Goal: Information Seeking & Learning: Learn about a topic

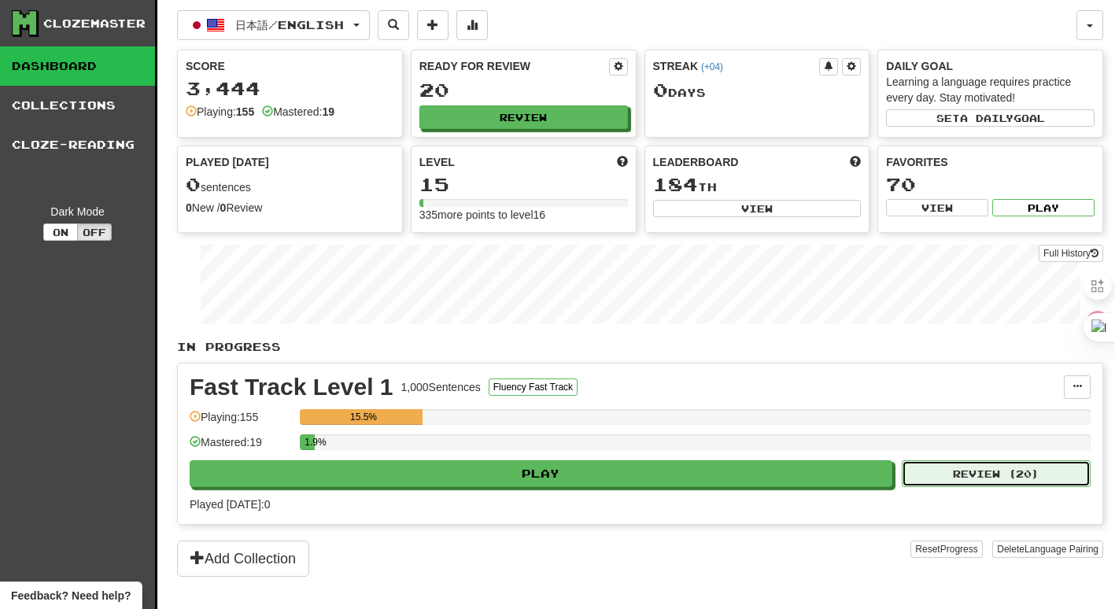
click at [988, 478] on button "Review ( 20 )" at bounding box center [996, 473] width 189 height 27
select select "**"
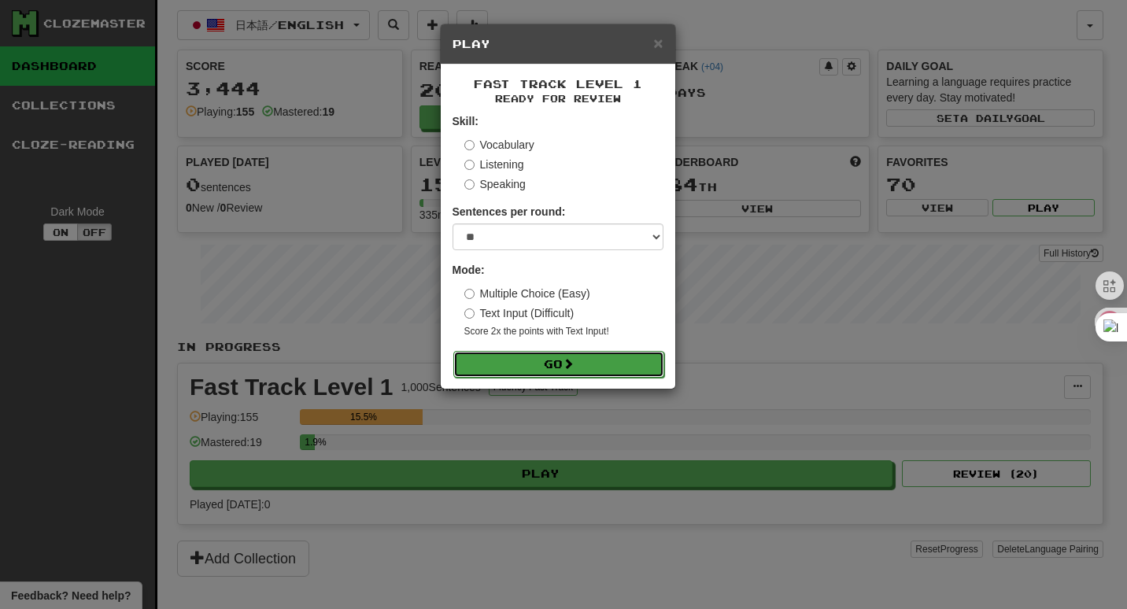
click at [565, 358] on button "Go" at bounding box center [558, 364] width 211 height 27
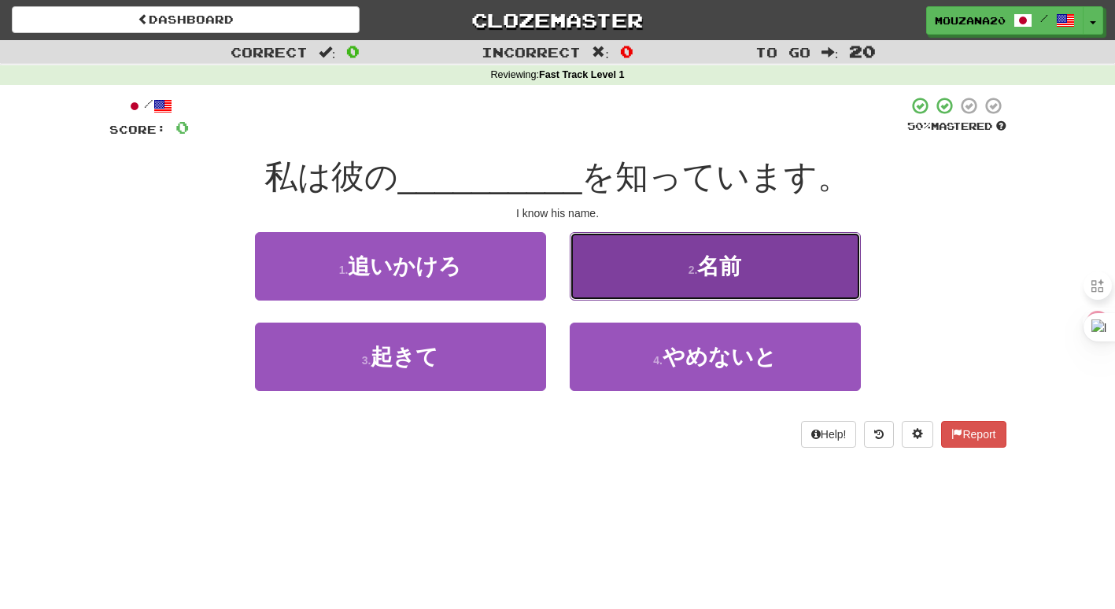
click at [644, 260] on button "2 . 名前" at bounding box center [715, 266] width 291 height 68
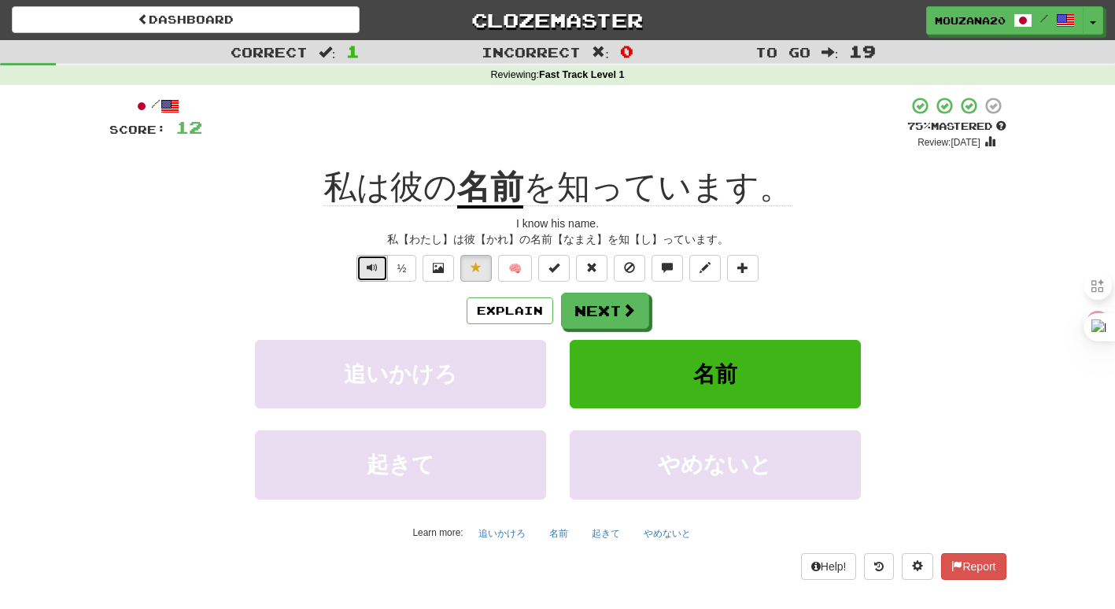
click at [368, 280] on button "Text-to-speech controls" at bounding box center [372, 268] width 31 height 27
click at [512, 309] on button "Explain" at bounding box center [510, 311] width 87 height 27
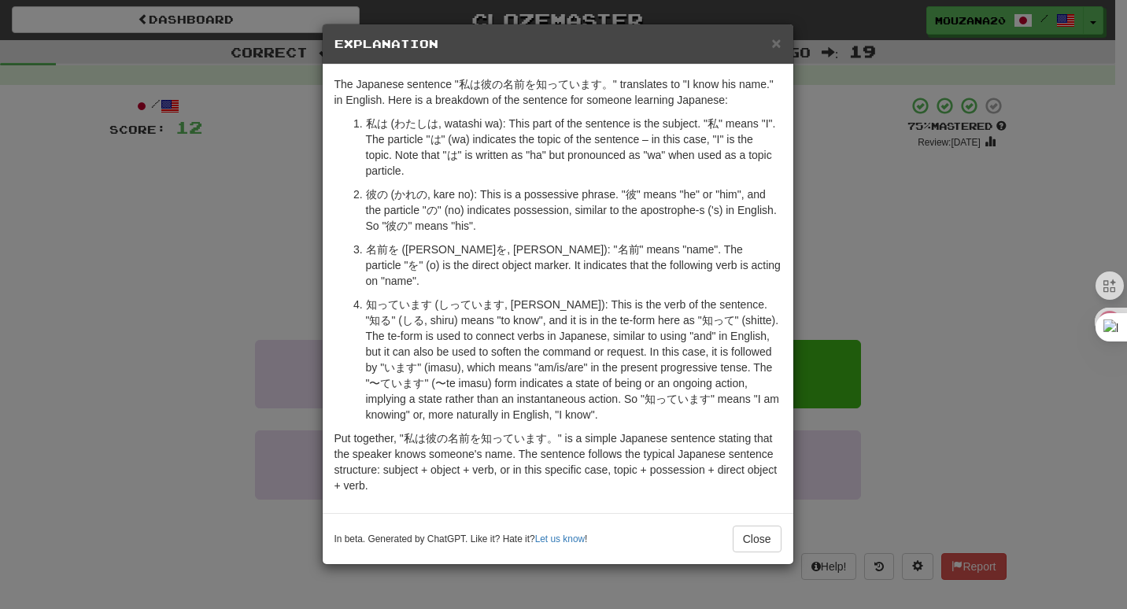
click at [153, 365] on div "× Explanation The Japanese sentence "私は彼の名前を知っています。" translates to "I know his …" at bounding box center [563, 304] width 1127 height 609
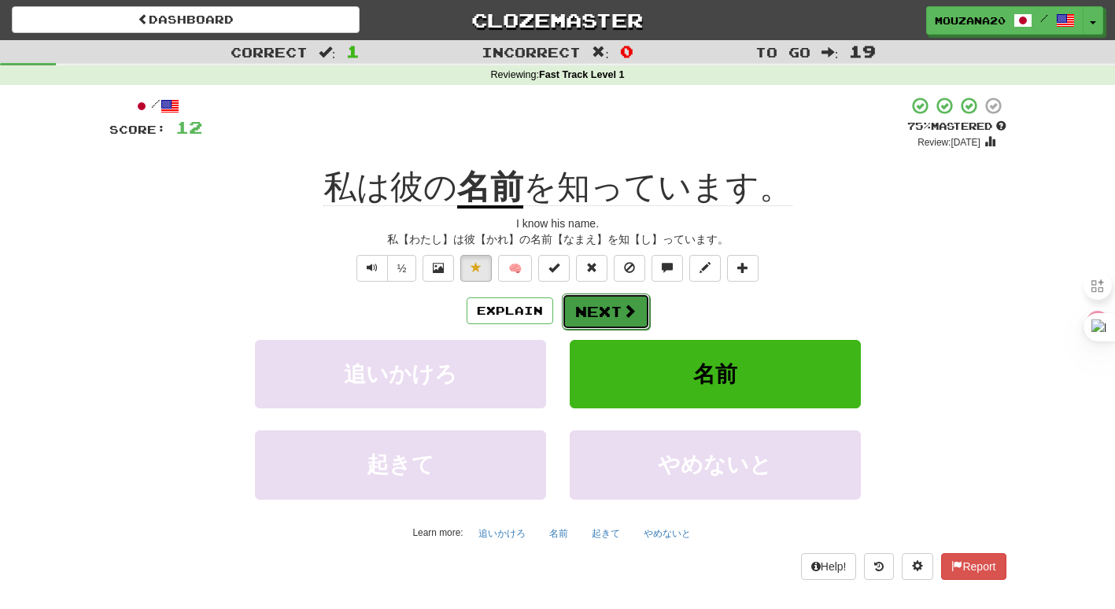
click at [616, 307] on button "Next" at bounding box center [606, 312] width 88 height 36
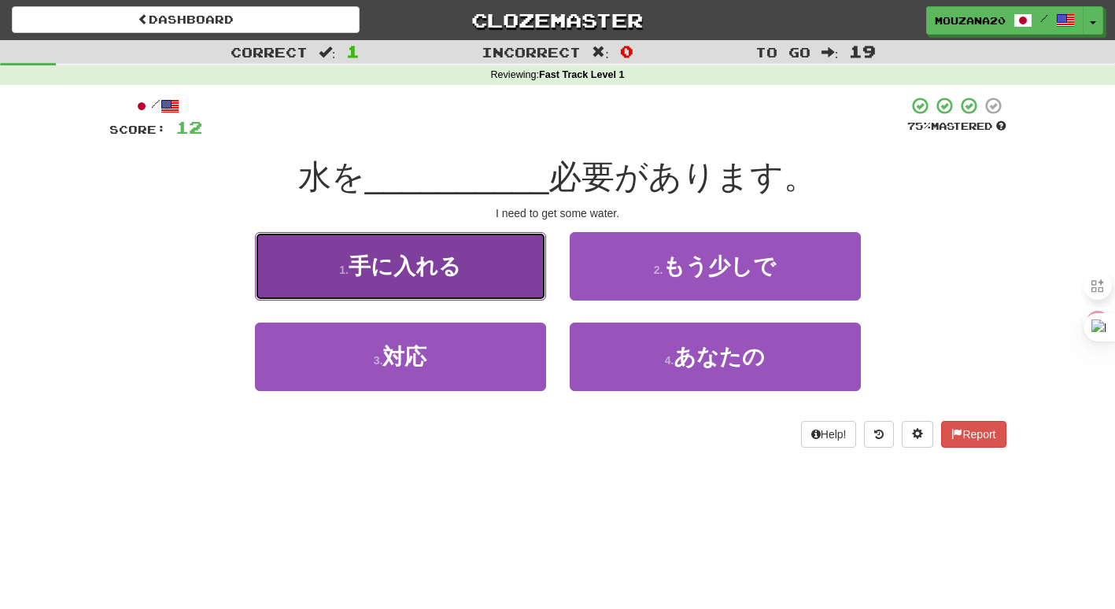
click at [422, 256] on span "手に入れる" at bounding box center [405, 266] width 113 height 24
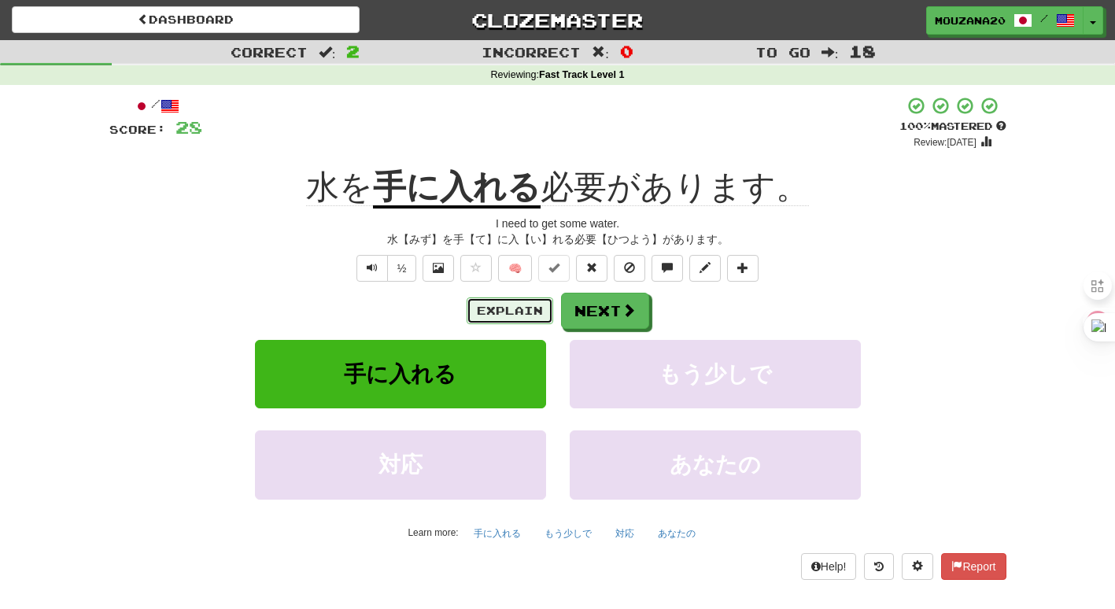
click at [499, 305] on button "Explain" at bounding box center [510, 311] width 87 height 27
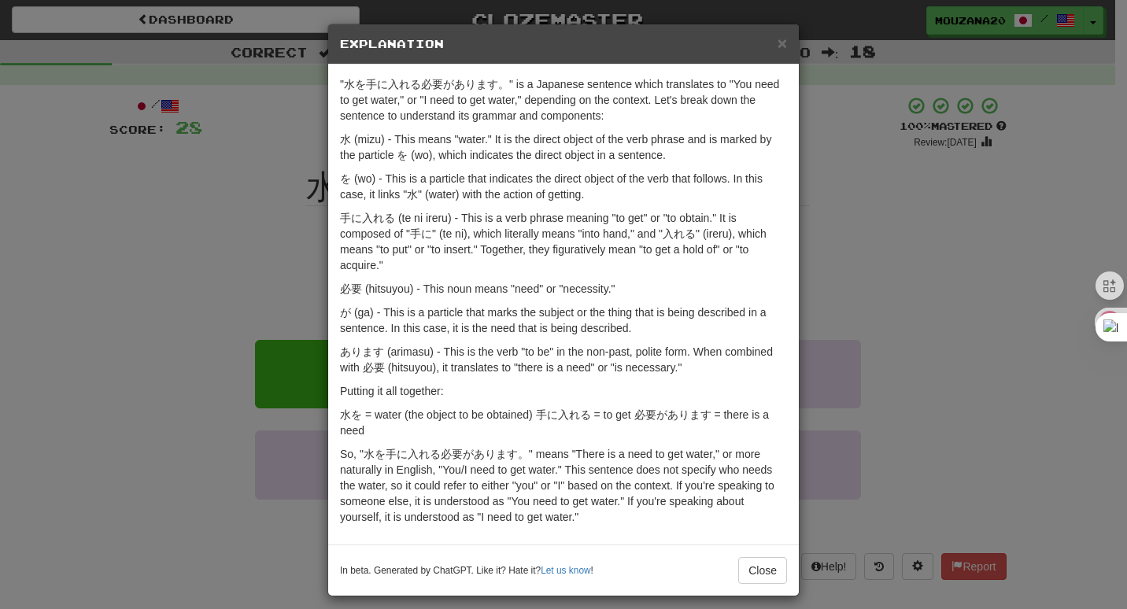
click at [205, 433] on div "× Explanation "水を手に入れる必要があります。" is a Japanese sentence which translates to "You…" at bounding box center [563, 304] width 1127 height 609
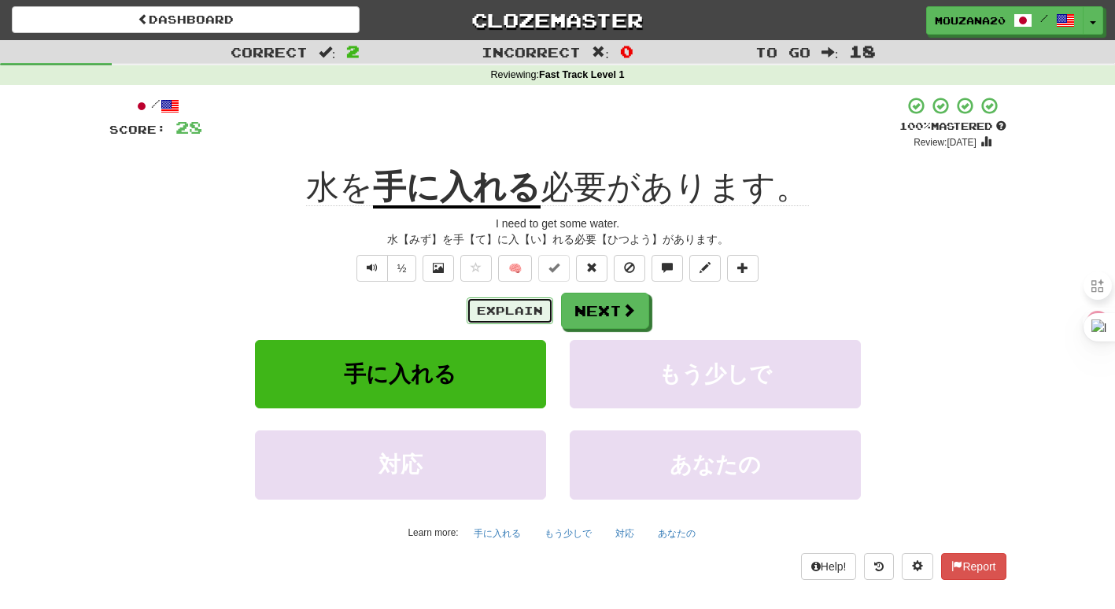
click at [529, 310] on button "Explain" at bounding box center [510, 311] width 87 height 27
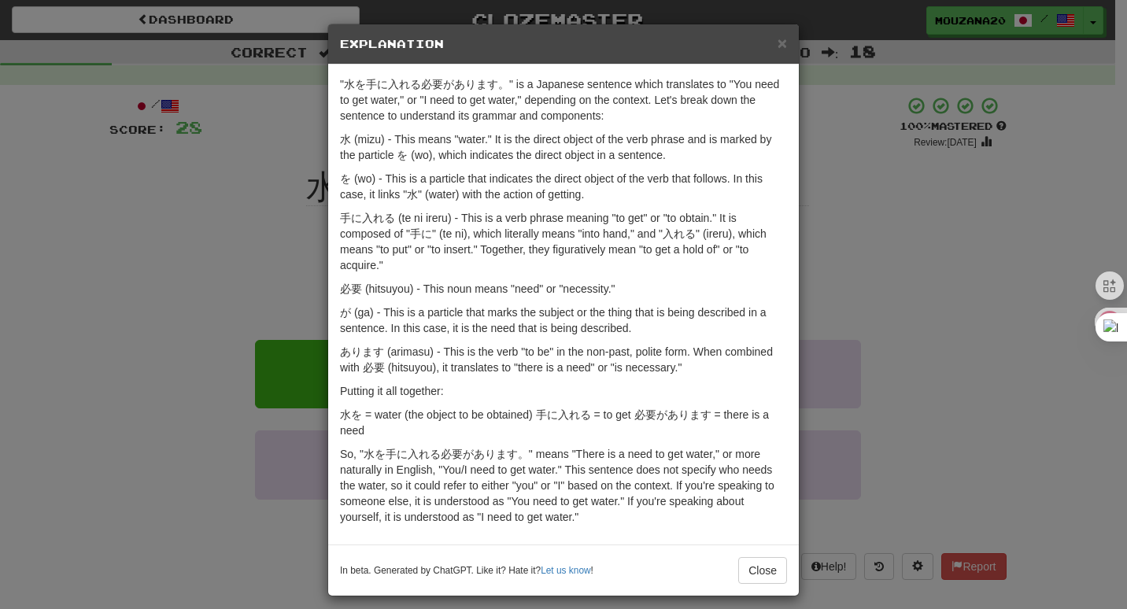
click at [162, 205] on div "× Explanation "水を手に入れる必要があります。" is a Japanese sentence which translates to "You…" at bounding box center [563, 304] width 1127 height 609
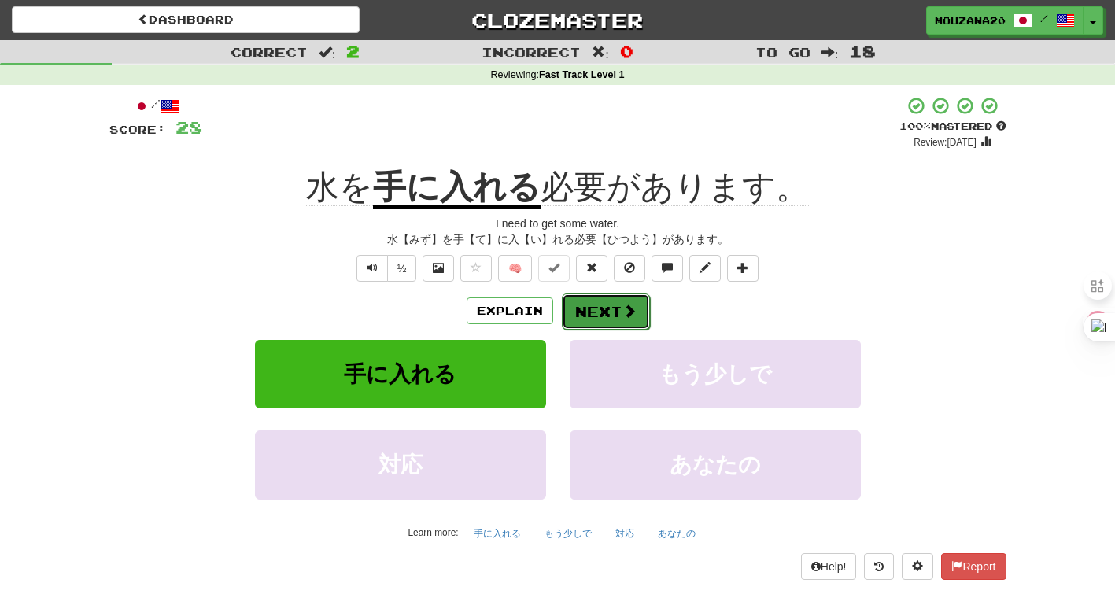
click at [595, 303] on button "Next" at bounding box center [606, 312] width 88 height 36
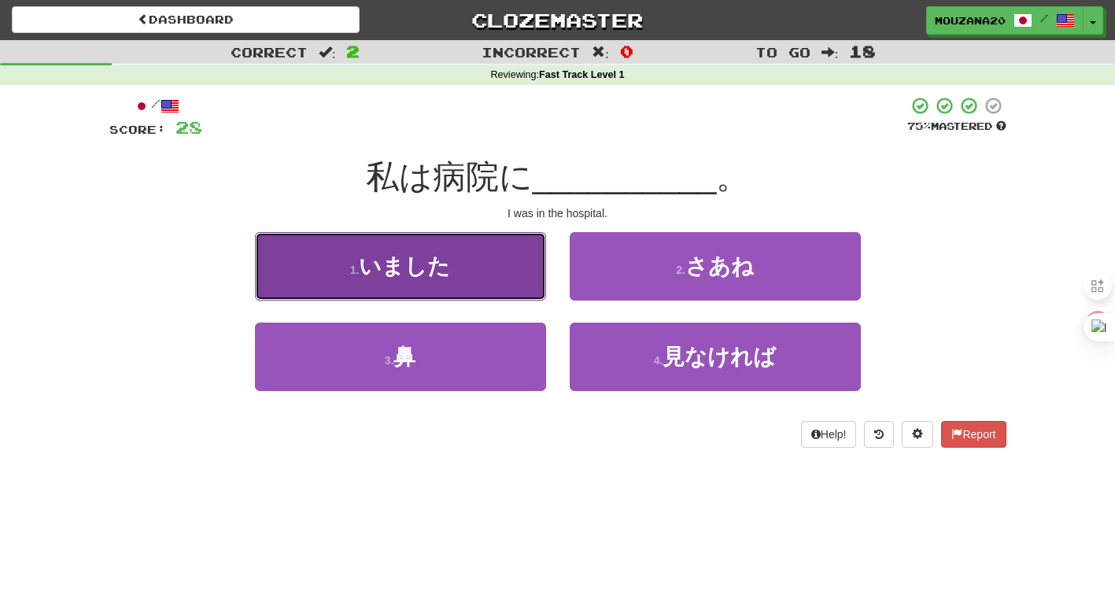
click at [440, 254] on span "いました" at bounding box center [404, 266] width 91 height 24
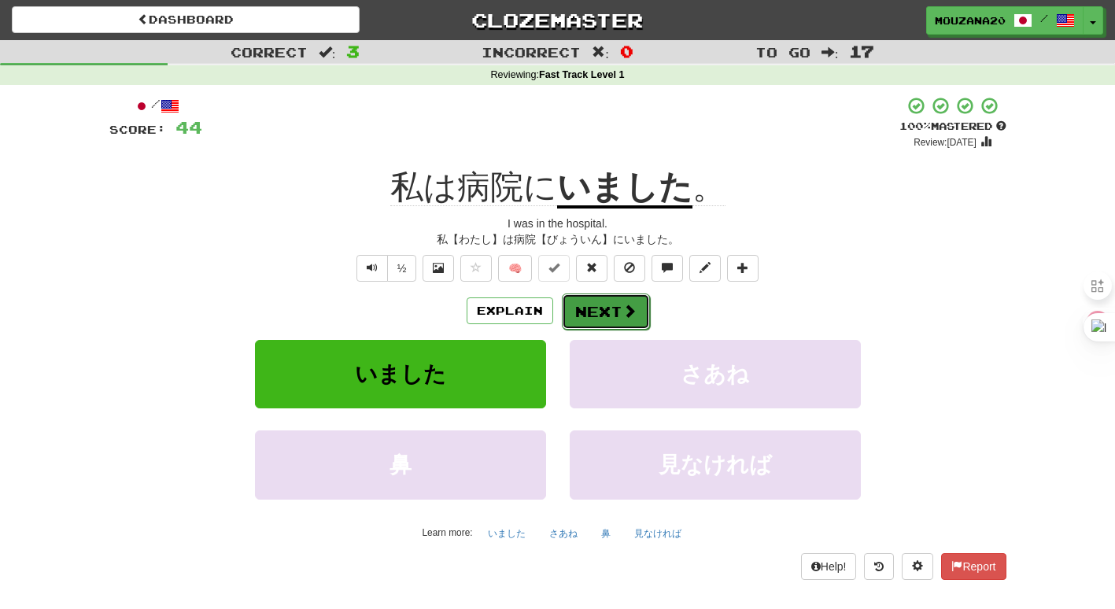
click at [612, 310] on button "Next" at bounding box center [606, 312] width 88 height 36
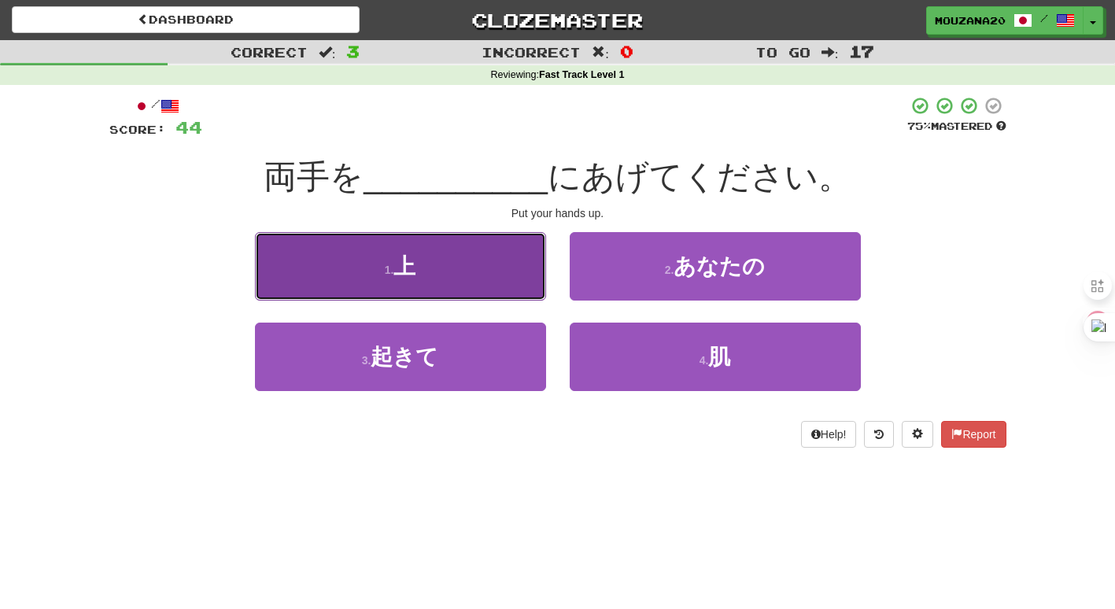
click at [393, 264] on small "1 ." at bounding box center [389, 270] width 9 height 13
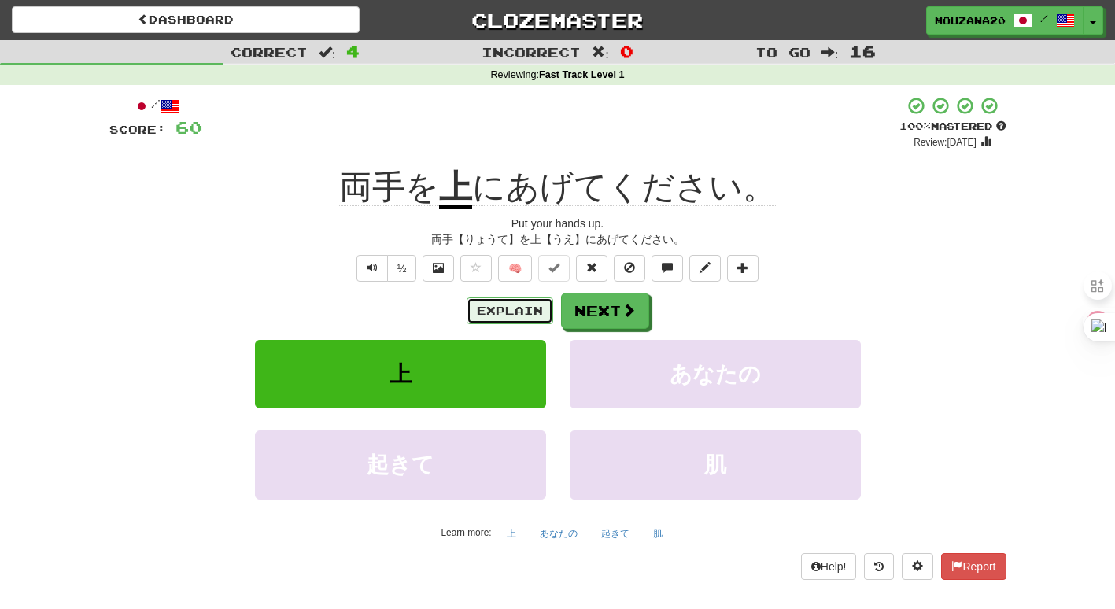
click at [505, 323] on button "Explain" at bounding box center [510, 311] width 87 height 27
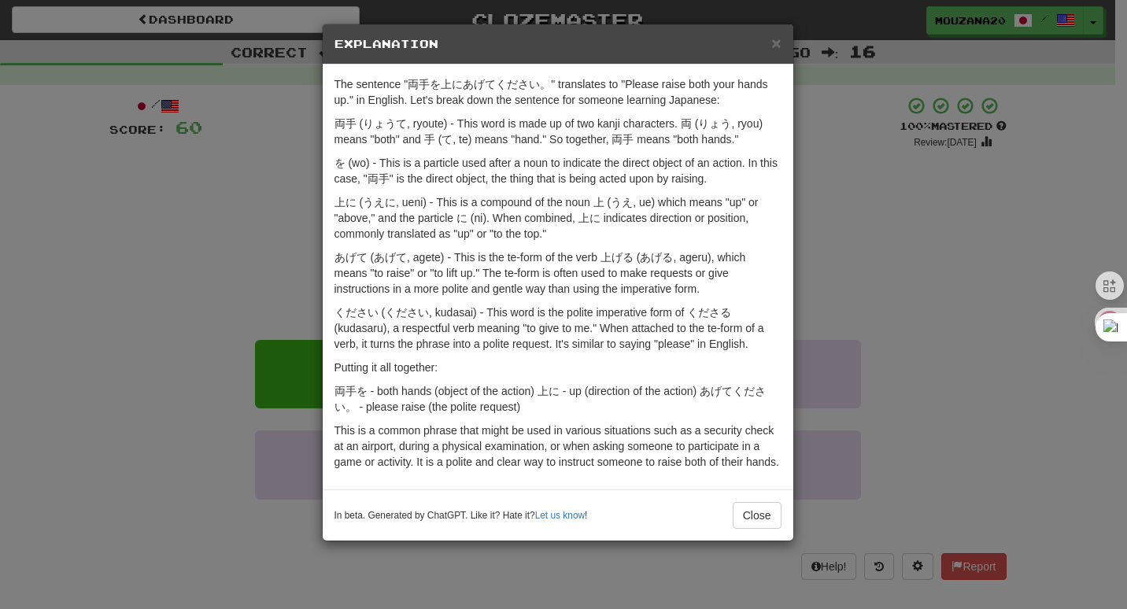
click at [246, 259] on div "× Explanation The sentence "両手を上にあげてください。" translates to "Please raise both you…" at bounding box center [563, 304] width 1127 height 609
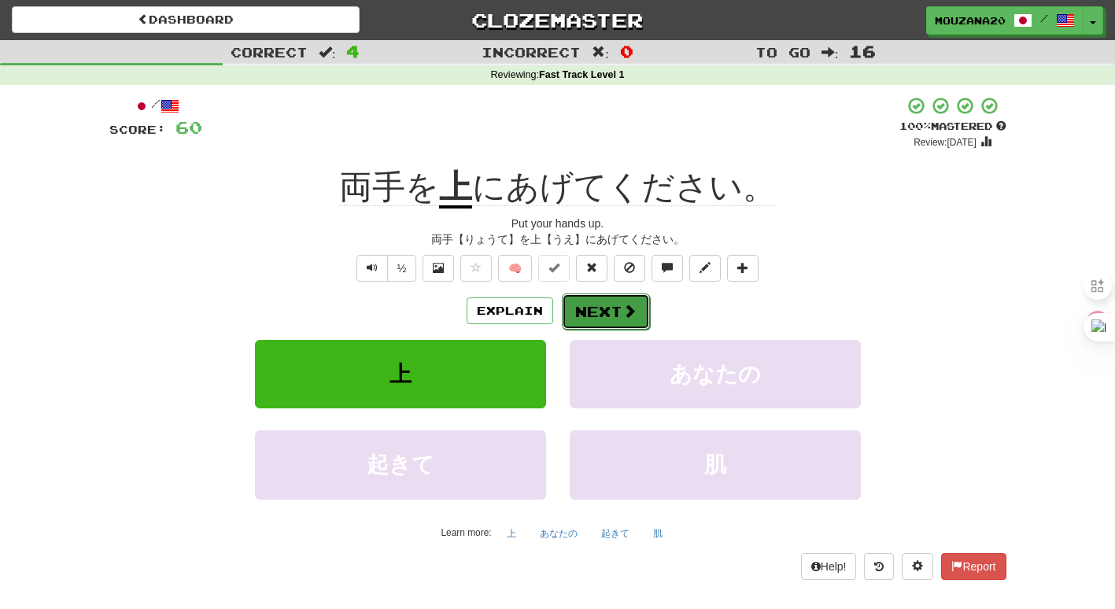
click at [630, 308] on span at bounding box center [630, 311] width 14 height 14
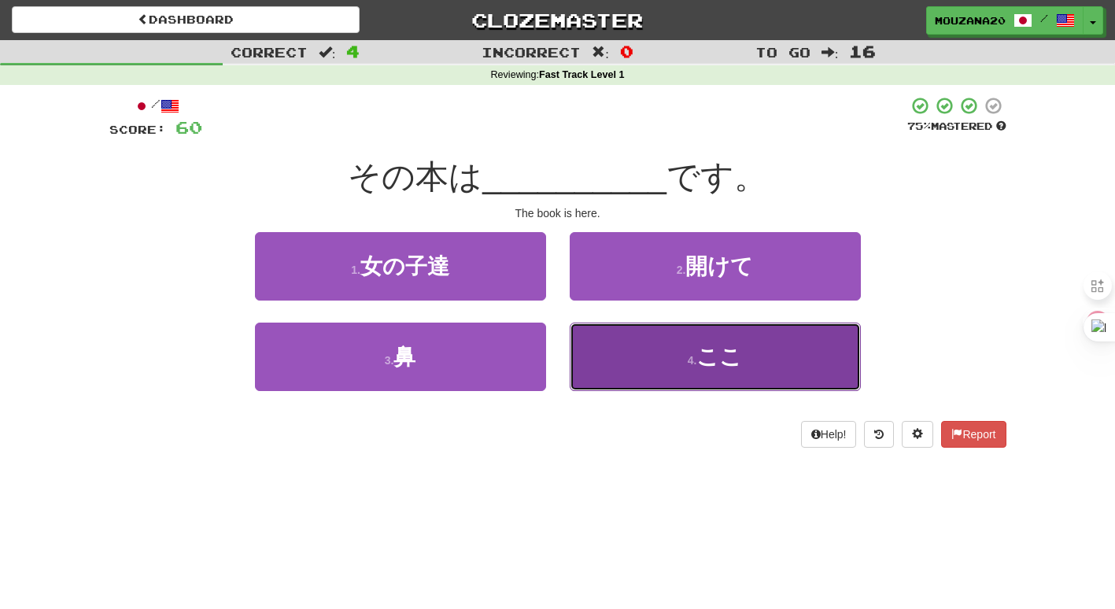
click at [696, 353] on button "4 . ここ" at bounding box center [715, 357] width 291 height 68
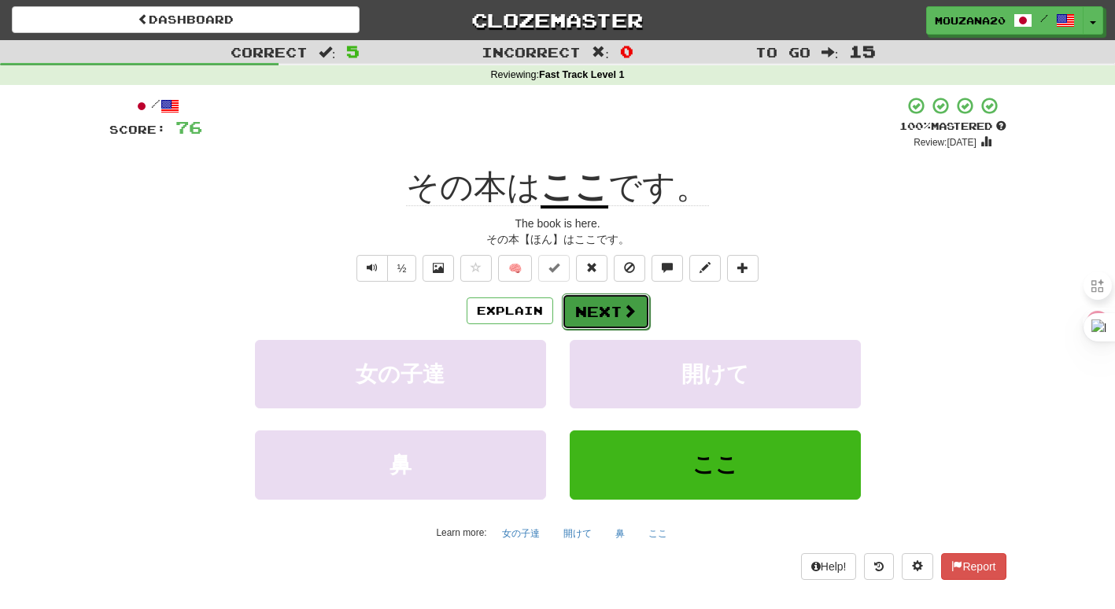
click at [612, 305] on button "Next" at bounding box center [606, 312] width 88 height 36
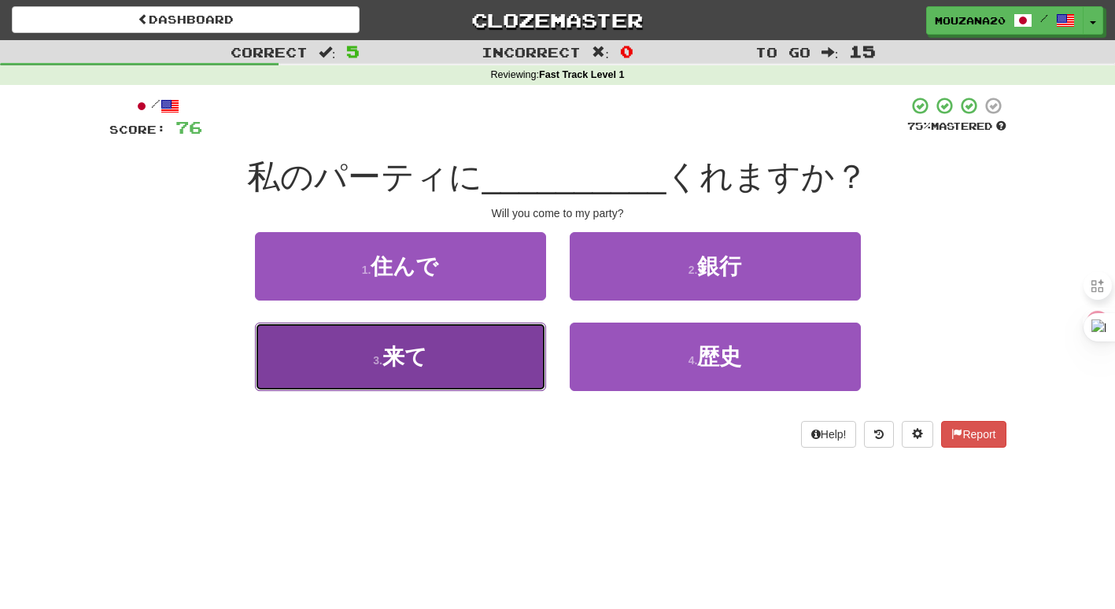
click at [396, 357] on span "来て" at bounding box center [405, 357] width 45 height 24
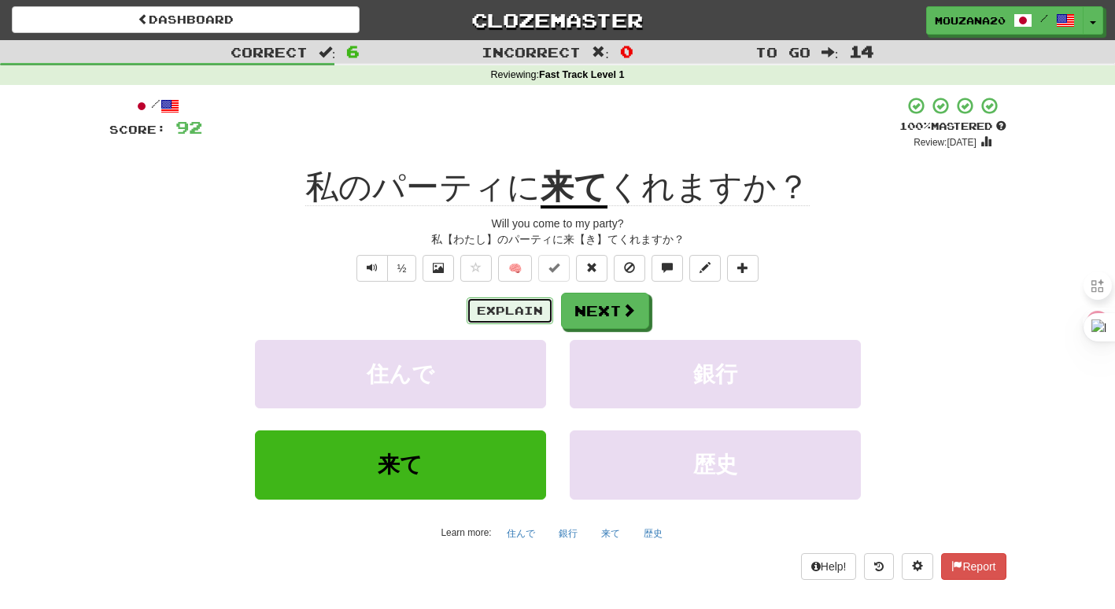
click at [524, 313] on button "Explain" at bounding box center [510, 311] width 87 height 27
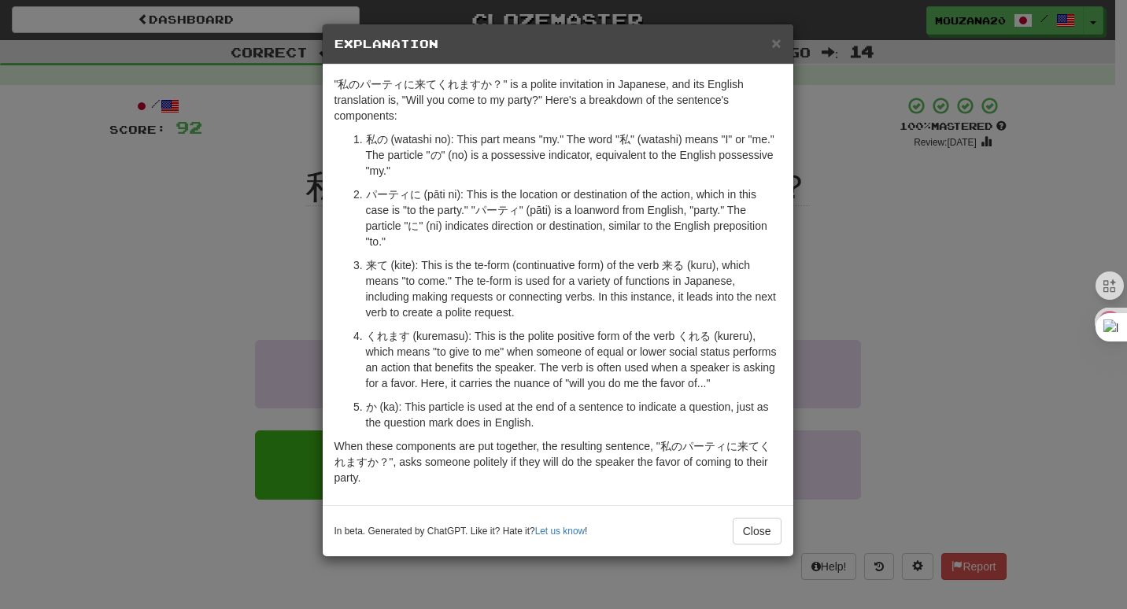
click at [210, 313] on div "× Explanation "私のパーティに来てくれますか？" is a polite invitation in Japanese, and its Eng…" at bounding box center [563, 304] width 1127 height 609
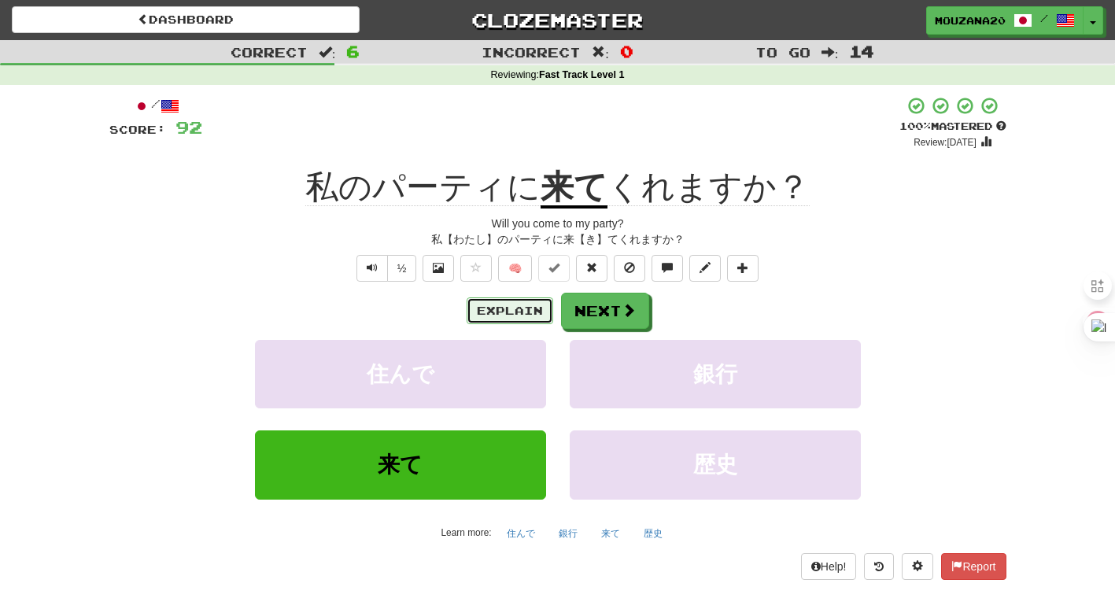
click at [517, 316] on button "Explain" at bounding box center [510, 311] width 87 height 27
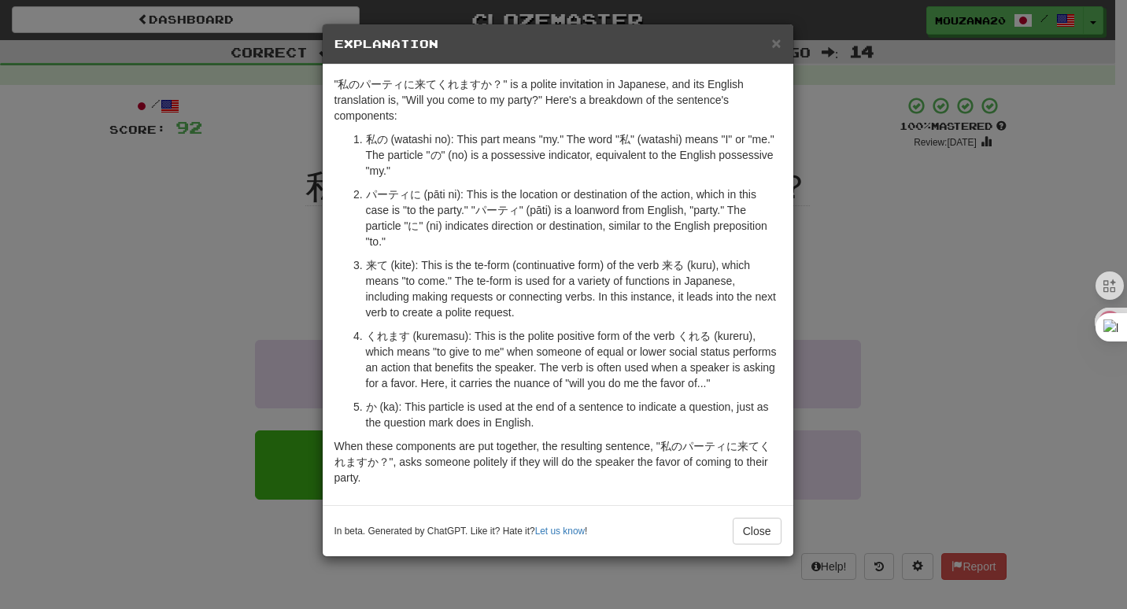
click at [195, 322] on div "× Explanation "私のパーティに来てくれますか？" is a polite invitation in Japanese, and its Eng…" at bounding box center [563, 304] width 1127 height 609
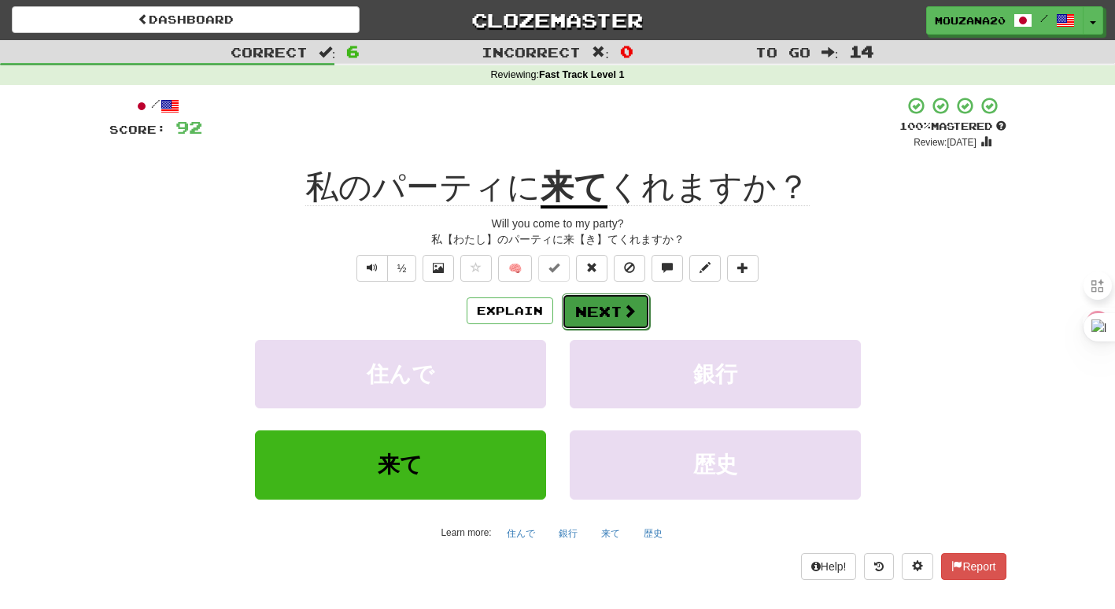
click at [612, 312] on button "Next" at bounding box center [606, 312] width 88 height 36
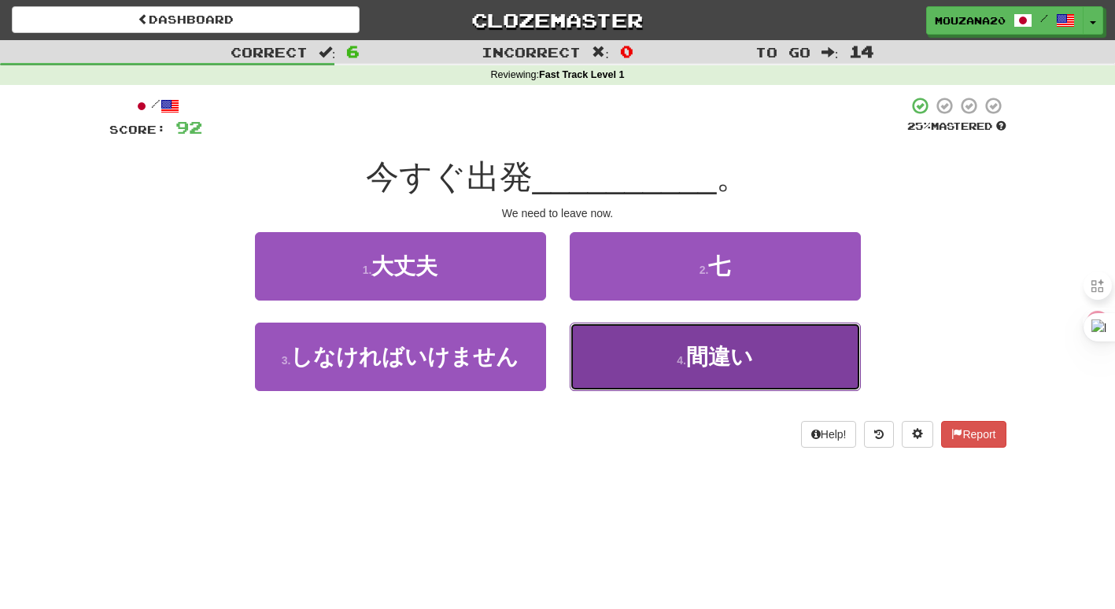
click at [627, 367] on button "4 . 間違い" at bounding box center [715, 357] width 291 height 68
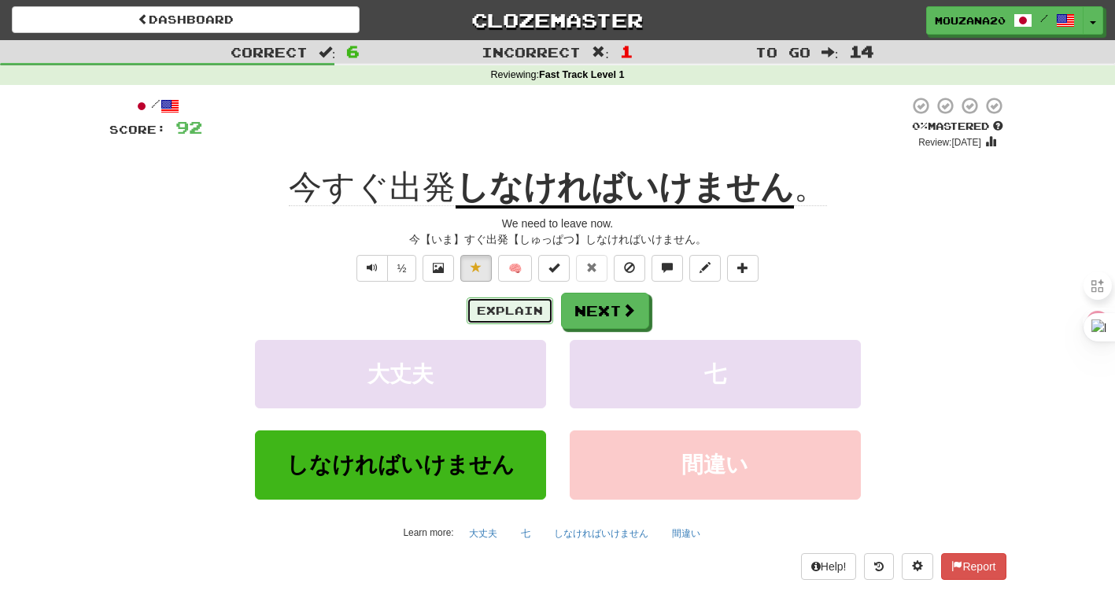
click at [497, 309] on button "Explain" at bounding box center [510, 311] width 87 height 27
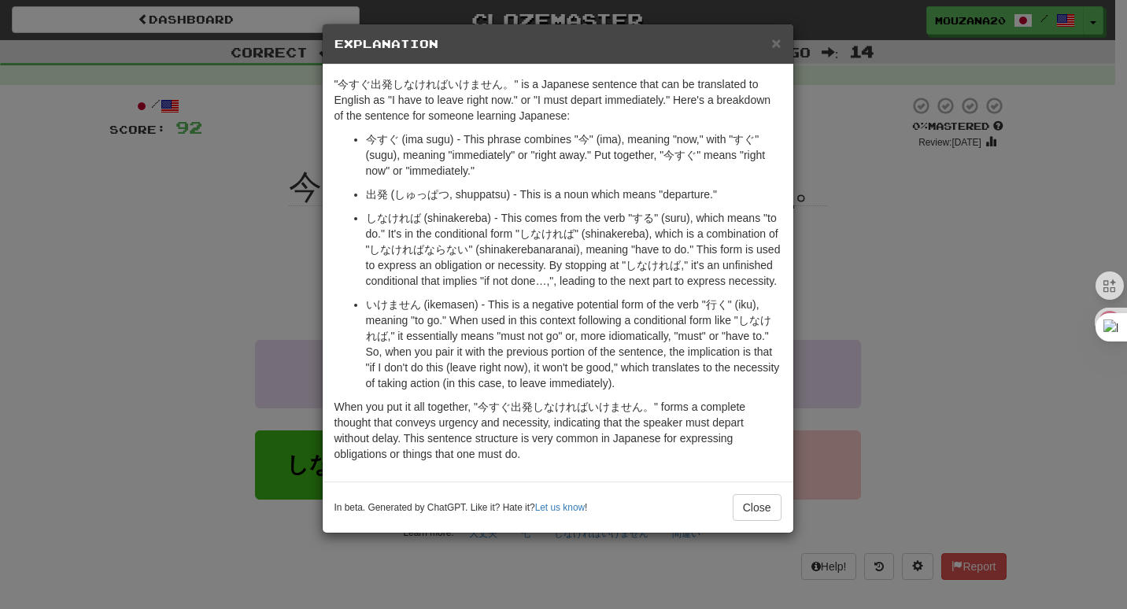
click at [910, 272] on div "× Explanation "今すぐ出発しなければいけません。" is a Japanese sentence that can be translated …" at bounding box center [563, 304] width 1127 height 609
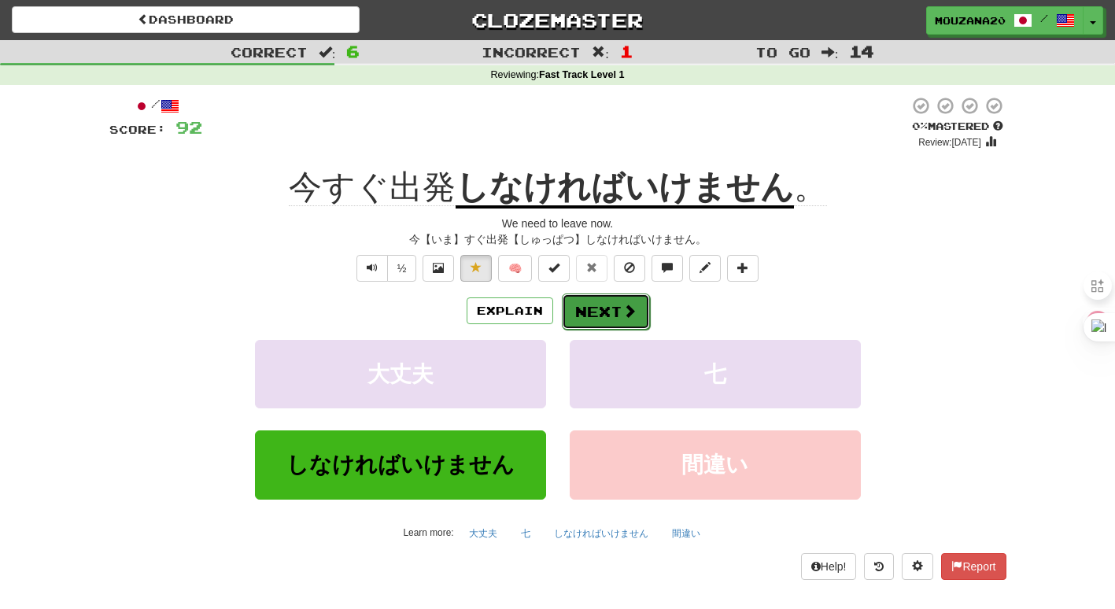
click at [605, 307] on button "Next" at bounding box center [606, 312] width 88 height 36
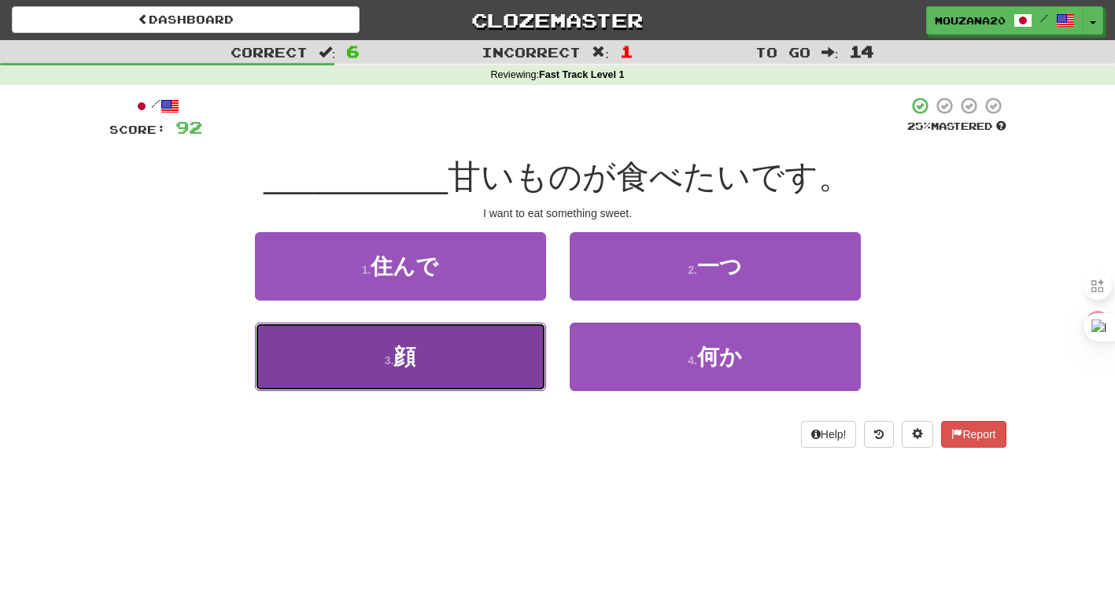
click at [464, 378] on button "3 . 顔" at bounding box center [400, 357] width 291 height 68
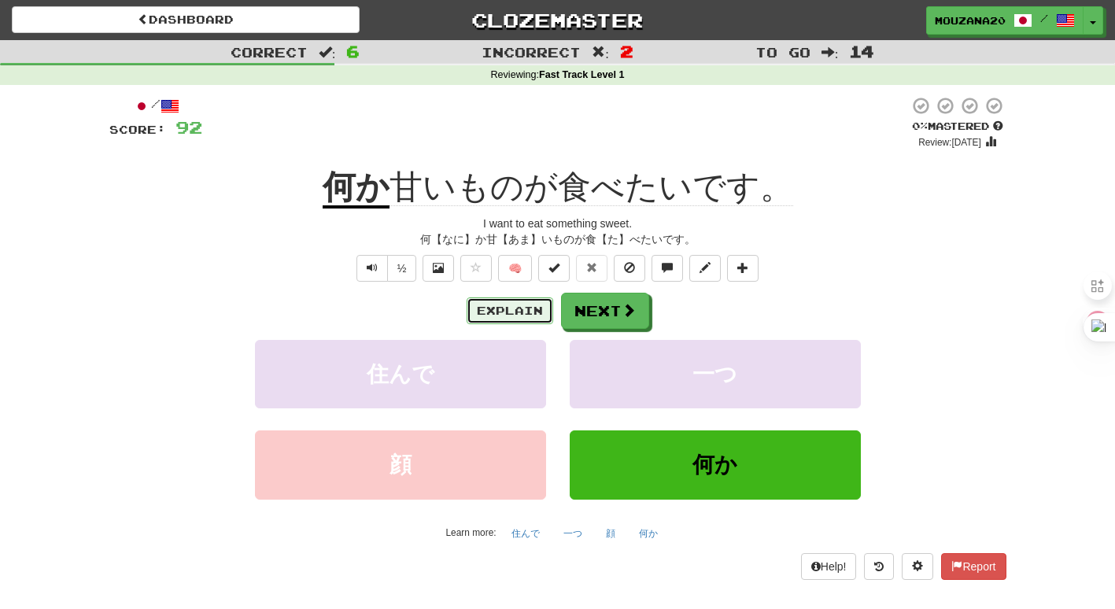
click at [497, 312] on button "Explain" at bounding box center [510, 311] width 87 height 27
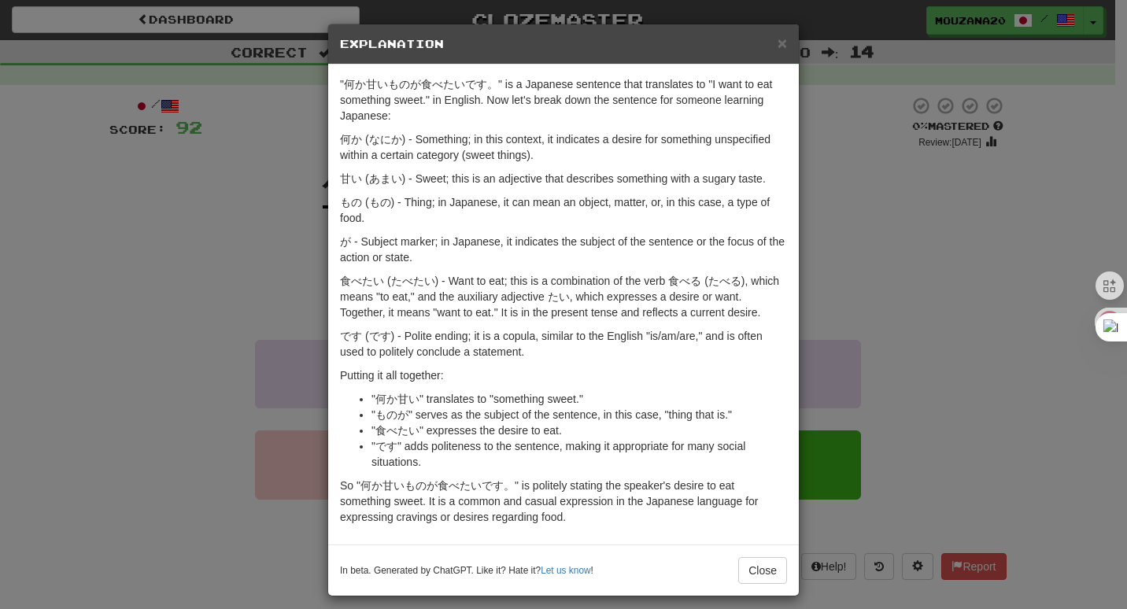
click at [242, 408] on div "× Explanation "何か甘いものが食べたいです。" is a Japanese sentence that translates to "I wan…" at bounding box center [563, 304] width 1127 height 609
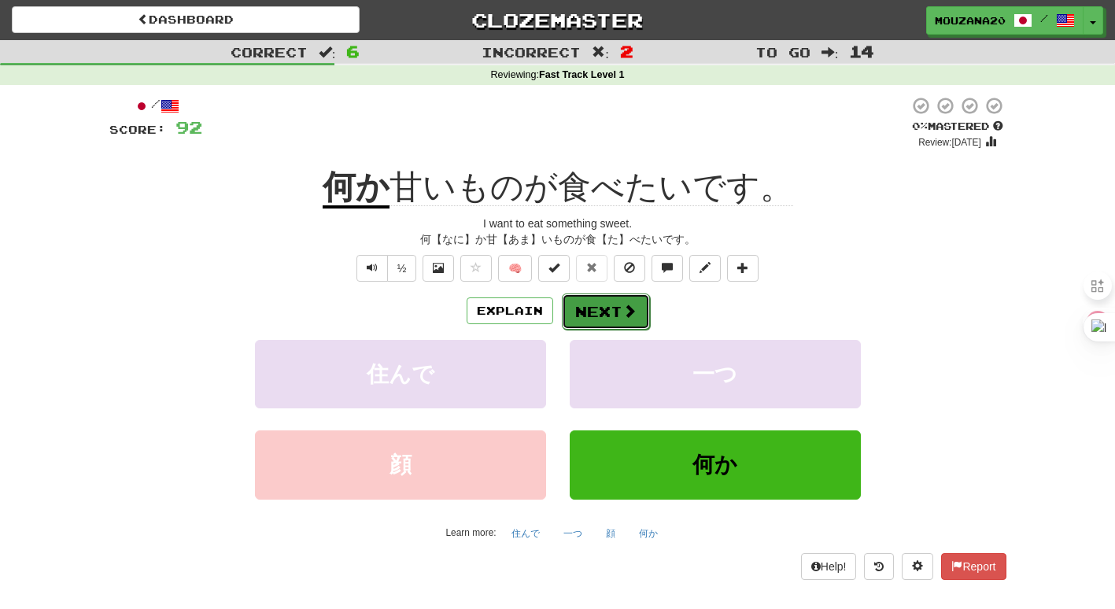
click at [623, 318] on span at bounding box center [630, 311] width 14 height 14
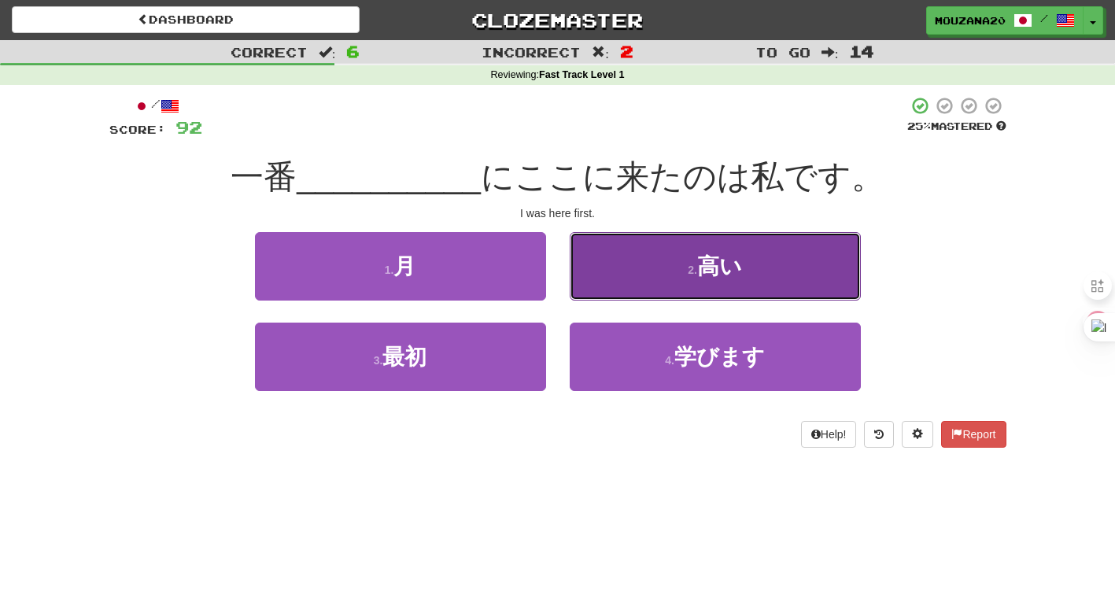
click at [774, 260] on button "2 . 高い" at bounding box center [715, 266] width 291 height 68
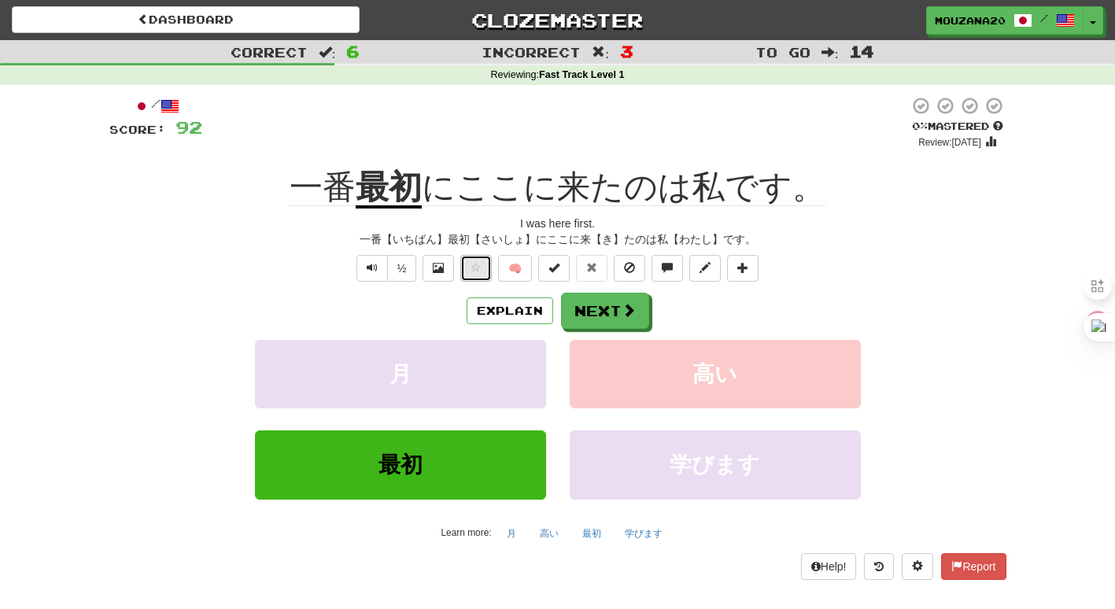
click at [483, 262] on button at bounding box center [475, 268] width 31 height 27
click at [499, 313] on button "Explain" at bounding box center [510, 311] width 87 height 27
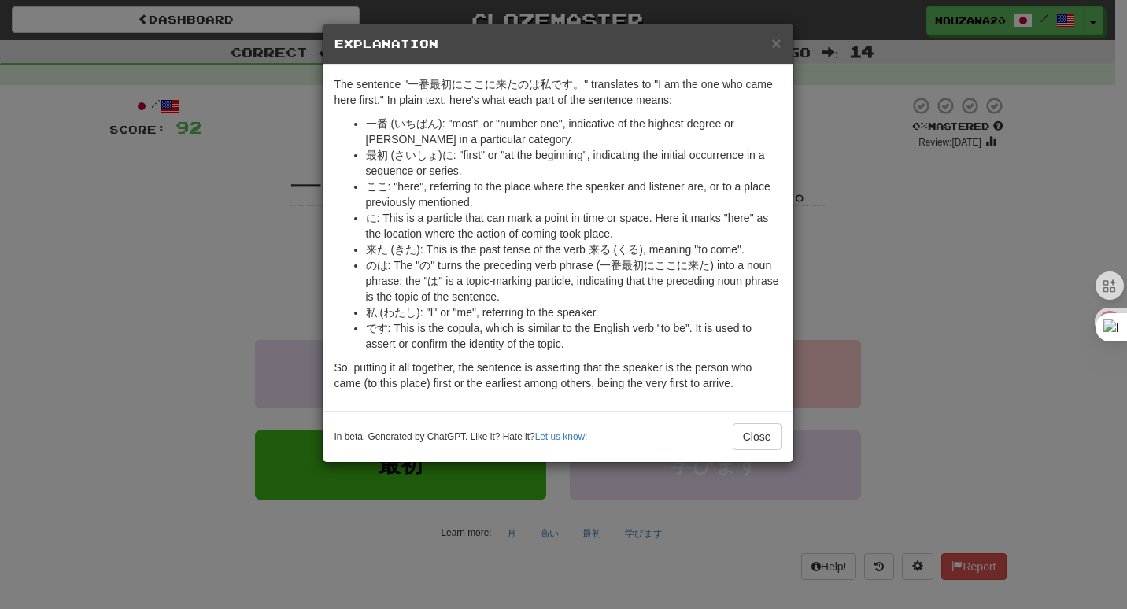
click at [279, 286] on div "× Explanation The sentence "一番最初にここに来たのは私です。" translates to "I am the one who c…" at bounding box center [563, 304] width 1127 height 609
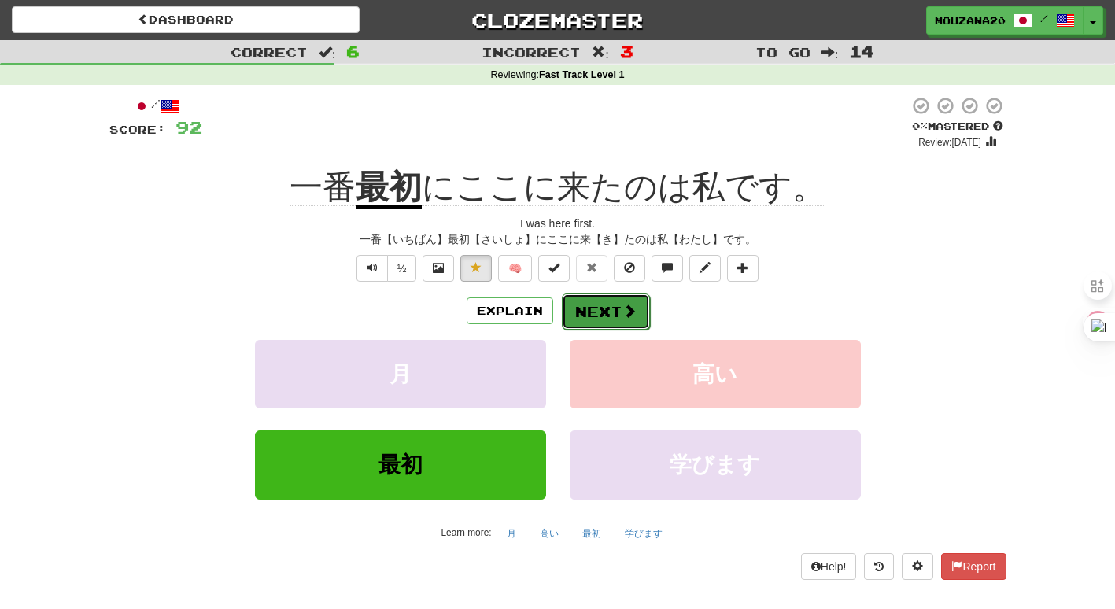
click at [595, 310] on button "Next" at bounding box center [606, 312] width 88 height 36
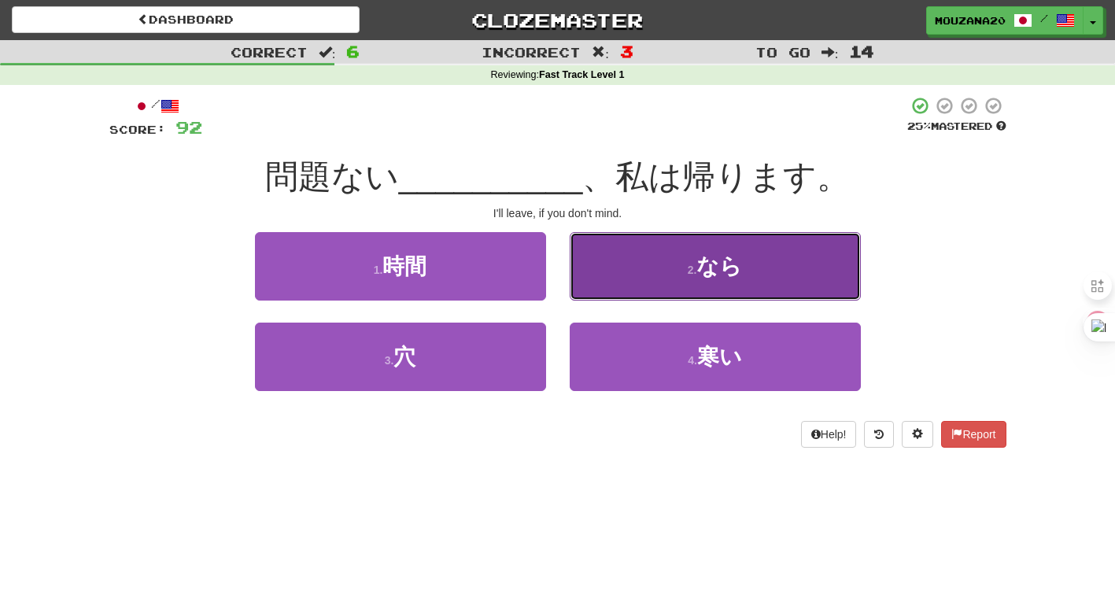
click at [774, 281] on button "2 . なら" at bounding box center [715, 266] width 291 height 68
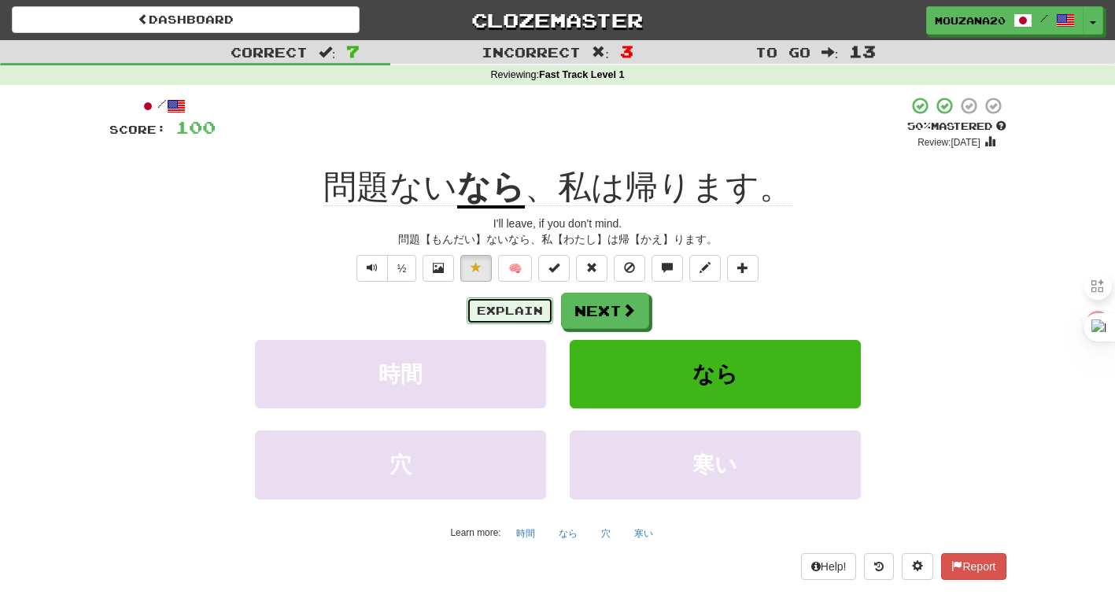
click at [520, 318] on button "Explain" at bounding box center [510, 311] width 87 height 27
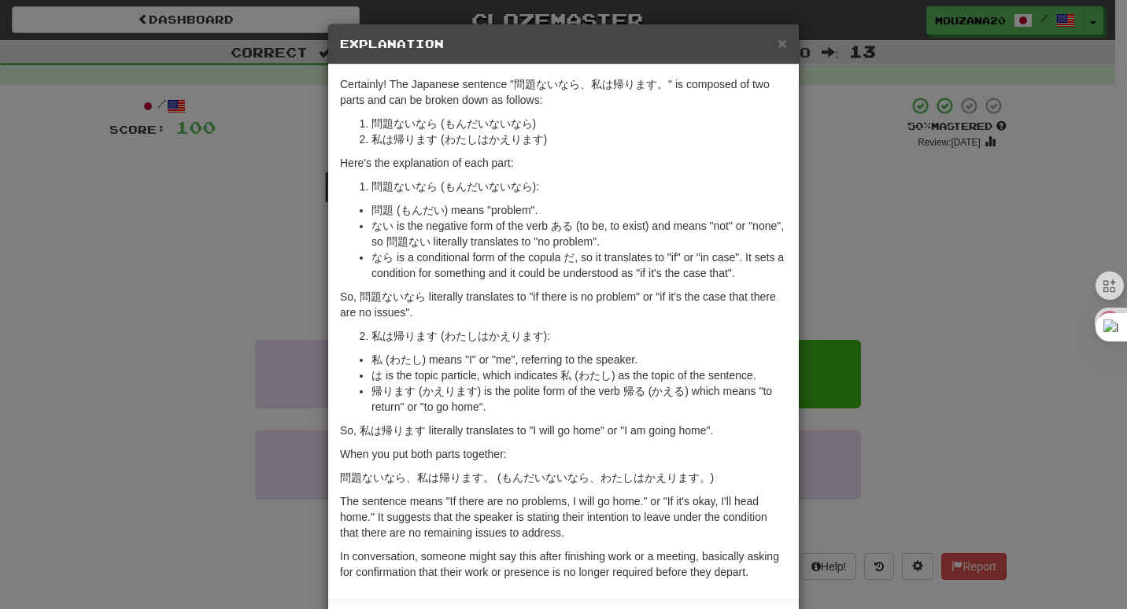
click at [279, 342] on div "× Explanation Certainly! The Japanese sentence "問題ないなら、私は帰ります。" is composed of …" at bounding box center [563, 304] width 1127 height 609
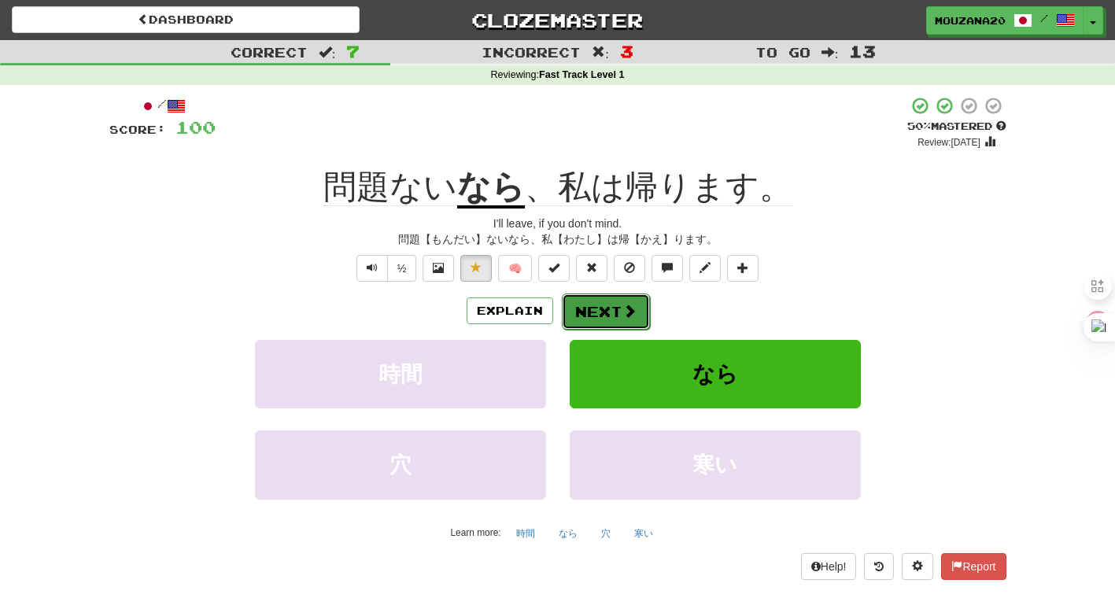
click at [586, 298] on button "Next" at bounding box center [606, 312] width 88 height 36
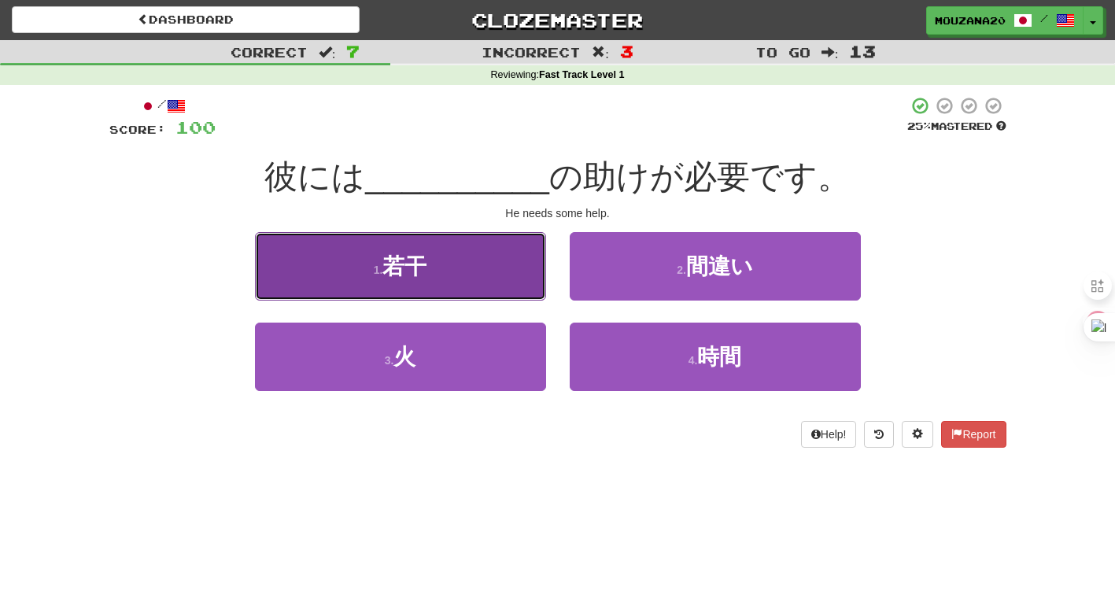
click at [453, 271] on button "1 . 若干" at bounding box center [400, 266] width 291 height 68
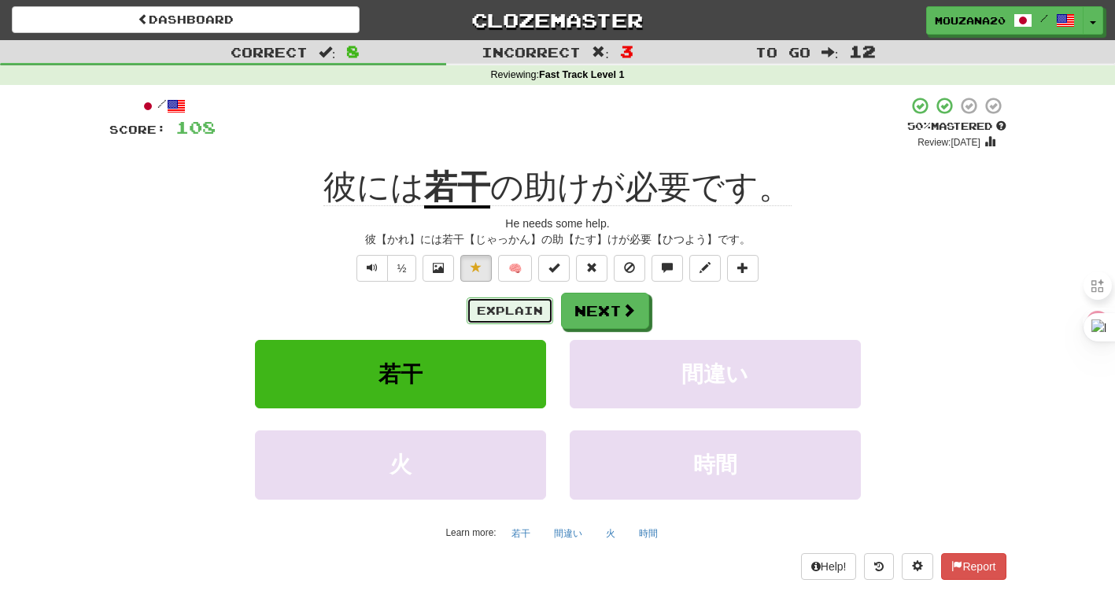
click at [508, 310] on button "Explain" at bounding box center [510, 311] width 87 height 27
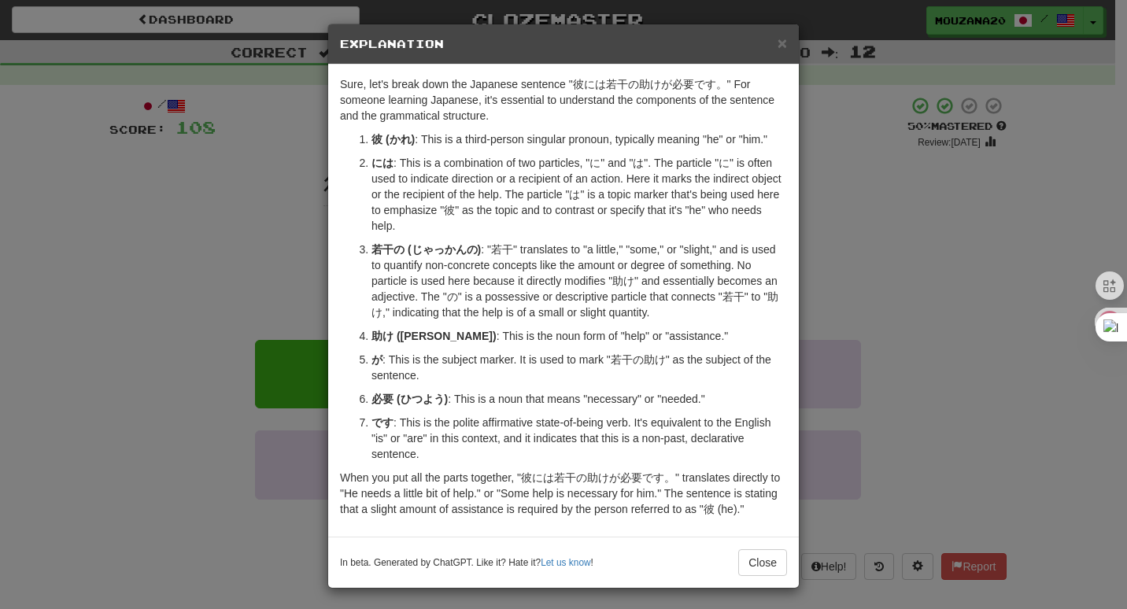
click at [969, 233] on div "× Explanation Sure, let's break down the Japanese sentence "彼には若干の助けが必要です。" For…" at bounding box center [563, 304] width 1127 height 609
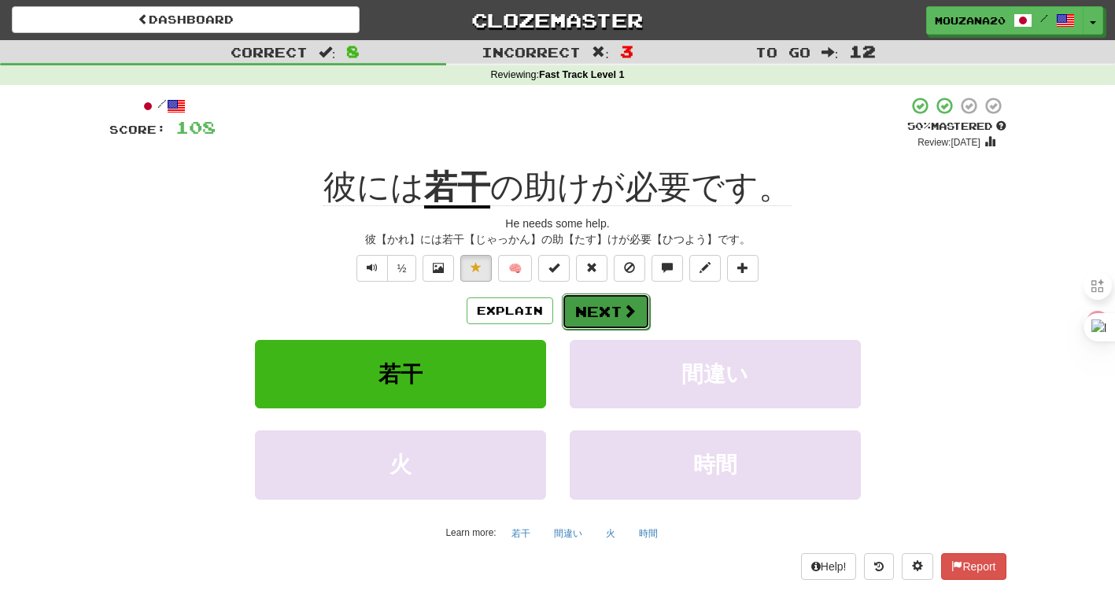
click at [588, 321] on button "Next" at bounding box center [606, 312] width 88 height 36
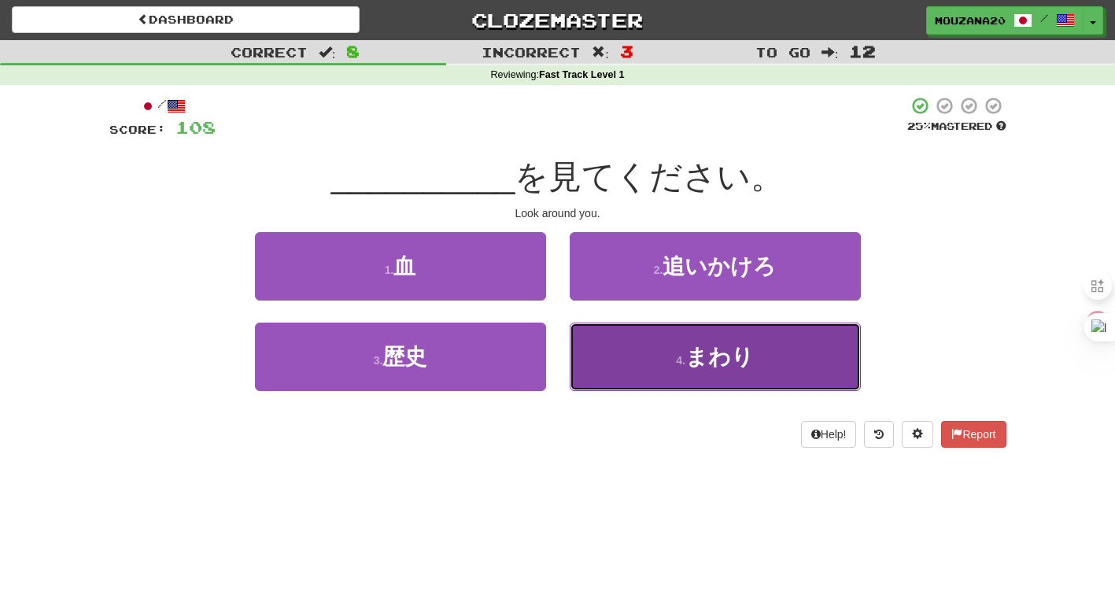
click at [732, 355] on span "まわり" at bounding box center [720, 357] width 68 height 24
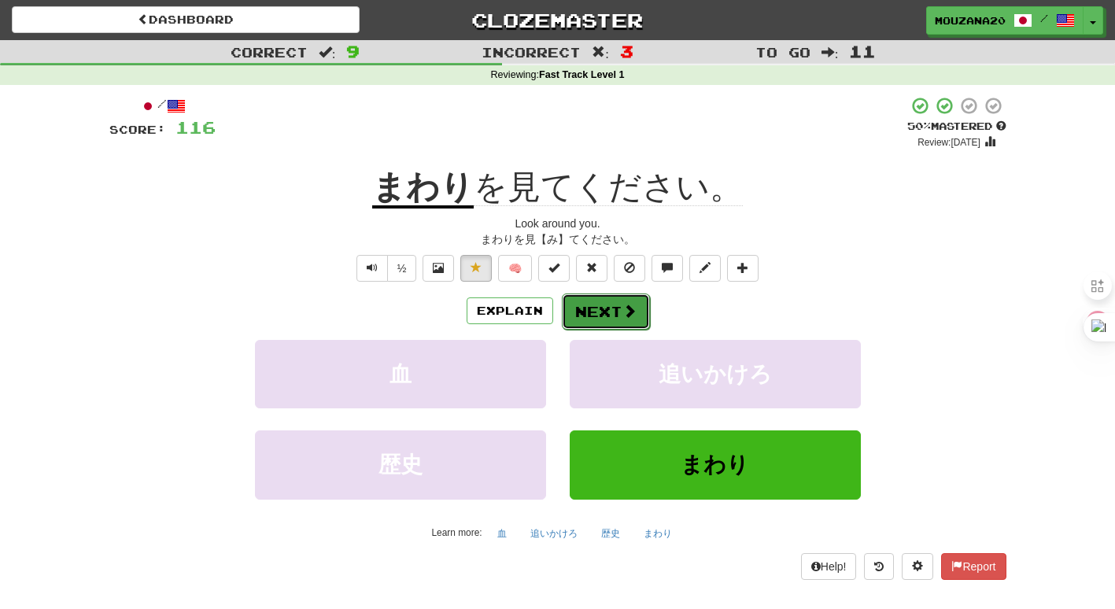
click at [612, 316] on button "Next" at bounding box center [606, 312] width 88 height 36
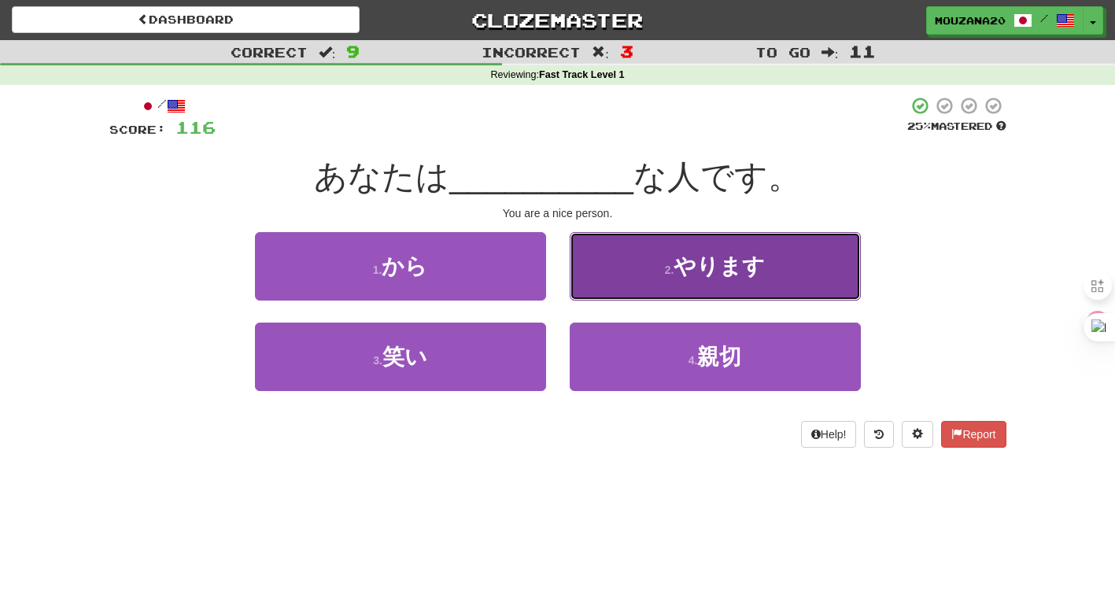
click at [620, 272] on button "2 . やります" at bounding box center [715, 266] width 291 height 68
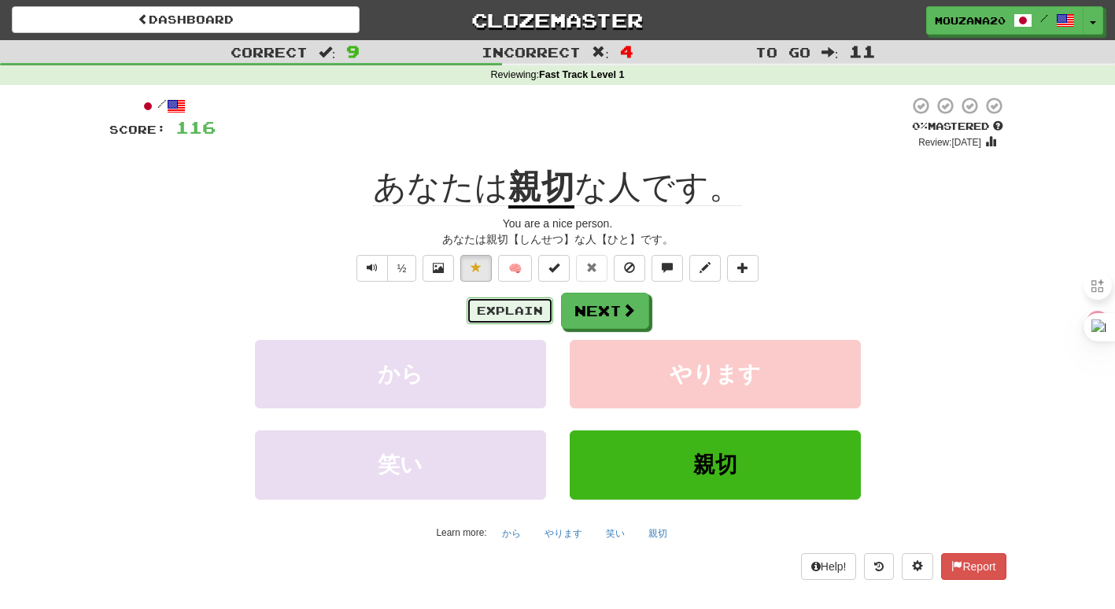
click at [514, 302] on button "Explain" at bounding box center [510, 311] width 87 height 27
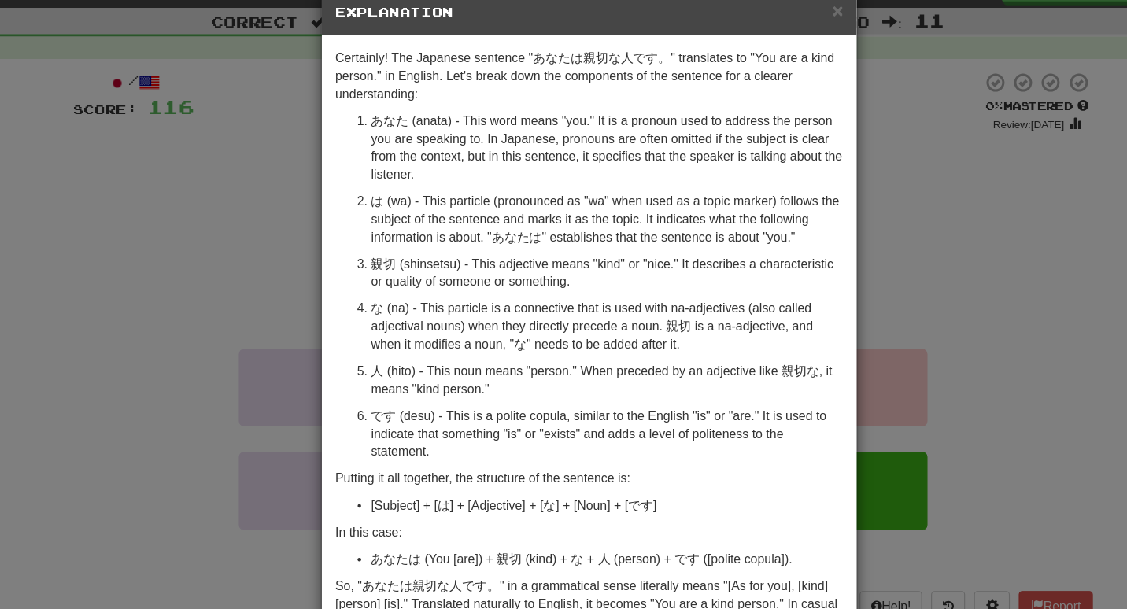
click at [176, 269] on div "× Explanation Certainly! The Japanese sentence "あなたは親切な人です。" translates to "You…" at bounding box center [563, 304] width 1127 height 609
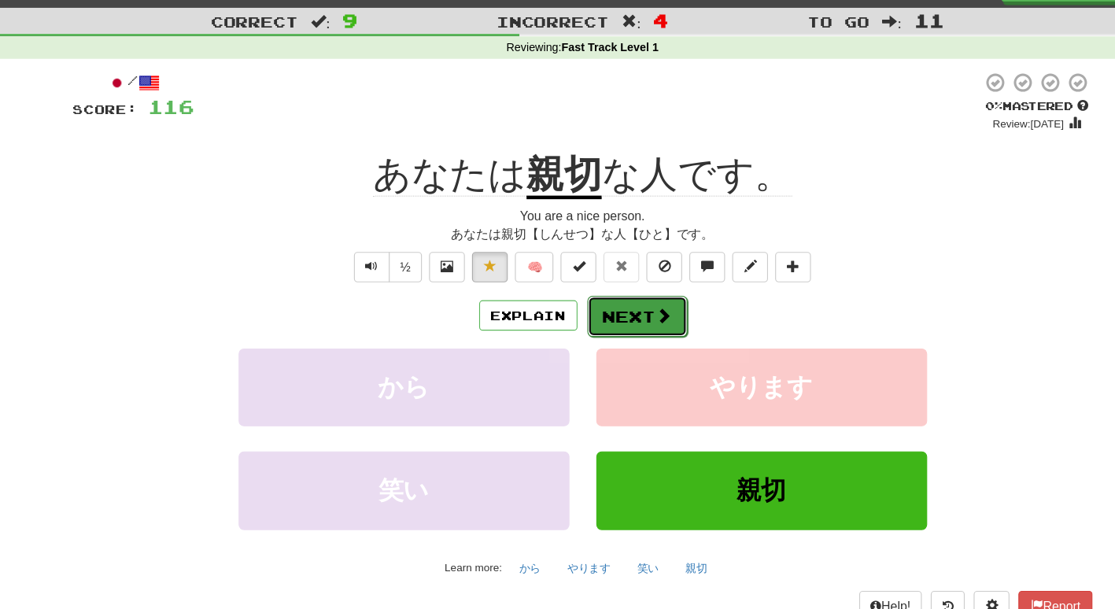
click at [590, 308] on button "Next" at bounding box center [606, 312] width 88 height 36
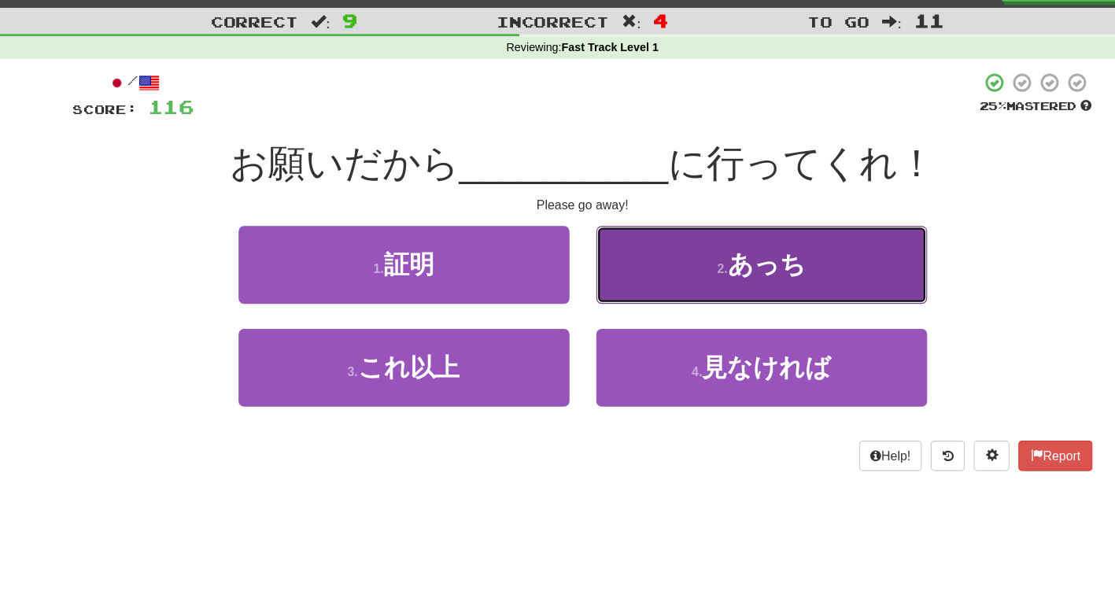
click at [624, 284] on button "2 . あっち" at bounding box center [715, 266] width 291 height 68
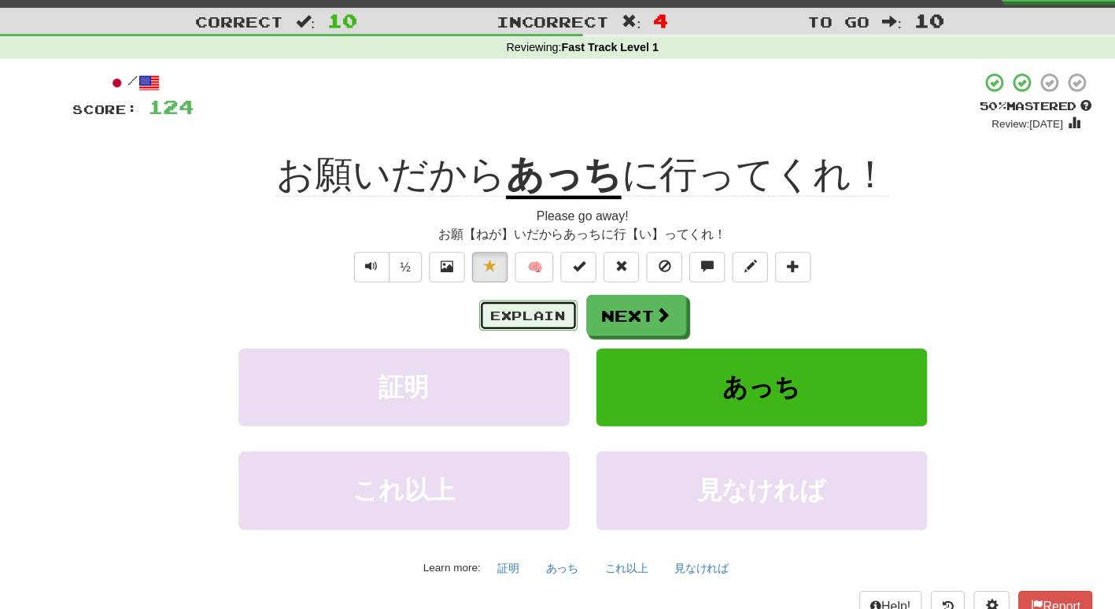
click at [519, 307] on button "Explain" at bounding box center [510, 311] width 87 height 27
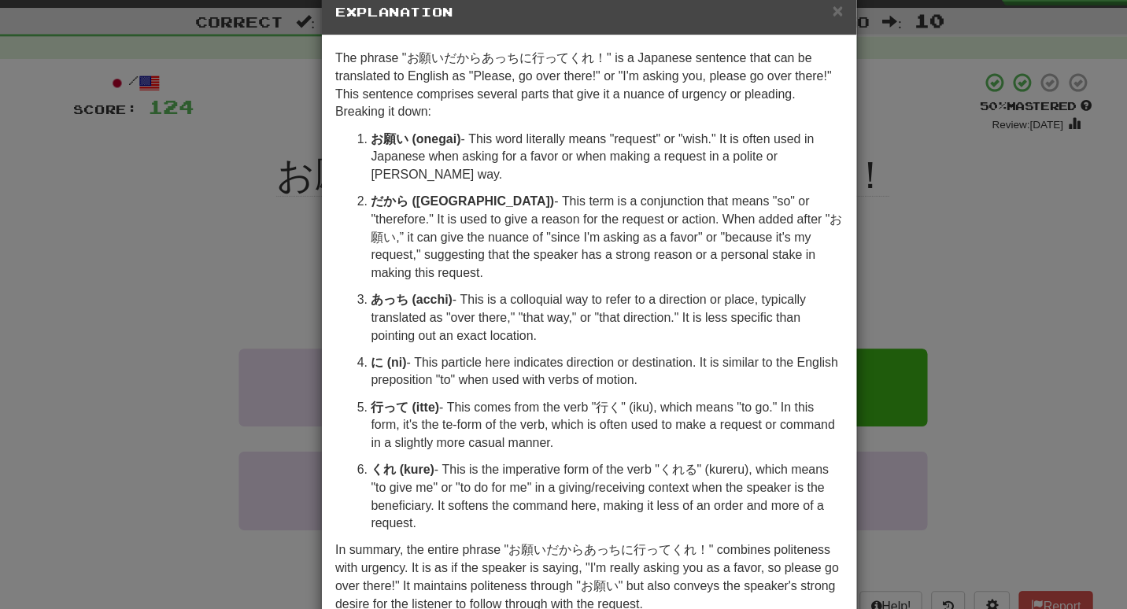
click at [237, 453] on div "× Explanation The phrase "お願いだからあっちに行ってくれ！" is a Japanese sentence that can be …" at bounding box center [563, 304] width 1127 height 609
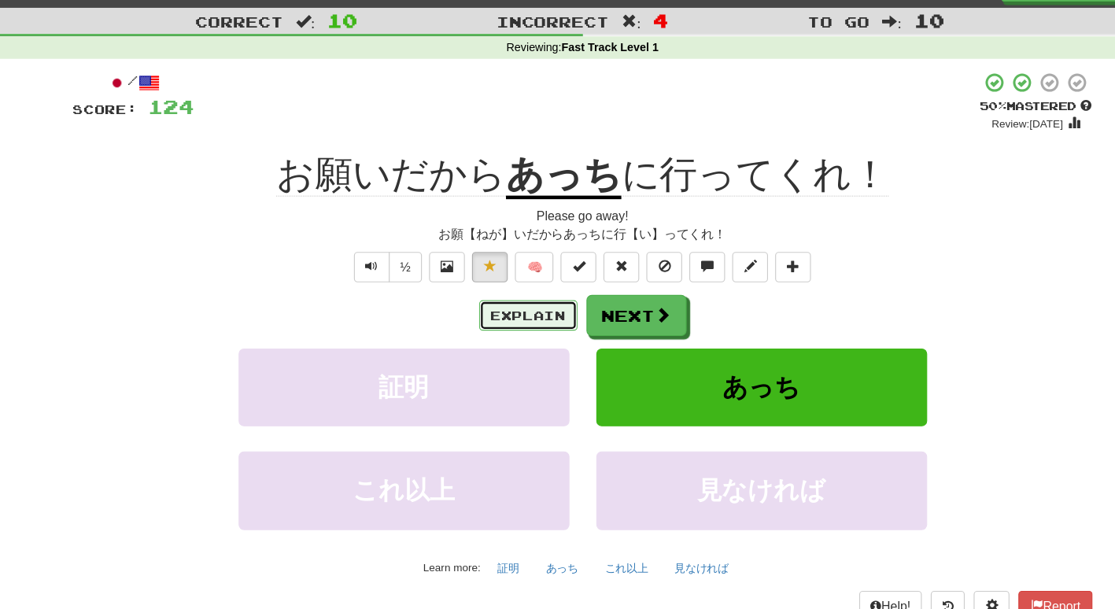
click at [491, 307] on button "Explain" at bounding box center [510, 311] width 87 height 27
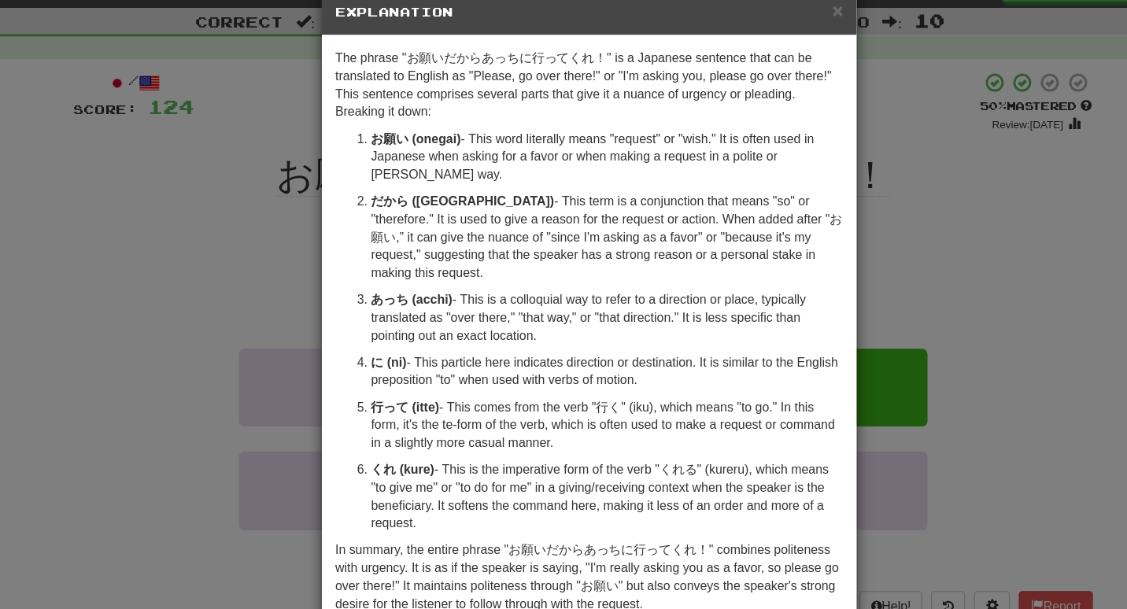
click at [240, 220] on div "× Explanation The phrase "お願いだからあっちに行ってくれ！" is a Japanese sentence that can be …" at bounding box center [563, 304] width 1127 height 609
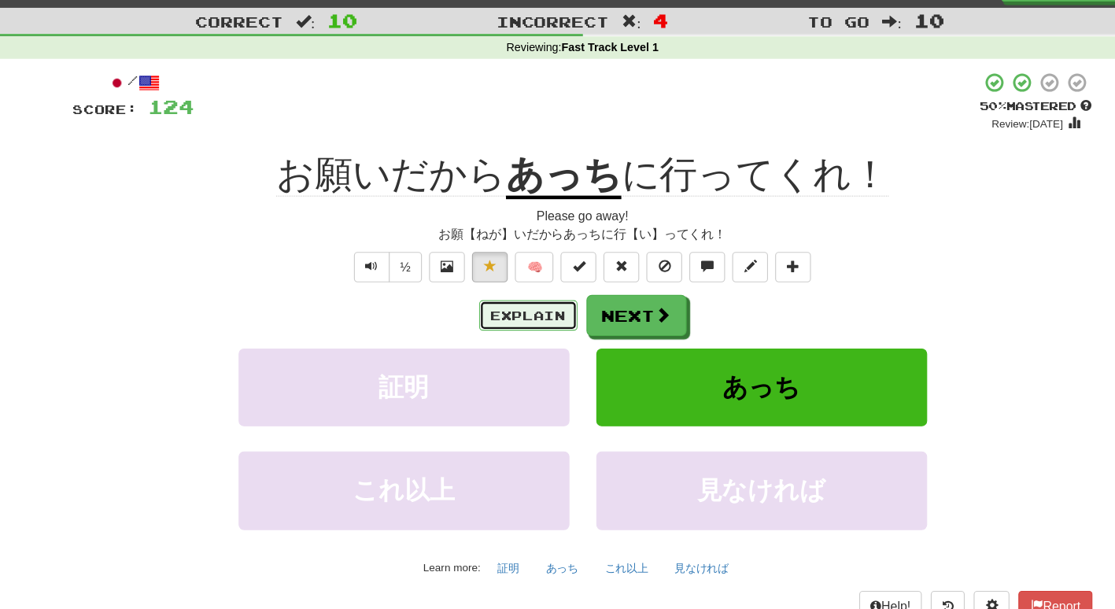
click at [489, 311] on button "Explain" at bounding box center [510, 311] width 87 height 27
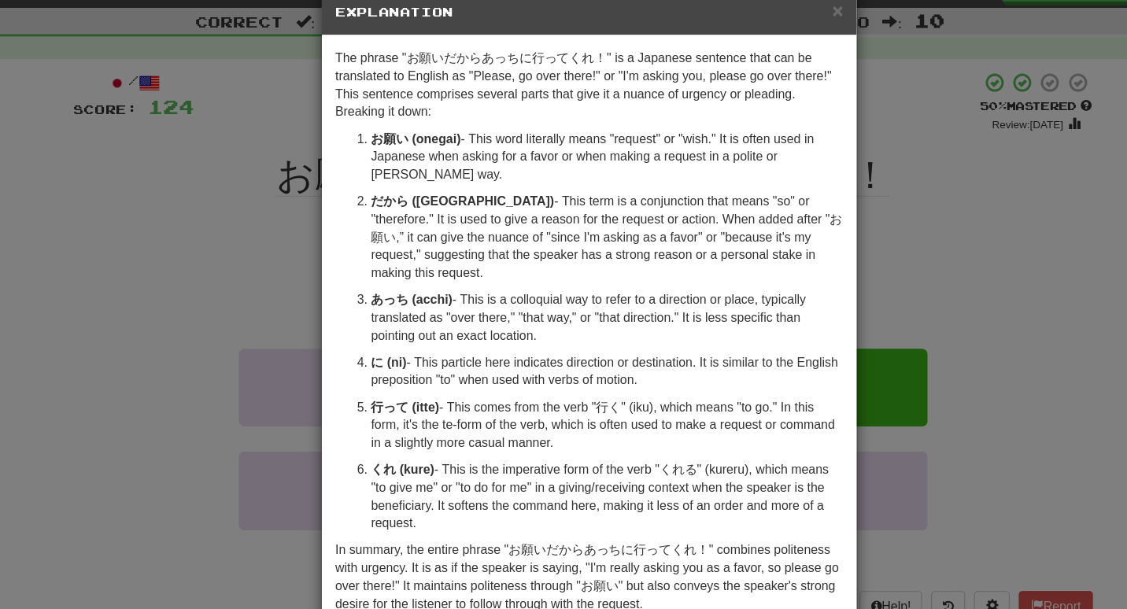
click at [246, 251] on div "× Explanation The phrase "お願いだからあっちに行ってくれ！" is a Japanese sentence that can be …" at bounding box center [563, 304] width 1127 height 609
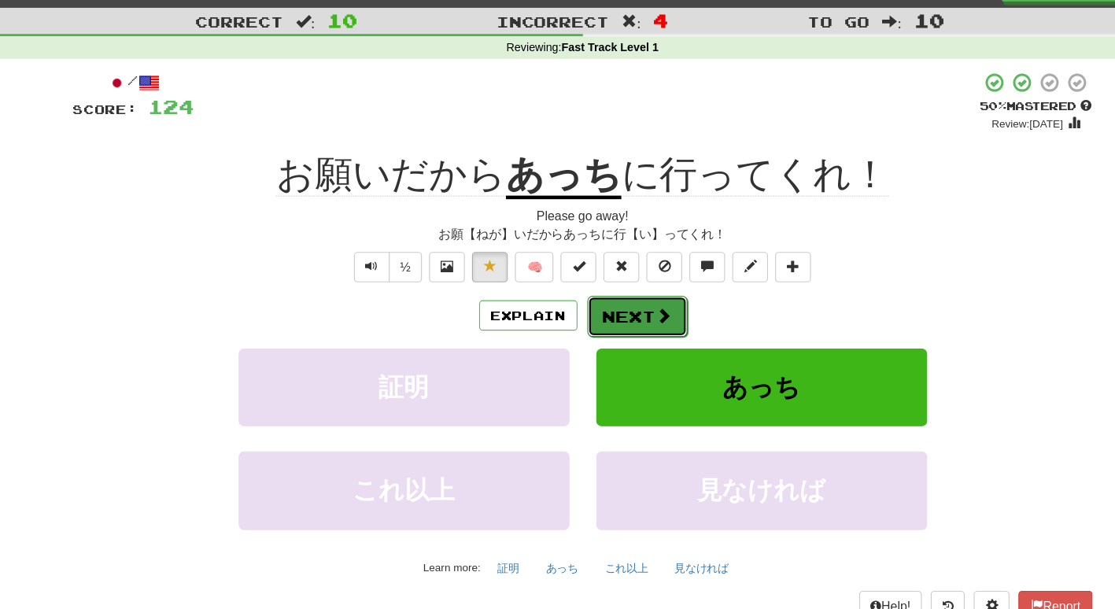
click at [630, 320] on button "Next" at bounding box center [606, 312] width 88 height 36
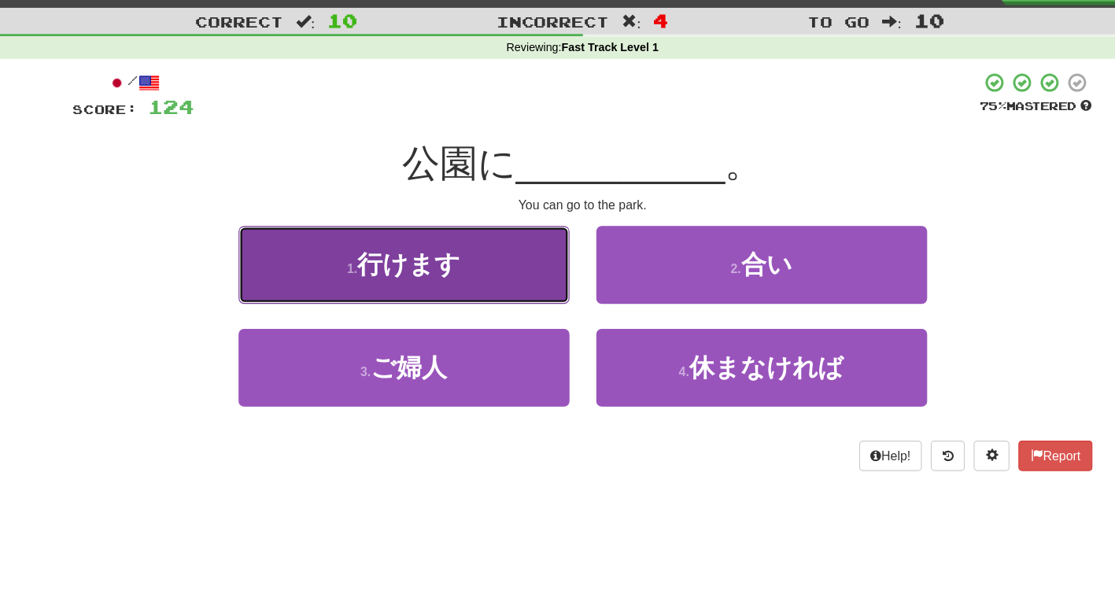
click at [485, 269] on button "1 . 行けます" at bounding box center [400, 266] width 291 height 68
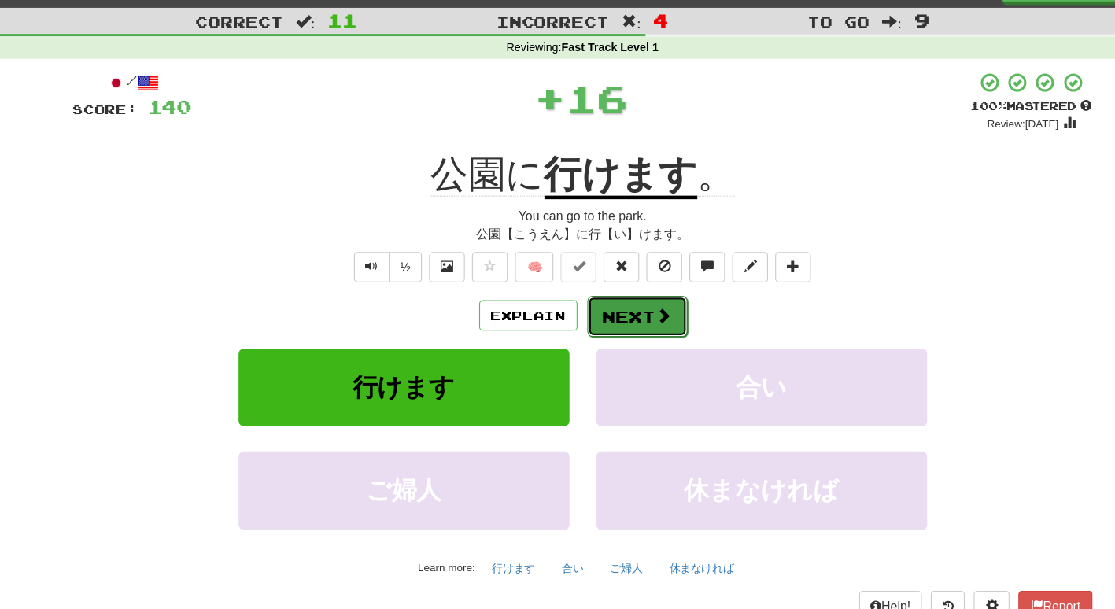
click at [615, 304] on button "Next" at bounding box center [606, 312] width 88 height 36
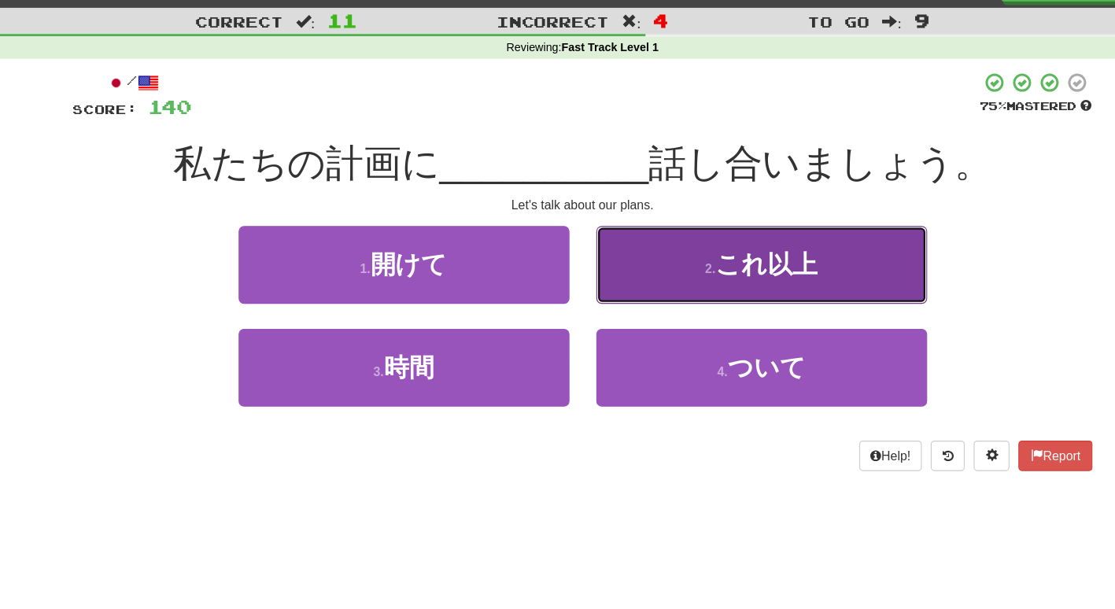
click at [604, 257] on button "2 . これ以上" at bounding box center [715, 266] width 291 height 68
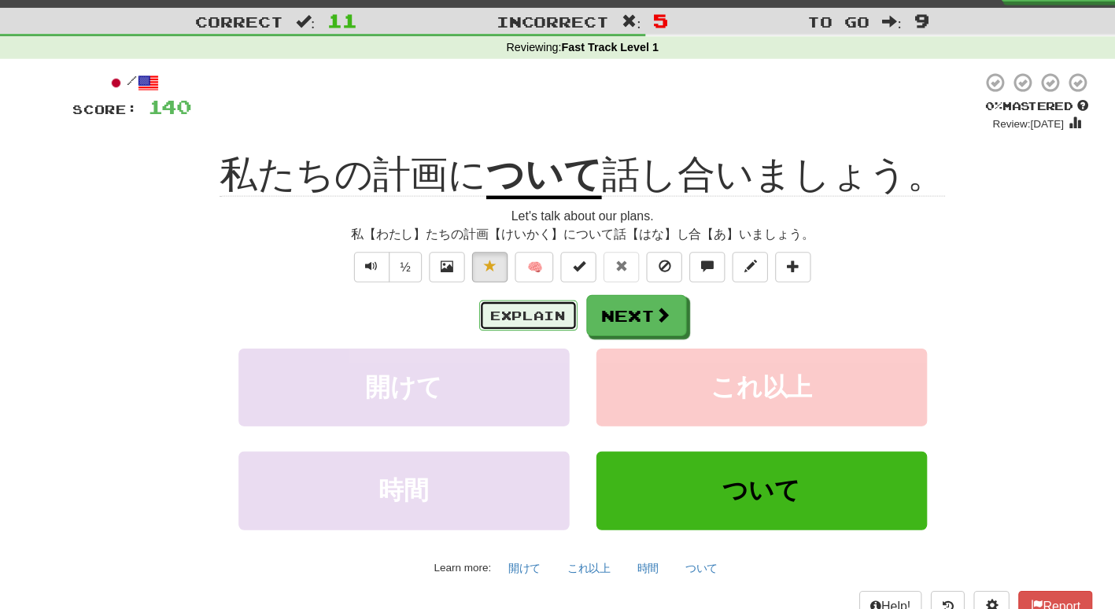
click at [507, 305] on button "Explain" at bounding box center [510, 311] width 87 height 27
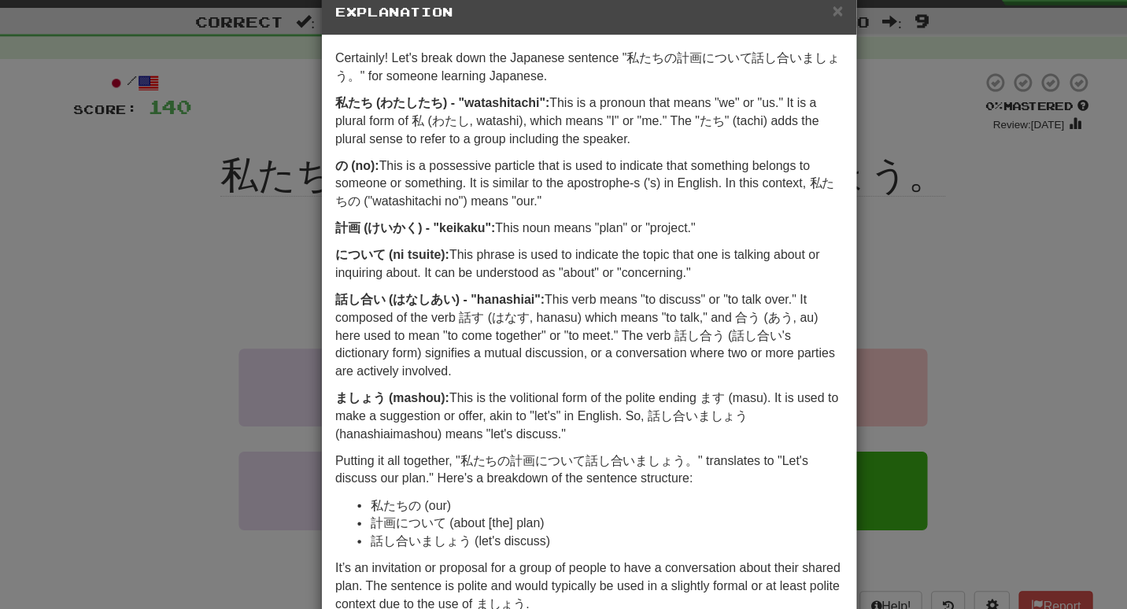
click at [203, 410] on div "× Explanation Certainly! Let's break down the Japanese sentence "私たちの計画について話し合い…" at bounding box center [563, 304] width 1127 height 609
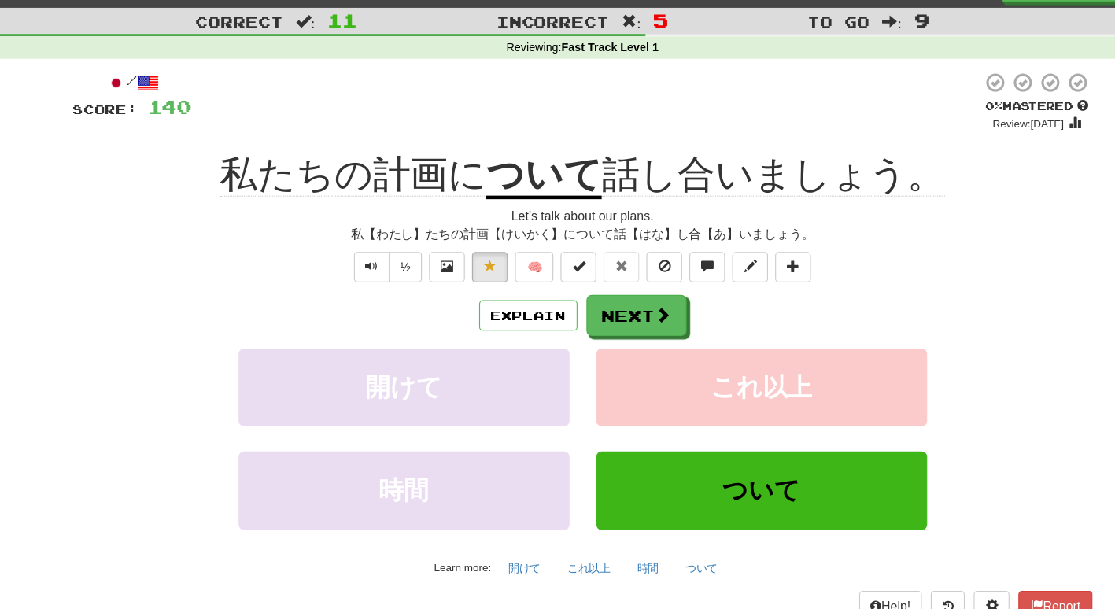
click at [632, 330] on div "Explain Next 開けて これ以上 時間 ついて Learn more: 開けて これ以上 時間 ついて" at bounding box center [557, 419] width 897 height 253
click at [533, 298] on button "Explain" at bounding box center [510, 311] width 87 height 27
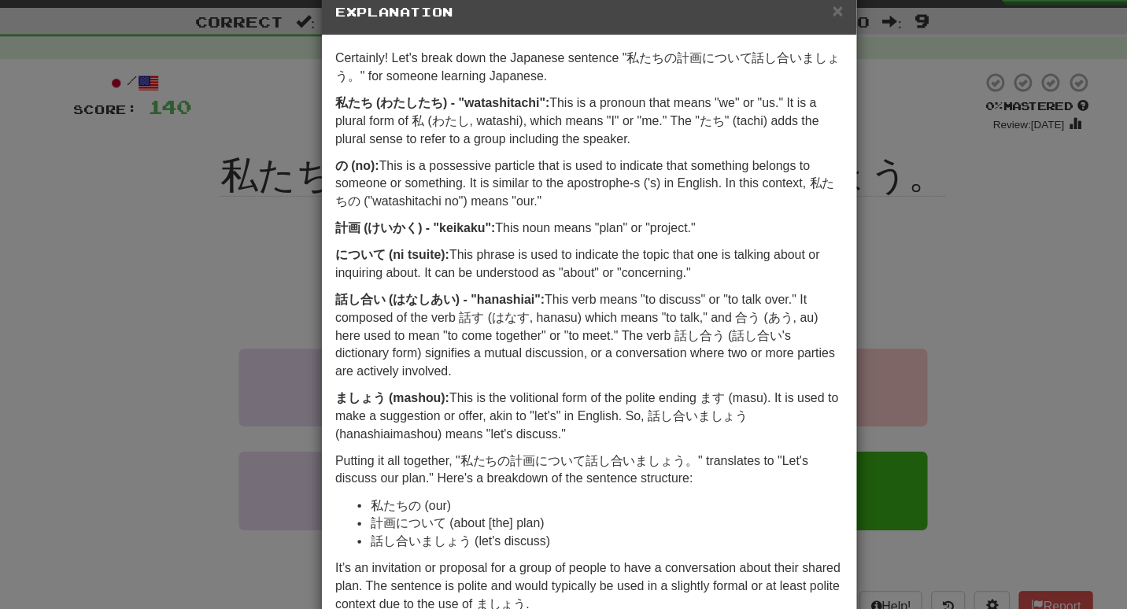
click at [140, 260] on div "× Explanation Certainly! Let's break down the Japanese sentence "私たちの計画について話し合い…" at bounding box center [563, 304] width 1127 height 609
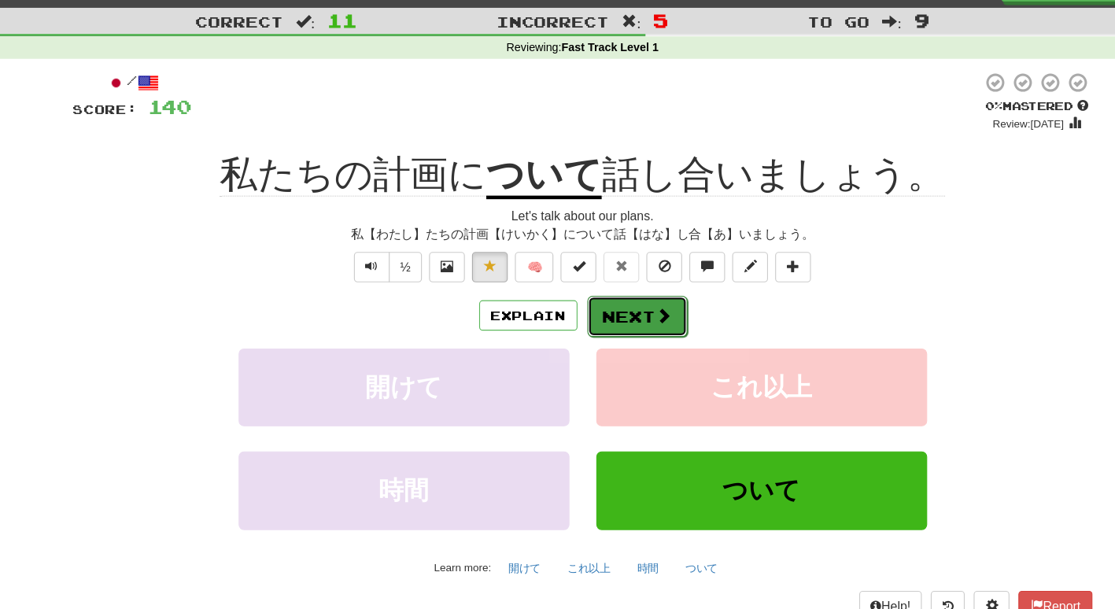
click at [627, 309] on span at bounding box center [630, 311] width 14 height 14
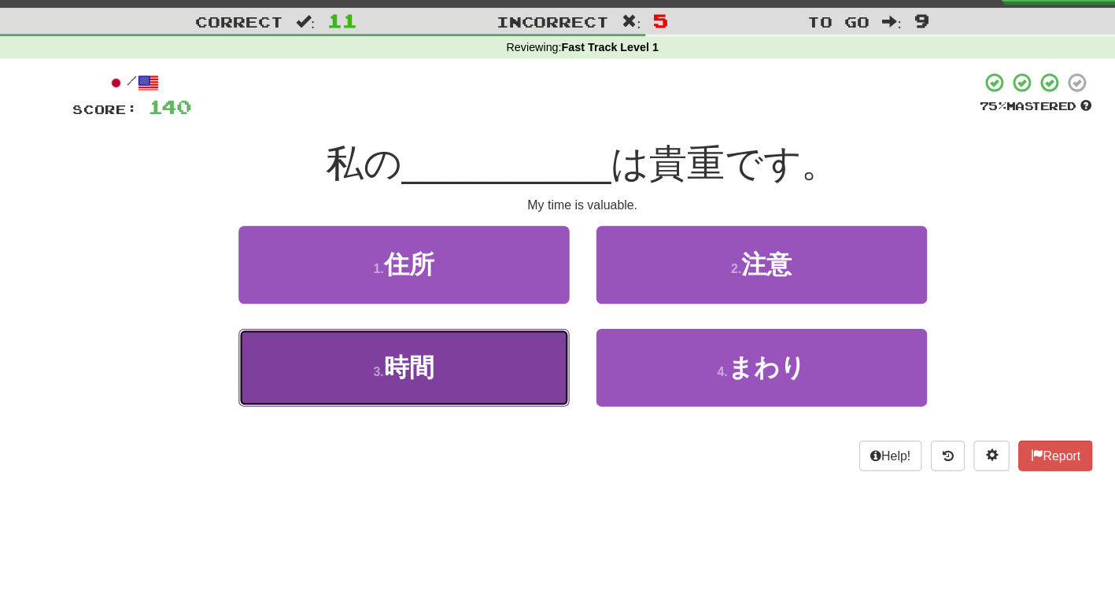
click at [431, 340] on button "3 . 時間" at bounding box center [400, 357] width 291 height 68
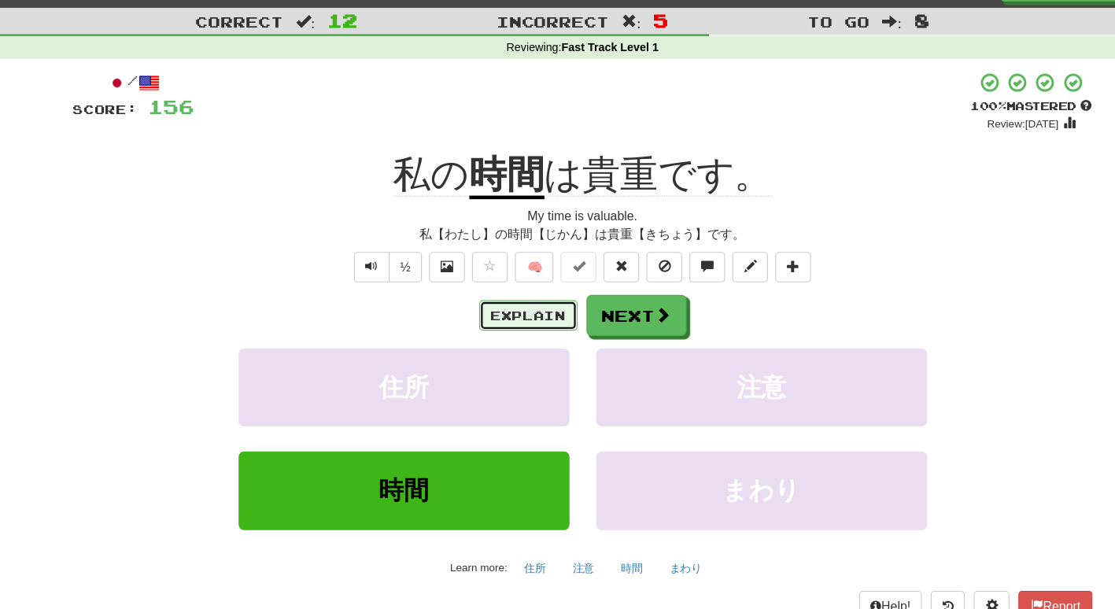
click at [512, 307] on button "Explain" at bounding box center [510, 311] width 87 height 27
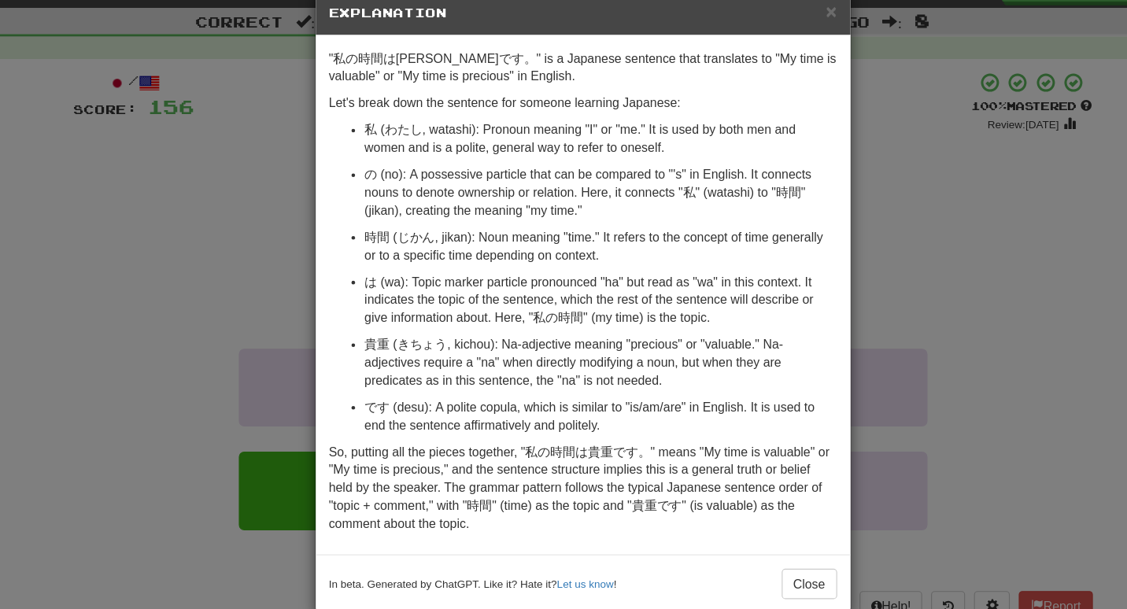
click at [915, 347] on div "× Explanation "私の時間は貴重です。" is a Japanese sentence that translates to "My time i…" at bounding box center [563, 304] width 1127 height 609
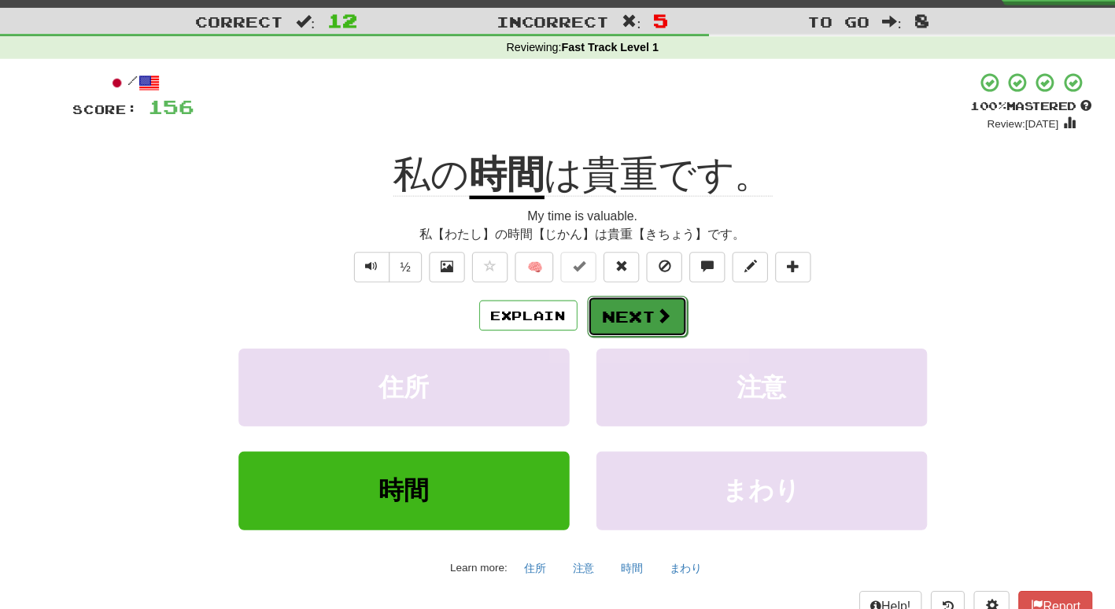
click at [595, 319] on button "Next" at bounding box center [606, 312] width 88 height 36
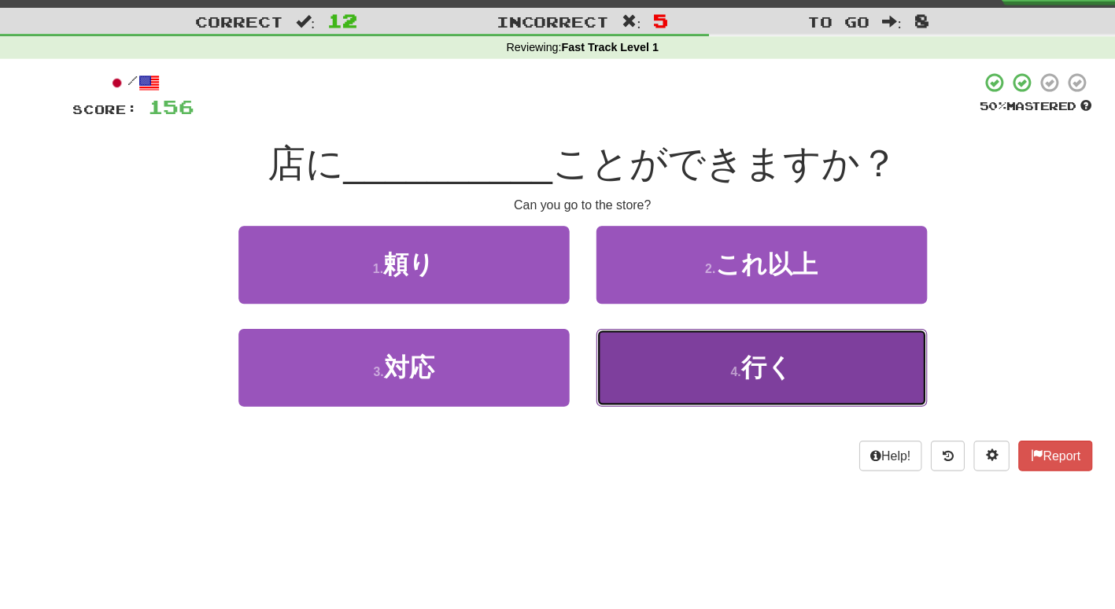
click at [720, 373] on button "4 . 行く" at bounding box center [715, 357] width 291 height 68
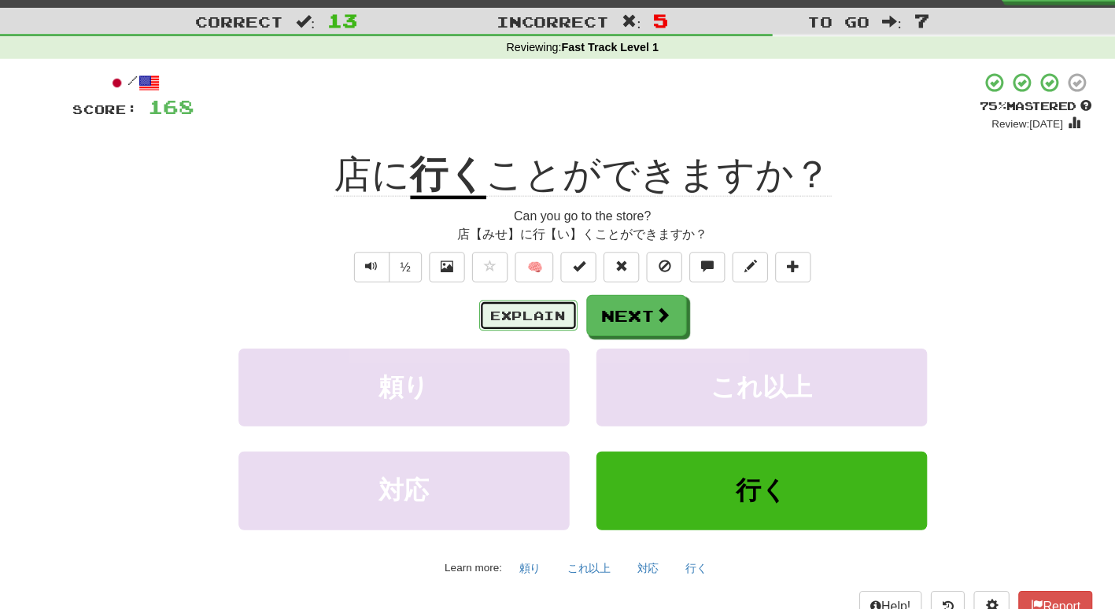
click at [510, 309] on button "Explain" at bounding box center [510, 311] width 87 height 27
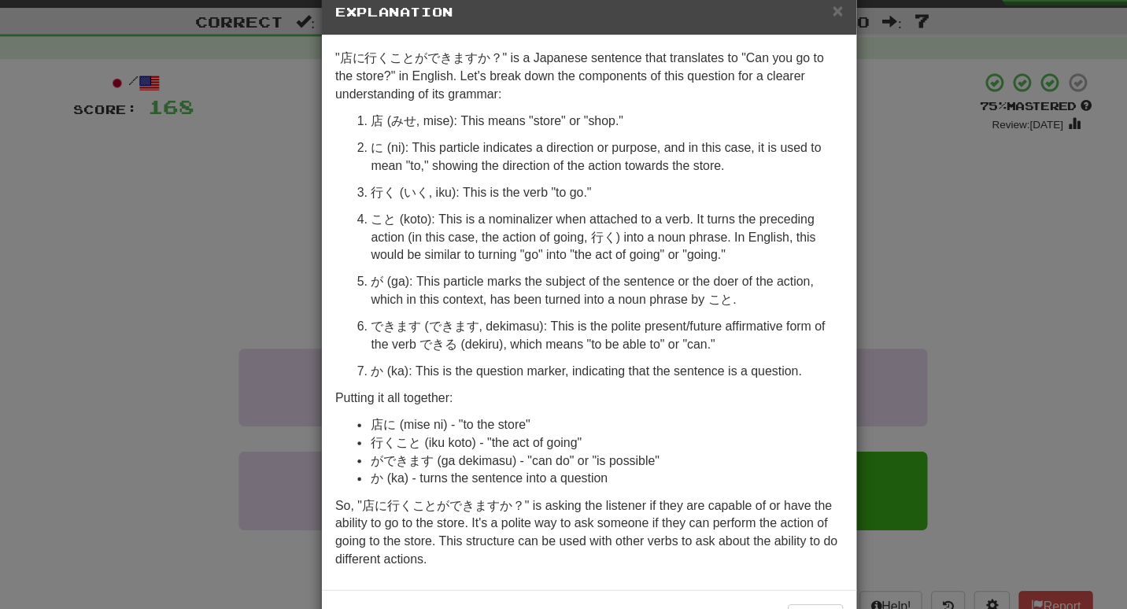
click at [919, 350] on div "× Explanation "店に行くことができますか？" is a Japanese sentence that translates to "Can yo…" at bounding box center [563, 304] width 1127 height 609
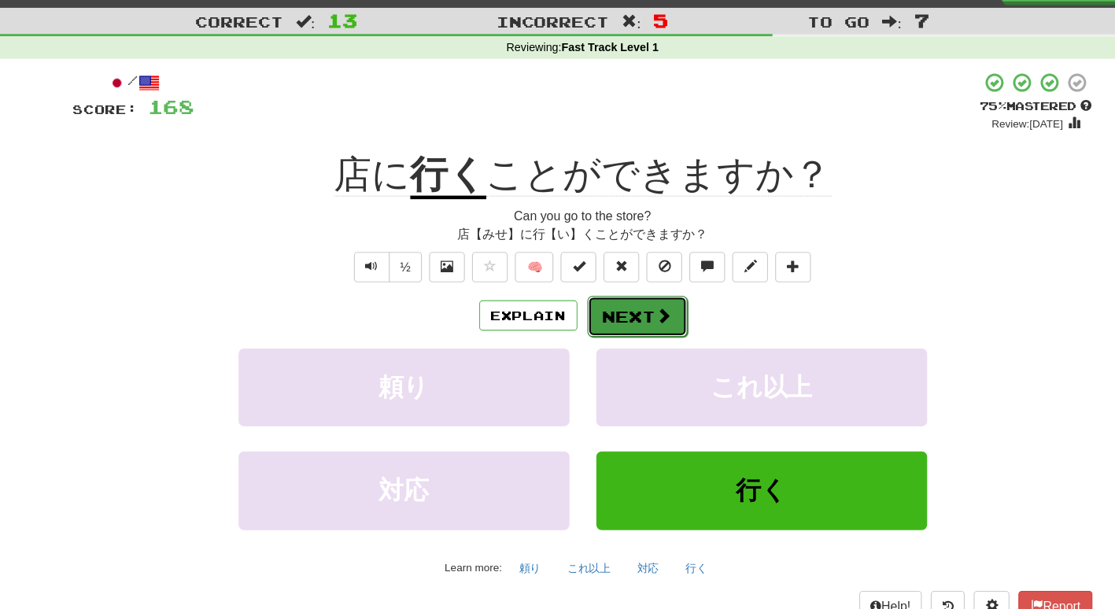
click at [607, 301] on button "Next" at bounding box center [606, 312] width 88 height 36
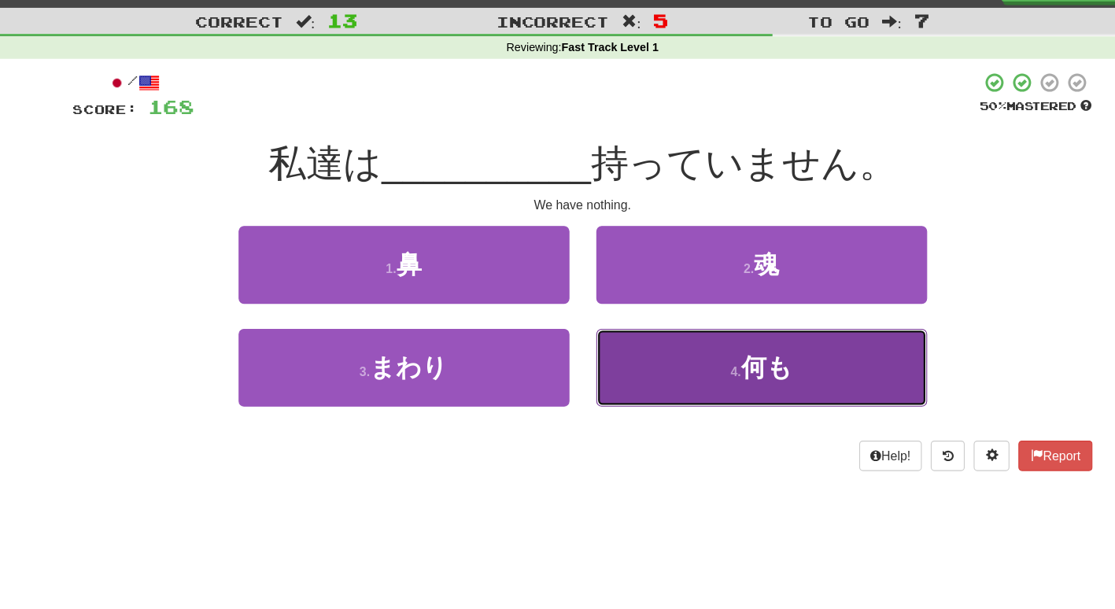
click at [615, 338] on button "4 . 何も" at bounding box center [715, 357] width 291 height 68
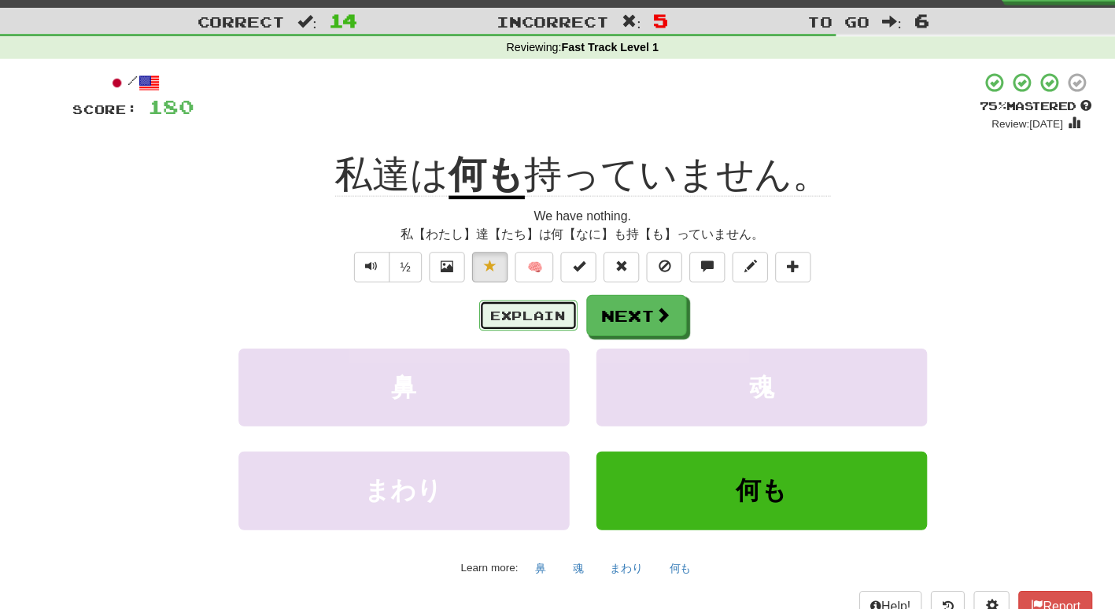
click at [506, 305] on button "Explain" at bounding box center [510, 311] width 87 height 27
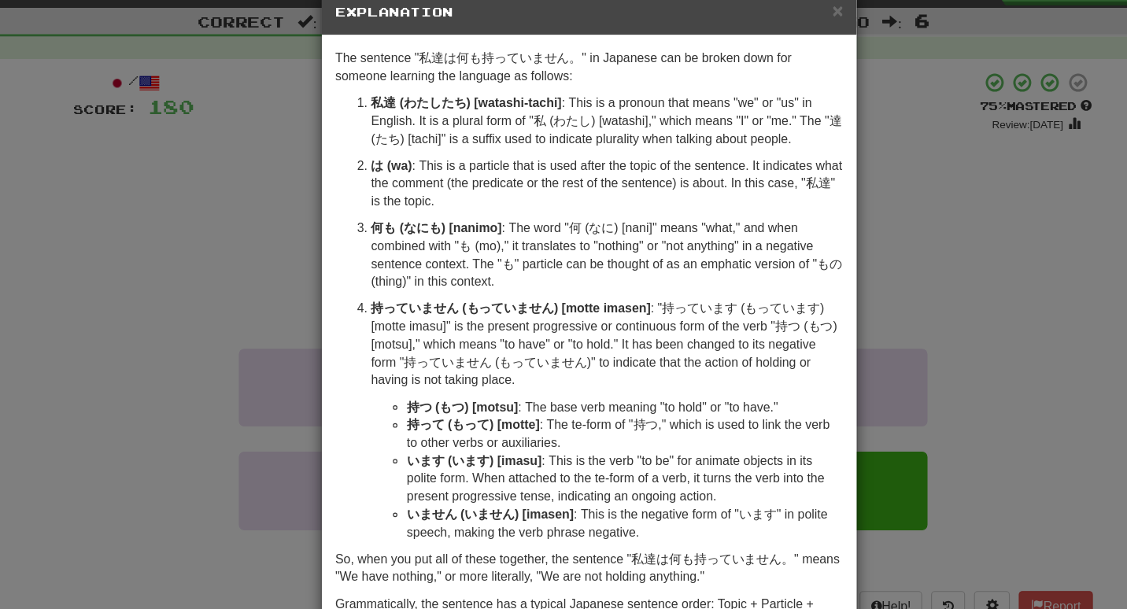
click at [951, 229] on div "× Explanation The sentence "私達は何も持っていません。" in Japanese can be broken down for s…" at bounding box center [563, 304] width 1127 height 609
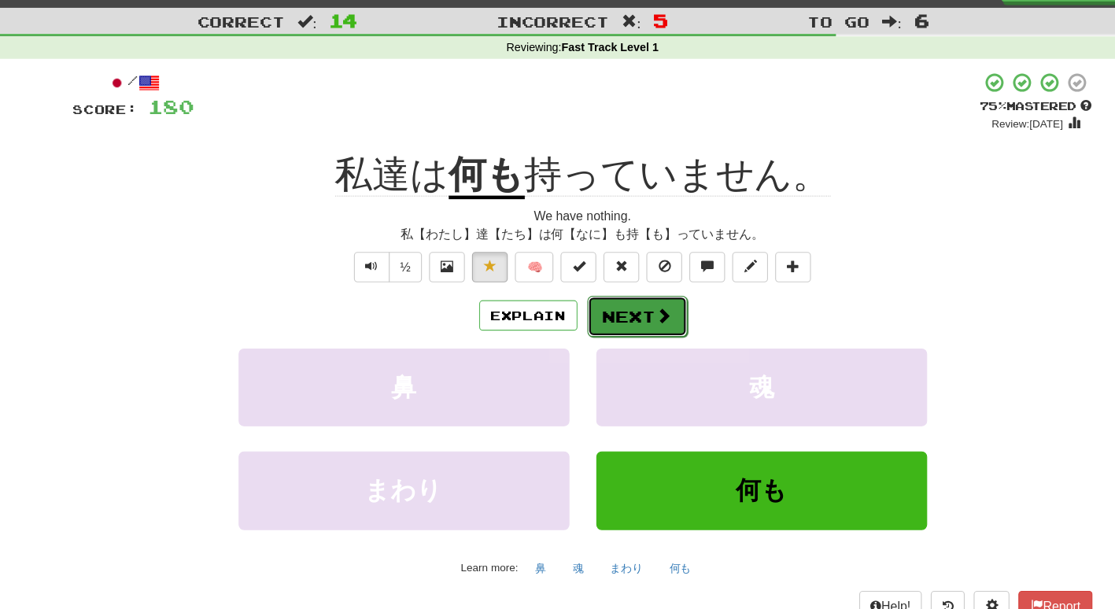
click at [623, 317] on span at bounding box center [630, 311] width 14 height 14
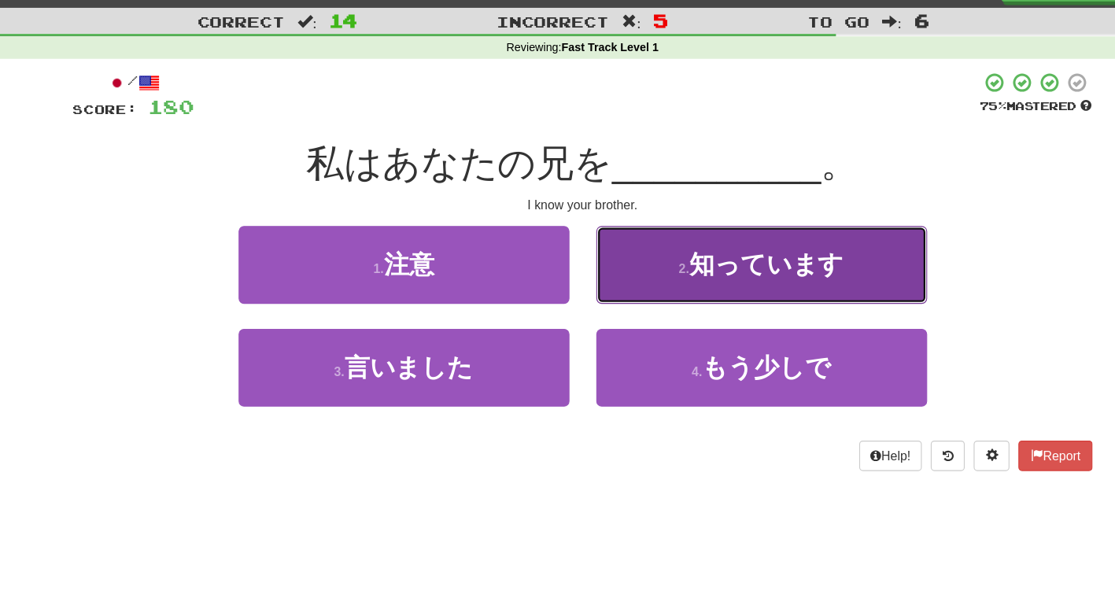
click at [668, 266] on span "知っています" at bounding box center [720, 266] width 136 height 24
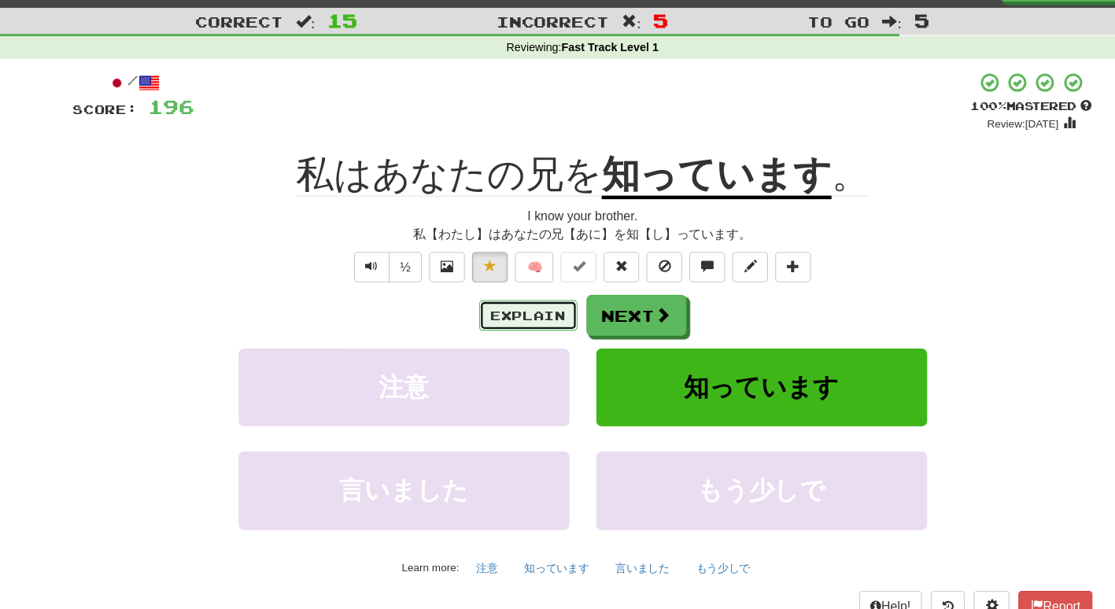
click at [517, 308] on button "Explain" at bounding box center [510, 311] width 87 height 27
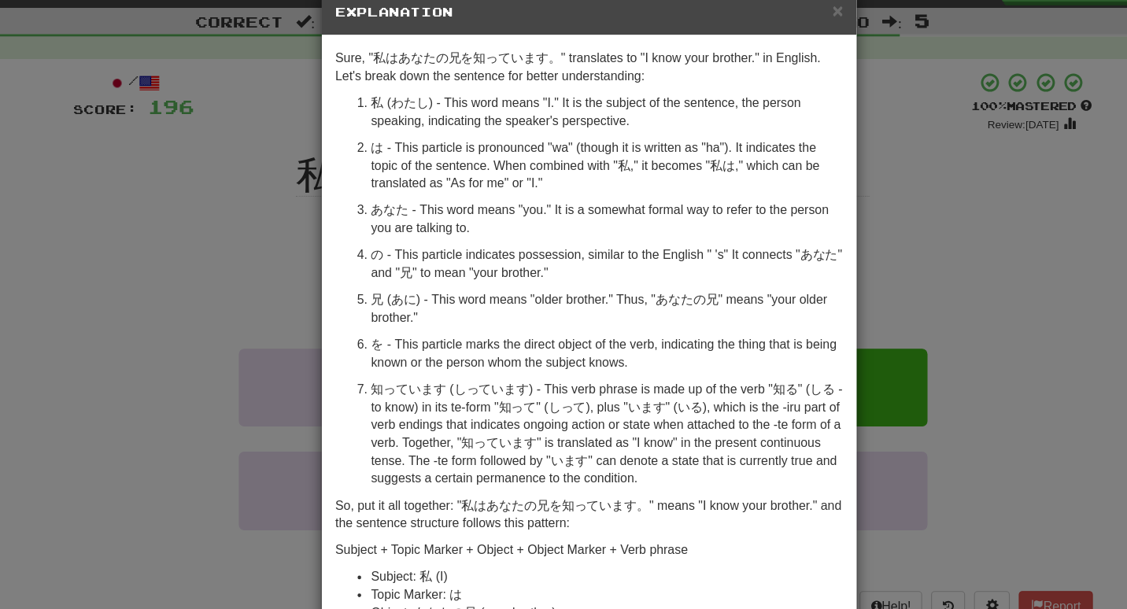
click at [151, 338] on div "× Explanation Sure, "私はあなたの兄を知っています。" translates to "I know your brother." in E…" at bounding box center [563, 304] width 1127 height 609
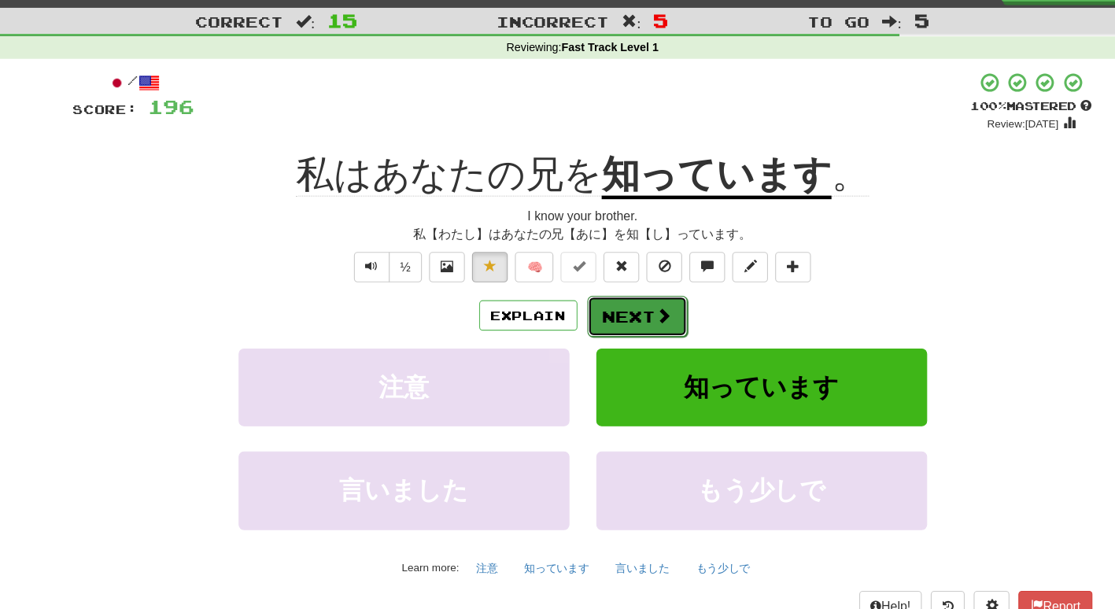
click at [593, 312] on button "Next" at bounding box center [606, 312] width 88 height 36
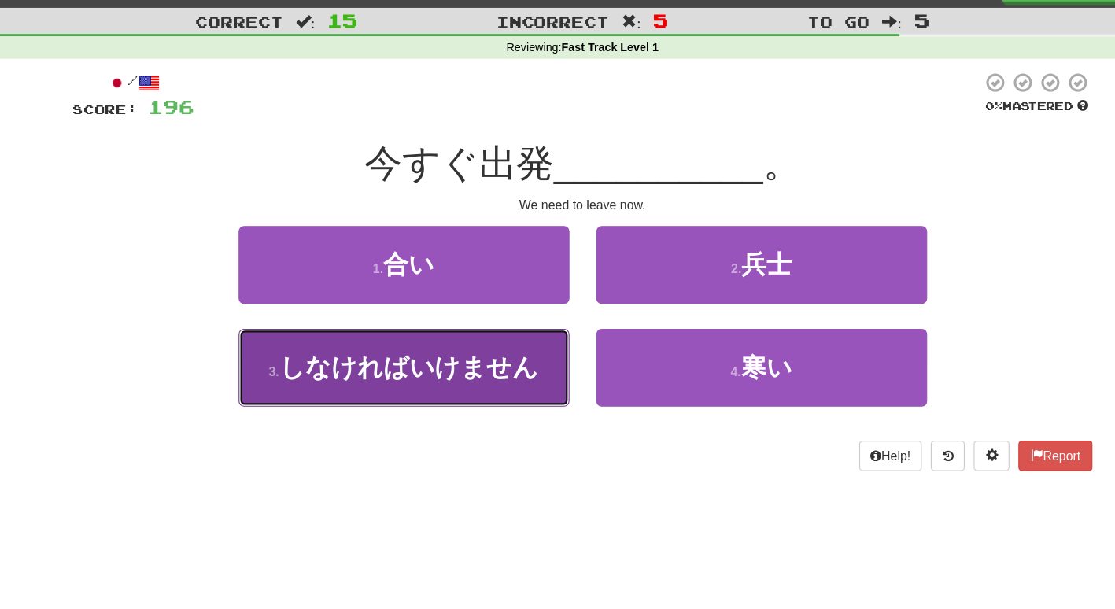
click at [425, 369] on span "しなければいけません" at bounding box center [404, 357] width 228 height 24
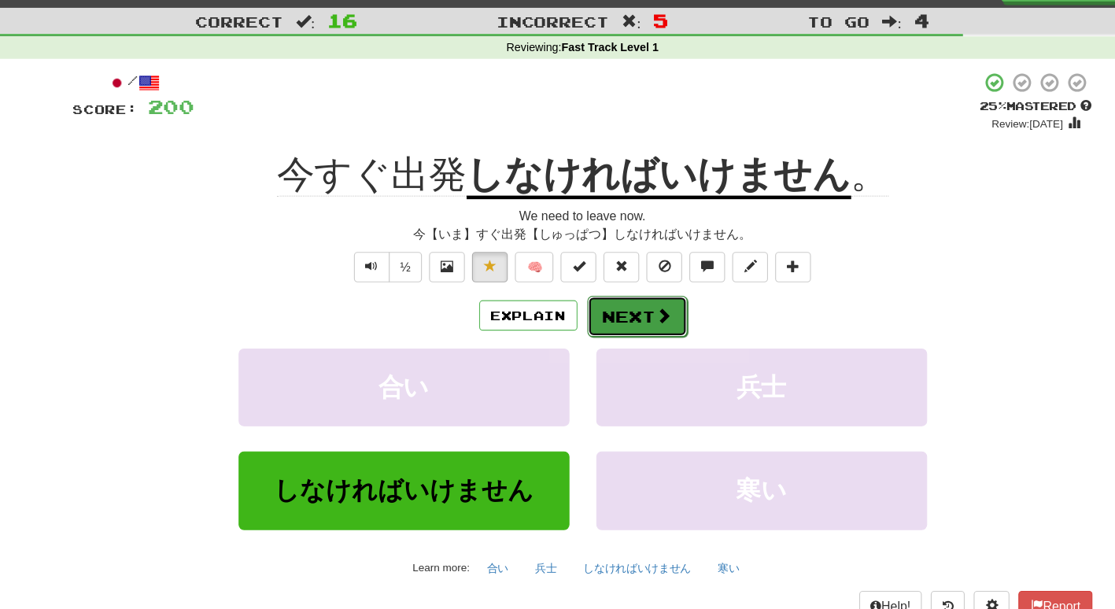
click at [638, 312] on button "Next" at bounding box center [606, 312] width 88 height 36
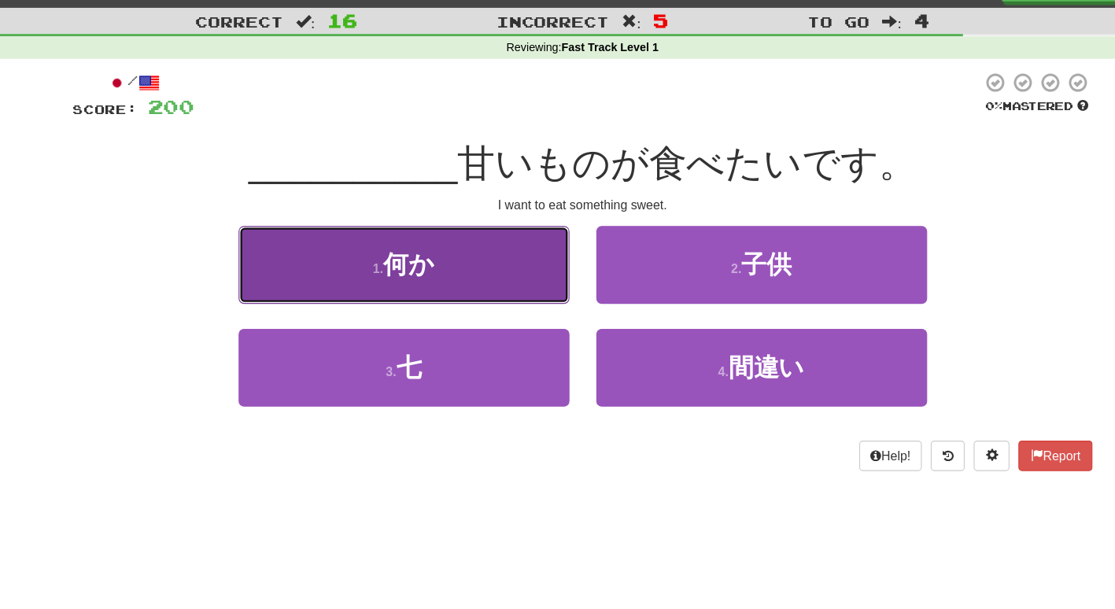
click at [410, 254] on span "何か" at bounding box center [405, 266] width 45 height 24
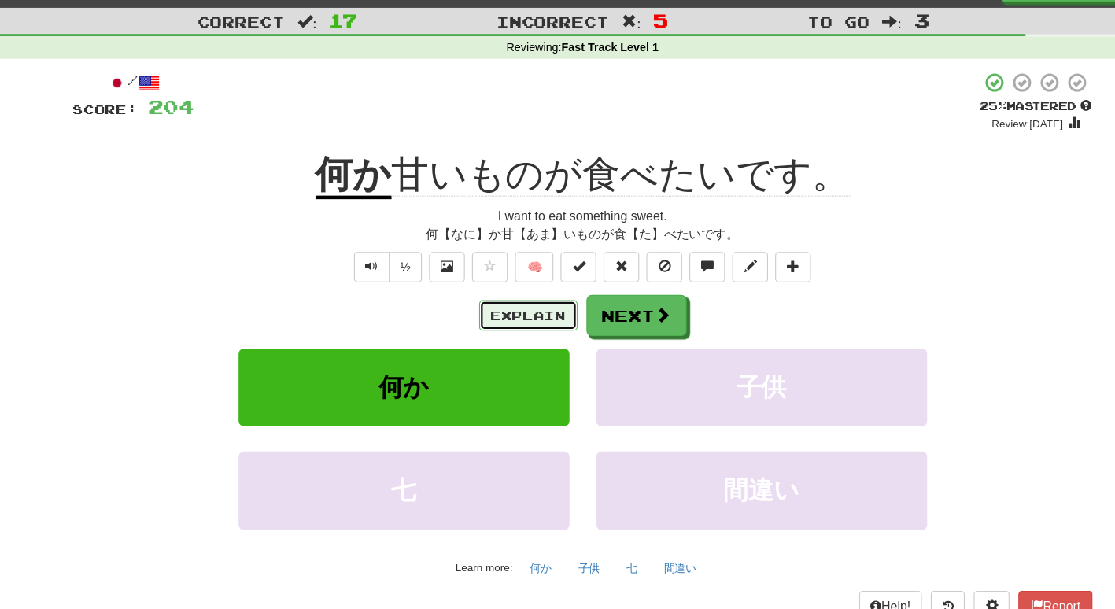
click at [499, 305] on button "Explain" at bounding box center [510, 311] width 87 height 27
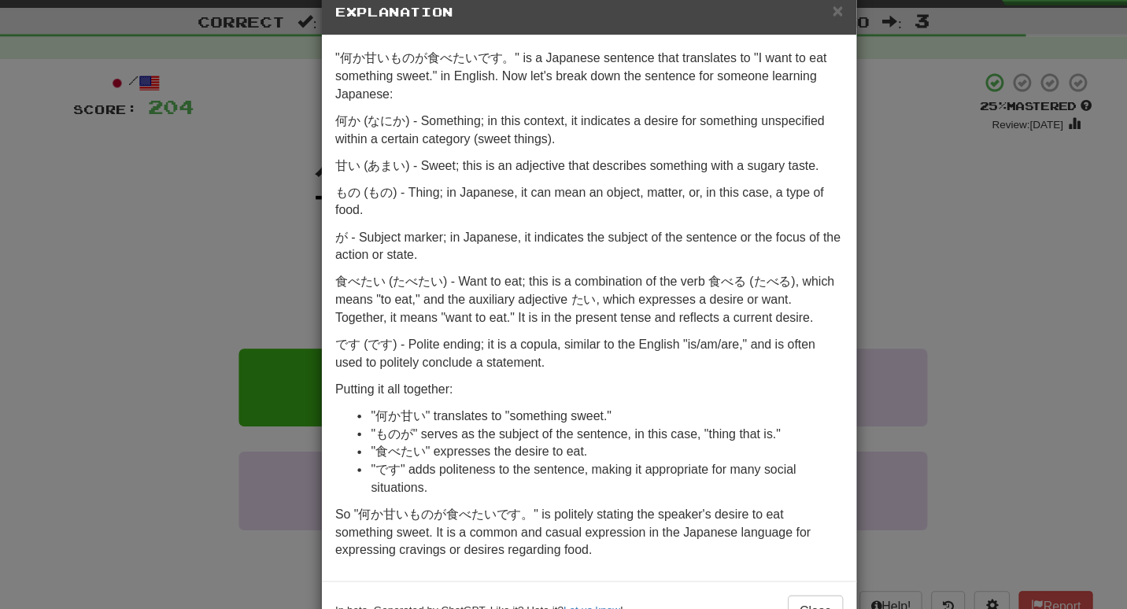
click at [196, 211] on div "× Explanation "何か甘いものが食べたいです。" is a Japanese sentence that translates to "I wan…" at bounding box center [563, 304] width 1127 height 609
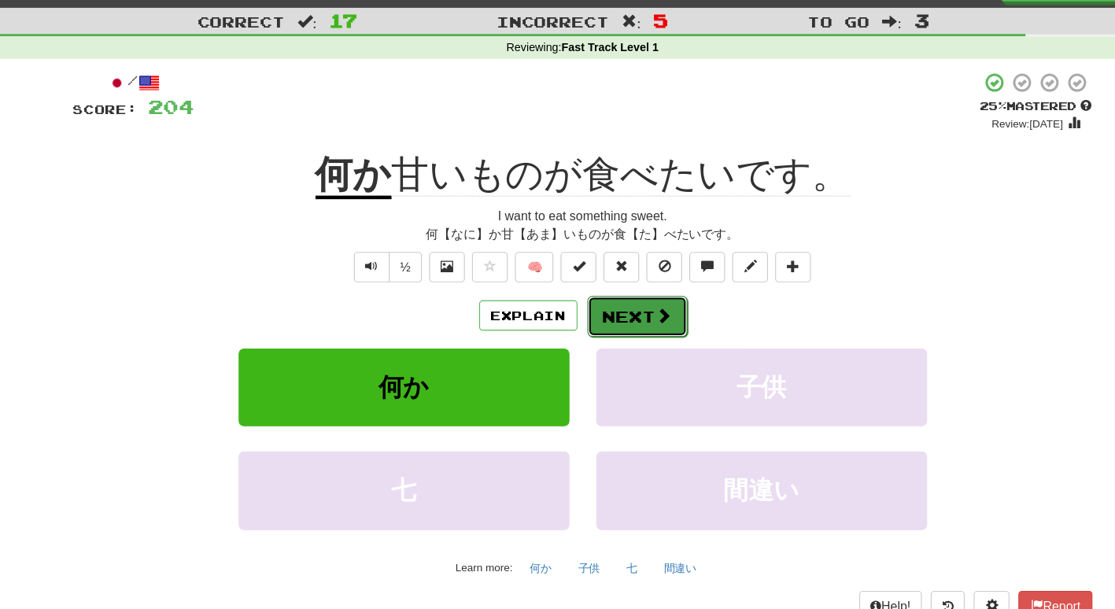
click at [590, 304] on button "Next" at bounding box center [606, 312] width 88 height 36
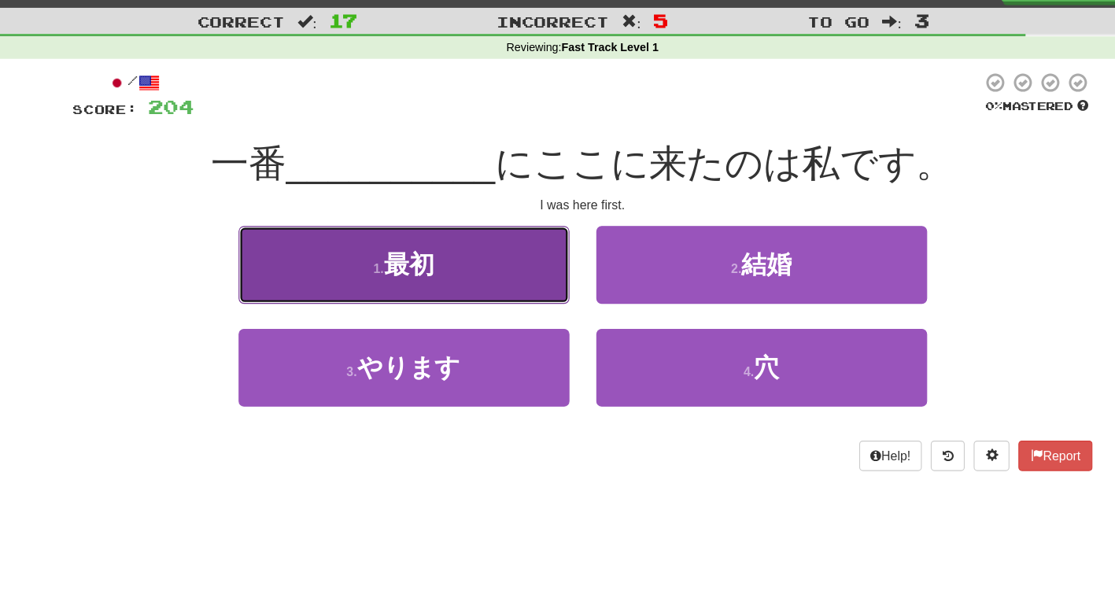
click at [389, 270] on span "最初" at bounding box center [405, 266] width 44 height 24
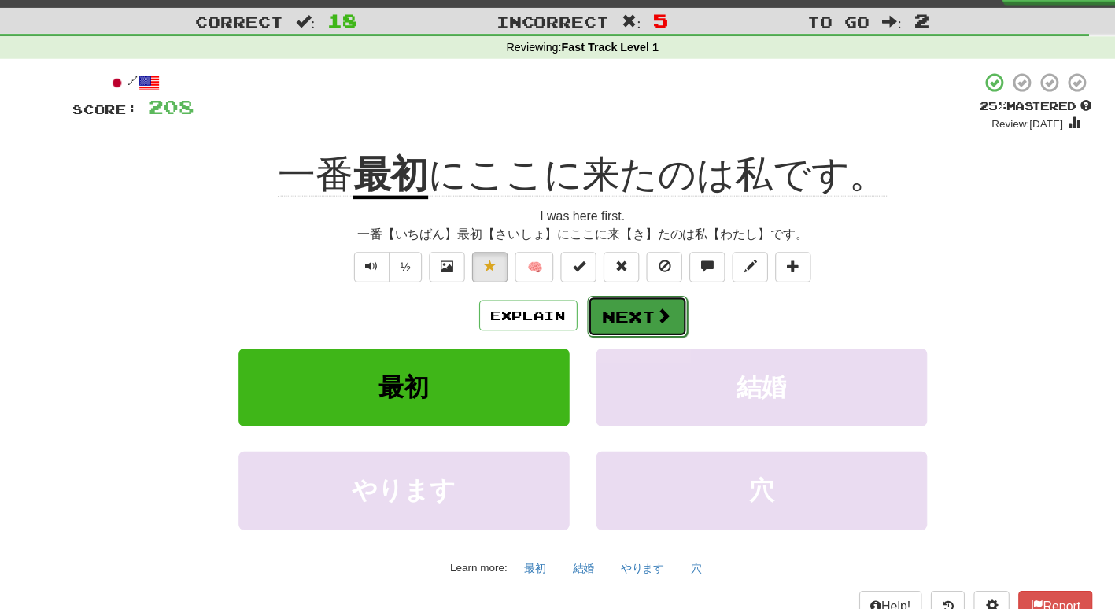
click at [608, 310] on button "Next" at bounding box center [606, 312] width 88 height 36
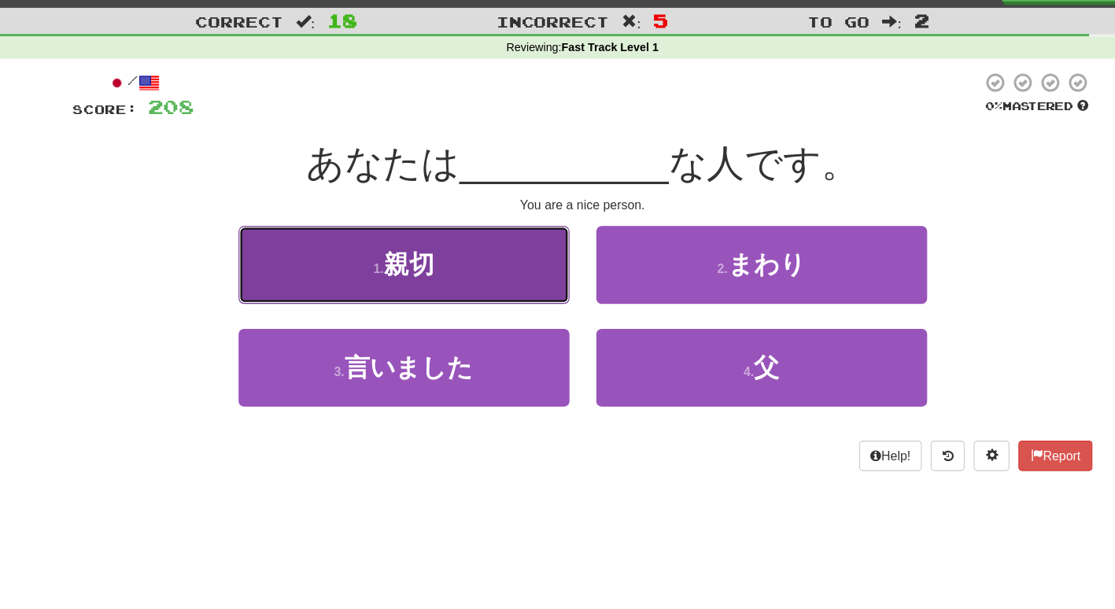
click at [386, 269] on span "親切" at bounding box center [405, 266] width 44 height 24
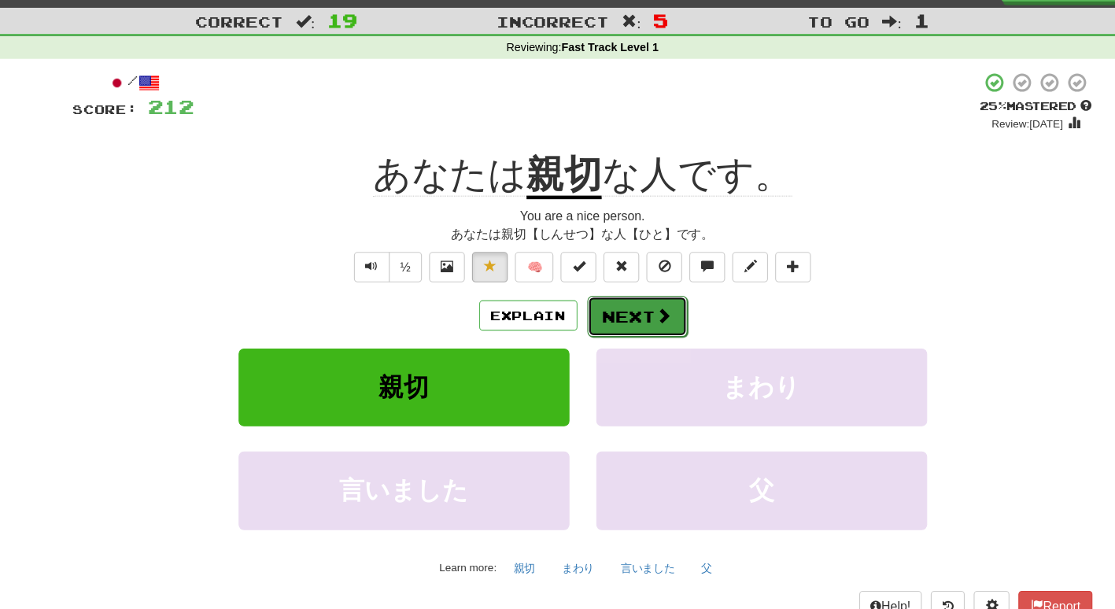
click at [603, 314] on button "Next" at bounding box center [606, 312] width 88 height 36
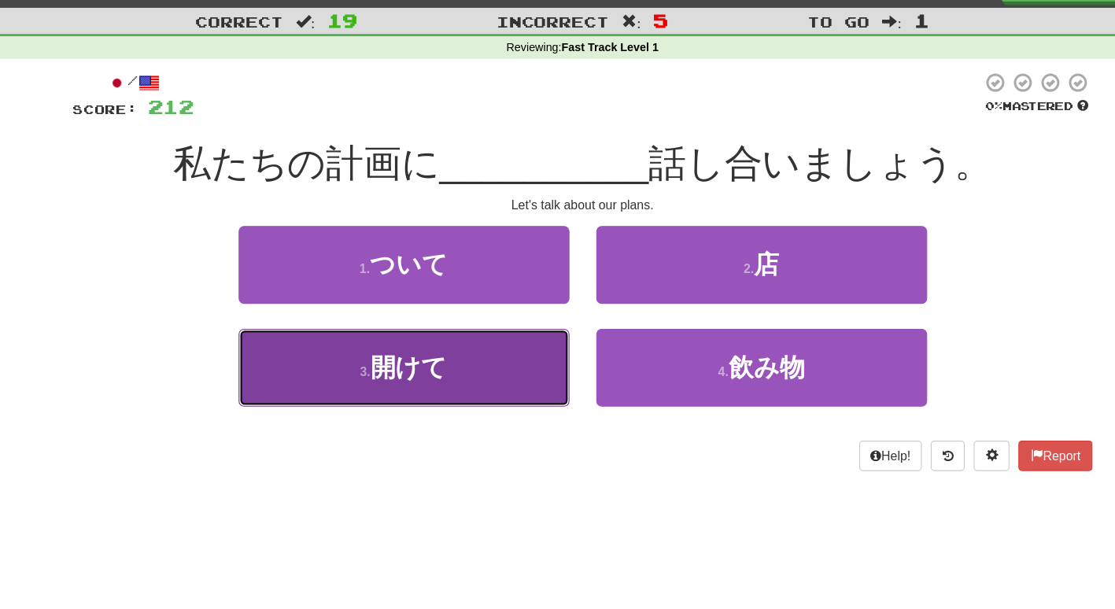
click at [430, 354] on span "開けて" at bounding box center [405, 357] width 68 height 24
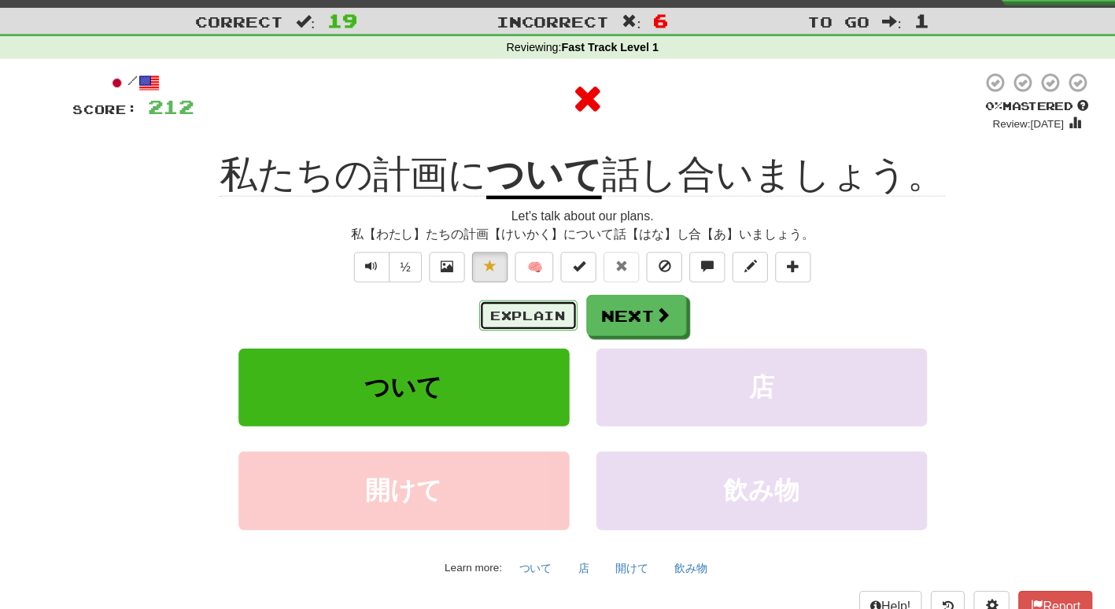
click at [500, 310] on button "Explain" at bounding box center [510, 311] width 87 height 27
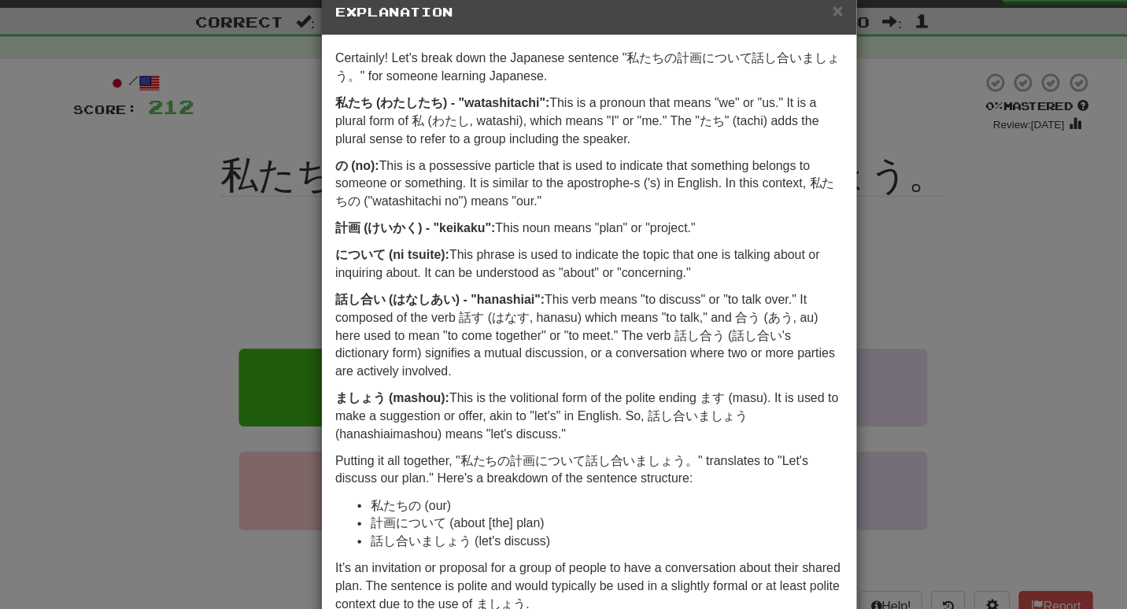
click at [165, 235] on div "× Explanation Certainly! Let's break down the Japanese sentence "私たちの計画について話し合い…" at bounding box center [563, 304] width 1127 height 609
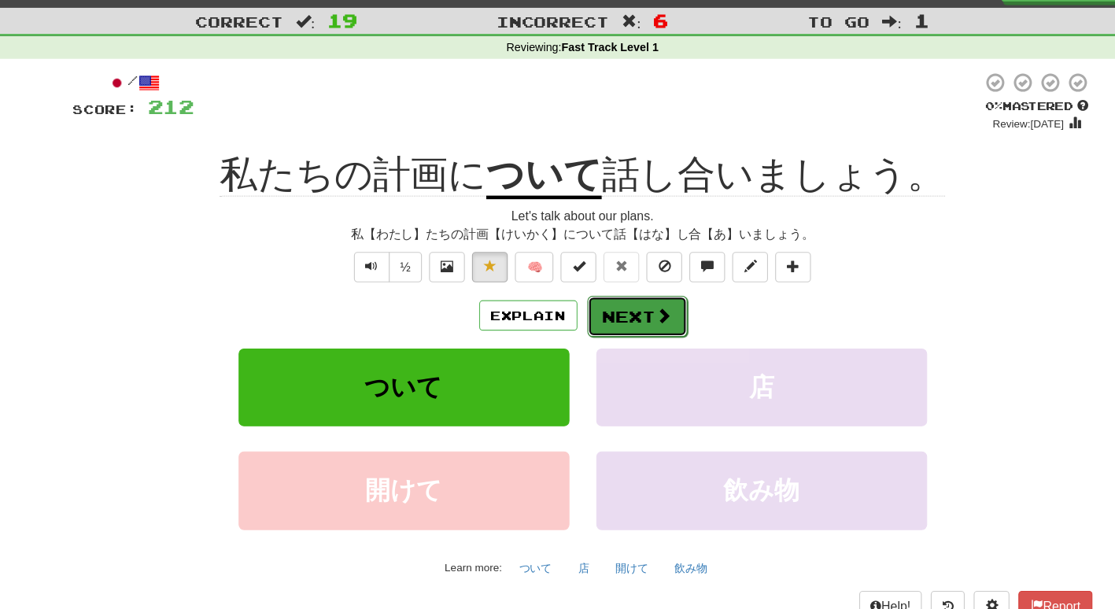
click at [623, 318] on span at bounding box center [630, 311] width 14 height 14
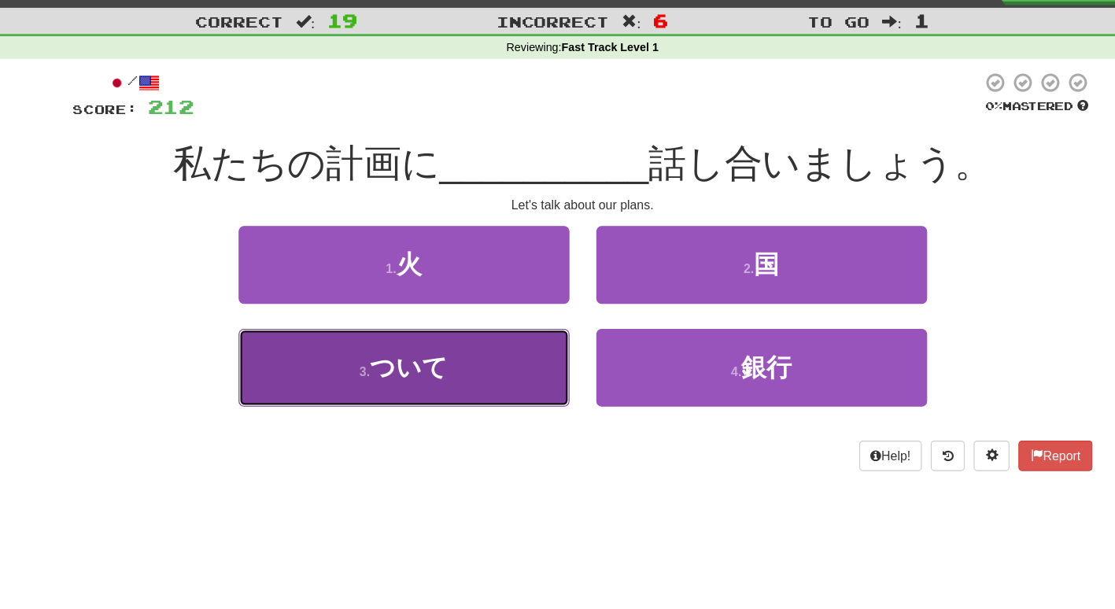
click at [414, 363] on span "ついて" at bounding box center [405, 357] width 68 height 24
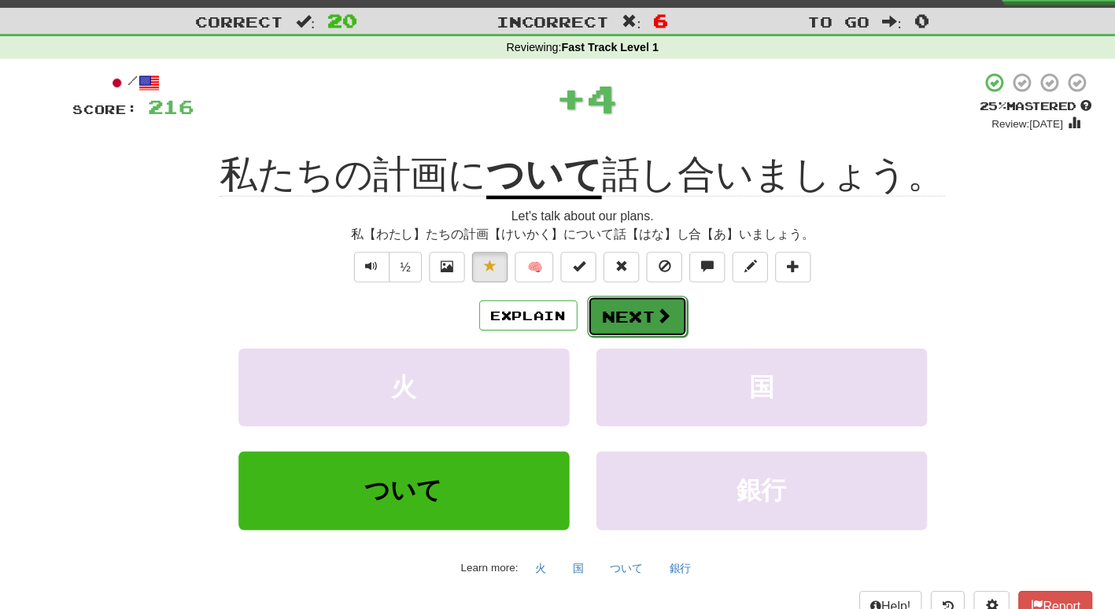
click at [629, 318] on span at bounding box center [630, 311] width 14 height 14
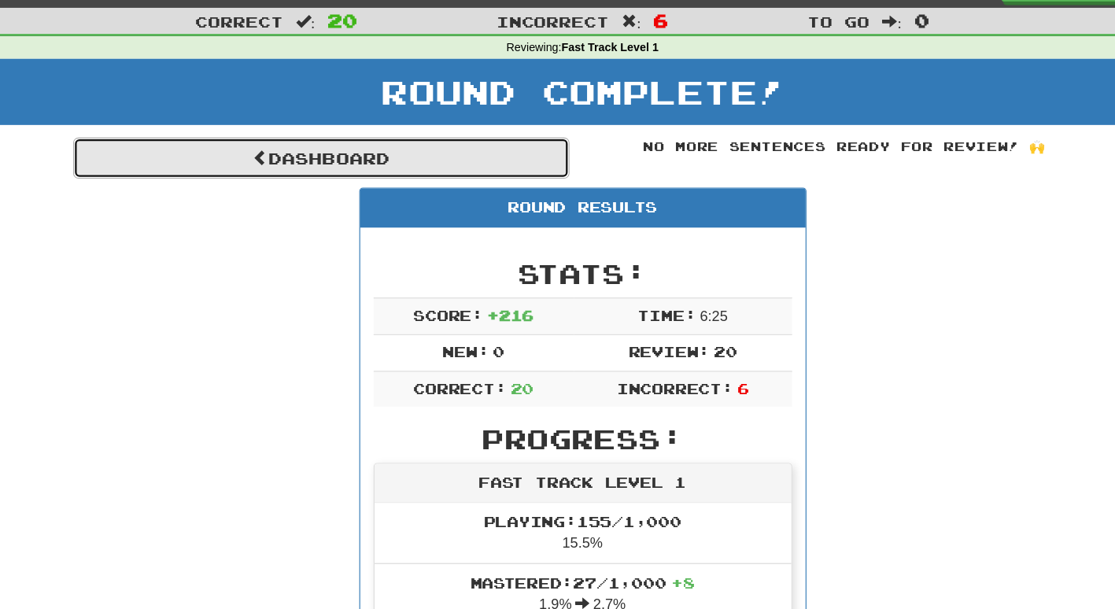
click at [335, 164] on link "Dashboard" at bounding box center [327, 172] width 437 height 36
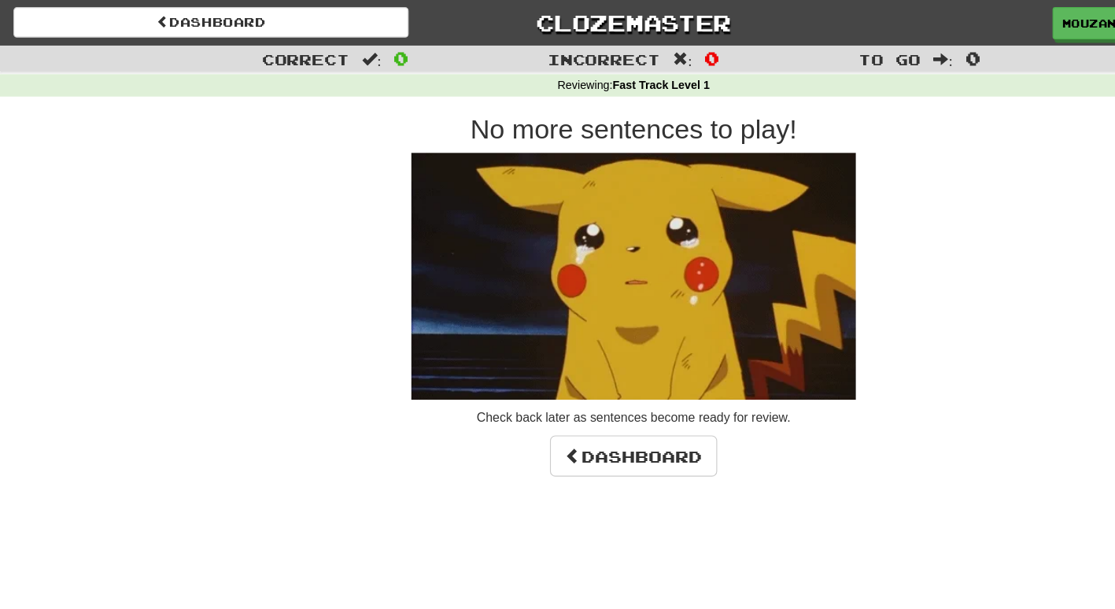
drag, startPoint x: 0, startPoint y: 0, endPoint x: 505, endPoint y: 202, distance: 543.5
click at [505, 202] on img at bounding box center [557, 243] width 391 height 217
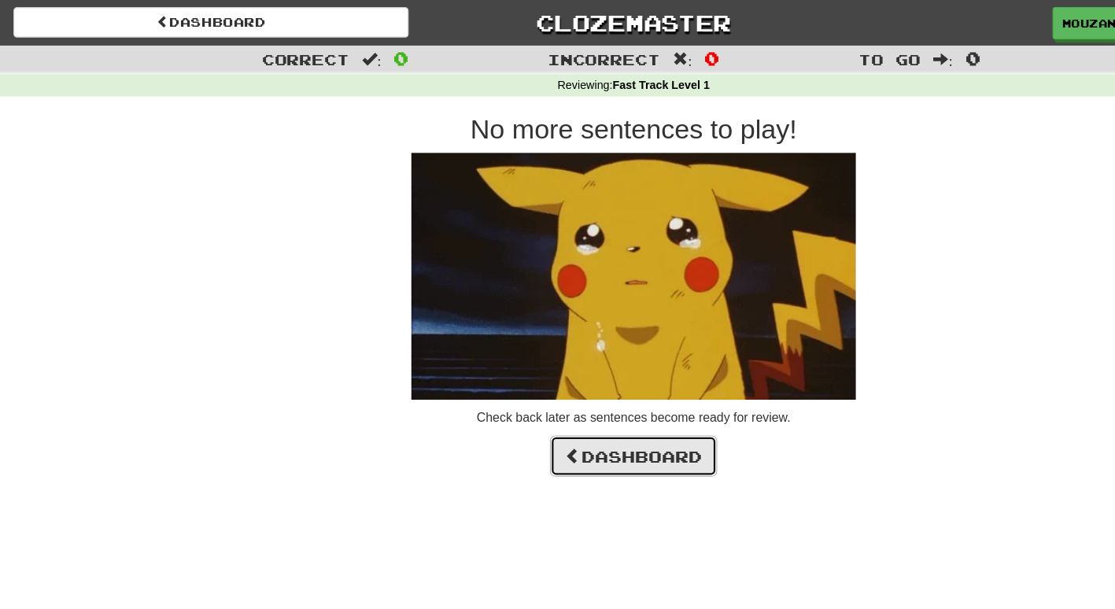
click at [532, 406] on link "Dashboard" at bounding box center [557, 401] width 147 height 36
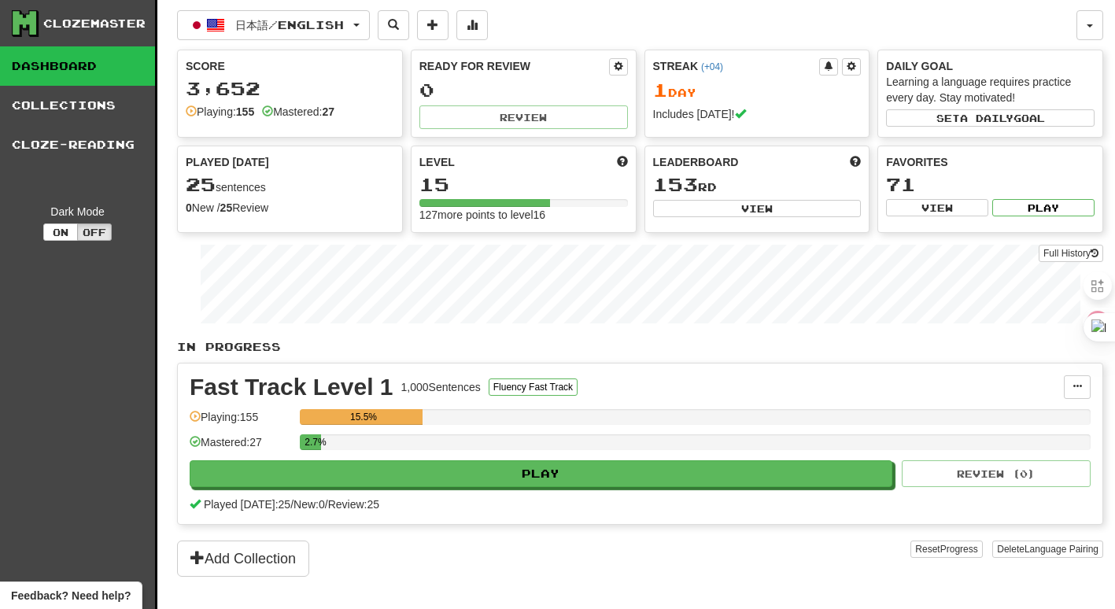
click at [449, 552] on div "Add Collection" at bounding box center [544, 559] width 734 height 36
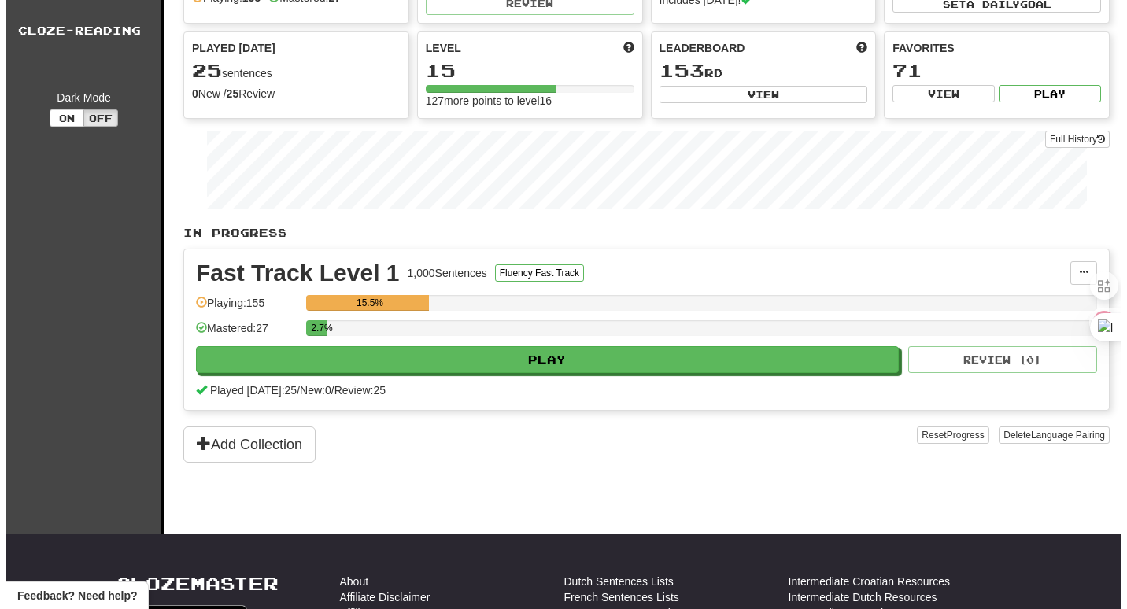
scroll to position [126, 0]
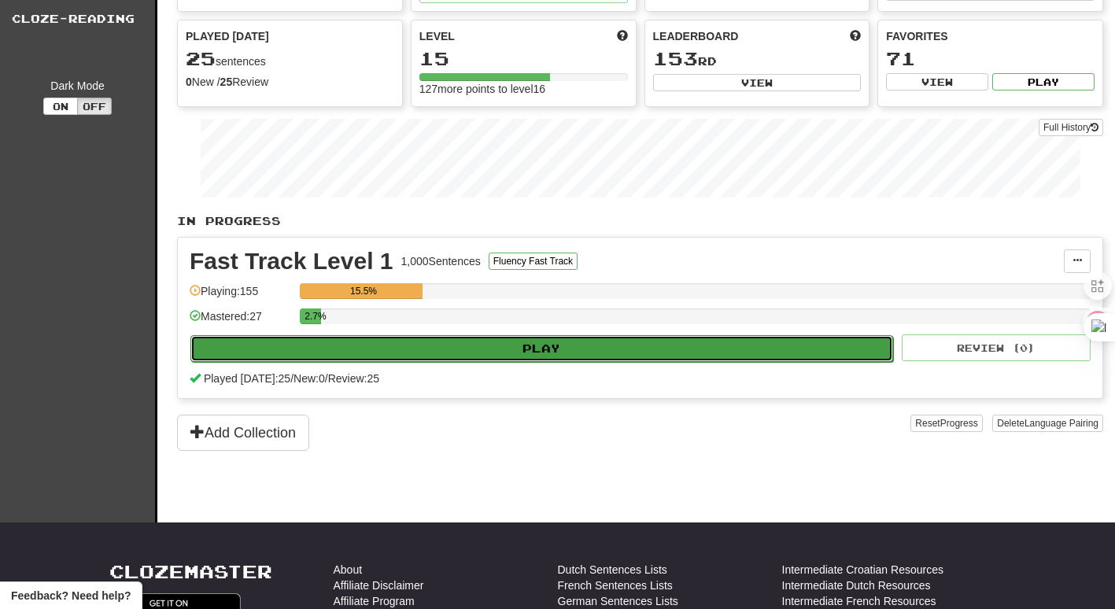
click at [691, 353] on button "Play" at bounding box center [541, 348] width 703 height 27
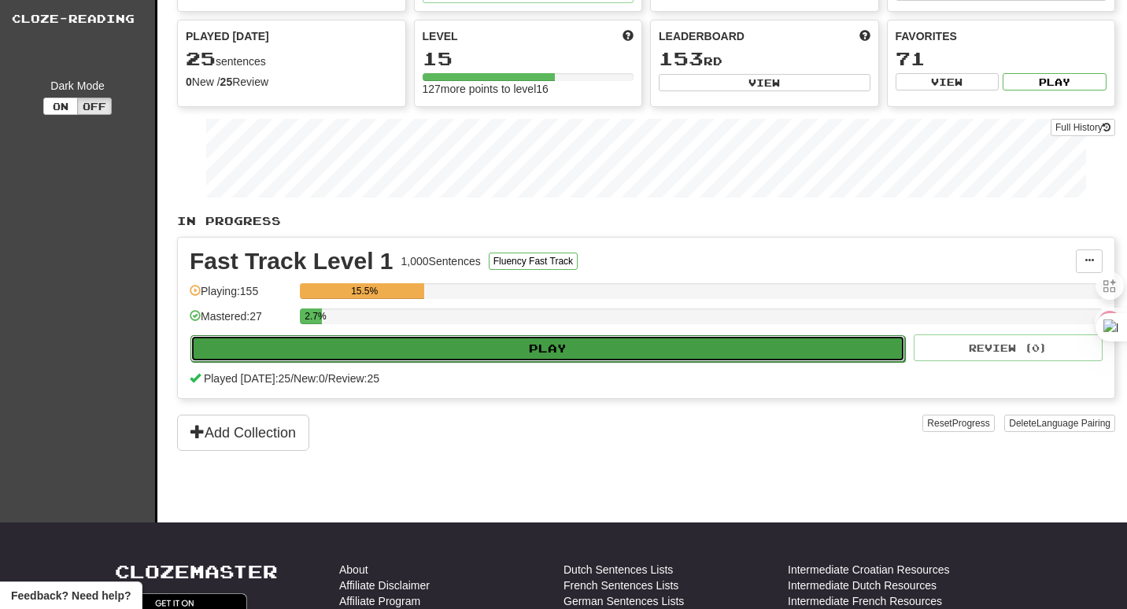
select select "**"
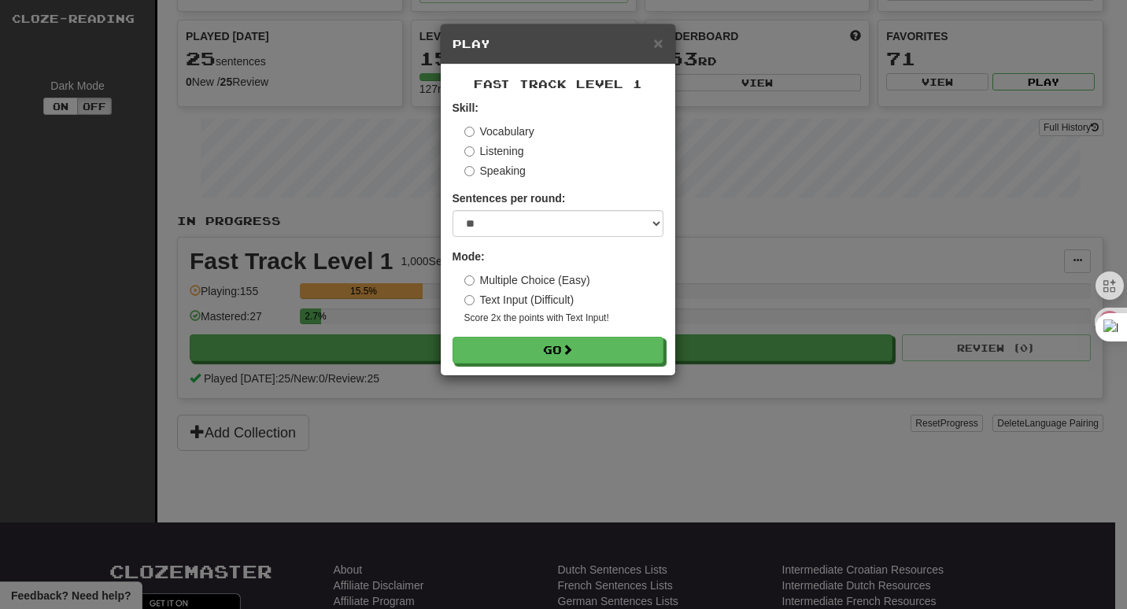
click at [499, 149] on label "Listening" at bounding box center [494, 151] width 60 height 16
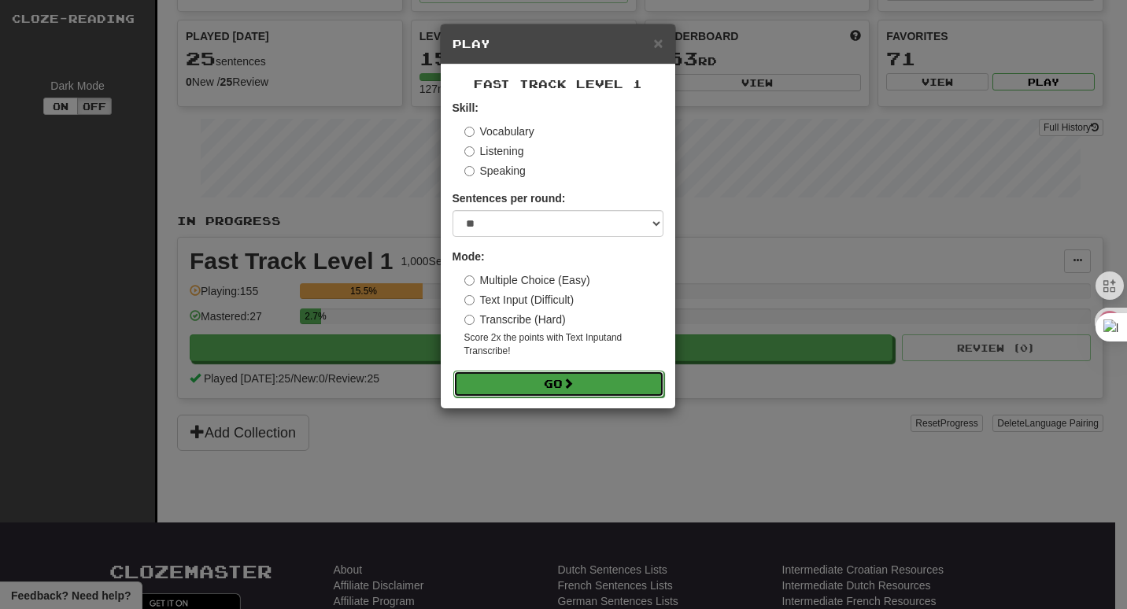
click at [514, 379] on button "Go" at bounding box center [558, 384] width 211 height 27
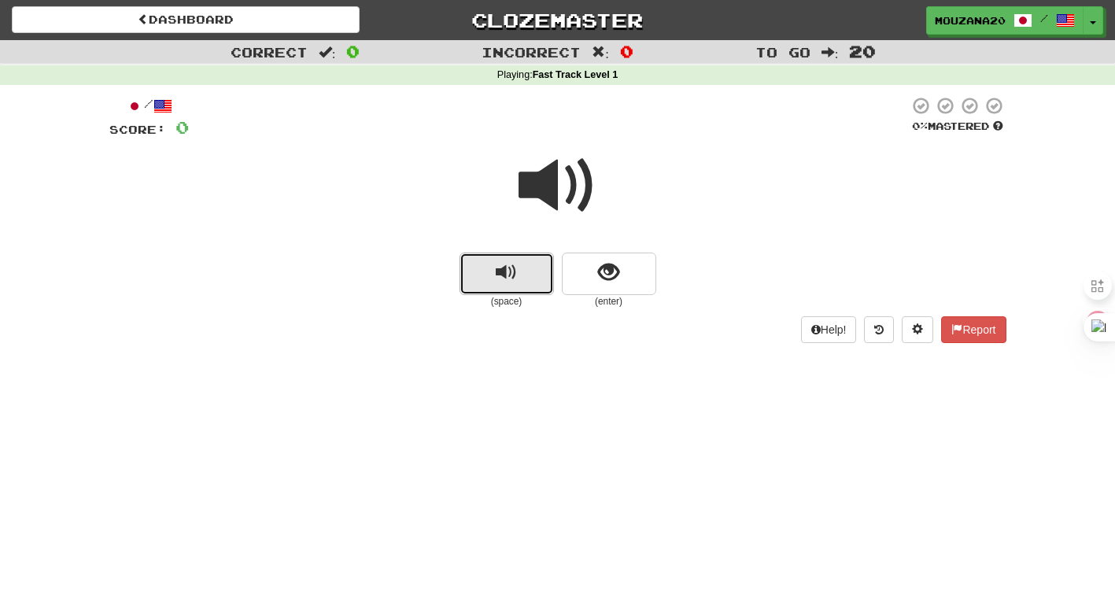
click at [515, 283] on span "replay audio" at bounding box center [506, 272] width 21 height 21
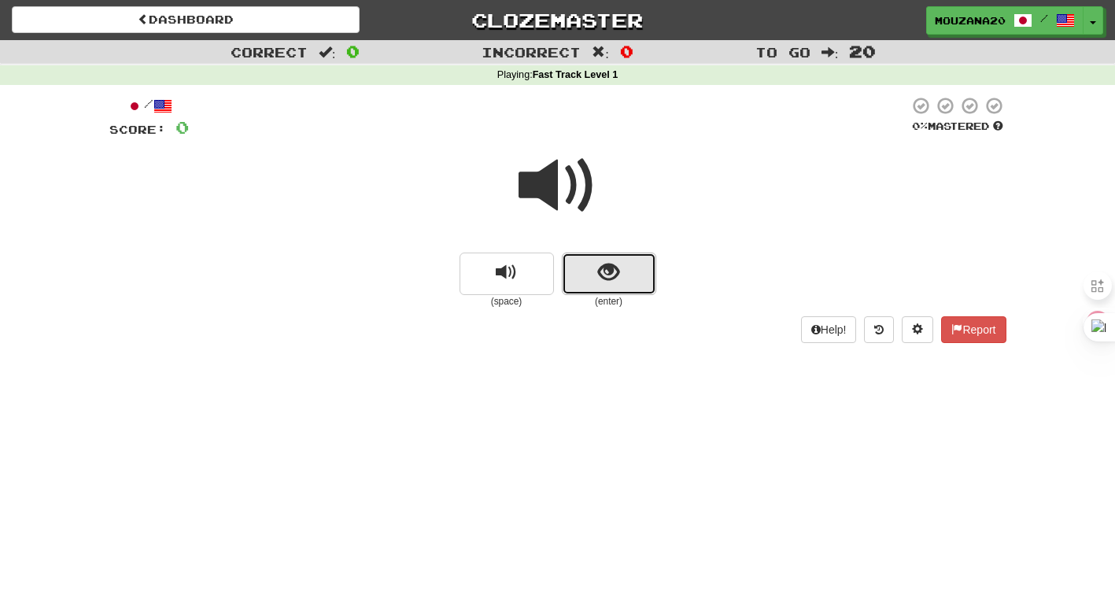
click at [599, 293] on button "show sentence" at bounding box center [609, 274] width 94 height 43
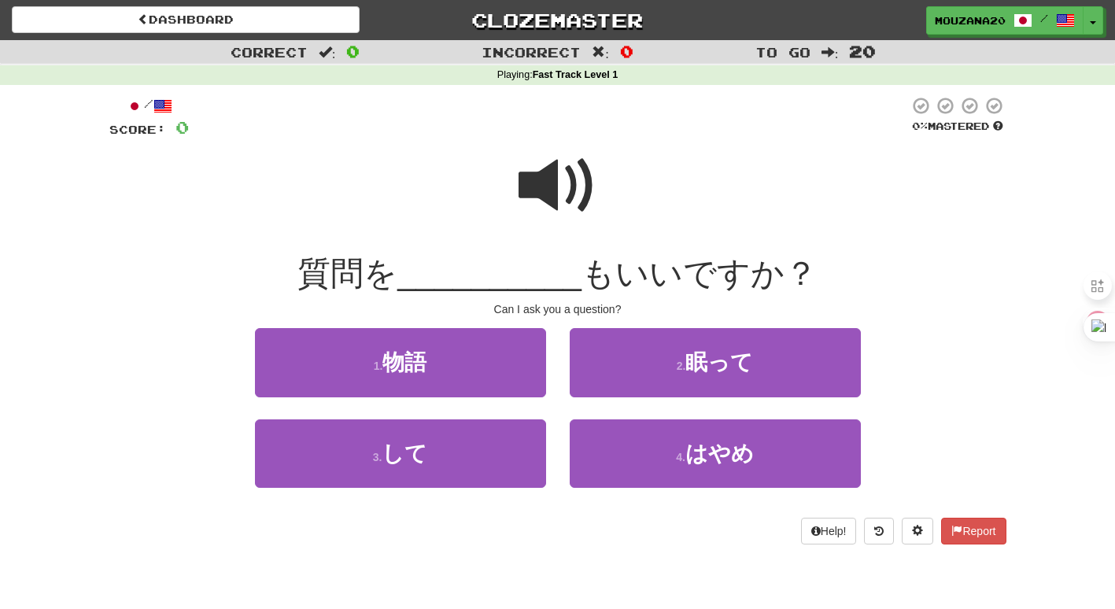
click at [582, 176] on span at bounding box center [558, 185] width 79 height 79
click at [553, 176] on span at bounding box center [558, 185] width 79 height 79
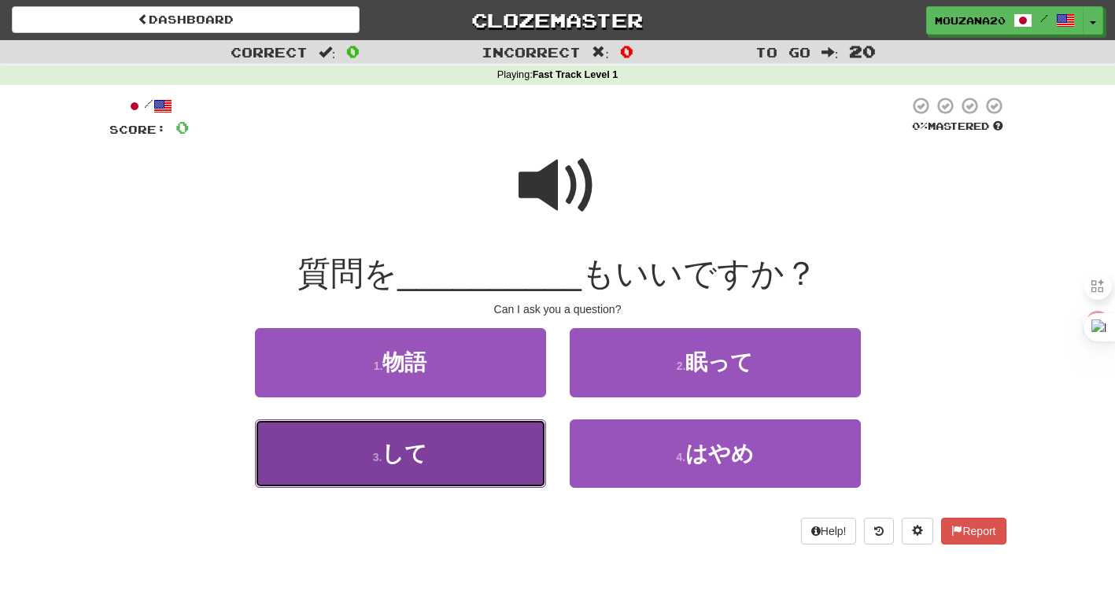
click at [417, 466] on button "3 . して" at bounding box center [400, 454] width 291 height 68
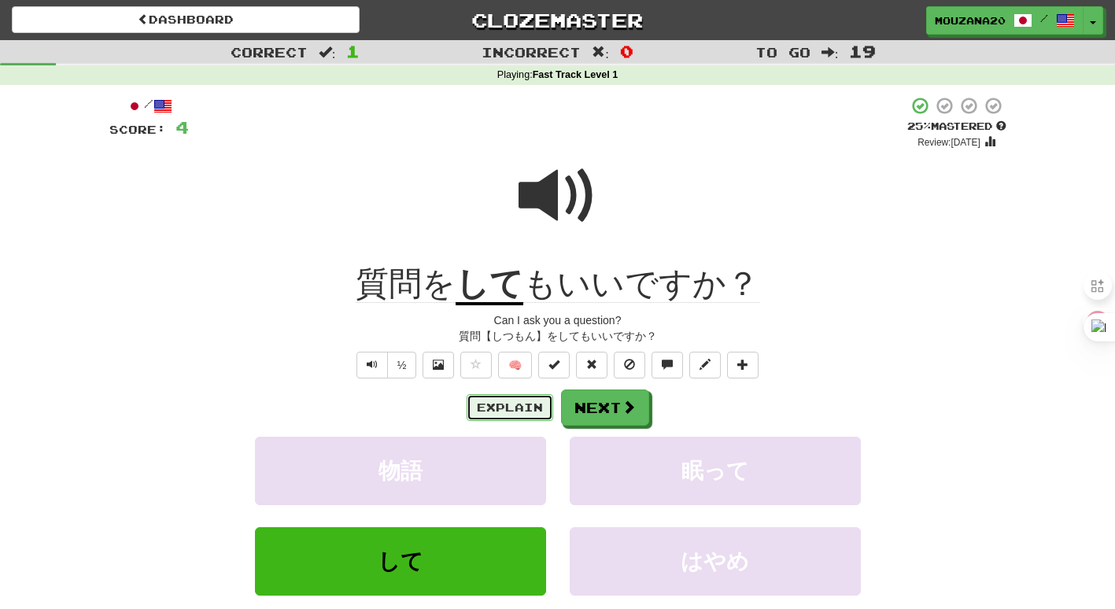
click at [526, 403] on button "Explain" at bounding box center [510, 407] width 87 height 27
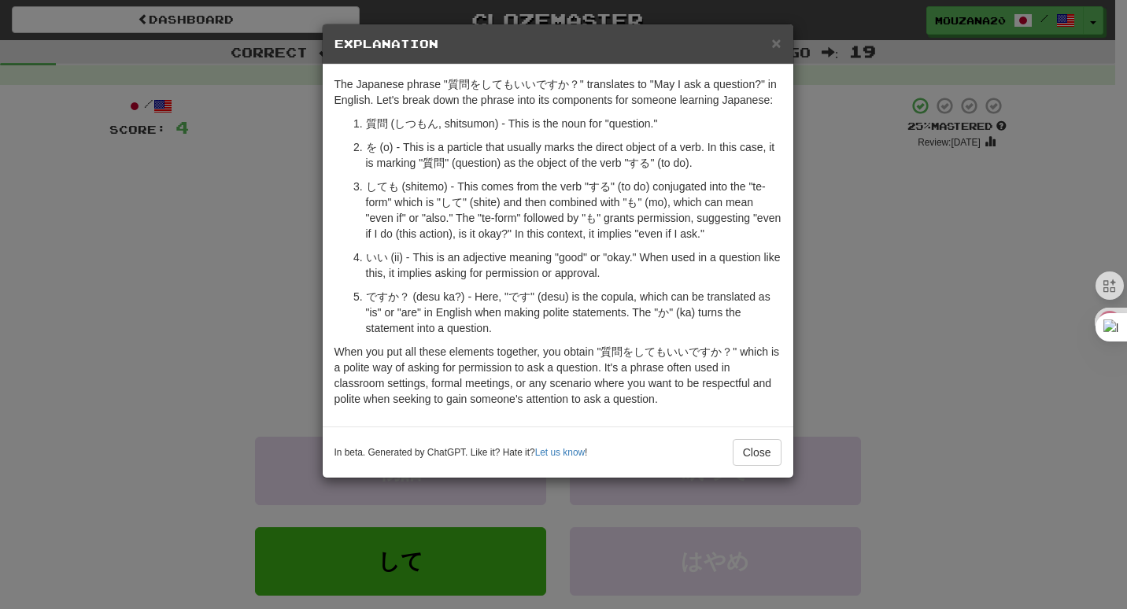
click at [117, 360] on div "× Explanation The Japanese phrase "質問をしてもいいですか？" translates to "May I ask a que…" at bounding box center [563, 304] width 1127 height 609
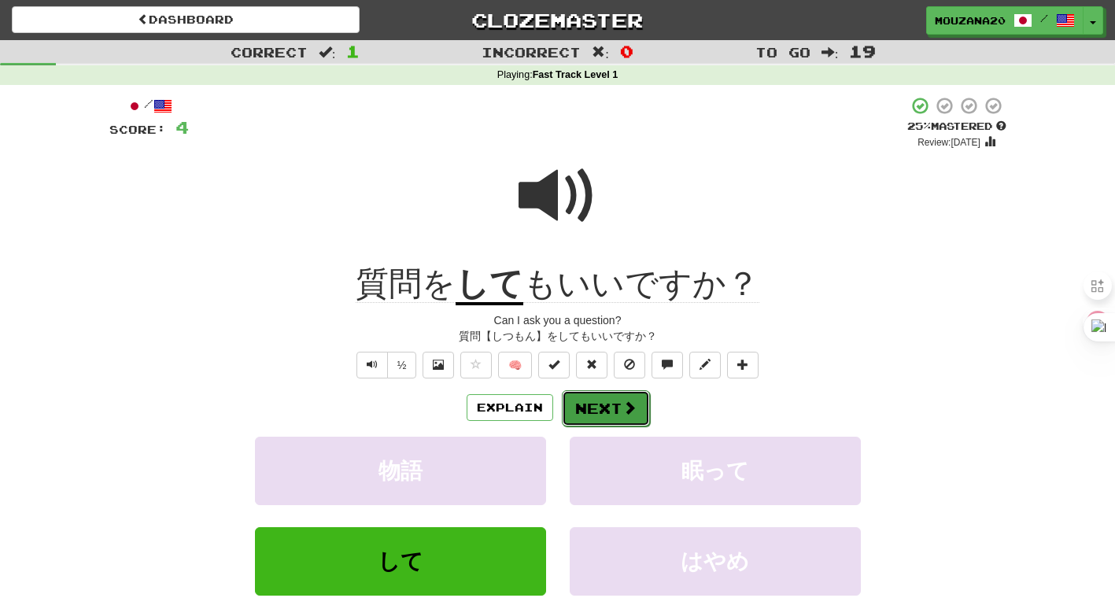
click at [623, 412] on span at bounding box center [630, 408] width 14 height 14
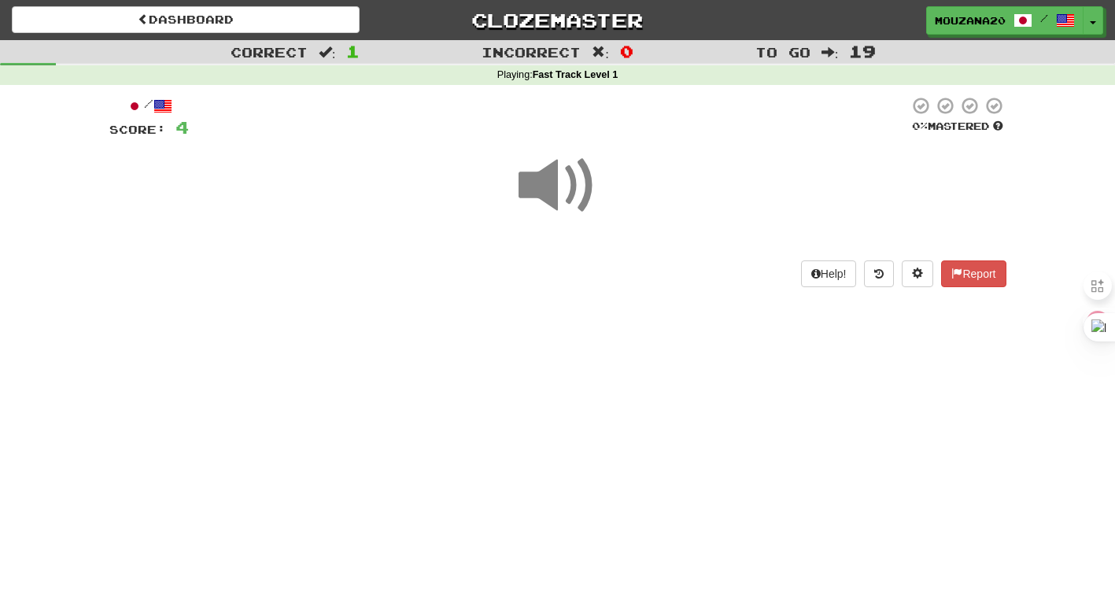
click at [556, 213] on span at bounding box center [558, 185] width 79 height 79
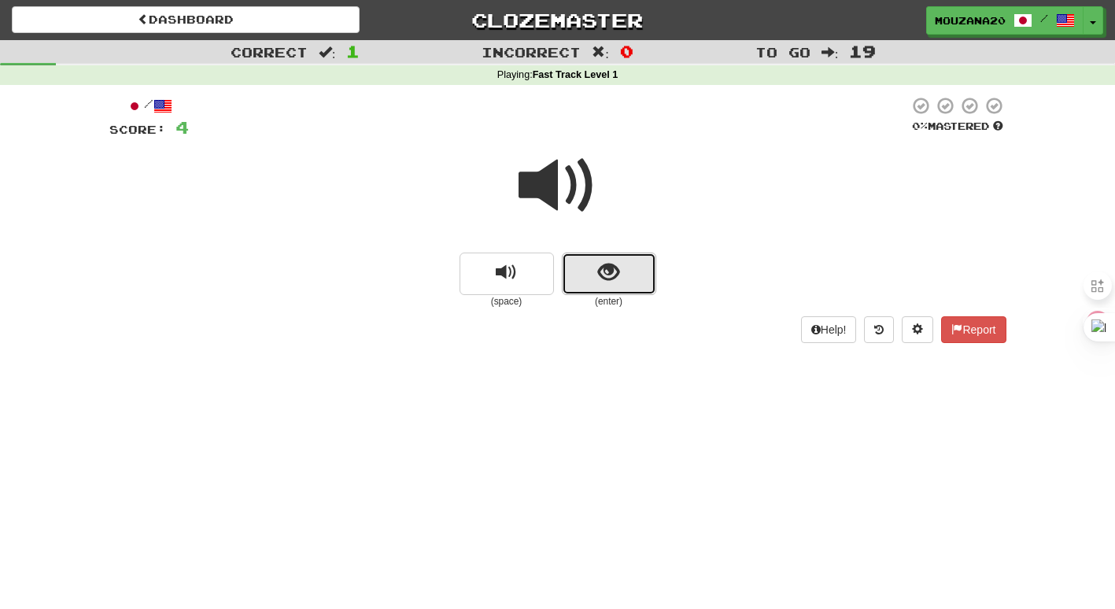
click at [589, 285] on button "show sentence" at bounding box center [609, 274] width 94 height 43
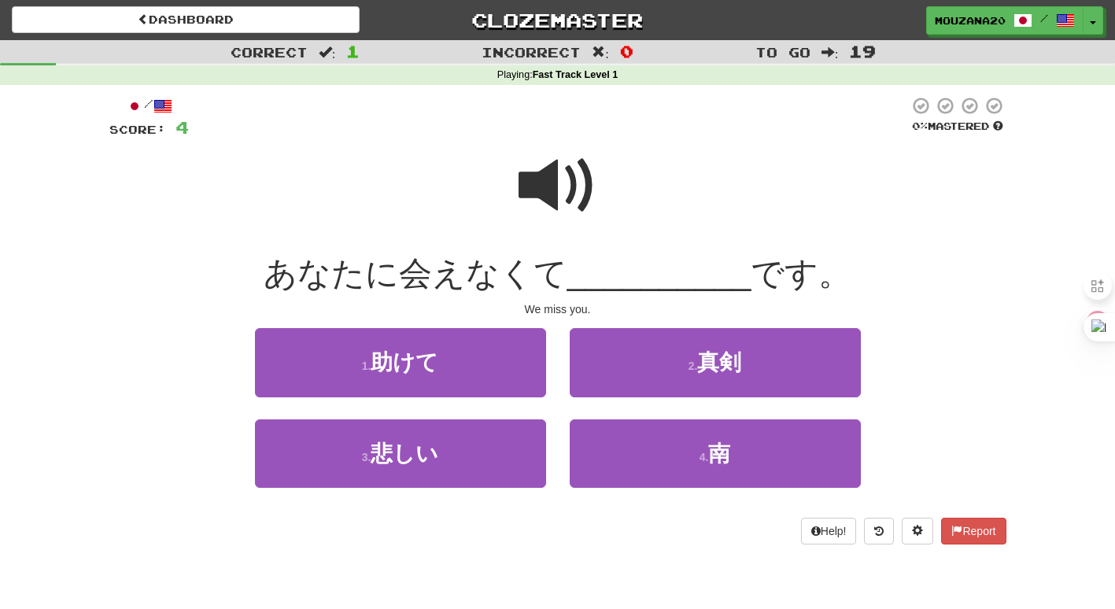
click at [580, 183] on span at bounding box center [558, 185] width 79 height 79
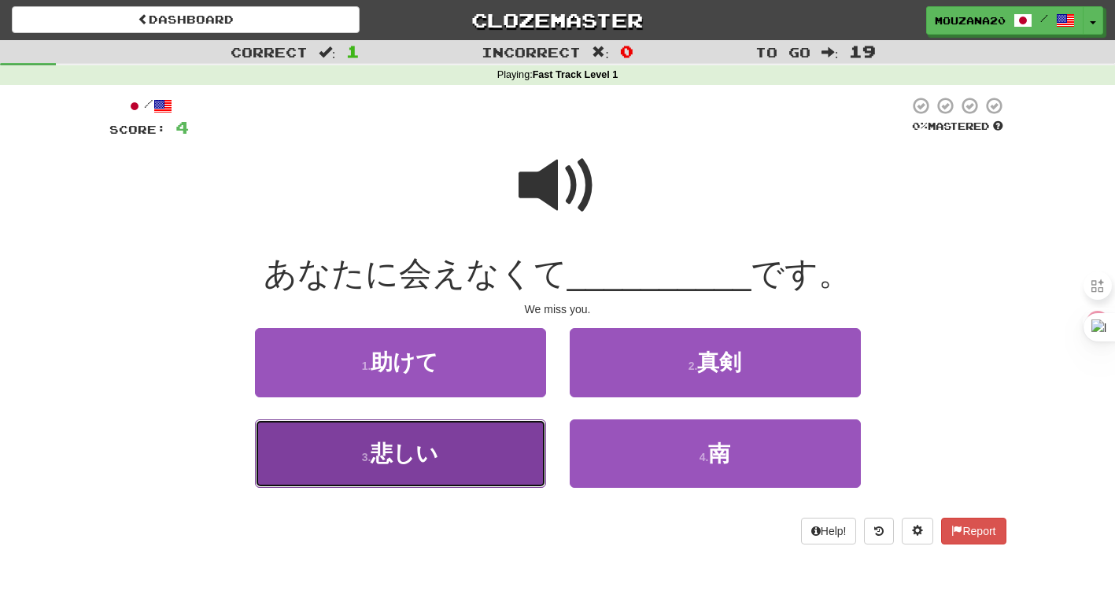
click at [463, 458] on button "3 . 悲しい" at bounding box center [400, 454] width 291 height 68
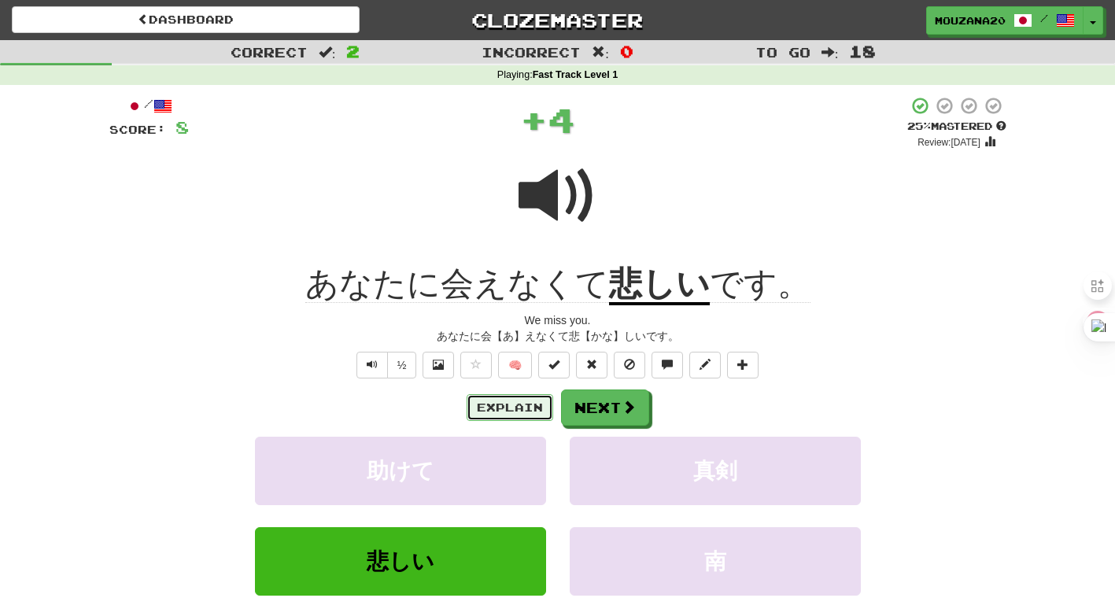
click at [519, 402] on button "Explain" at bounding box center [510, 407] width 87 height 27
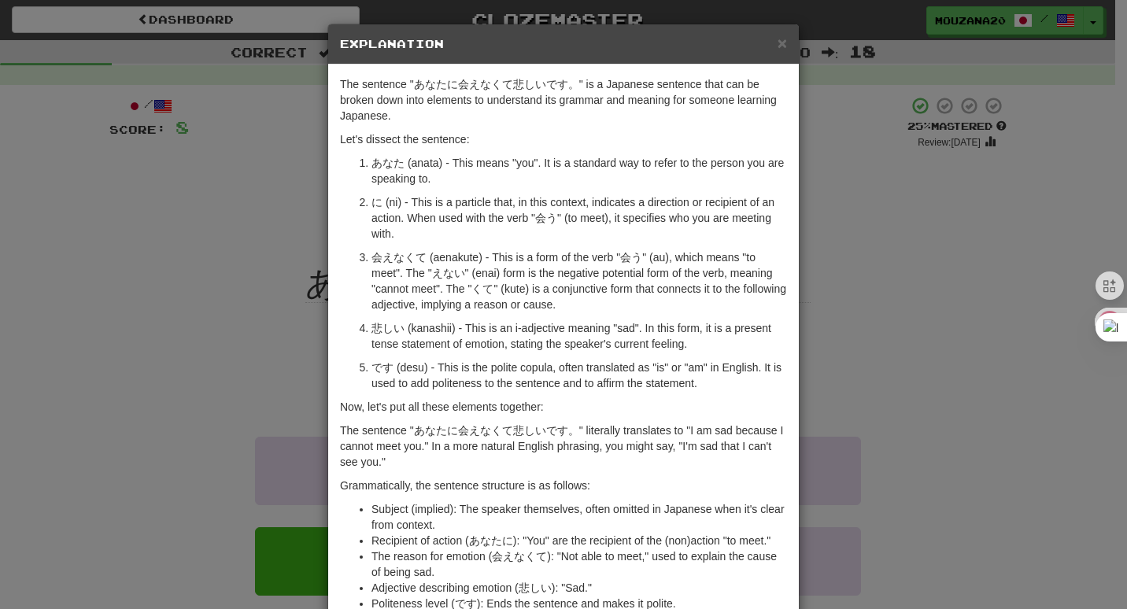
click at [204, 230] on div "× Explanation The sentence "あなたに会えなくて悲しいです。" is a Japanese sentence that can be…" at bounding box center [563, 304] width 1127 height 609
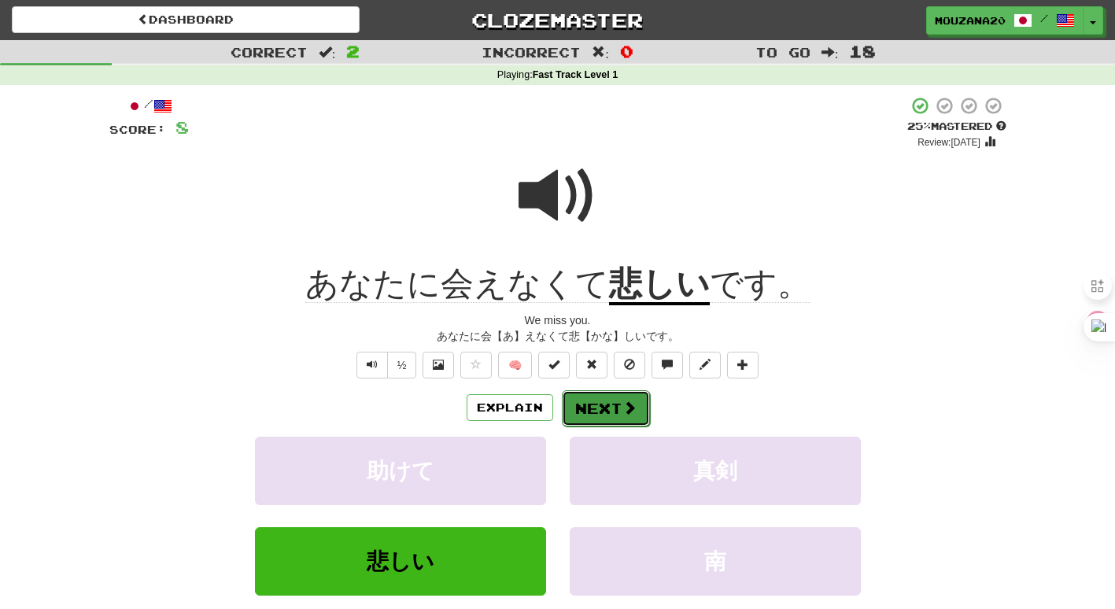
click at [631, 405] on span at bounding box center [630, 408] width 14 height 14
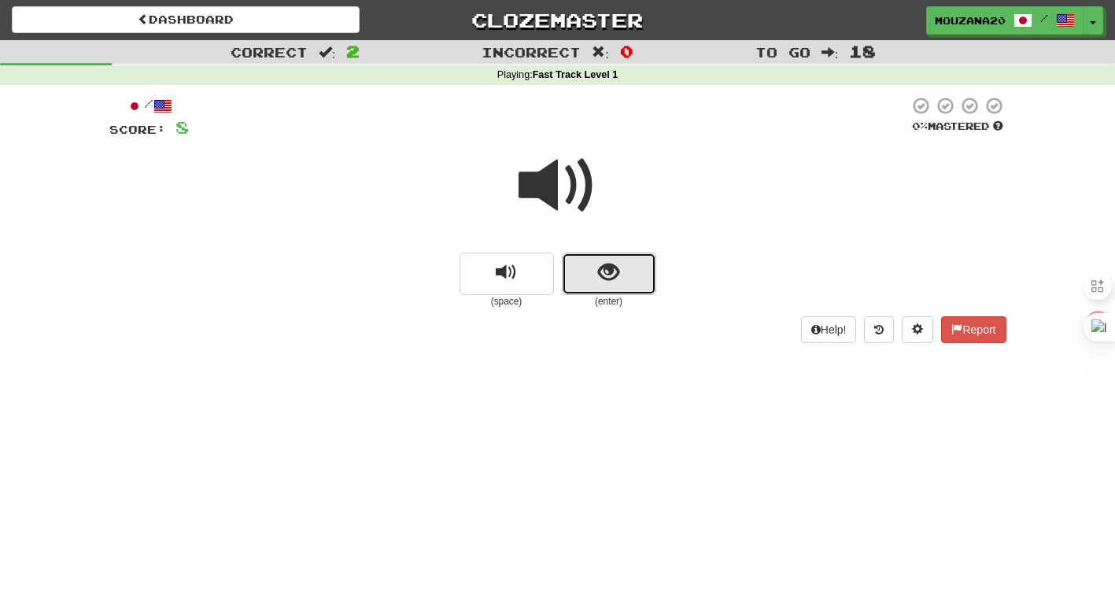
click at [615, 286] on button "show sentence" at bounding box center [609, 274] width 94 height 43
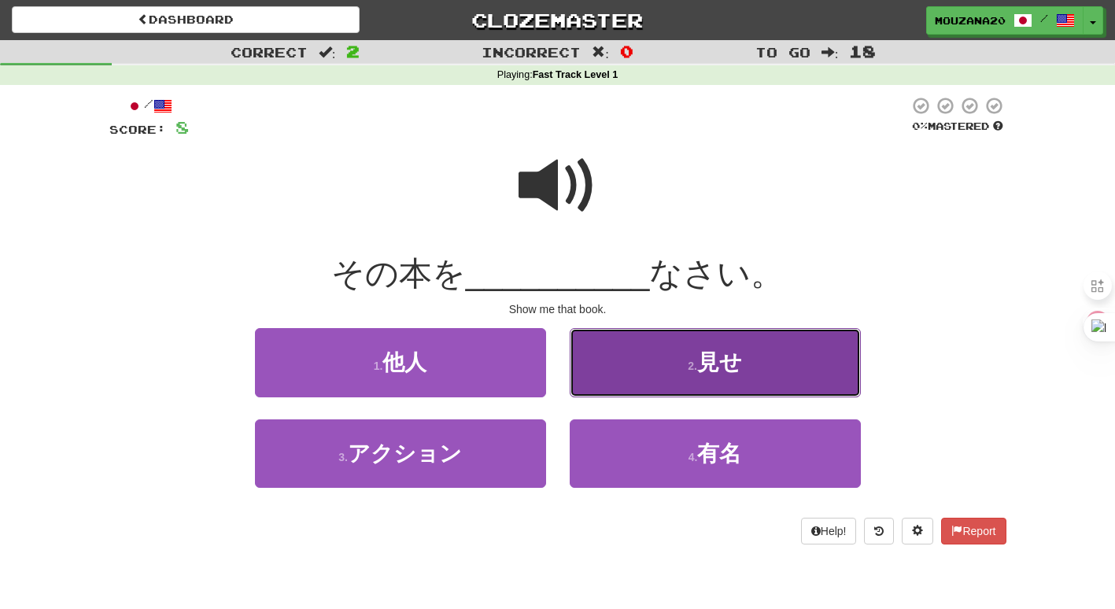
click at [663, 385] on button "2 . 見せ" at bounding box center [715, 362] width 291 height 68
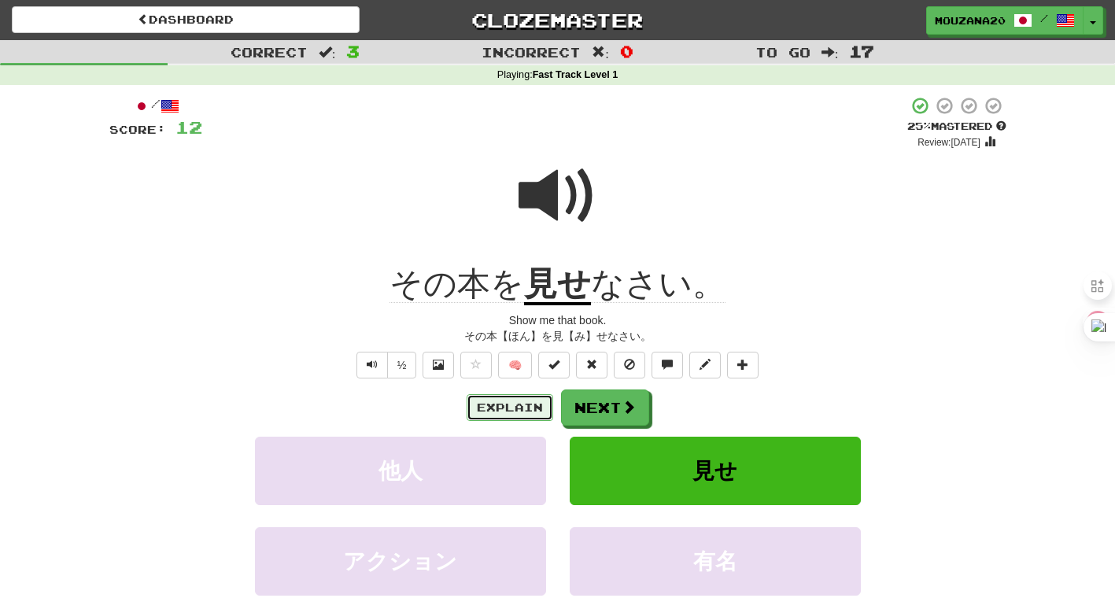
click at [502, 408] on button "Explain" at bounding box center [510, 407] width 87 height 27
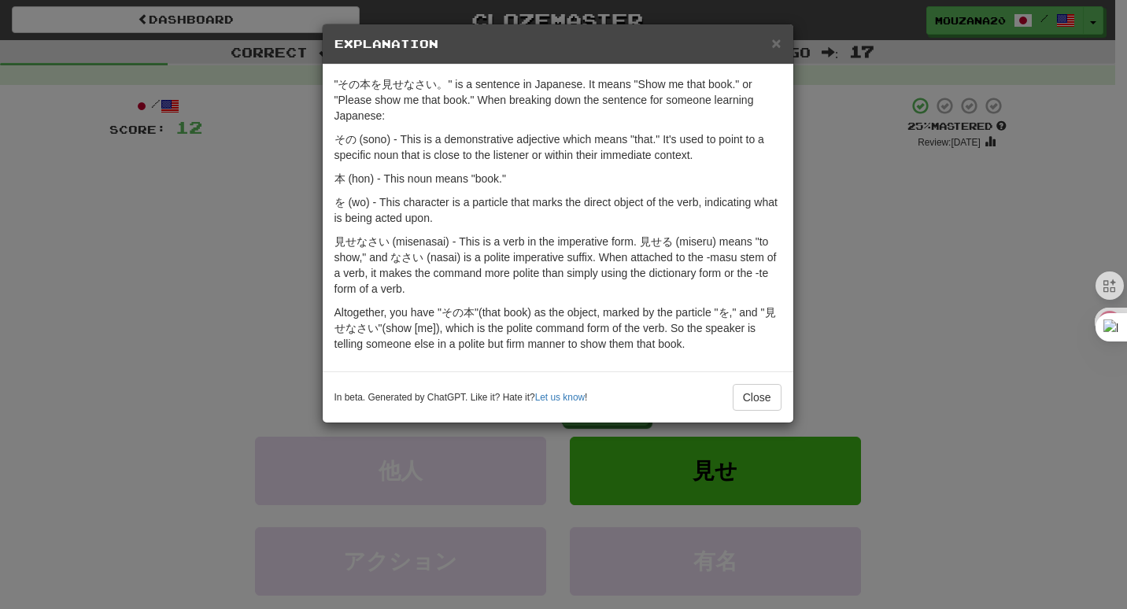
click at [918, 235] on div "× Explanation "その本を見せなさい。" is a sentence in Japanese. It means "Show me that bo…" at bounding box center [563, 304] width 1127 height 609
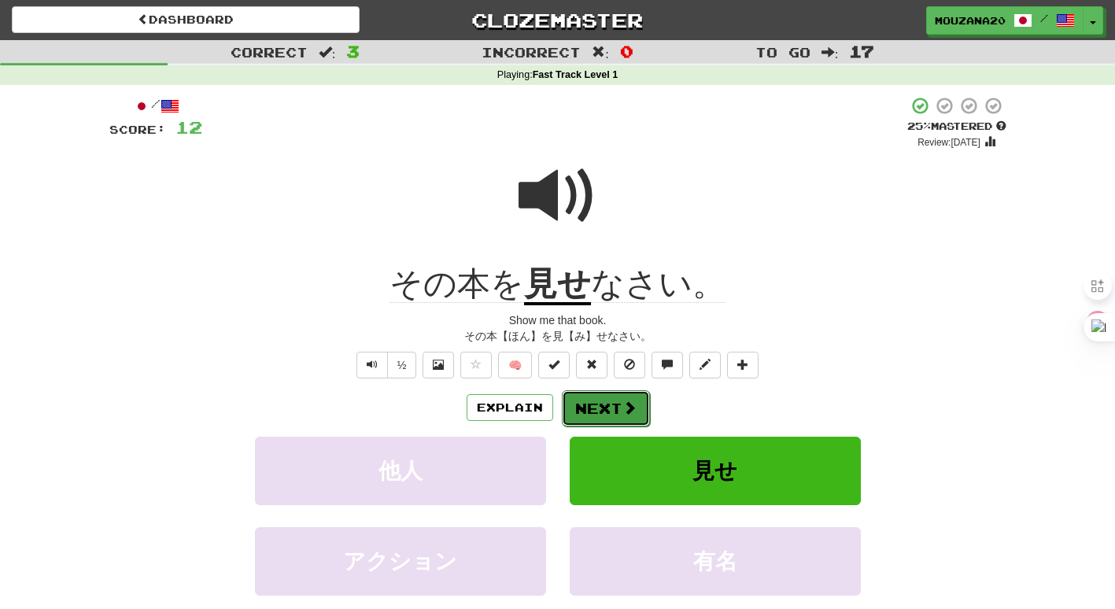
click at [609, 408] on button "Next" at bounding box center [606, 408] width 88 height 36
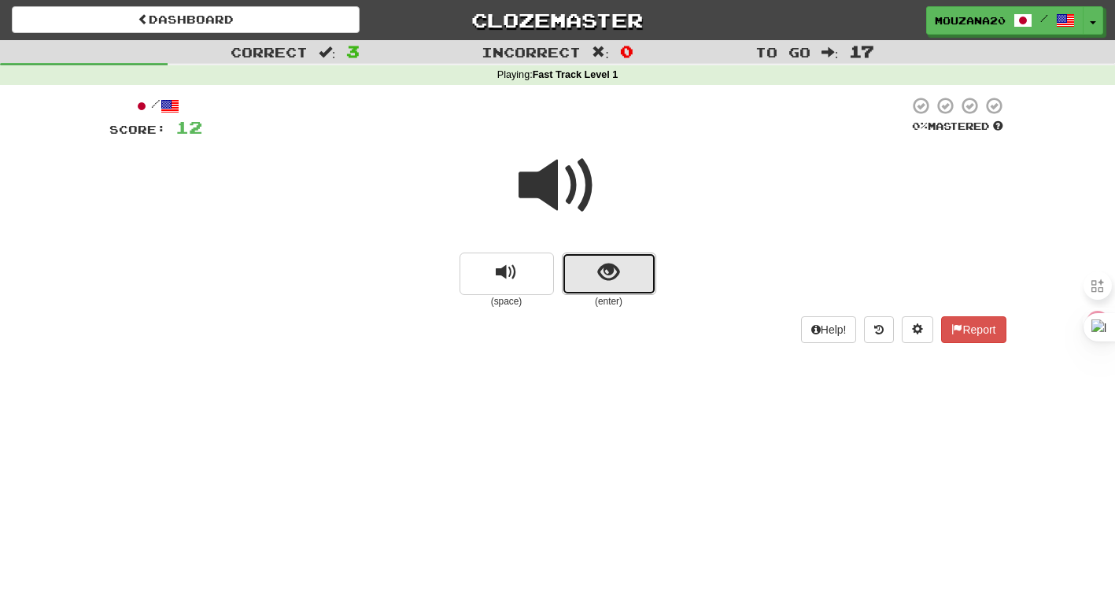
click at [625, 278] on button "show sentence" at bounding box center [609, 274] width 94 height 43
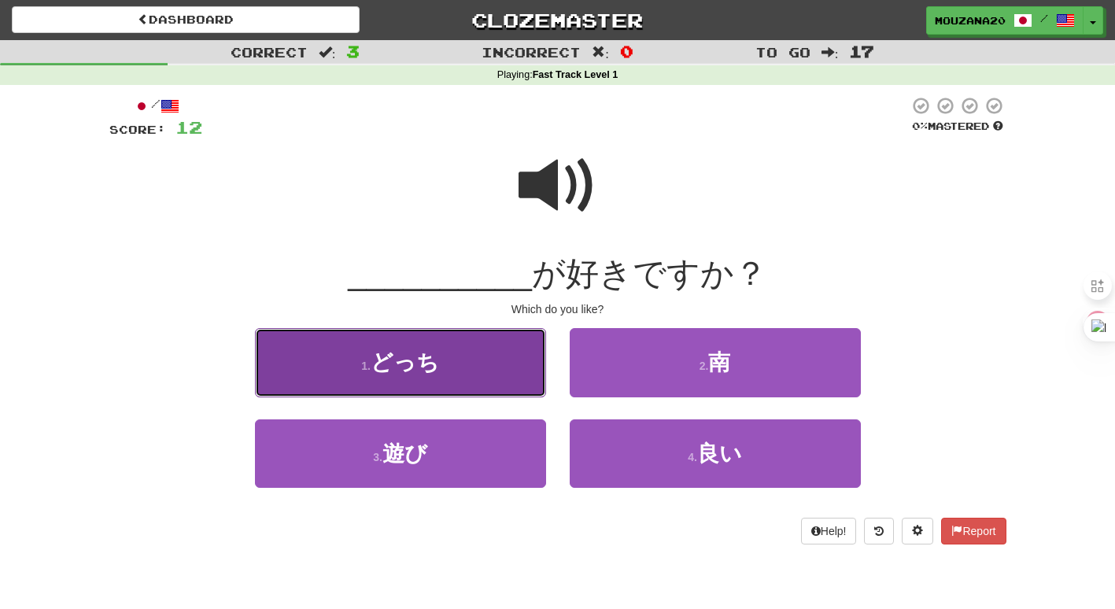
click at [471, 379] on button "1 . どっち" at bounding box center [400, 362] width 291 height 68
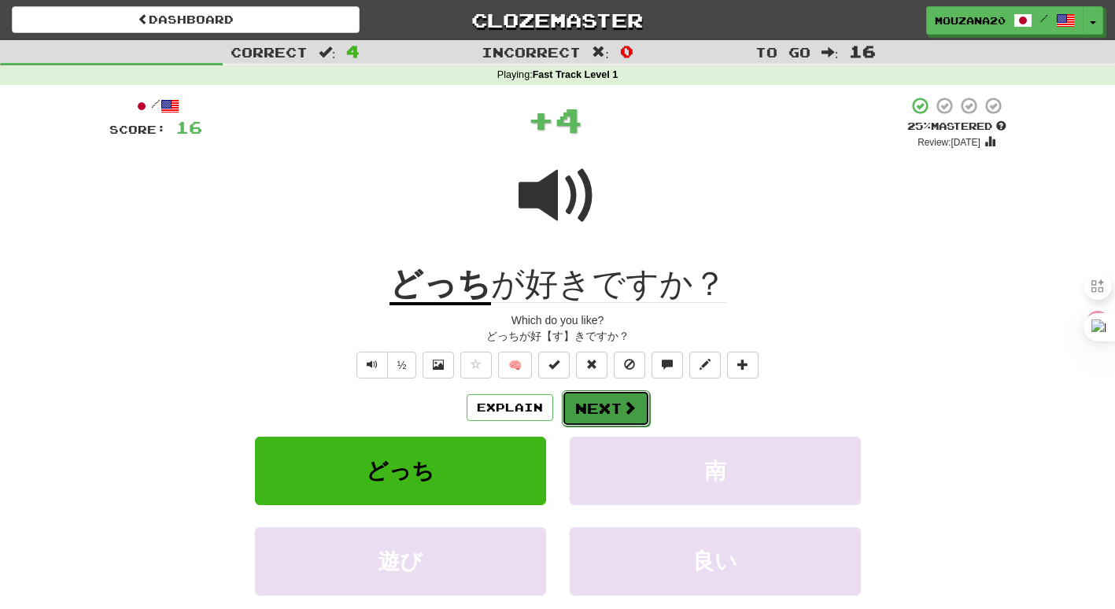
click at [609, 399] on button "Next" at bounding box center [606, 408] width 88 height 36
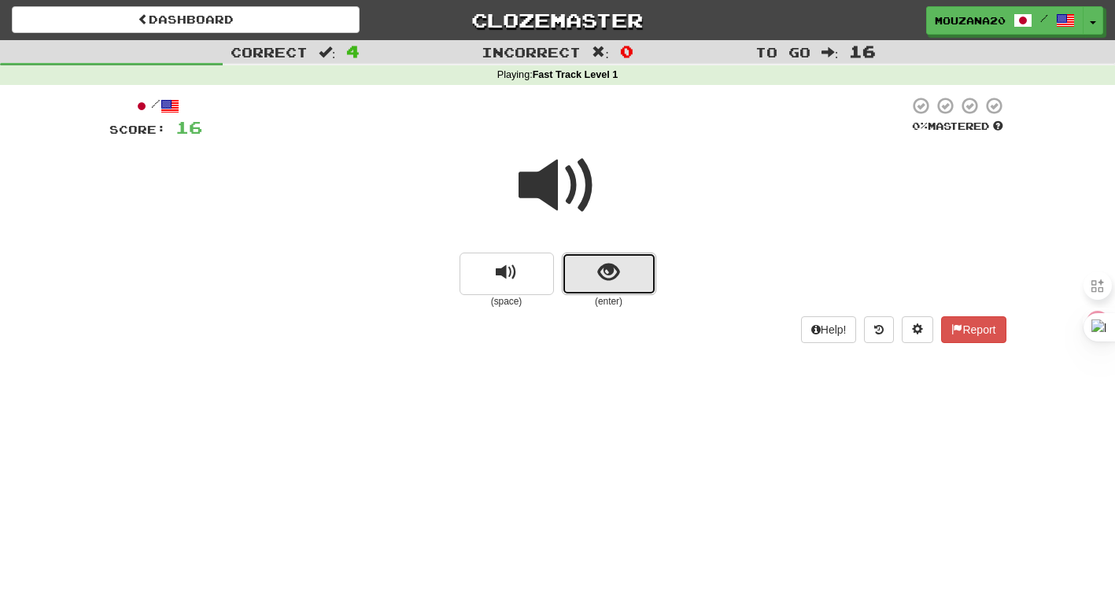
click at [604, 290] on button "show sentence" at bounding box center [609, 274] width 94 height 43
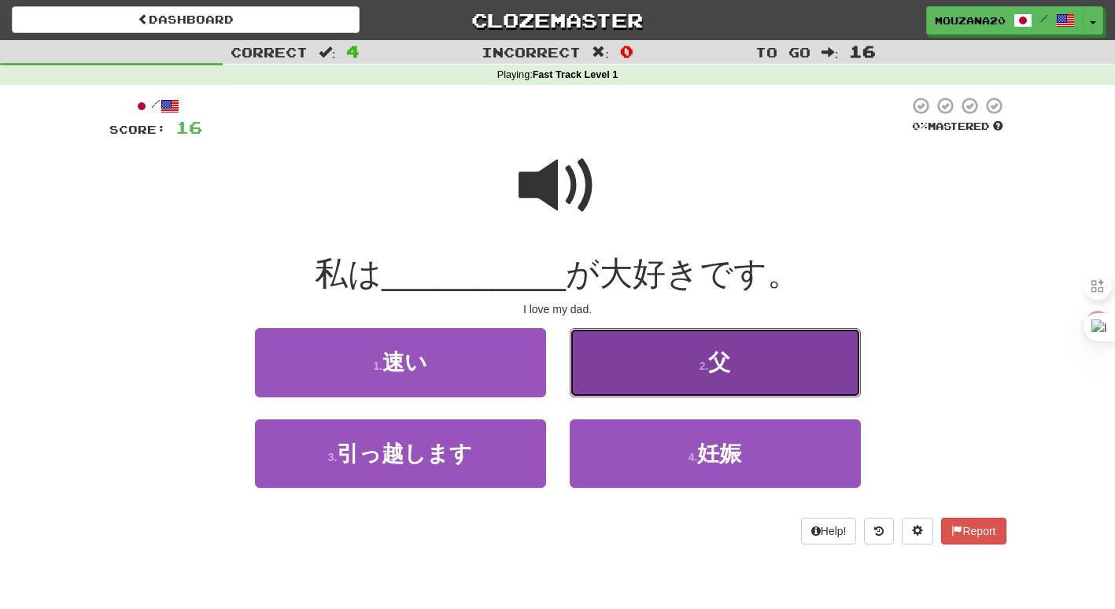
click at [686, 374] on button "2 . 父" at bounding box center [715, 362] width 291 height 68
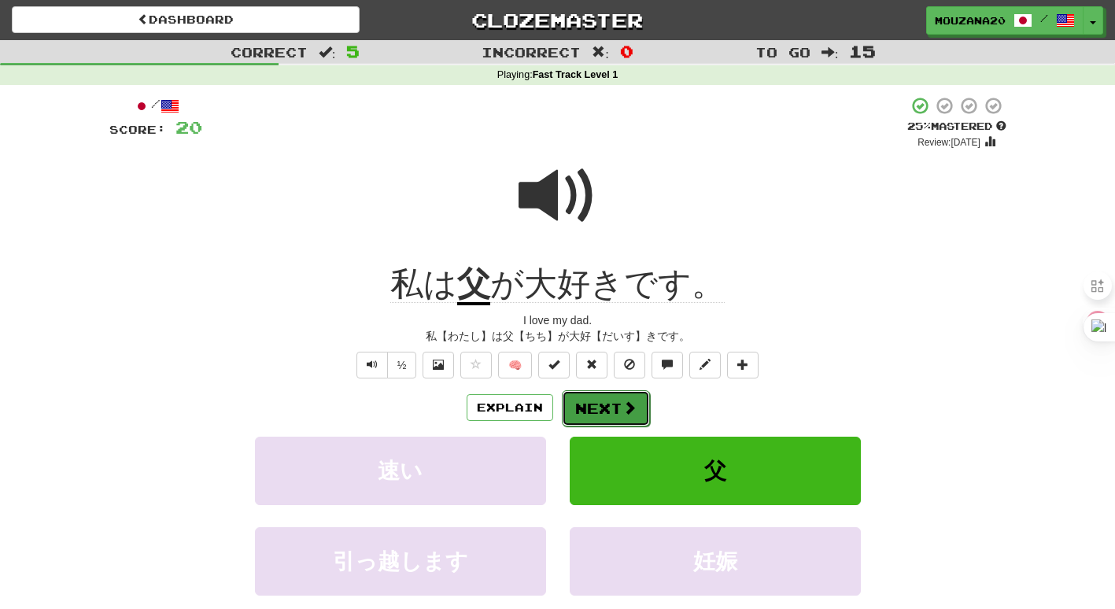
click at [581, 404] on button "Next" at bounding box center [606, 408] width 88 height 36
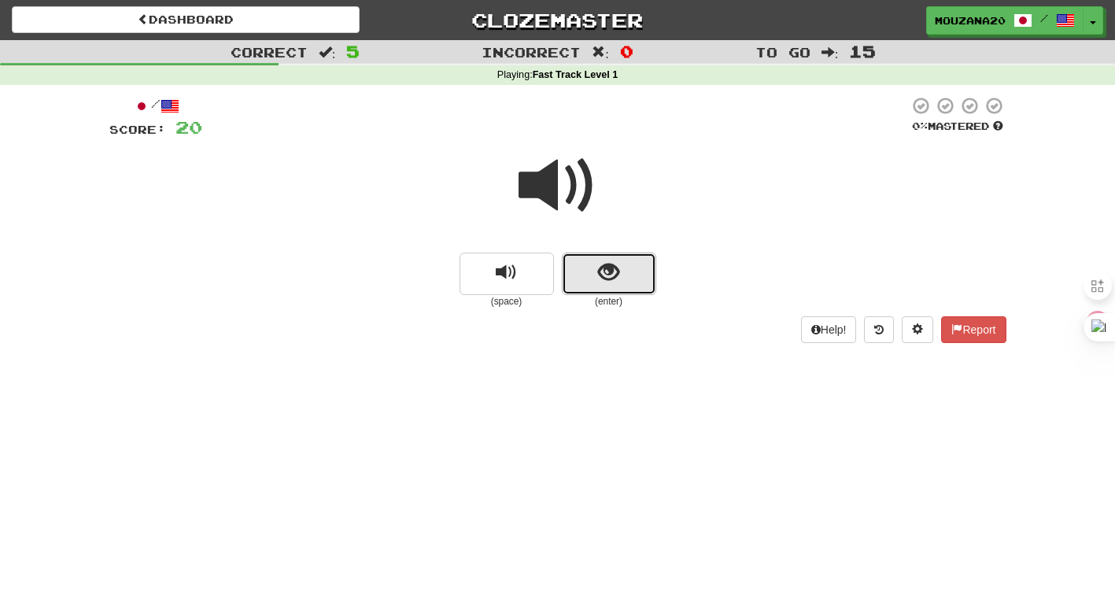
click at [617, 277] on span "show sentence" at bounding box center [608, 272] width 21 height 21
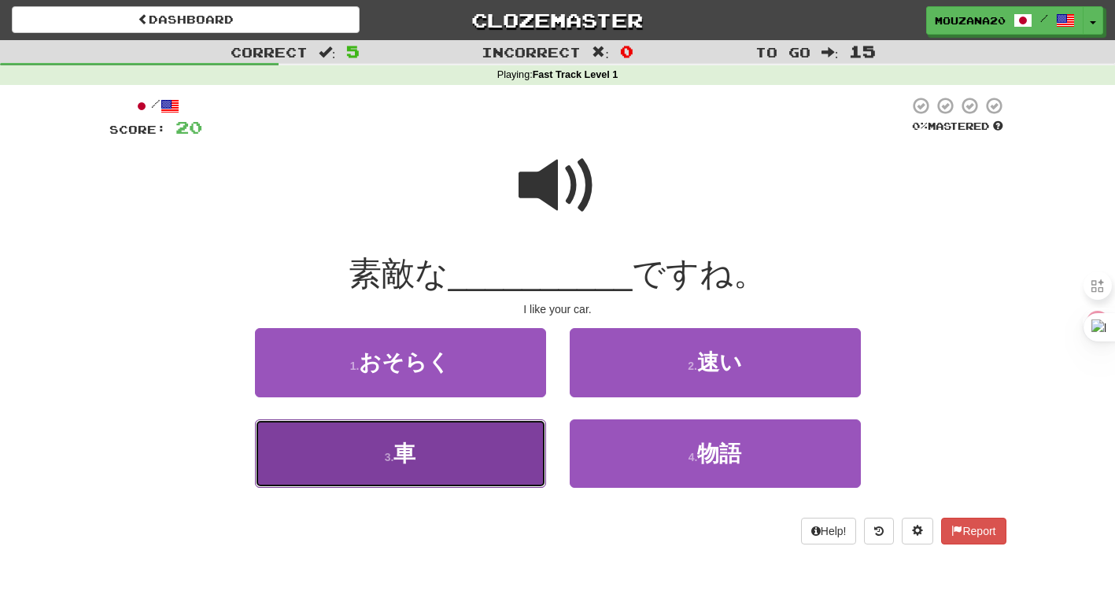
click at [443, 445] on button "3 . 車" at bounding box center [400, 454] width 291 height 68
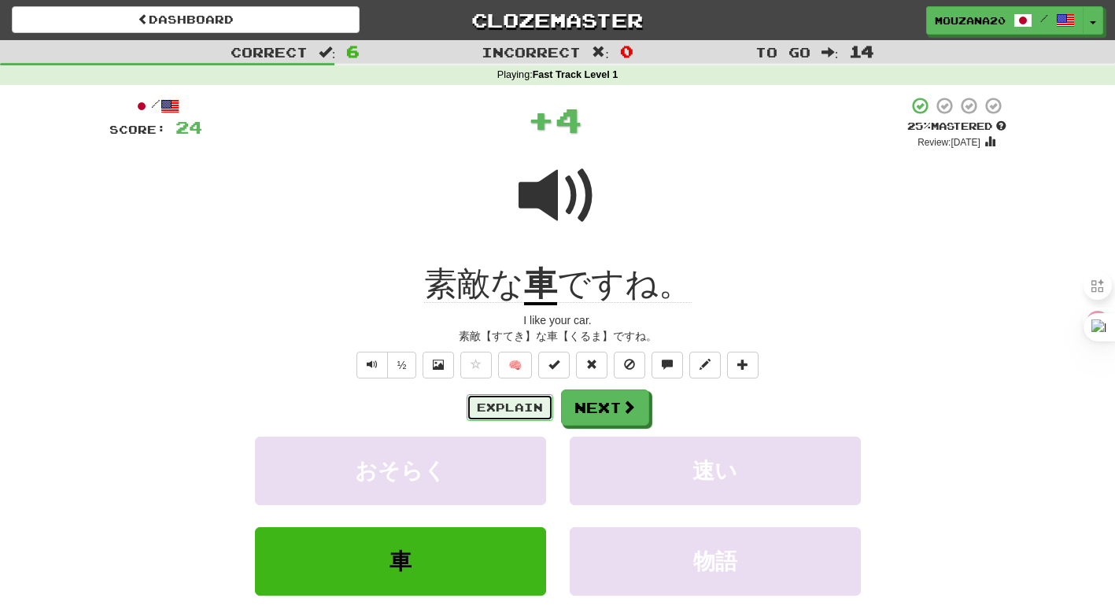
click at [495, 416] on button "Explain" at bounding box center [510, 407] width 87 height 27
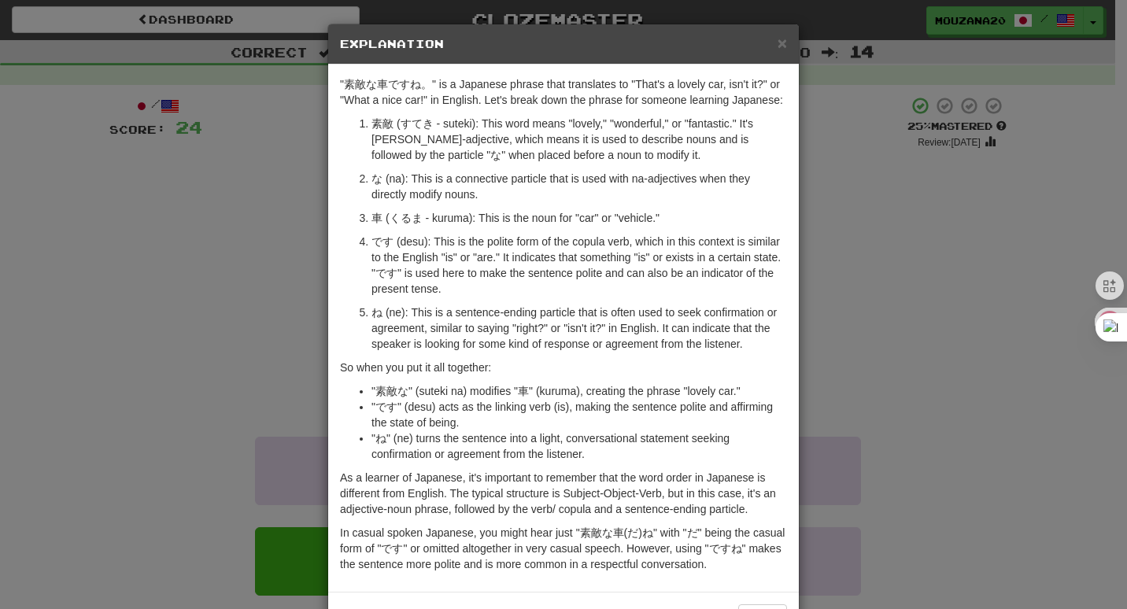
click at [386, 179] on p "な (na): This is a connective particle that is used with na-adjectives when they…" at bounding box center [579, 186] width 416 height 31
click at [567, 263] on p "です (desu): This is the polite form of the copula verb, which in this context is…" at bounding box center [579, 265] width 416 height 63
click at [139, 331] on div "× Explanation "素敵な車ですね。" is a Japanese phrase that translates to "That's a love…" at bounding box center [563, 304] width 1127 height 609
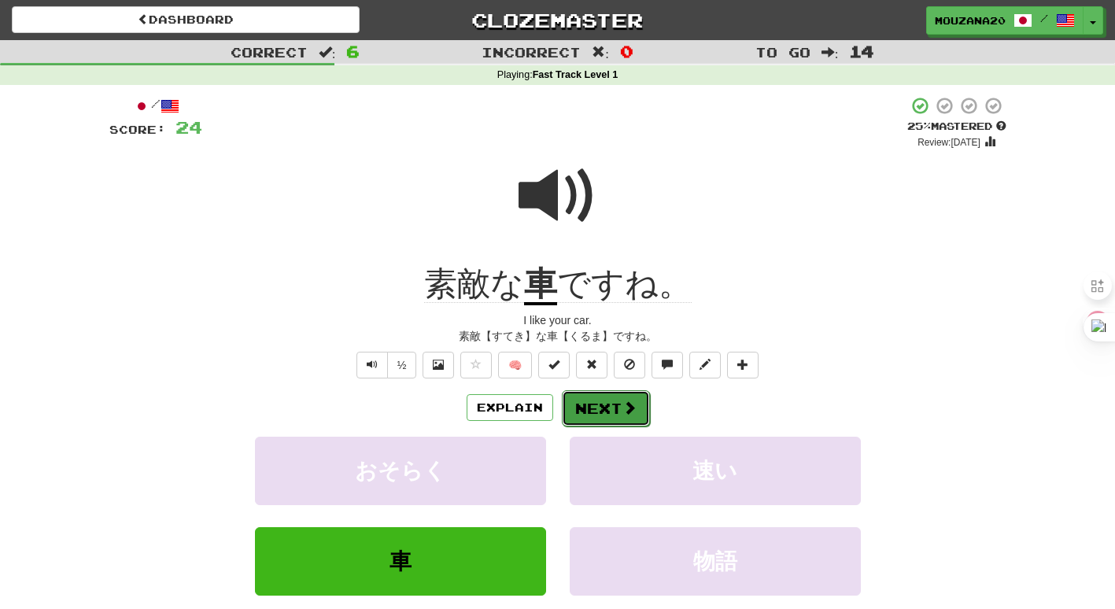
click at [623, 408] on span at bounding box center [630, 408] width 14 height 14
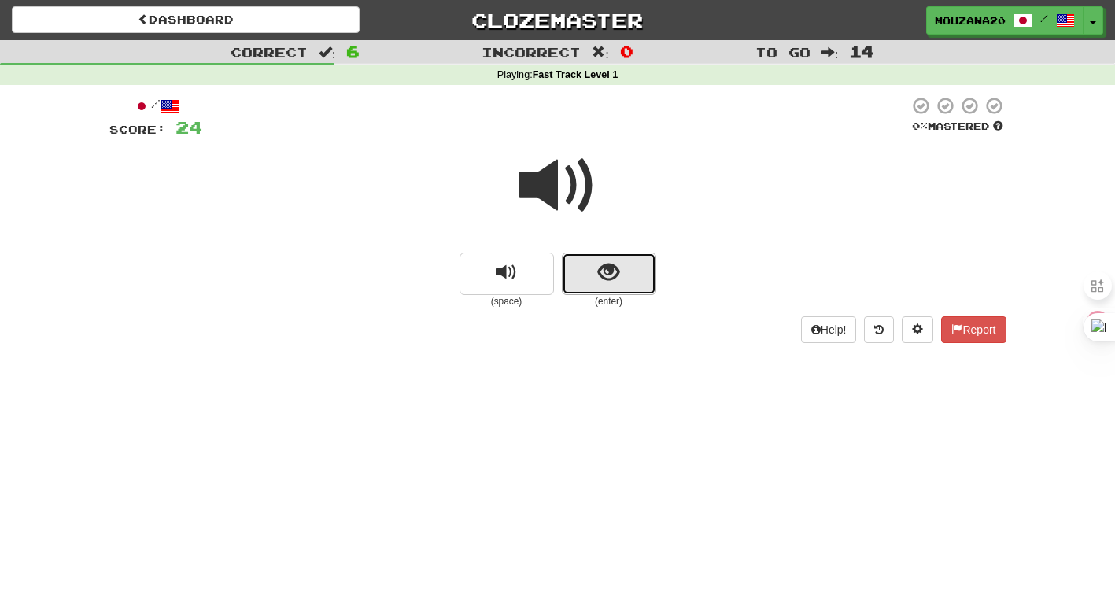
click at [623, 274] on button "show sentence" at bounding box center [609, 274] width 94 height 43
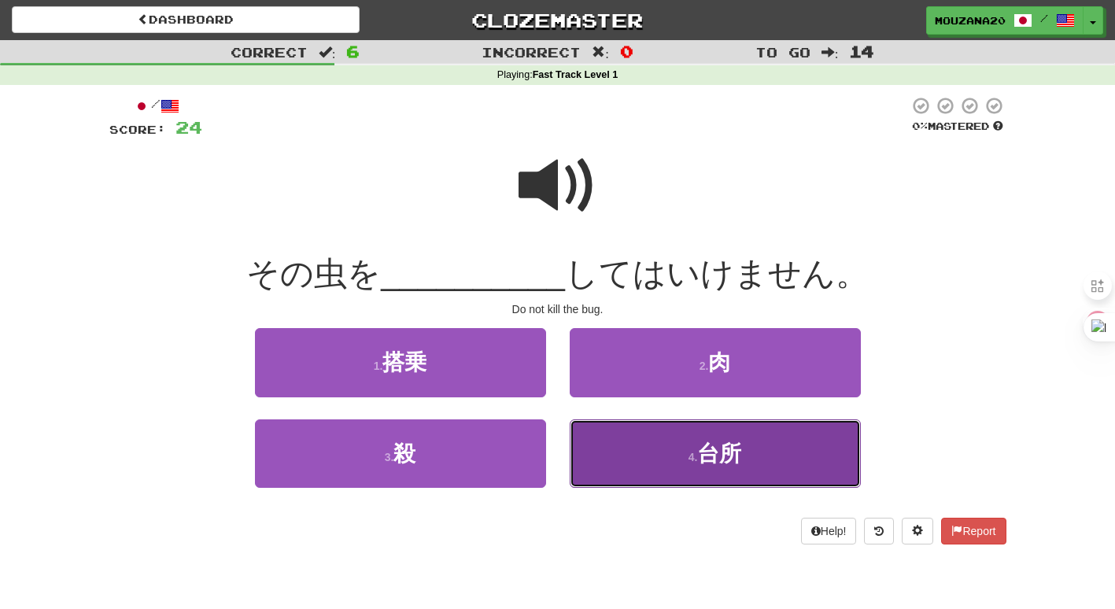
click at [621, 473] on button "4 . 台所" at bounding box center [715, 454] width 291 height 68
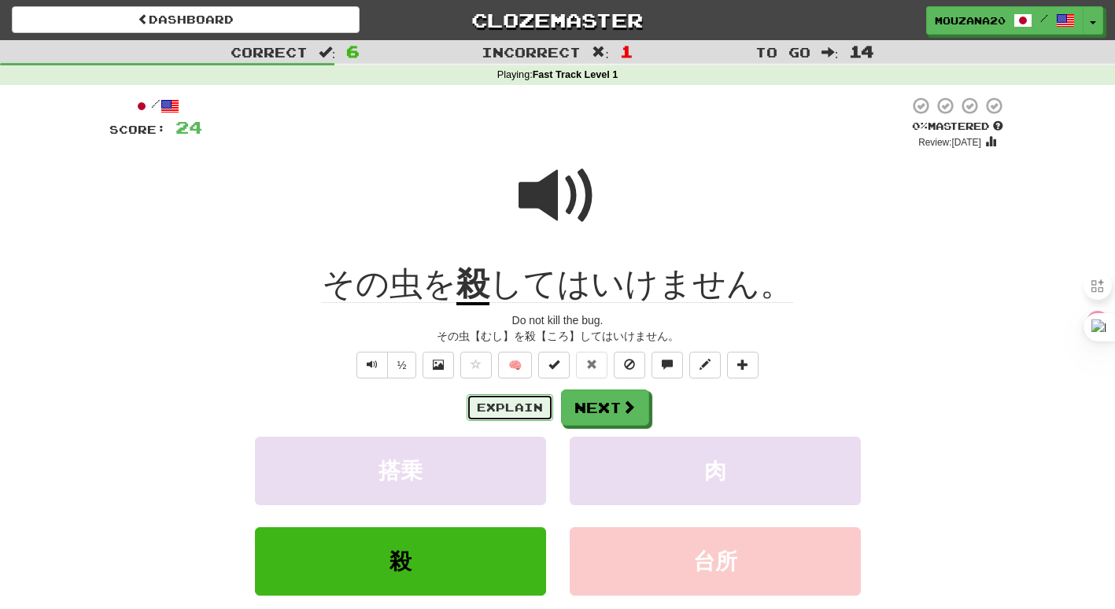
click at [512, 410] on button "Explain" at bounding box center [510, 407] width 87 height 27
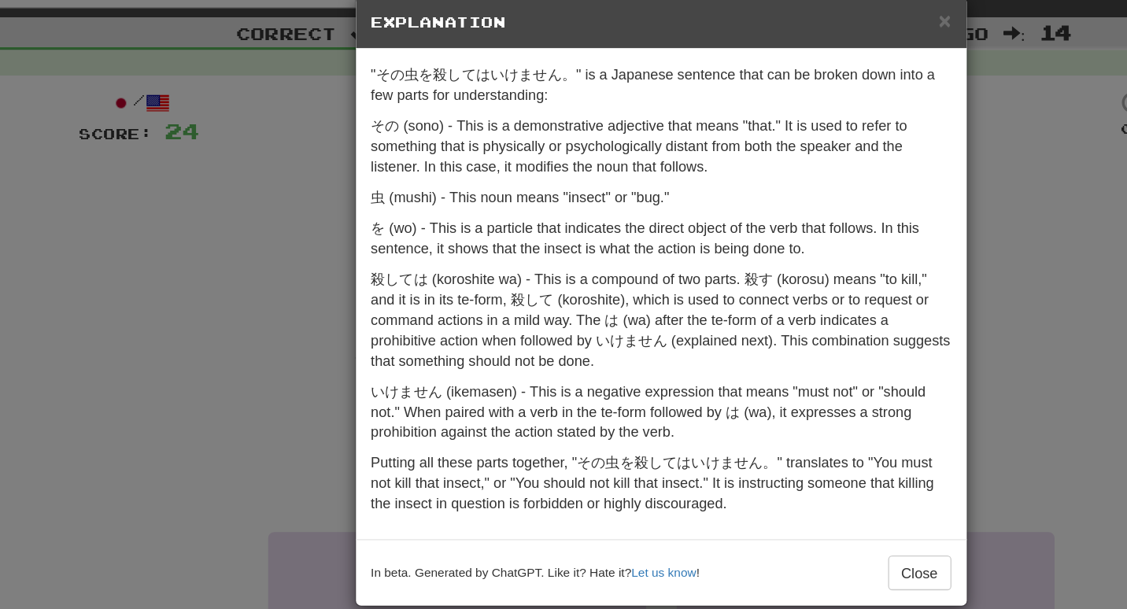
click at [435, 364] on p "いけません (ikemasen) - This is a negative expression that means "must not" or "shou…" at bounding box center [558, 343] width 447 height 47
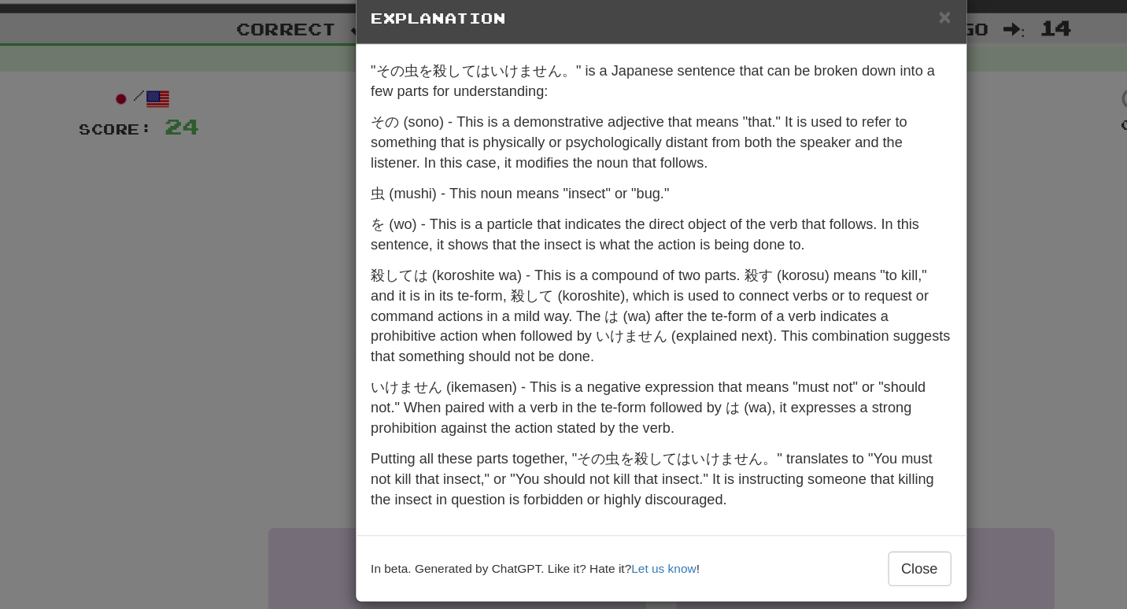
click at [249, 279] on div "× Explanation "その虫を殺してはいけません。" is a Japanese sentence that can be broken down i…" at bounding box center [563, 304] width 1127 height 609
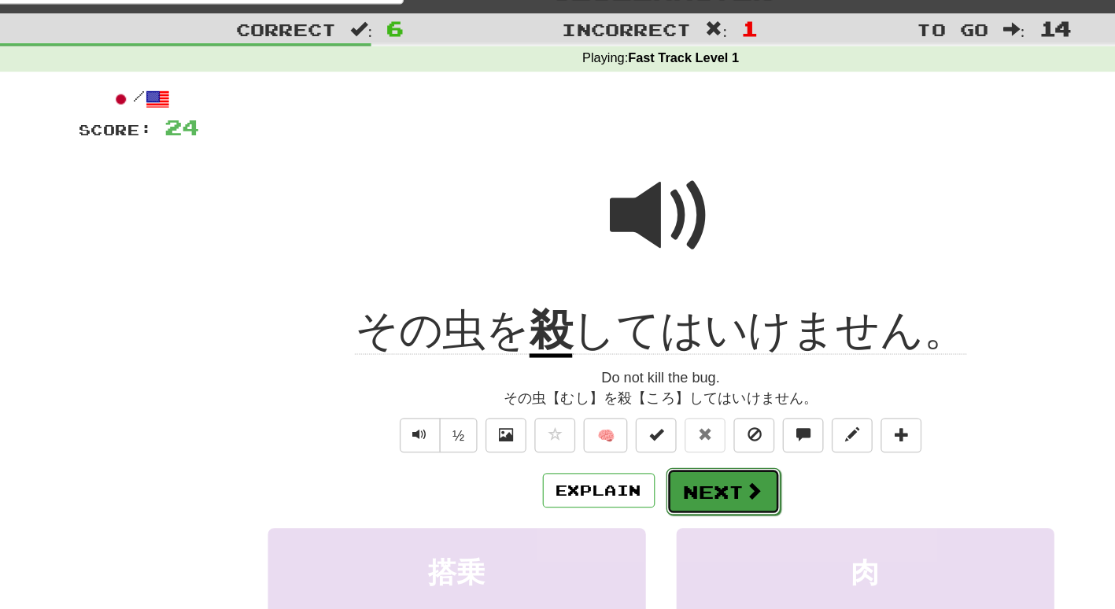
click at [604, 420] on button "Next" at bounding box center [606, 408] width 88 height 36
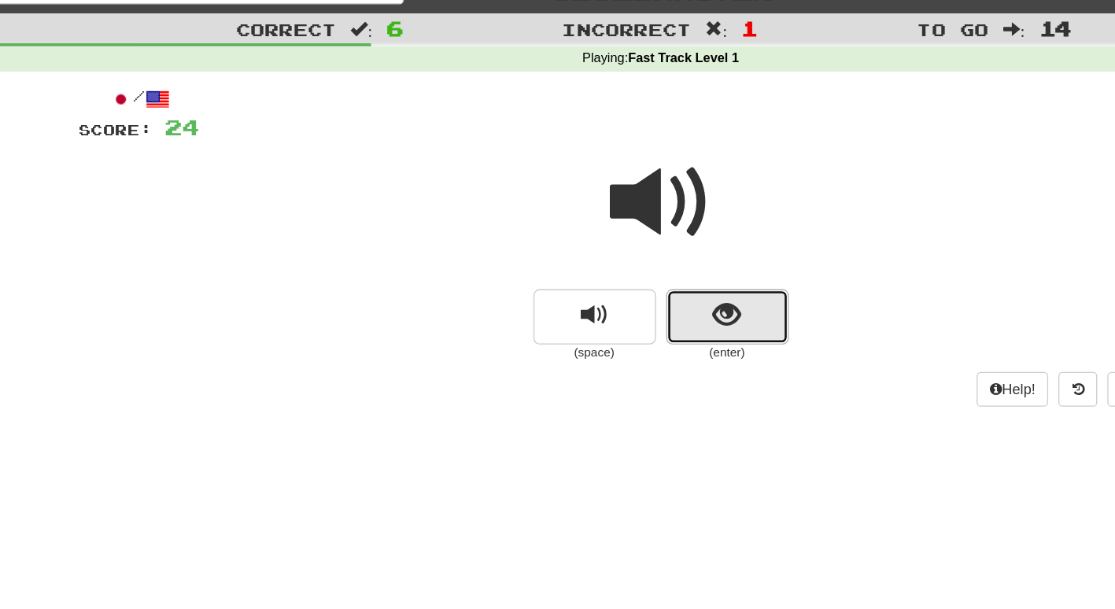
click at [622, 256] on button "show sentence" at bounding box center [609, 274] width 94 height 43
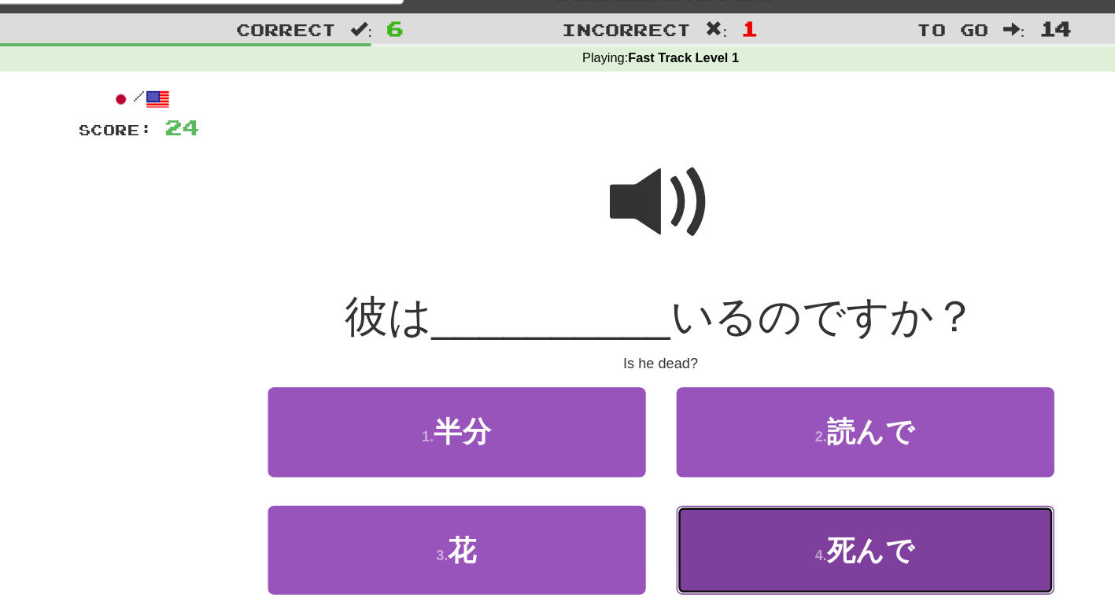
click at [619, 445] on button "4 . 死んで" at bounding box center [715, 454] width 291 height 68
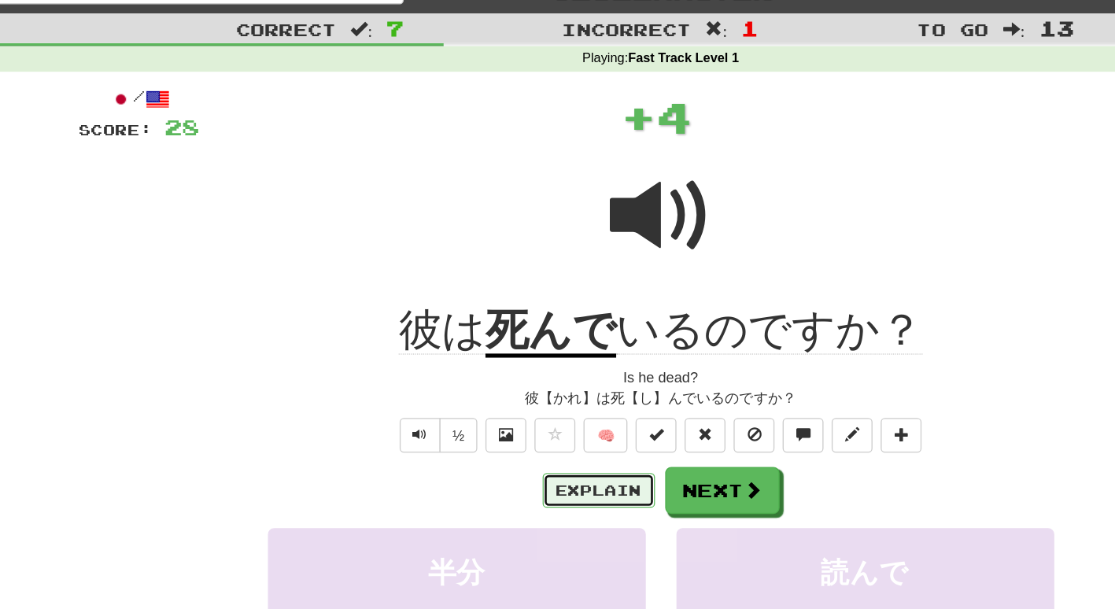
click at [498, 402] on button "Explain" at bounding box center [510, 407] width 87 height 27
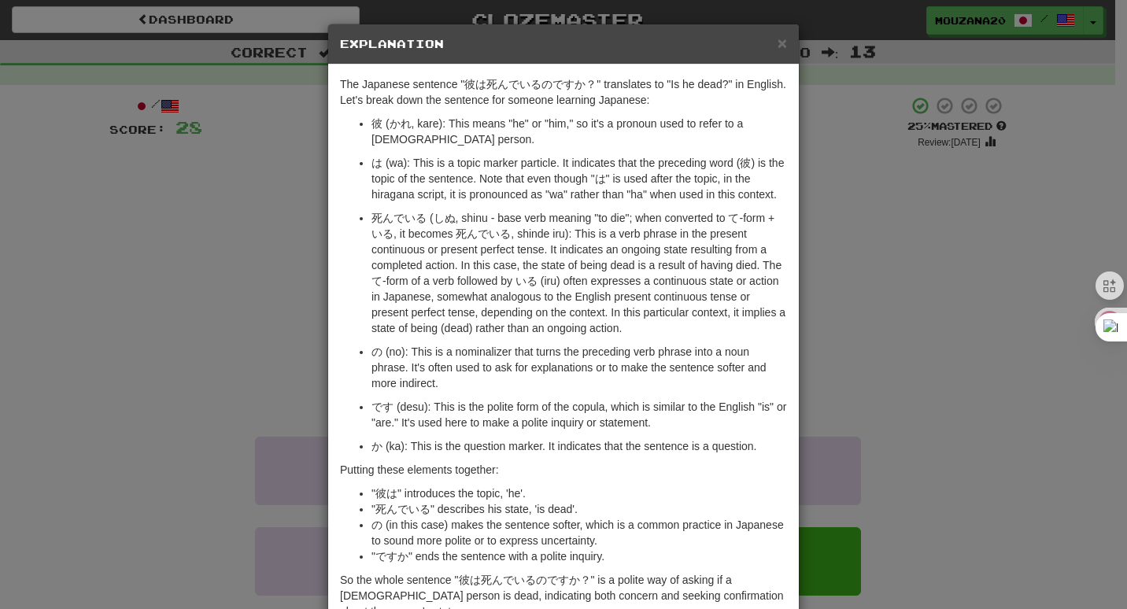
click at [997, 275] on div "× Explanation The Japanese sentence "彼は死んでいるのですか？" translates to "Is he dead?" …" at bounding box center [563, 304] width 1127 height 609
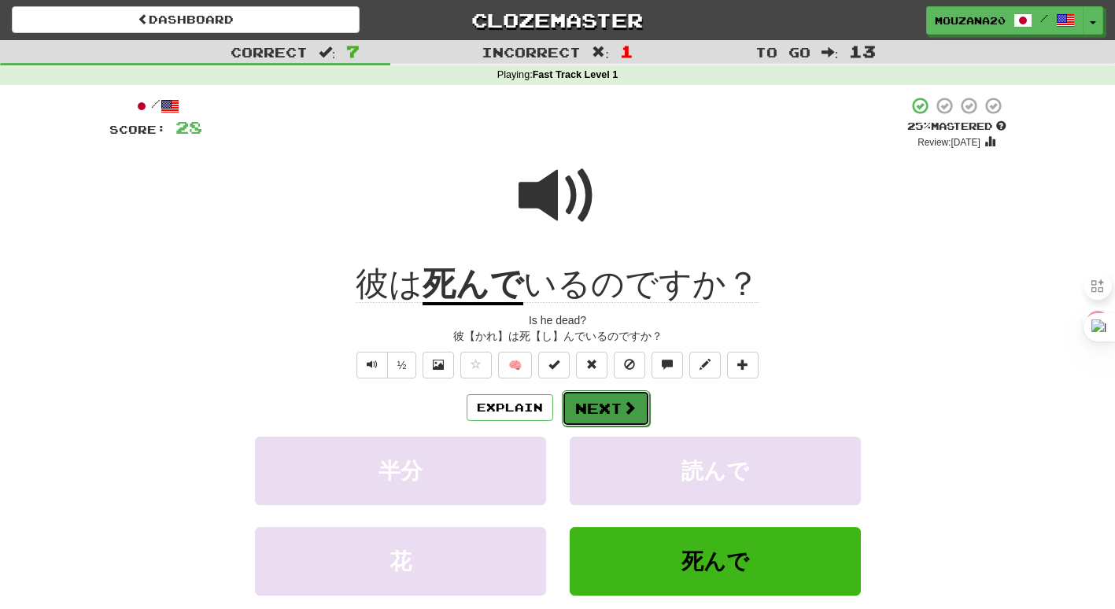
click at [599, 412] on button "Next" at bounding box center [606, 408] width 88 height 36
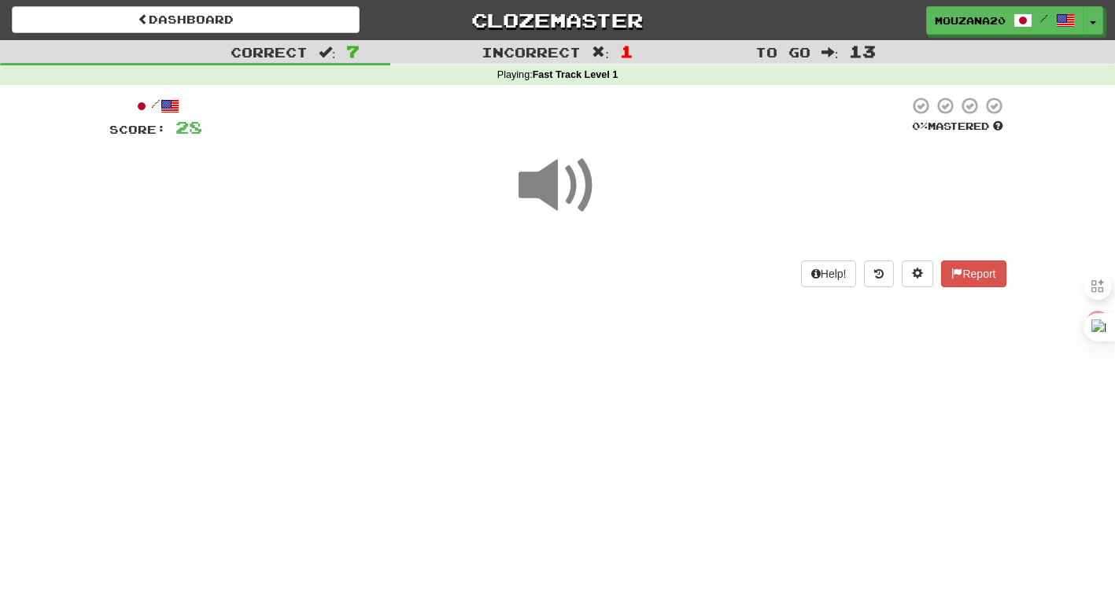
click at [539, 205] on span at bounding box center [558, 185] width 79 height 79
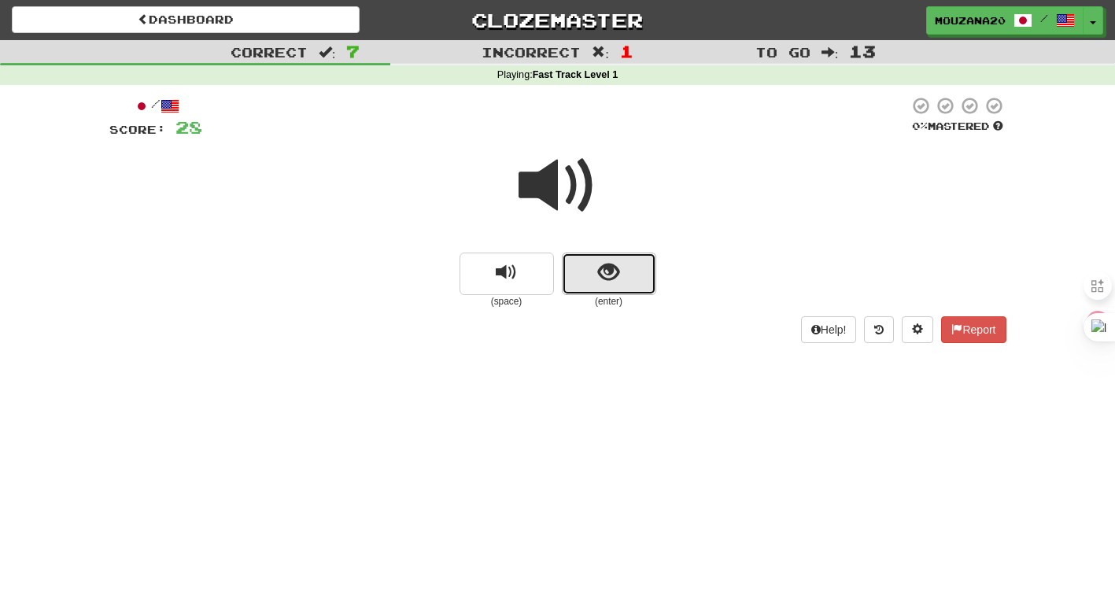
click at [616, 294] on button "show sentence" at bounding box center [609, 274] width 94 height 43
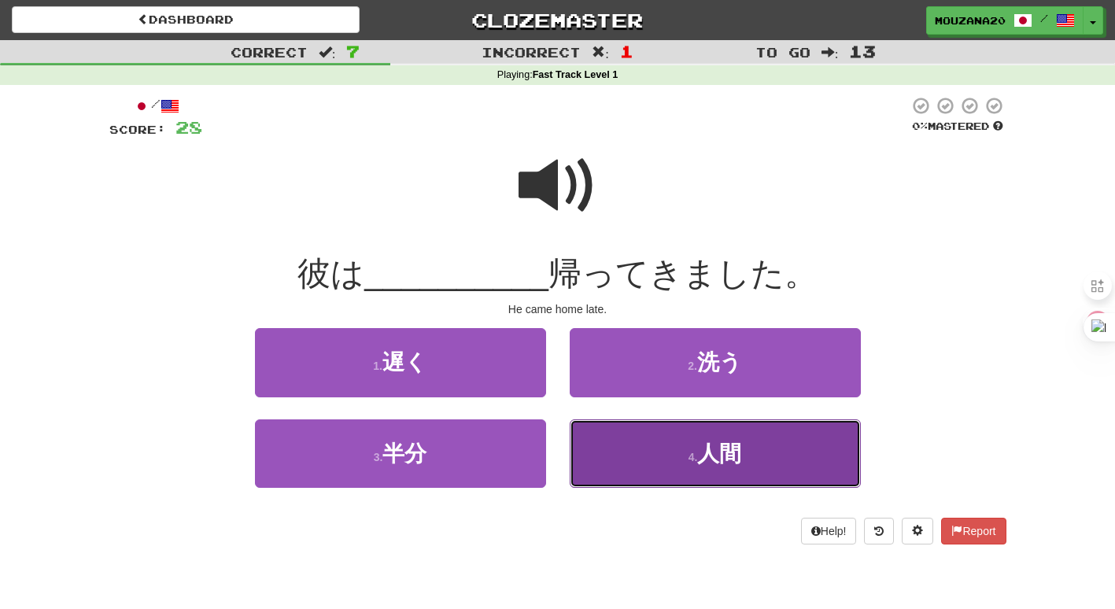
click at [704, 475] on button "4 . 人間" at bounding box center [715, 454] width 291 height 68
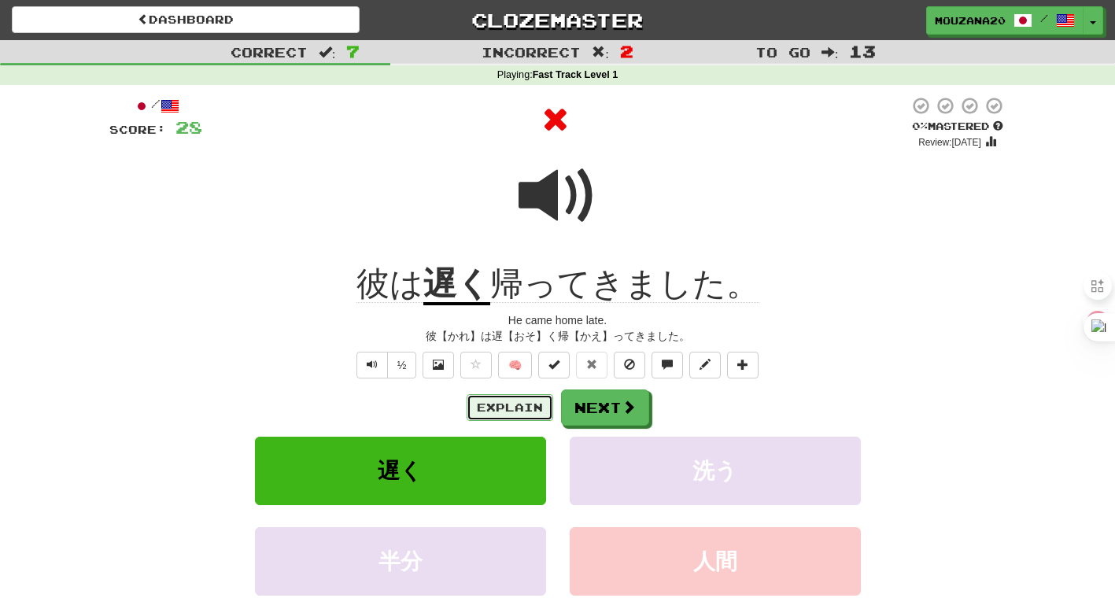
click at [510, 408] on button "Explain" at bounding box center [510, 407] width 87 height 27
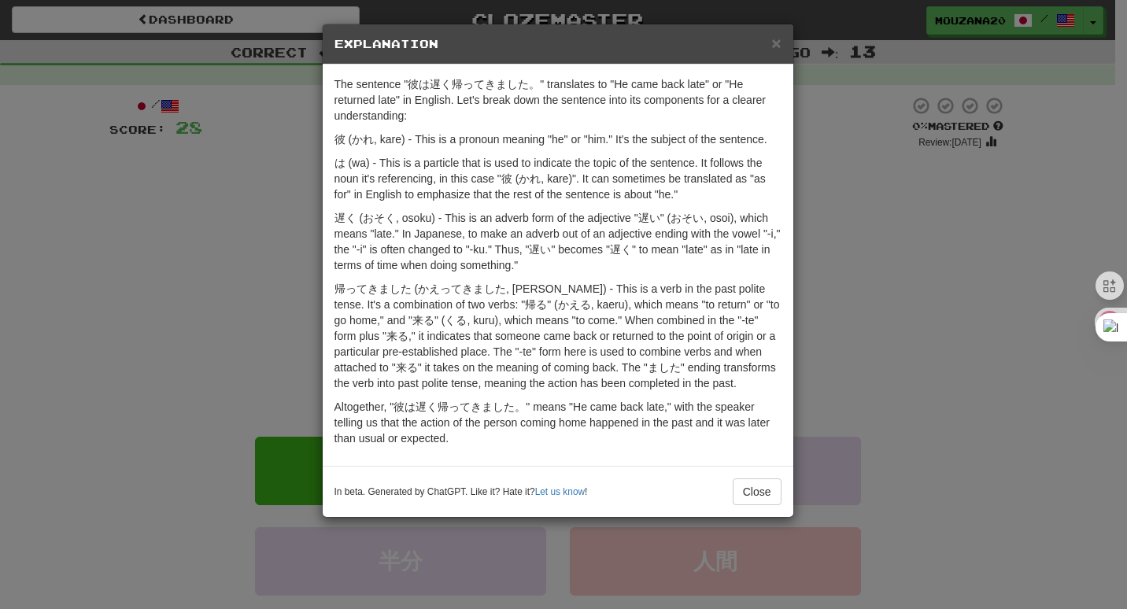
click at [1036, 293] on div "× Explanation The sentence "彼は遅く帰ってきました。" translates to "He came back late" or …" at bounding box center [563, 304] width 1127 height 609
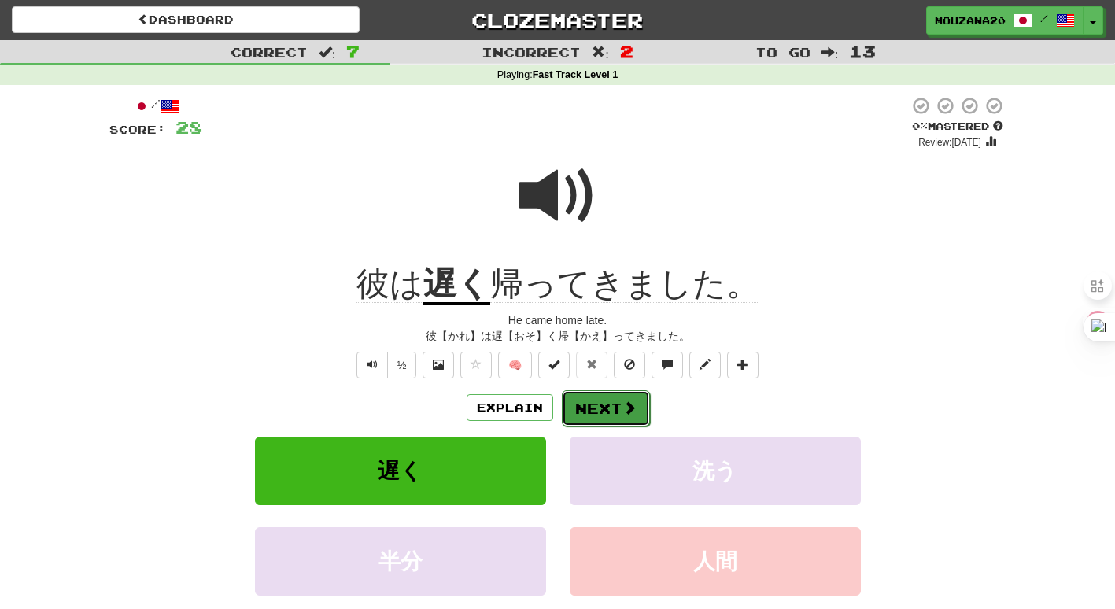
click at [597, 414] on button "Next" at bounding box center [606, 408] width 88 height 36
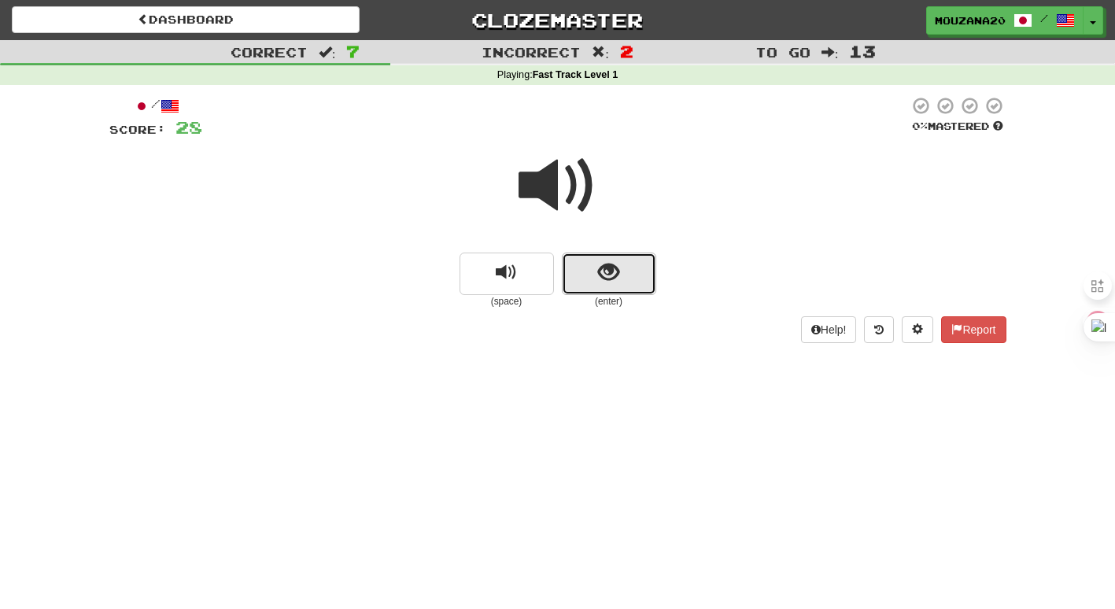
click at [617, 286] on button "show sentence" at bounding box center [609, 274] width 94 height 43
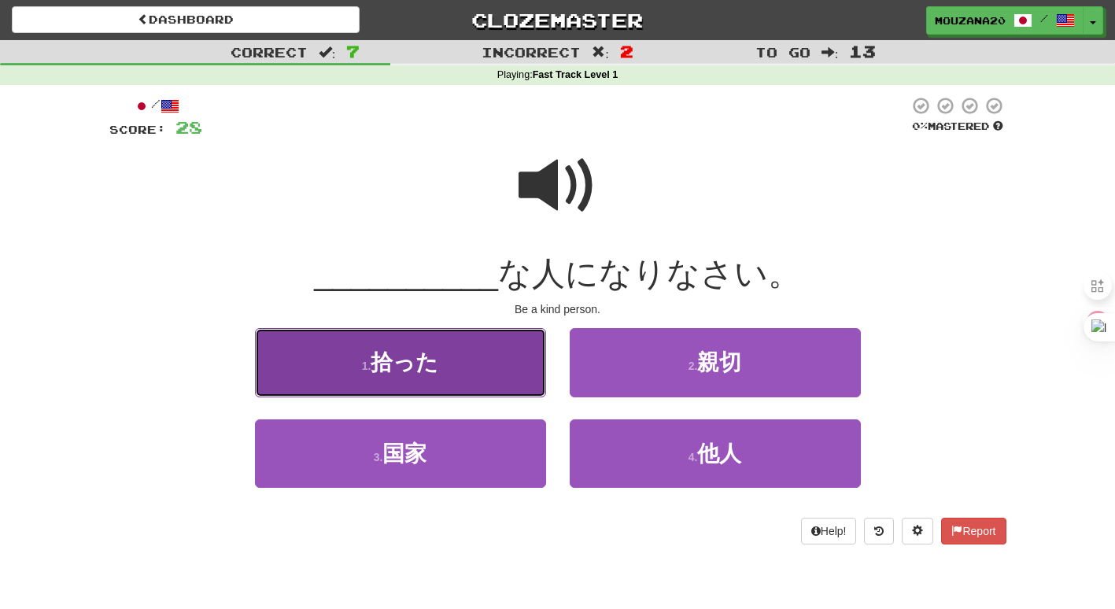
click at [479, 365] on button "1 . 拾った" at bounding box center [400, 362] width 291 height 68
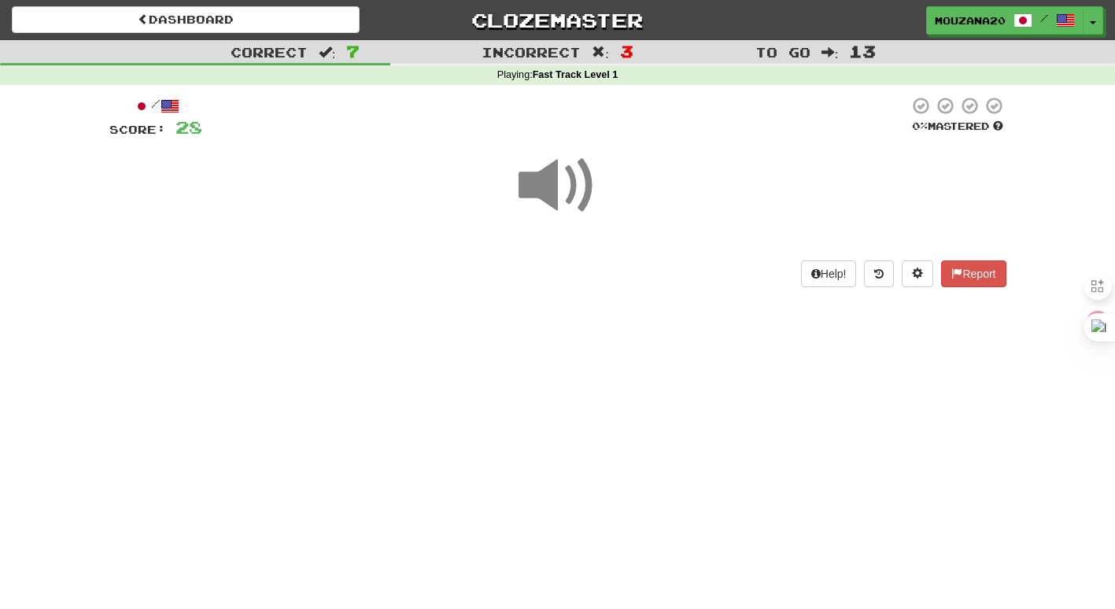
click at [479, 365] on div "Dashboard Clozemaster Mouzana20 / Toggle Dropdown Dashboard Leaderboard Activit…" at bounding box center [557, 304] width 1115 height 609
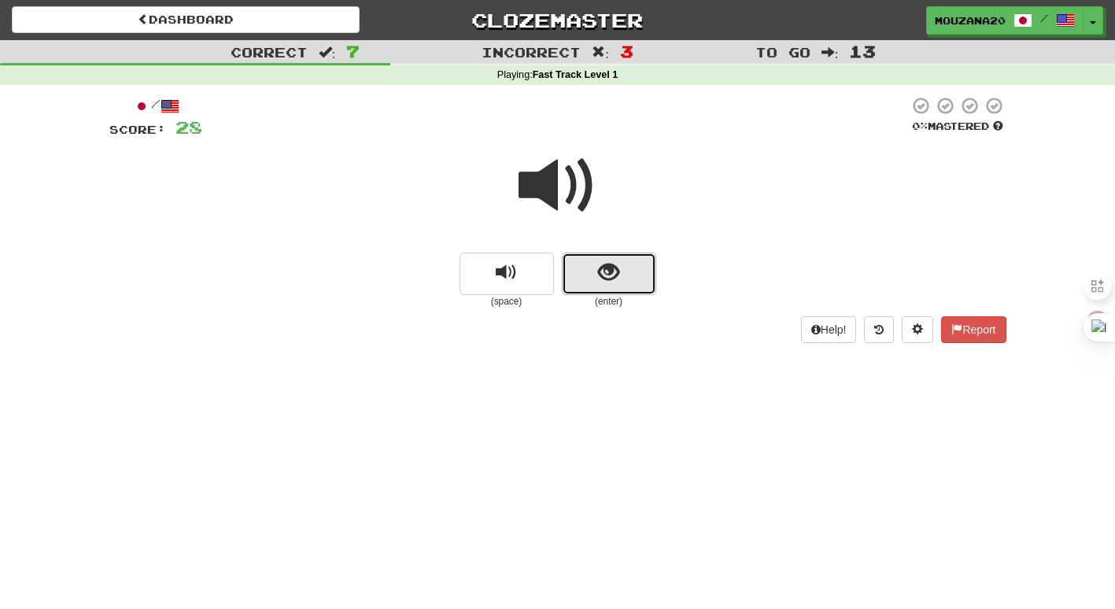
click at [617, 276] on span "show sentence" at bounding box center [608, 272] width 21 height 21
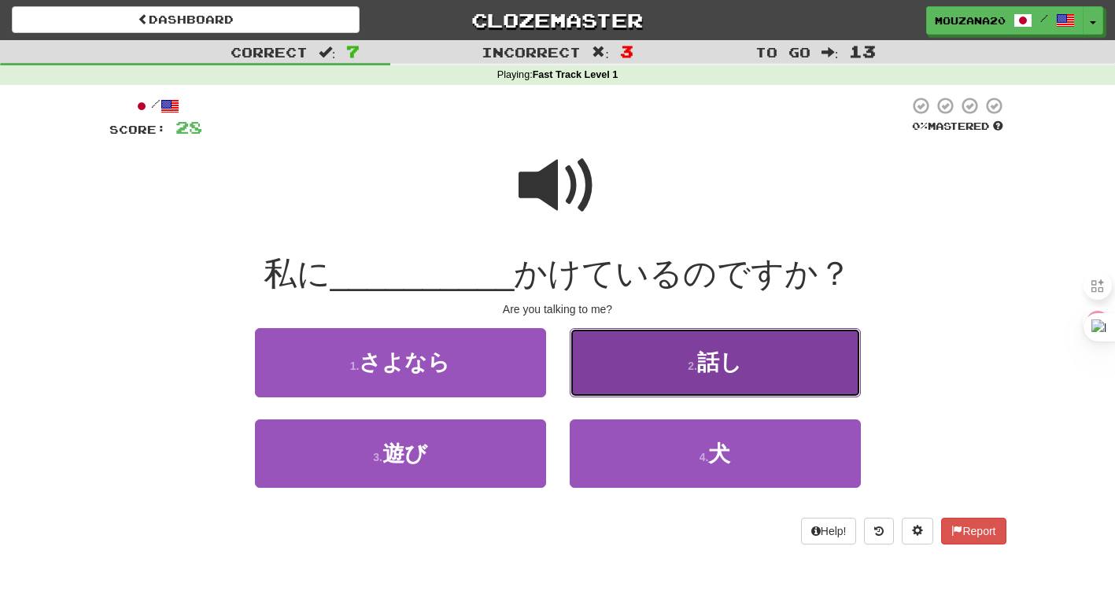
click at [614, 371] on button "2 . 話し" at bounding box center [715, 362] width 291 height 68
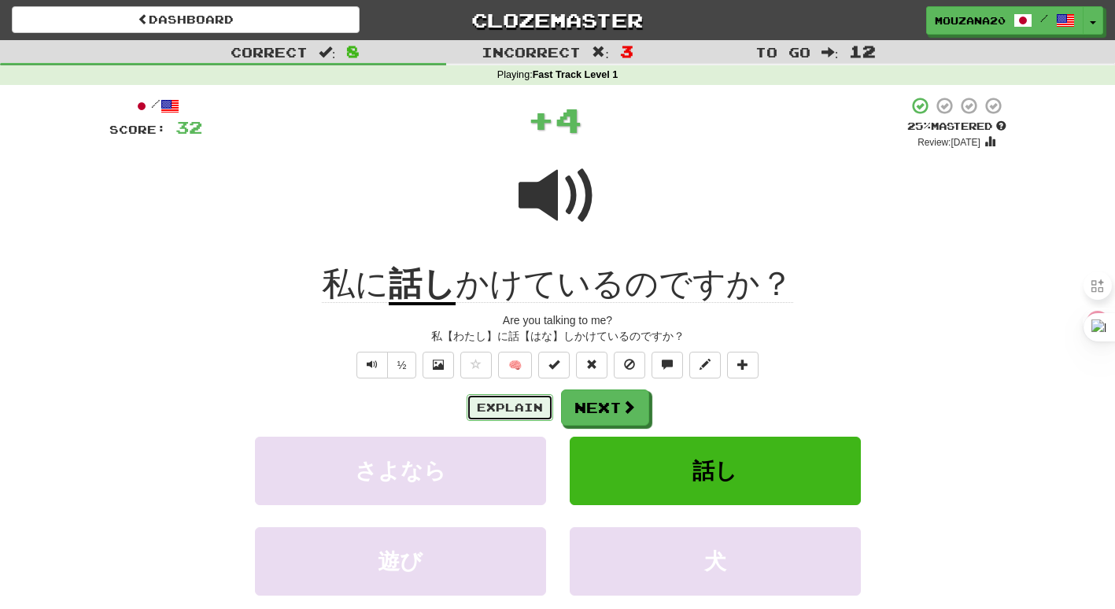
click at [498, 408] on button "Explain" at bounding box center [510, 407] width 87 height 27
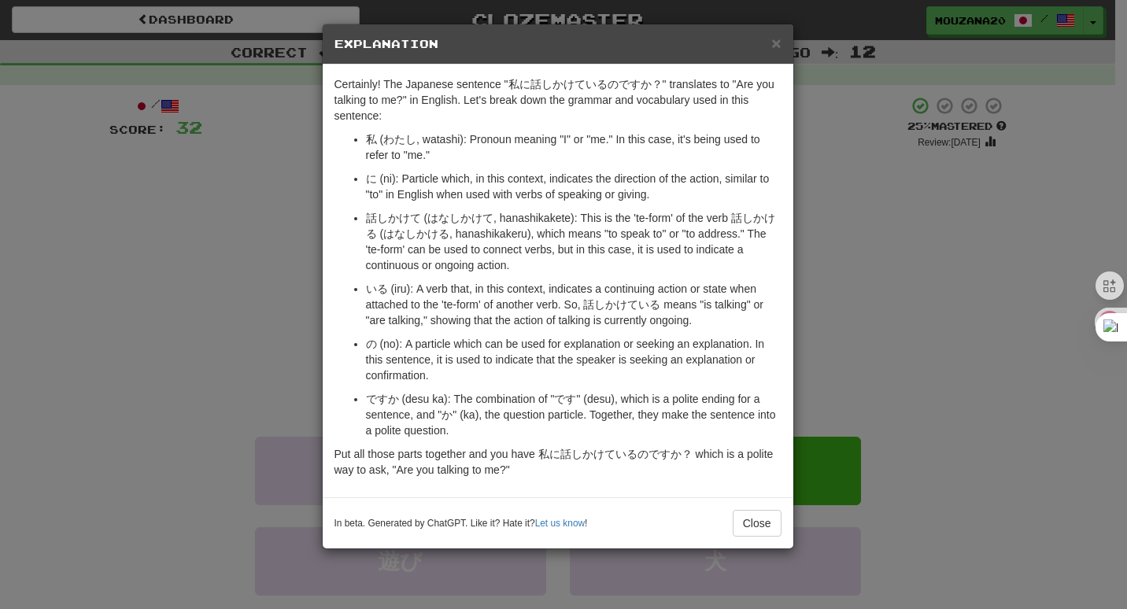
click at [1044, 395] on div "× Explanation Certainly! The Japanese sentence "私に話しかけているのですか？" translates to "…" at bounding box center [563, 304] width 1127 height 609
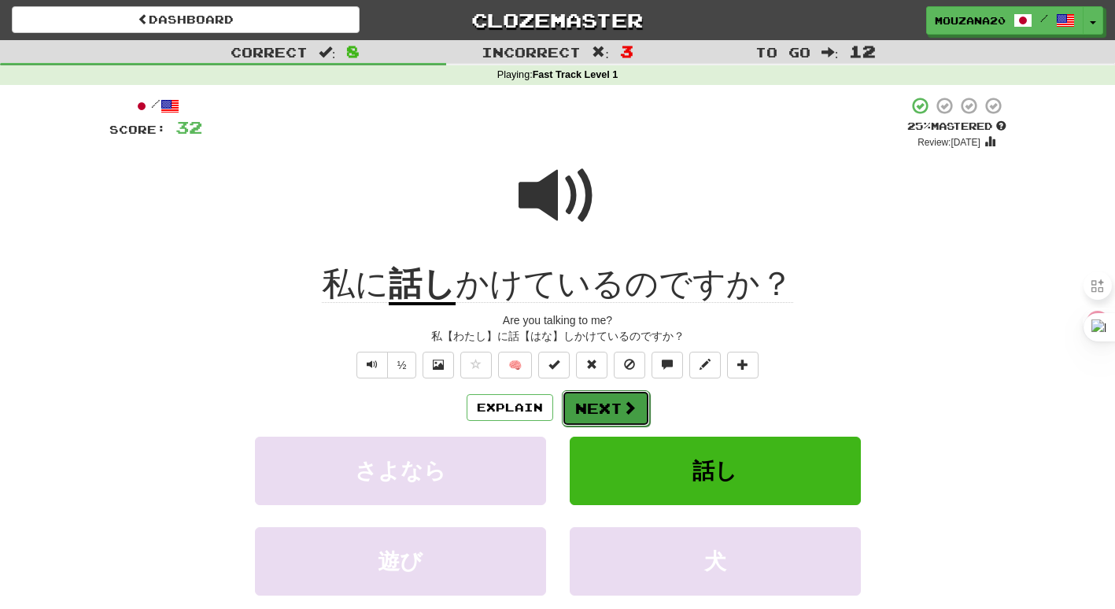
click at [629, 396] on button "Next" at bounding box center [606, 408] width 88 height 36
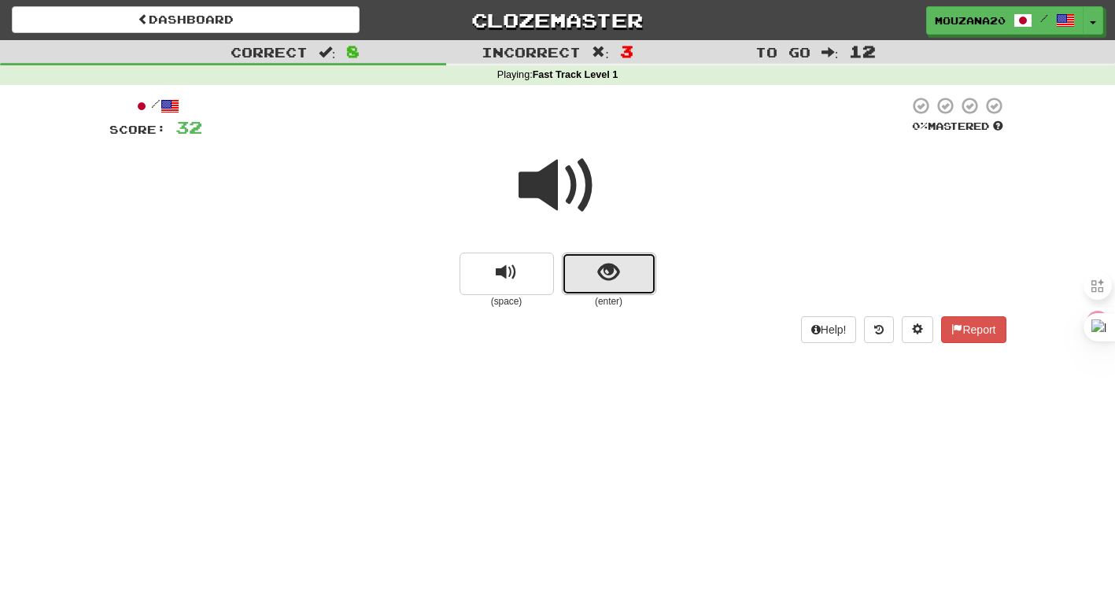
click at [617, 279] on span "show sentence" at bounding box center [608, 272] width 21 height 21
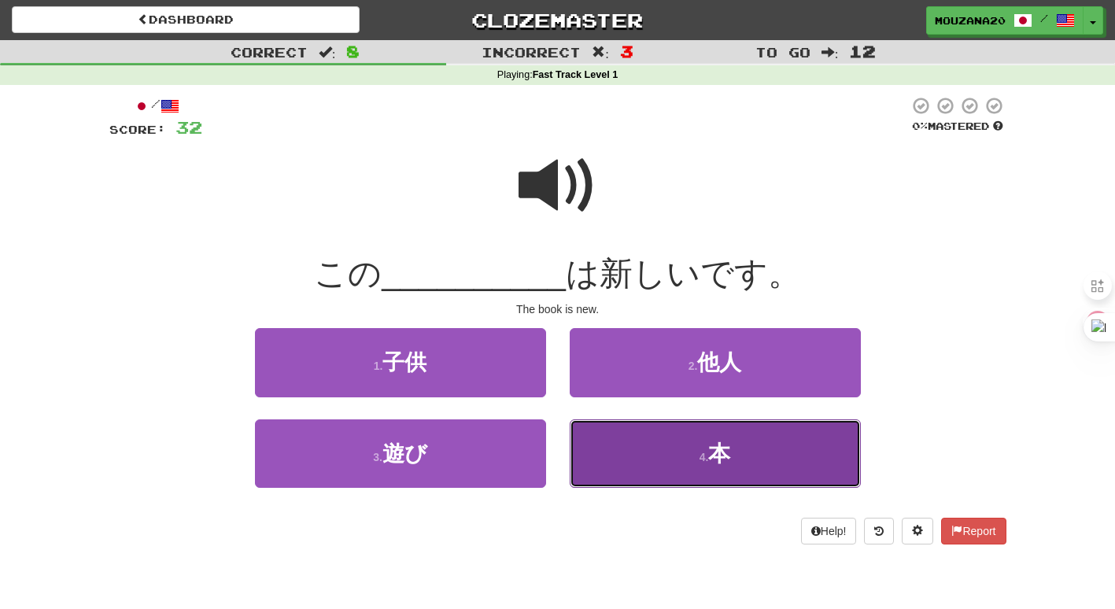
click at [742, 446] on button "4 . 本" at bounding box center [715, 454] width 291 height 68
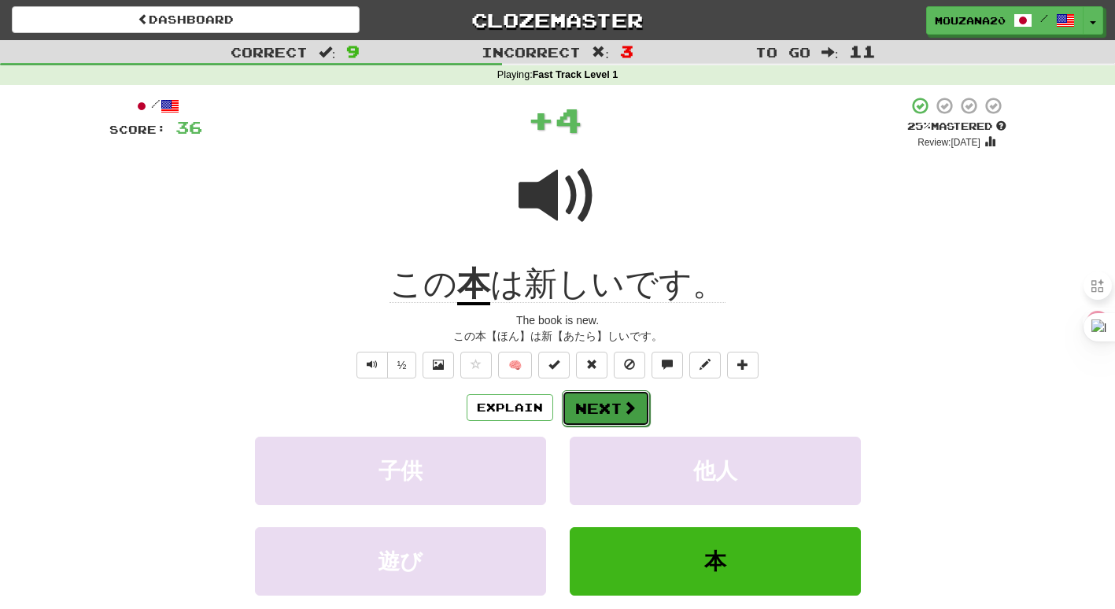
click at [612, 405] on button "Next" at bounding box center [606, 408] width 88 height 36
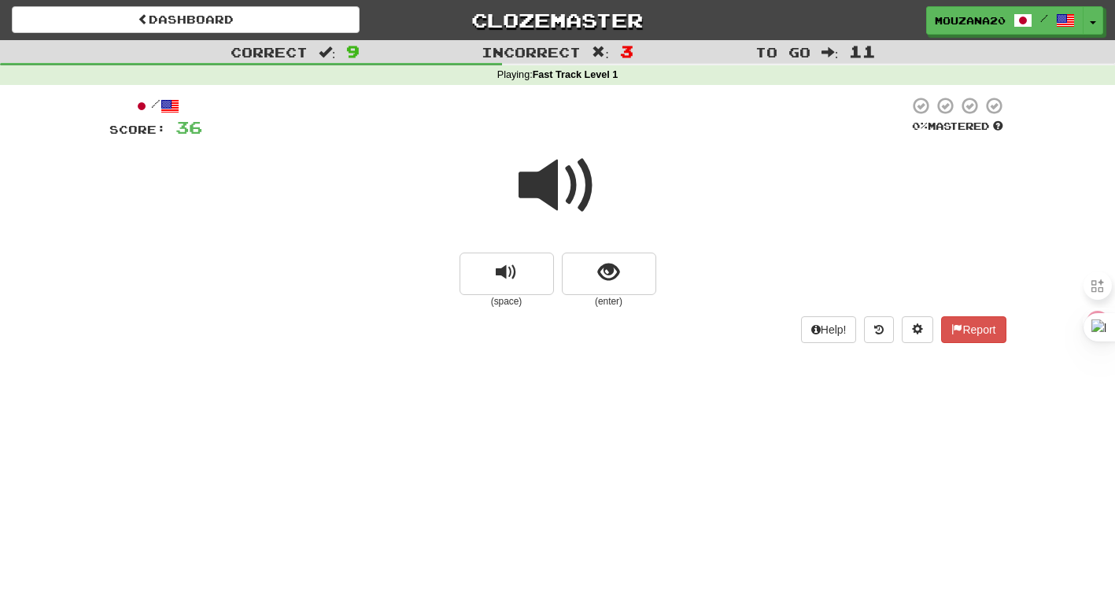
click at [667, 275] on div "(space) (enter)" at bounding box center [557, 281] width 897 height 56
click at [630, 256] on button "show sentence" at bounding box center [609, 274] width 94 height 43
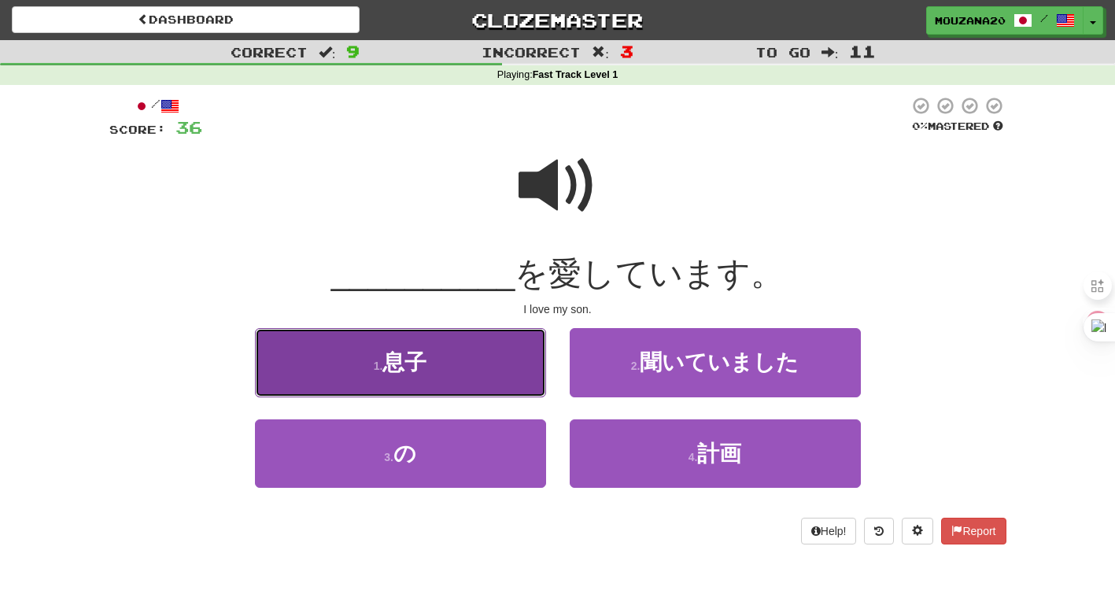
click at [456, 396] on button "1 . 息子" at bounding box center [400, 362] width 291 height 68
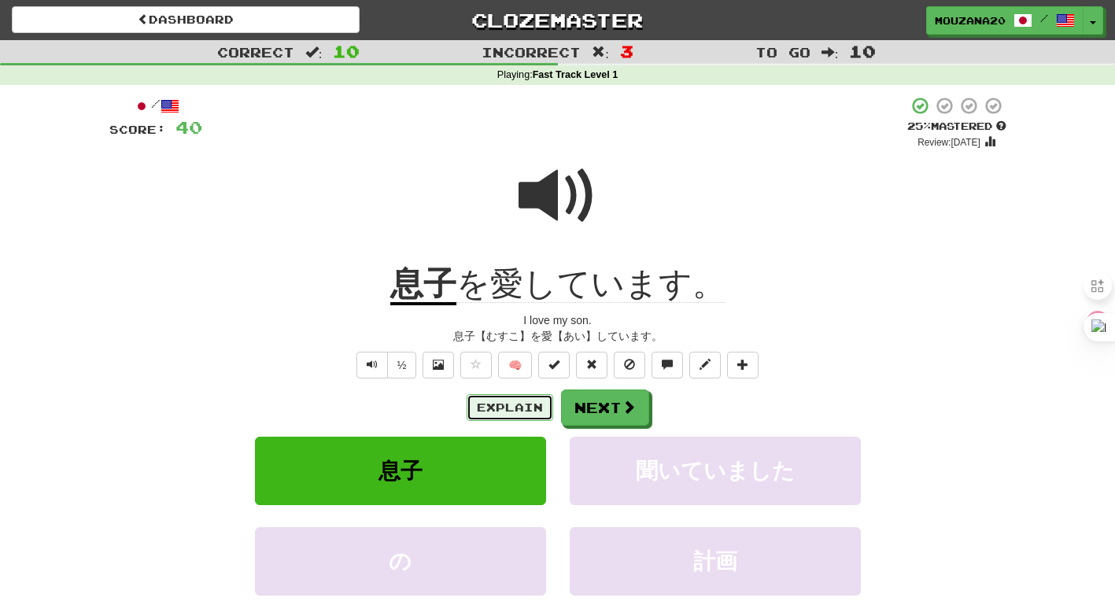
click at [485, 407] on button "Explain" at bounding box center [510, 407] width 87 height 27
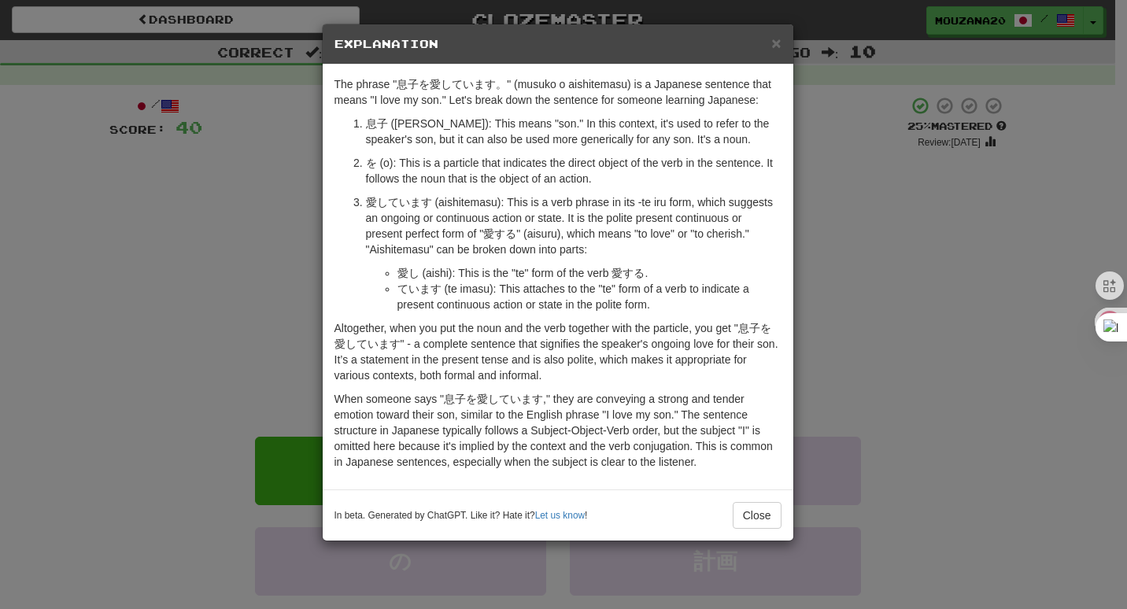
click at [220, 295] on div "× Explanation The phrase "息子を愛しています。" (musuko o aishitemasu) is a Japanese sent…" at bounding box center [563, 304] width 1127 height 609
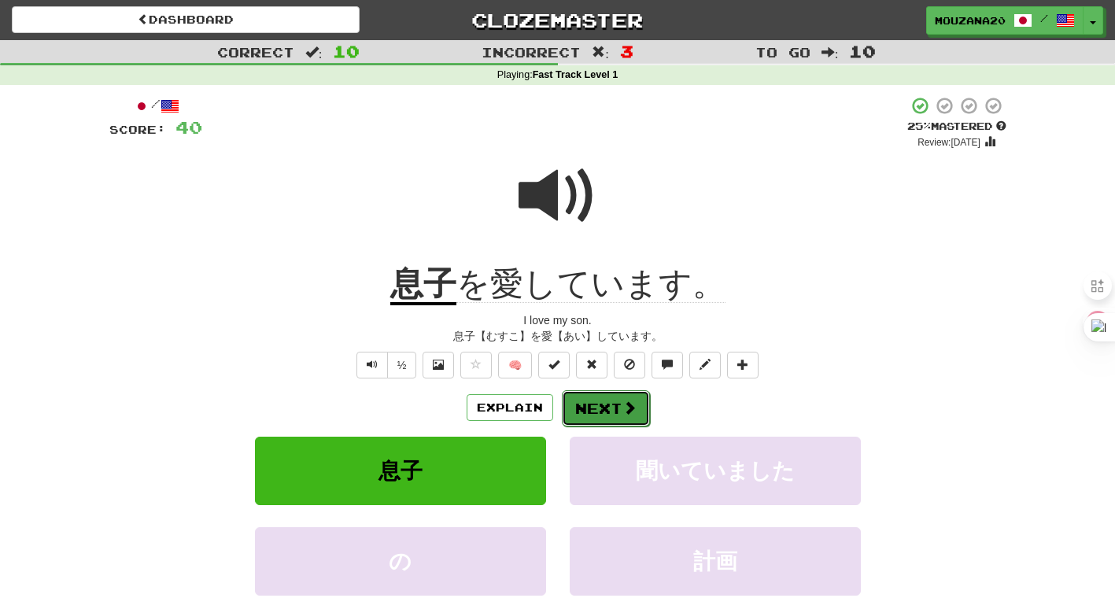
click at [618, 403] on button "Next" at bounding box center [606, 408] width 88 height 36
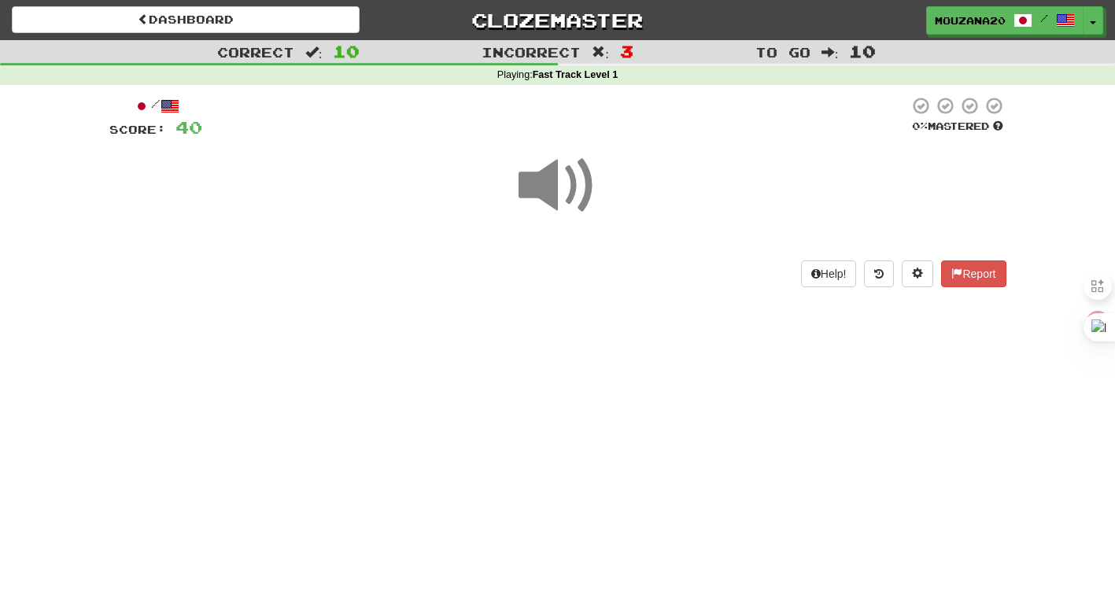
click at [586, 201] on span at bounding box center [558, 185] width 79 height 79
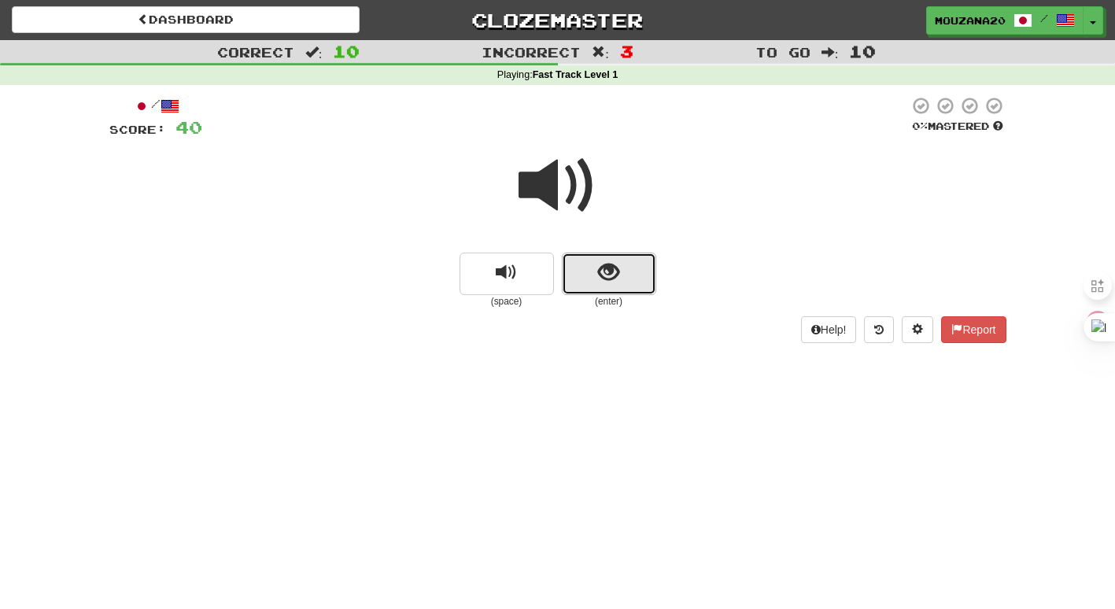
click at [615, 283] on span "show sentence" at bounding box center [608, 272] width 21 height 21
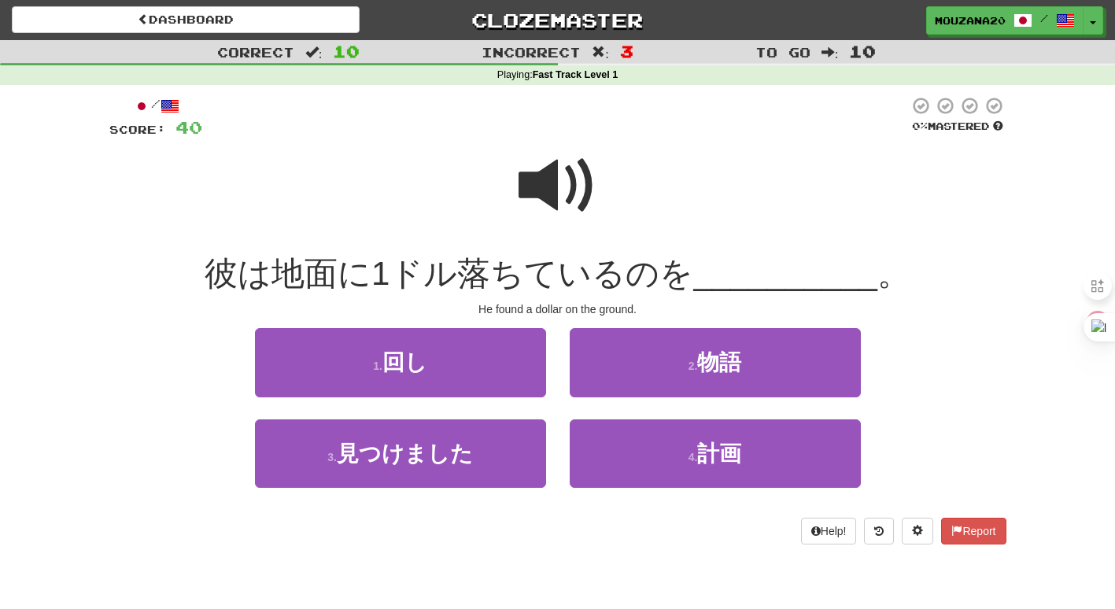
click at [539, 214] on span at bounding box center [558, 185] width 79 height 79
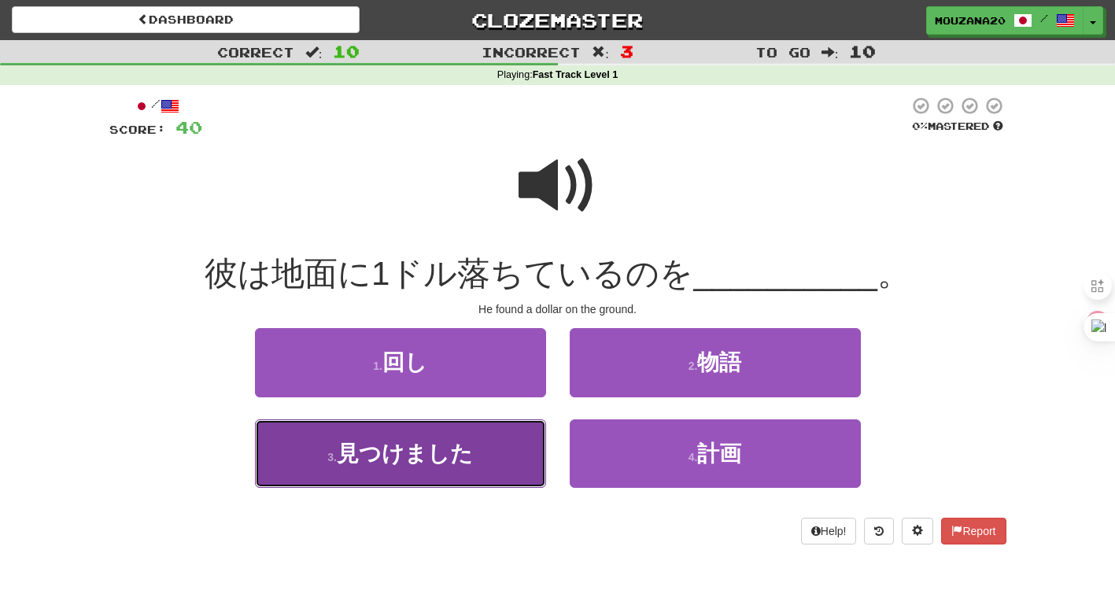
click at [494, 459] on button "3 . 見つけました" at bounding box center [400, 454] width 291 height 68
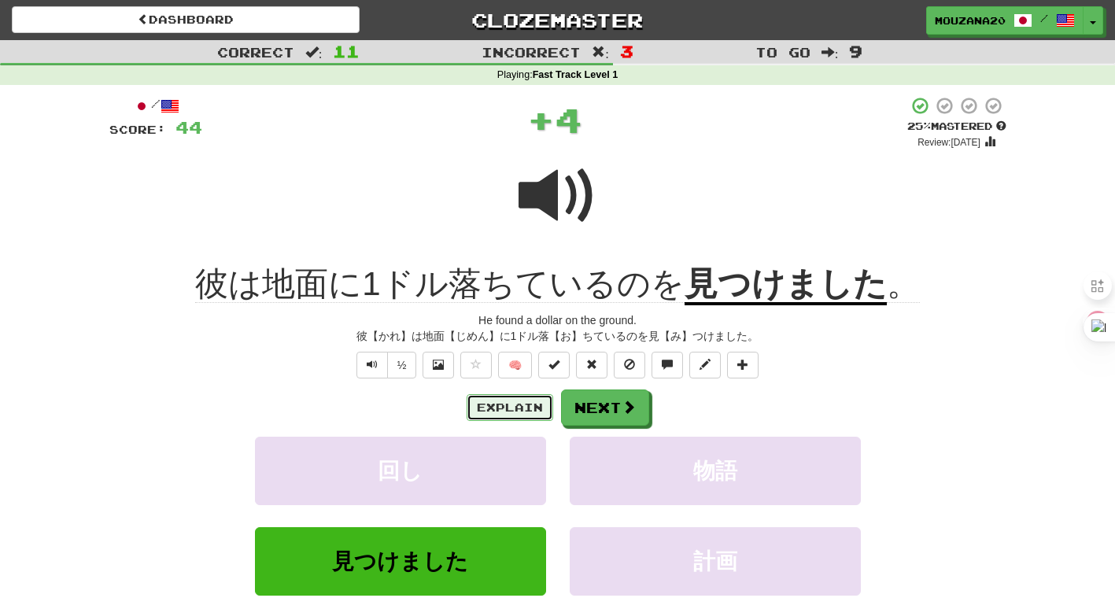
click at [493, 403] on button "Explain" at bounding box center [510, 407] width 87 height 27
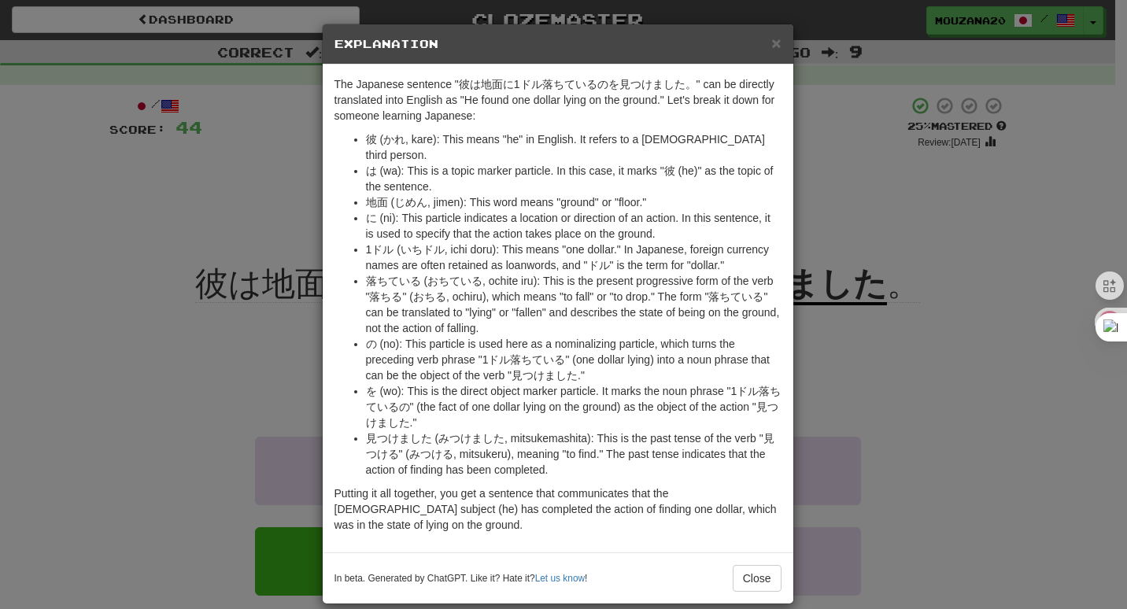
click at [1005, 428] on div "× Explanation The Japanese sentence "彼は地面に1ドル落ちているのを見つけました。" can be directly tr…" at bounding box center [563, 304] width 1127 height 609
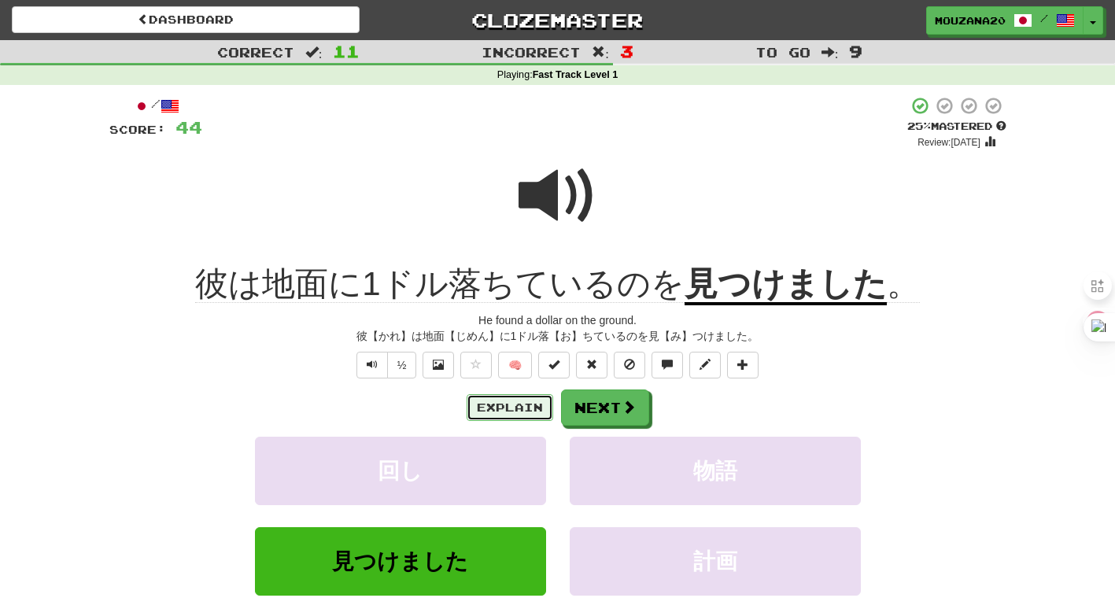
click at [493, 400] on button "Explain" at bounding box center [510, 407] width 87 height 27
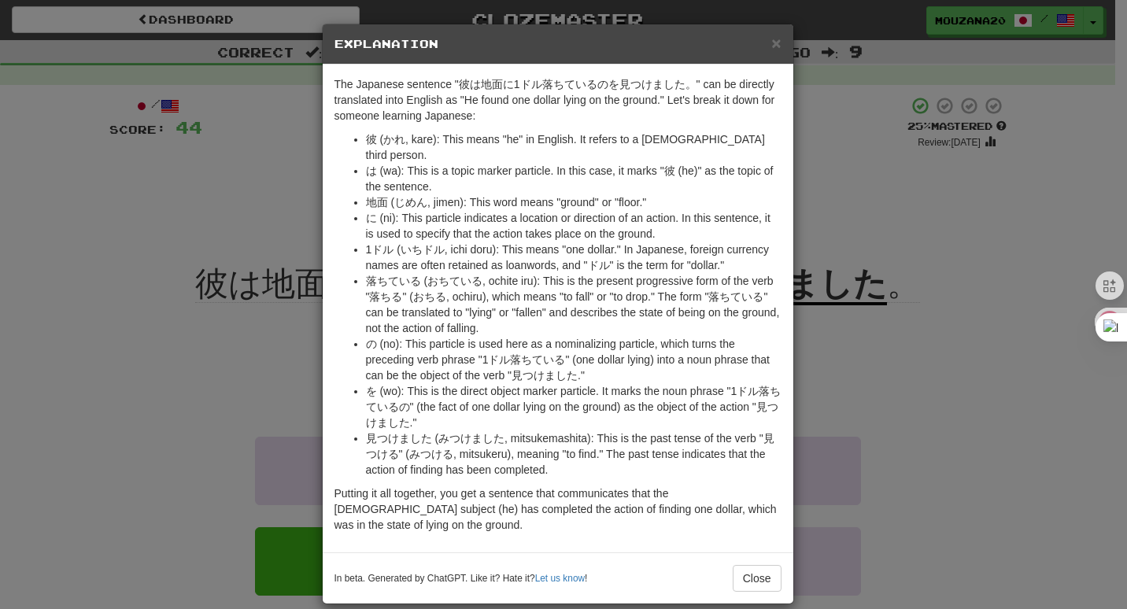
click at [246, 181] on div "× Explanation The Japanese sentence "彼は地面に1ドル落ちているのを見つけました。" can be directly tr…" at bounding box center [563, 304] width 1127 height 609
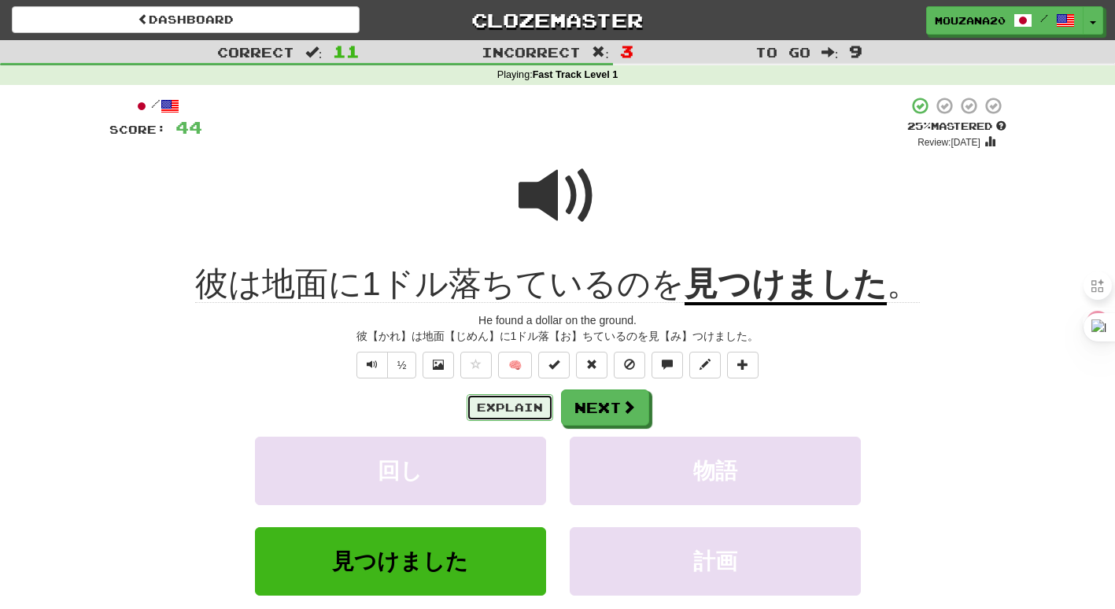
click at [527, 399] on button "Explain" at bounding box center [510, 407] width 87 height 27
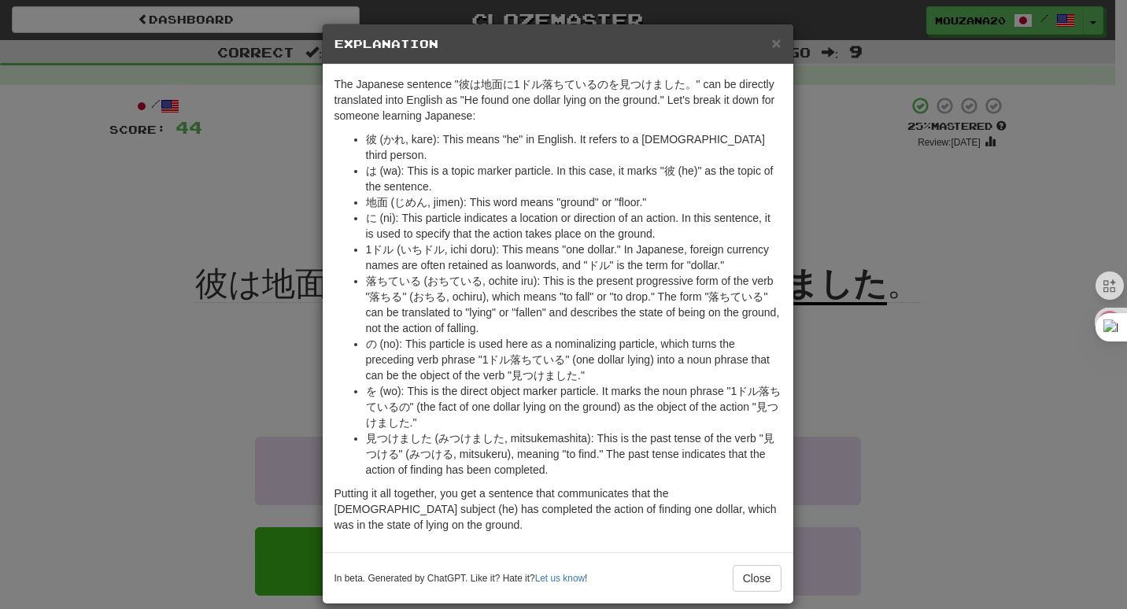
click at [209, 335] on div "× Explanation The Japanese sentence "彼は地面に1ドル落ちているのを見つけました。" can be directly tr…" at bounding box center [563, 304] width 1127 height 609
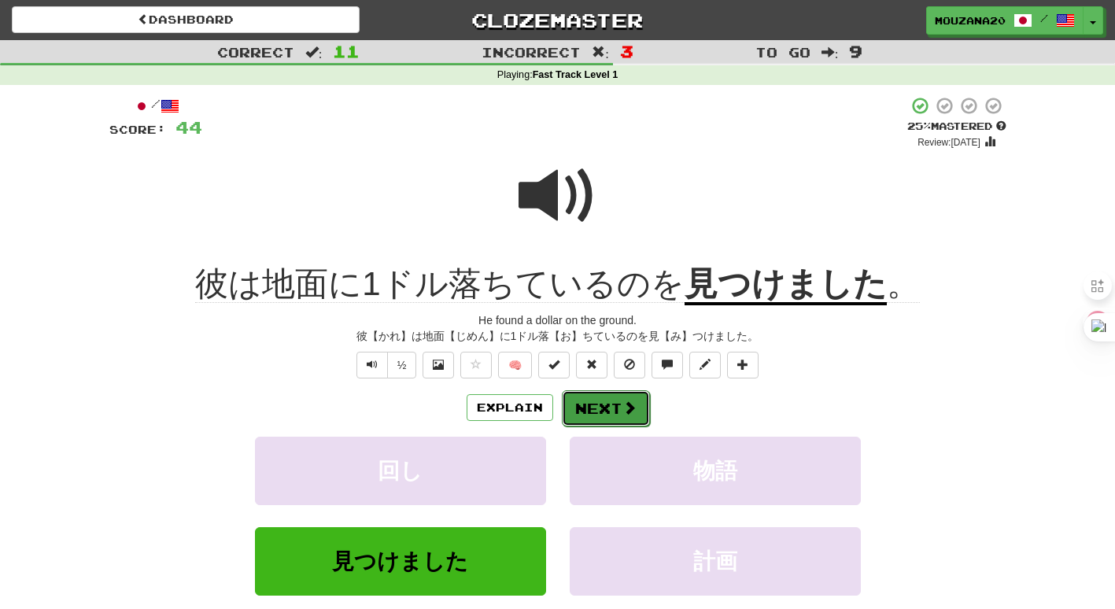
click at [604, 423] on button "Next" at bounding box center [606, 408] width 88 height 36
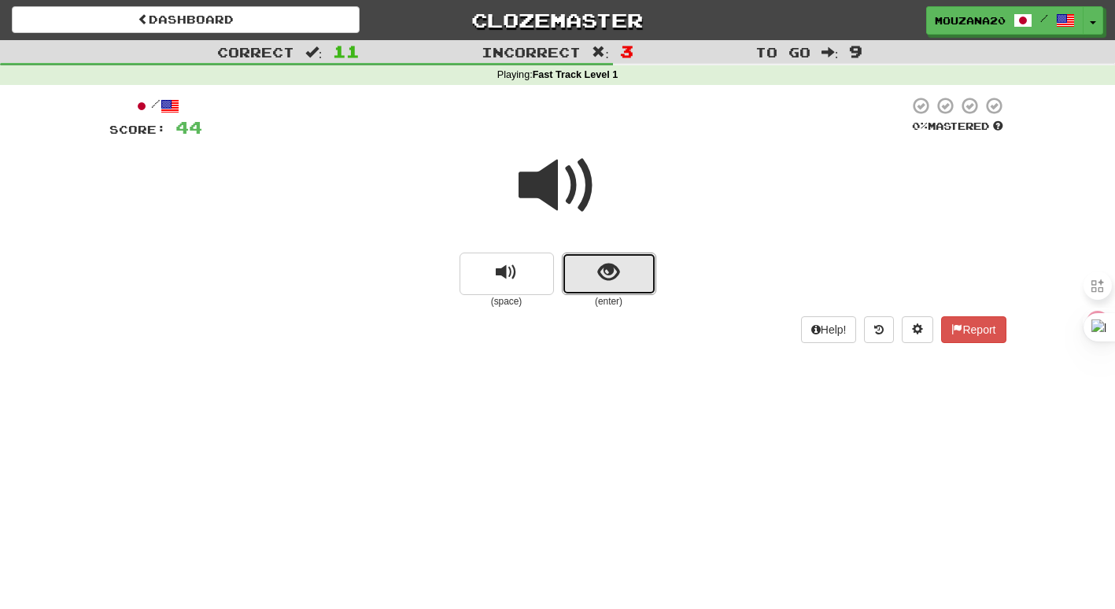
click at [616, 268] on span "show sentence" at bounding box center [608, 272] width 21 height 21
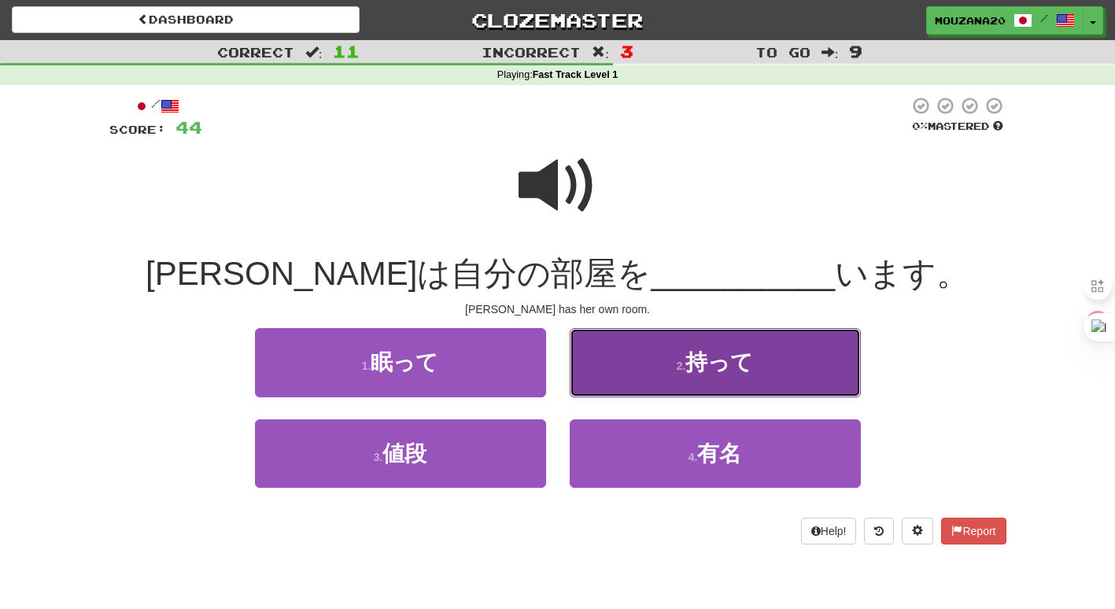
click at [628, 351] on button "2 . 持って" at bounding box center [715, 362] width 291 height 68
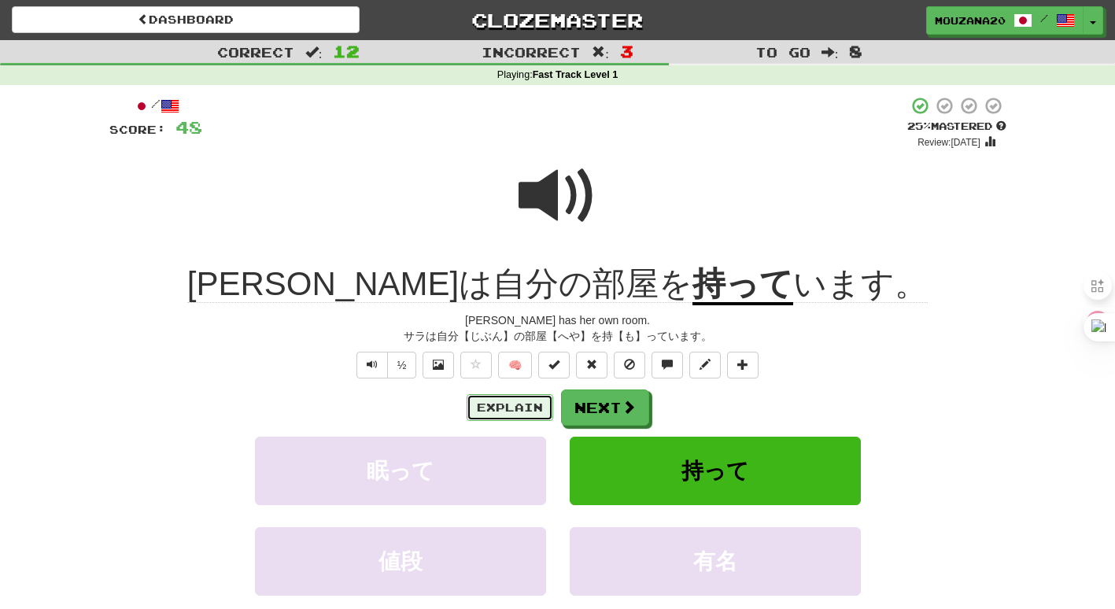
click at [481, 414] on button "Explain" at bounding box center [510, 407] width 87 height 27
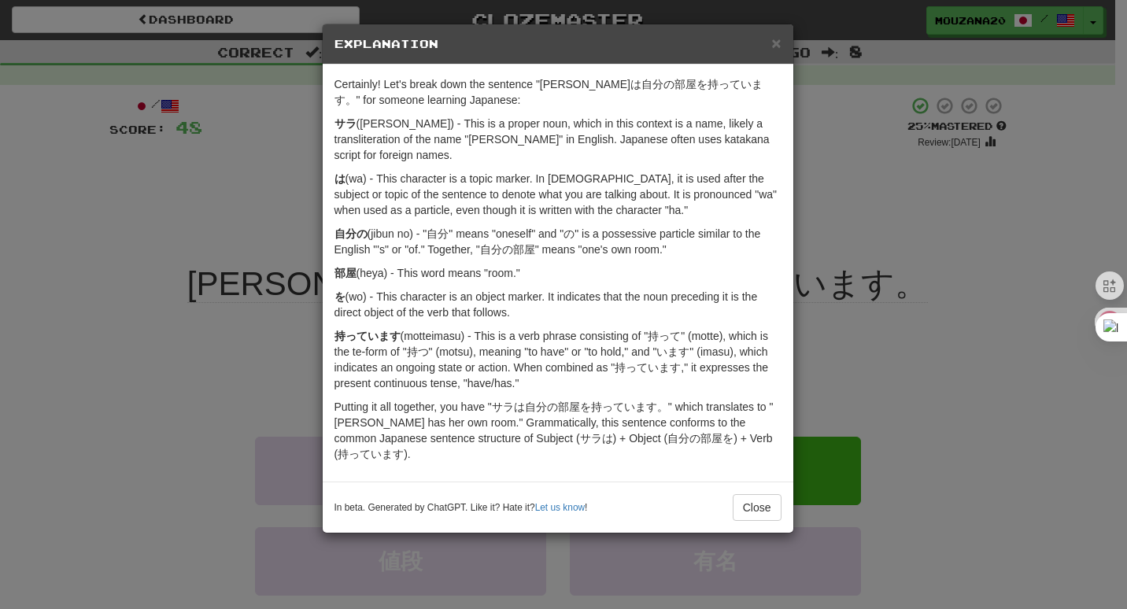
click at [196, 318] on div "× Explanation Certainly! Let's break down the sentence "サラは自分の部屋を持っています。" for s…" at bounding box center [563, 304] width 1127 height 609
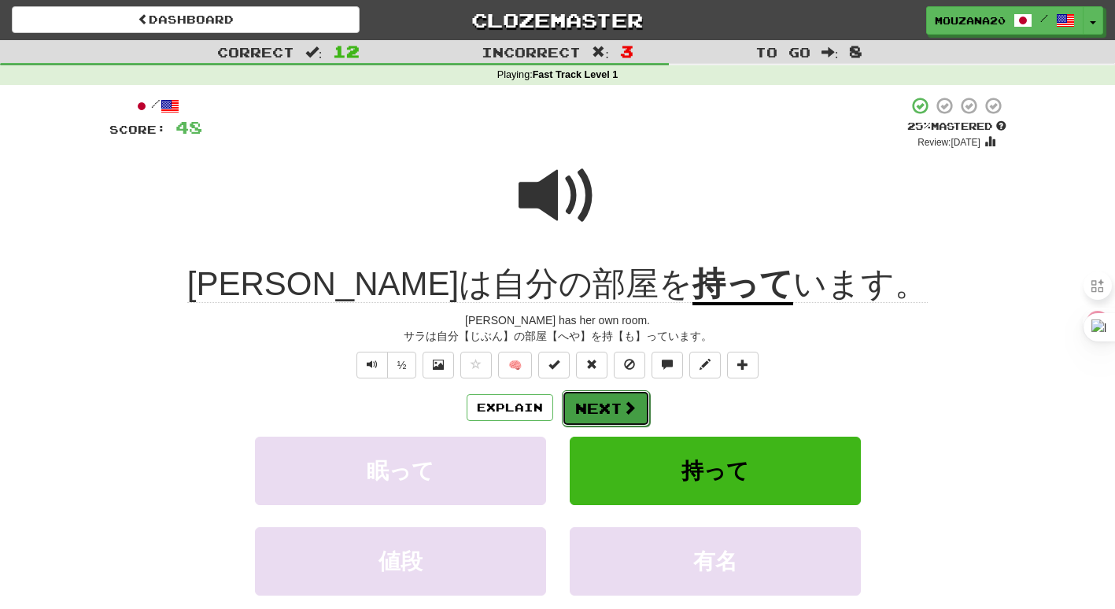
click at [600, 405] on button "Next" at bounding box center [606, 408] width 88 height 36
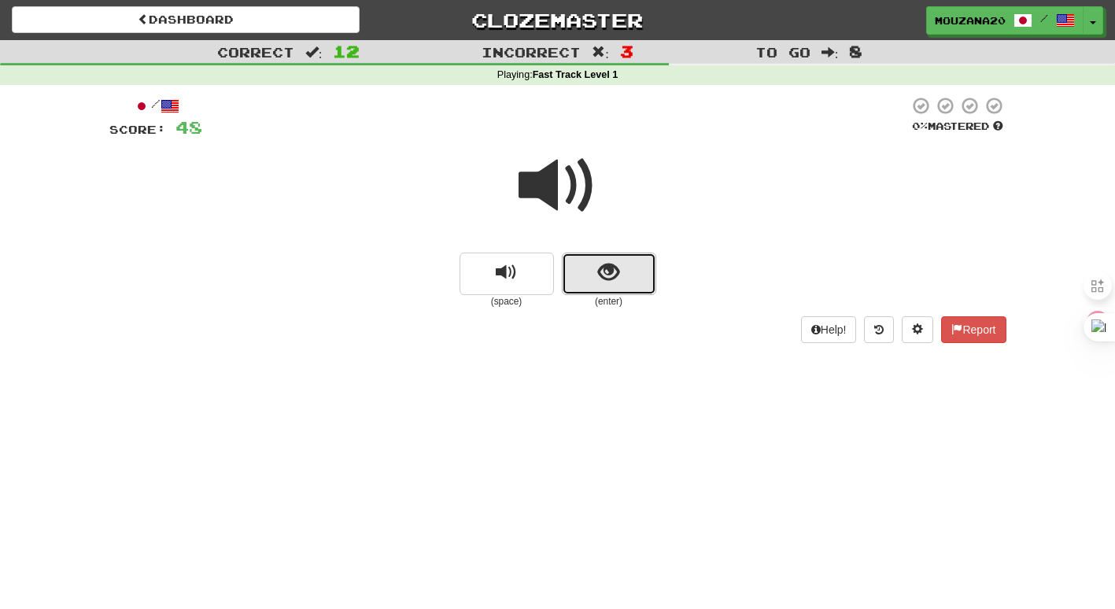
click at [597, 273] on button "show sentence" at bounding box center [609, 274] width 94 height 43
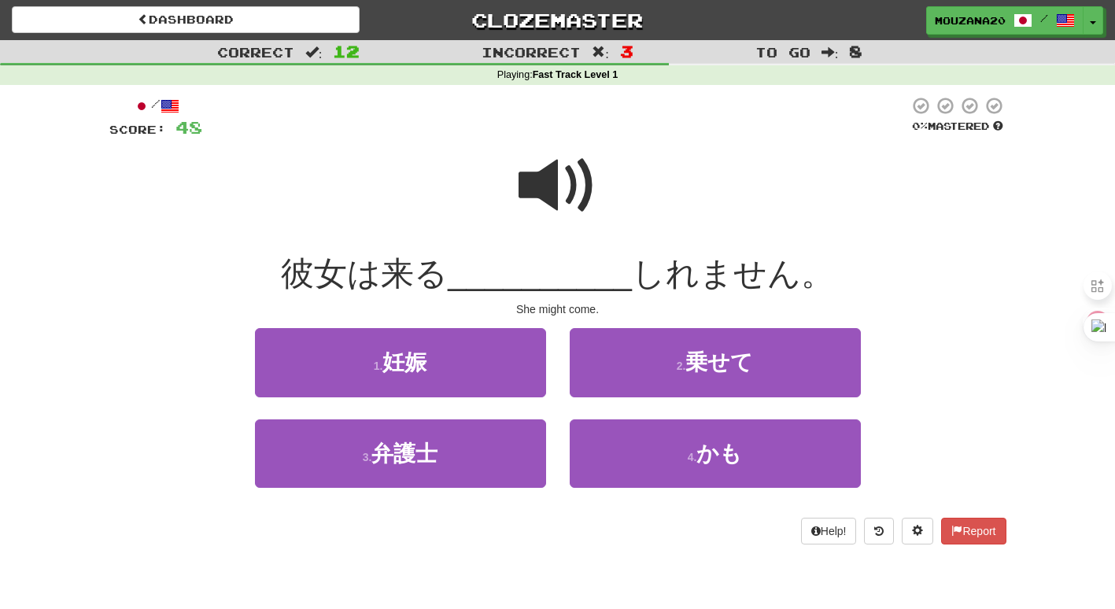
click at [530, 196] on span at bounding box center [558, 185] width 79 height 79
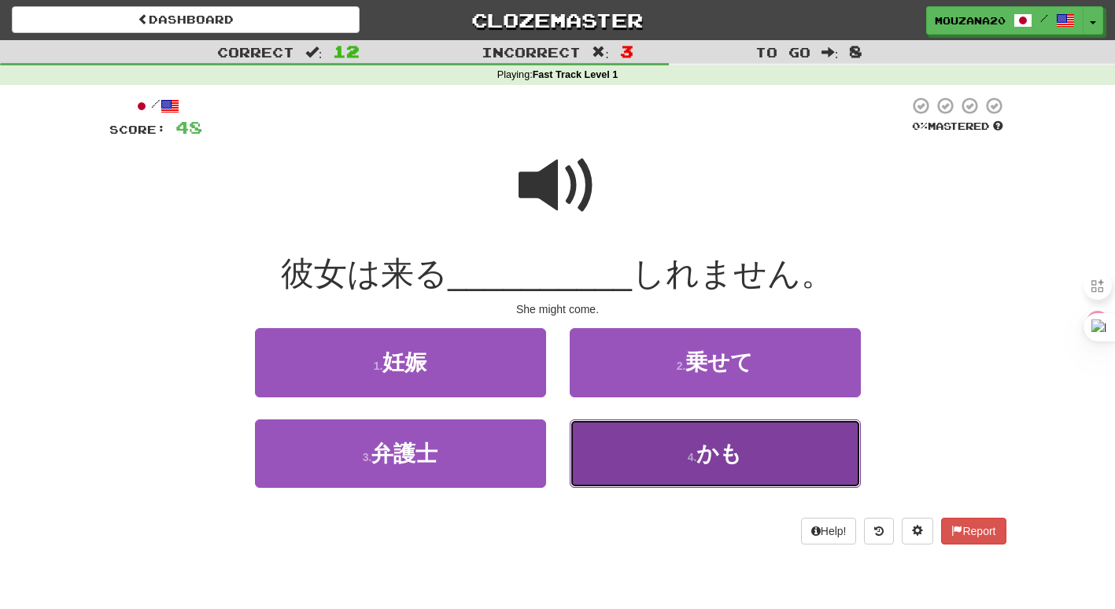
click at [616, 452] on button "4 . かも" at bounding box center [715, 454] width 291 height 68
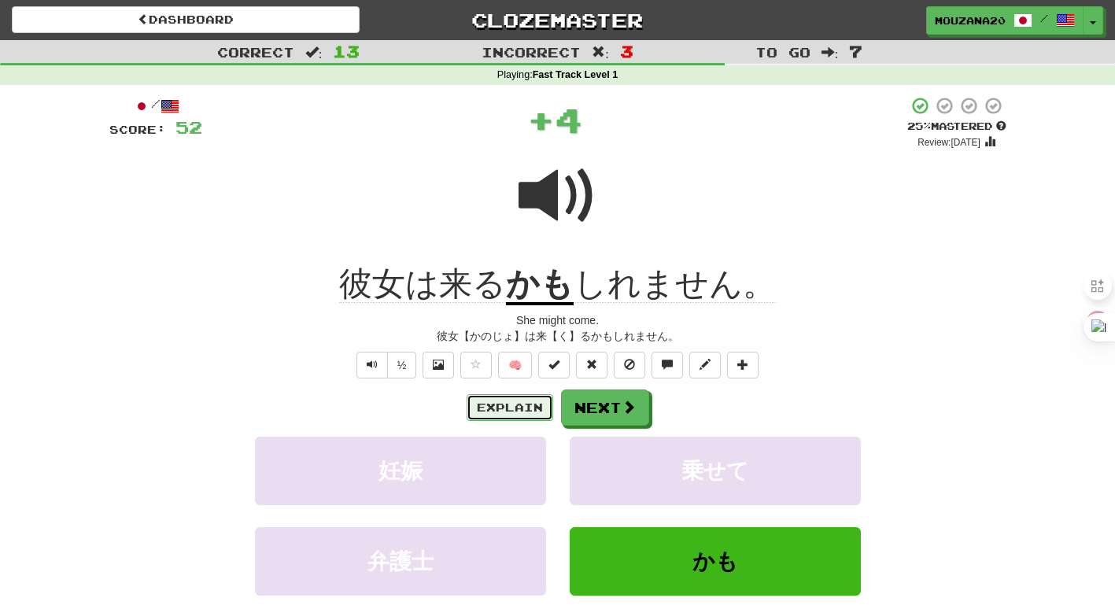
click at [519, 407] on button "Explain" at bounding box center [510, 407] width 87 height 27
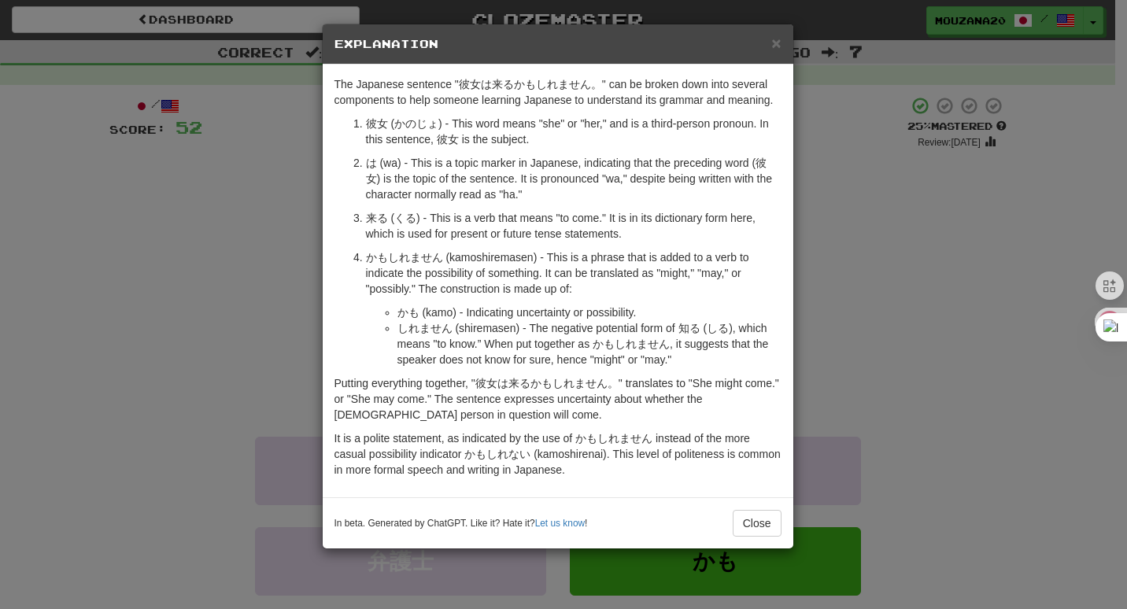
click at [221, 283] on div "× Explanation The Japanese sentence "彼女は来るかもしれません。" can be broken down into sev…" at bounding box center [563, 304] width 1127 height 609
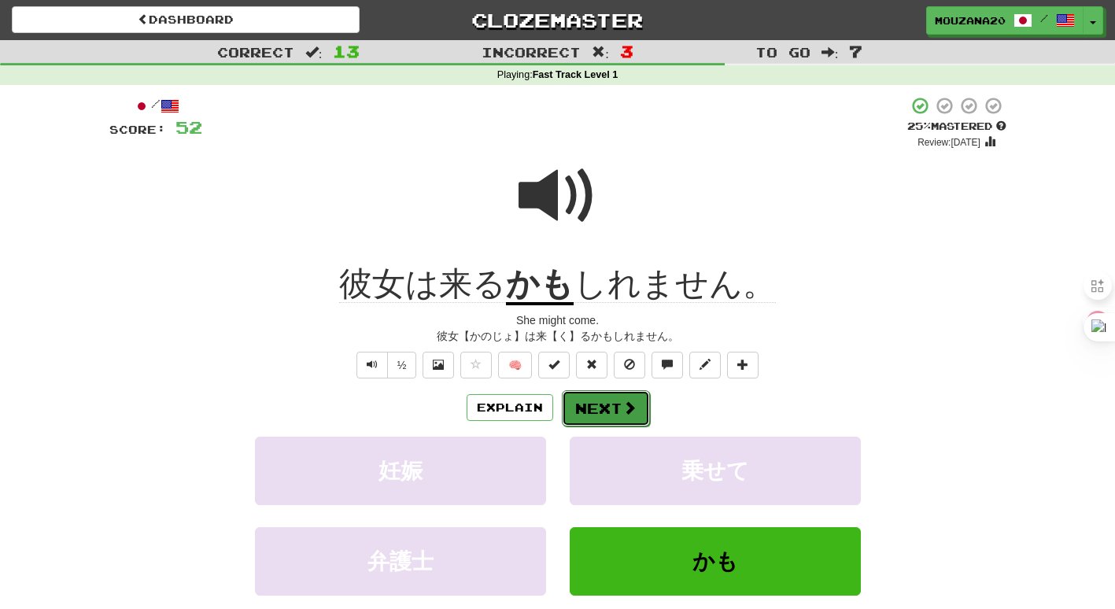
click at [605, 394] on button "Next" at bounding box center [606, 408] width 88 height 36
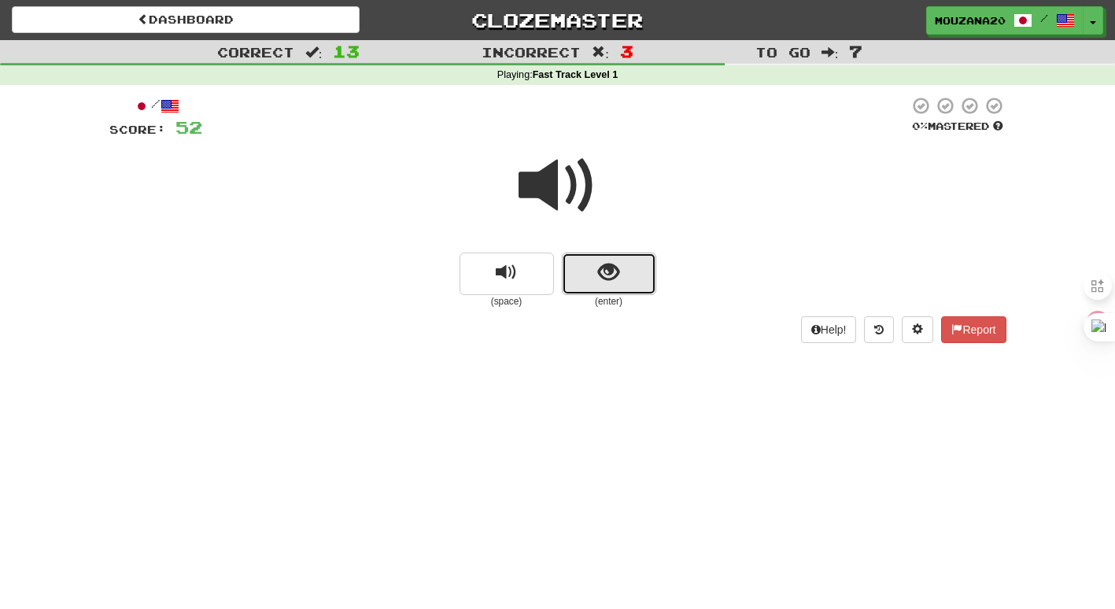
click at [615, 283] on span "show sentence" at bounding box center [608, 272] width 21 height 21
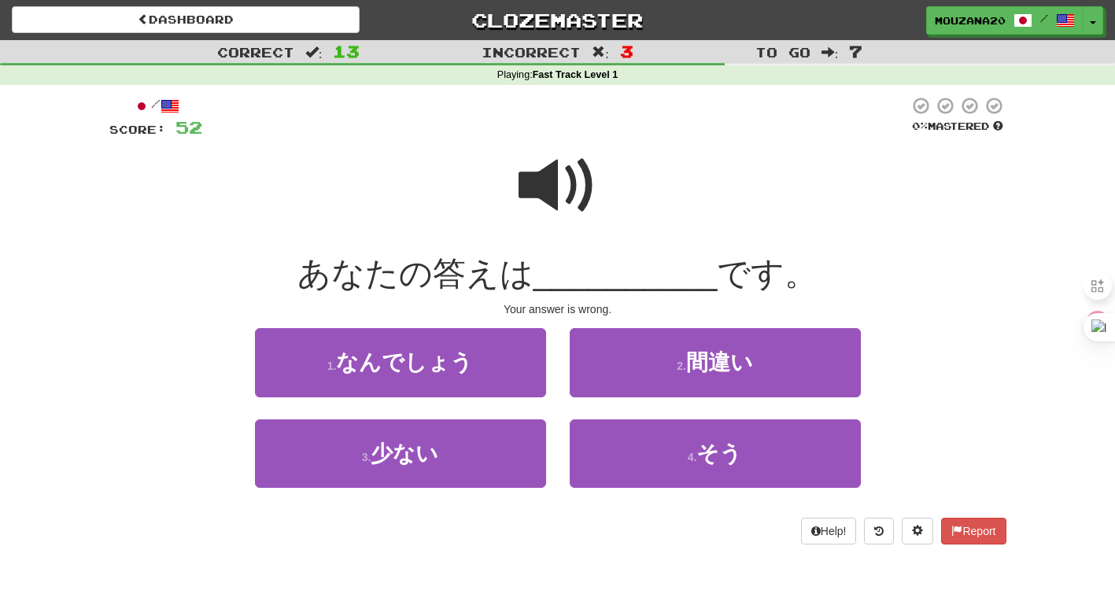
click at [571, 201] on span at bounding box center [558, 185] width 79 height 79
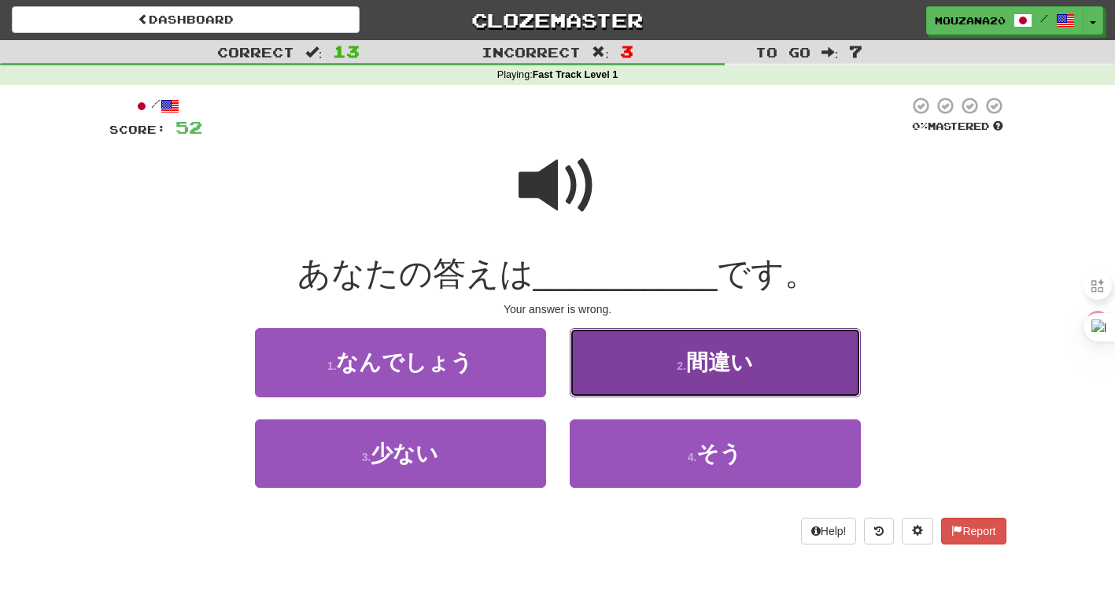
click at [685, 393] on button "2 . 間違い" at bounding box center [715, 362] width 291 height 68
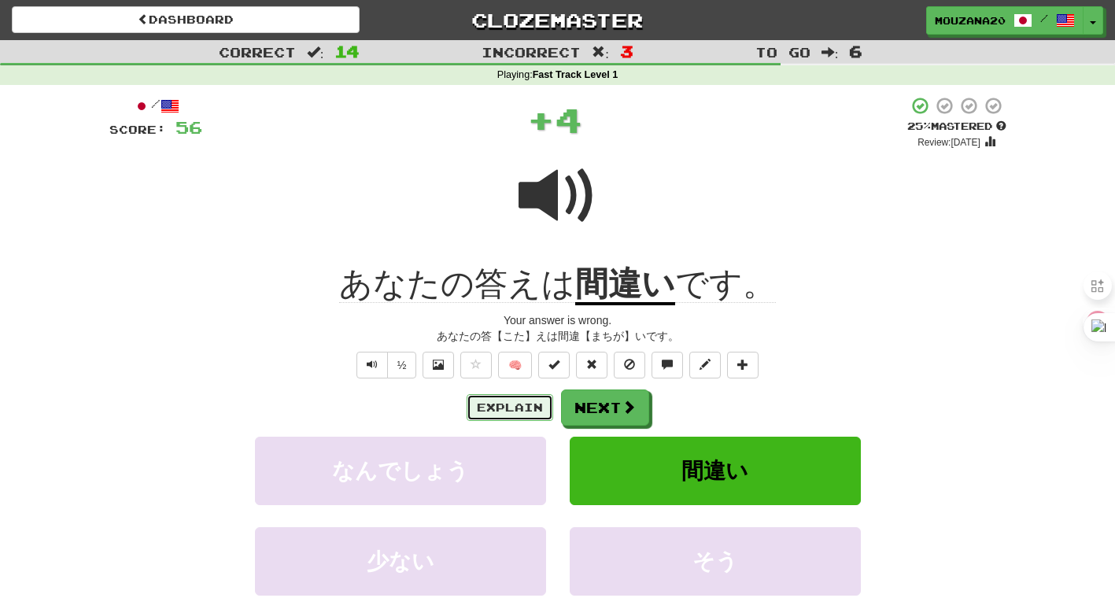
click at [517, 409] on button "Explain" at bounding box center [510, 407] width 87 height 27
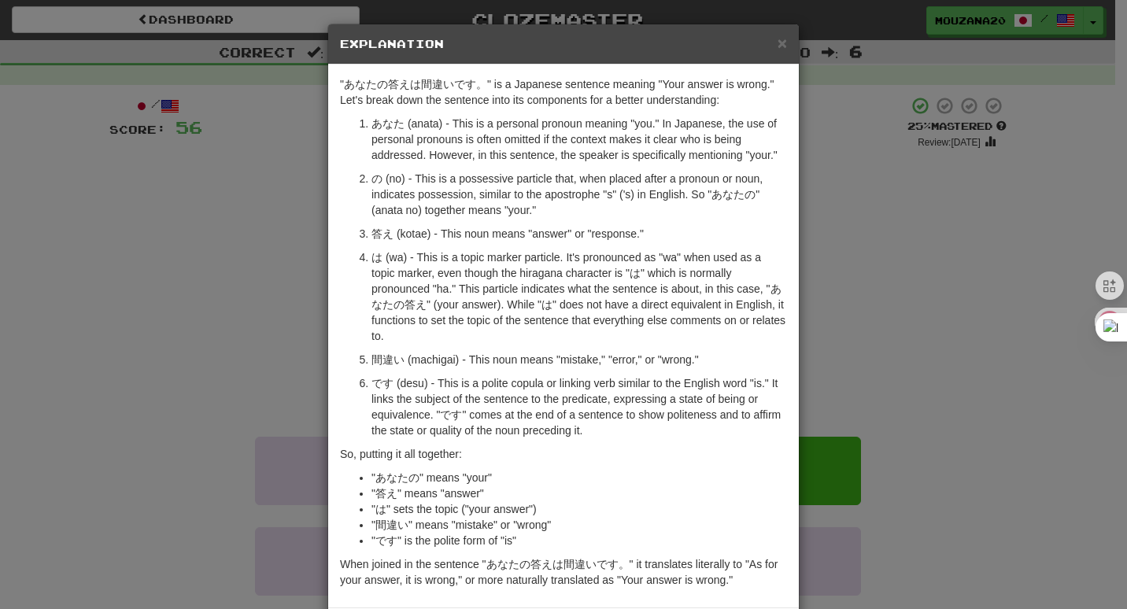
click at [76, 383] on div "× Explanation "あなたの答えは間違いです。" is a Japanese sentence meaning "Your answer is wr…" at bounding box center [563, 304] width 1127 height 609
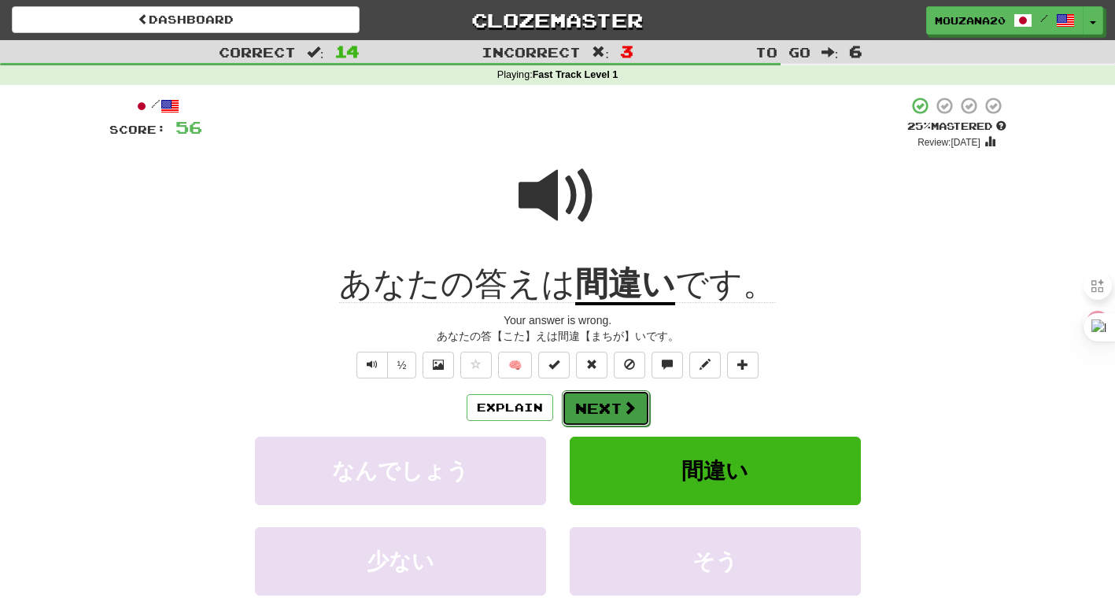
click at [633, 413] on span at bounding box center [630, 408] width 14 height 14
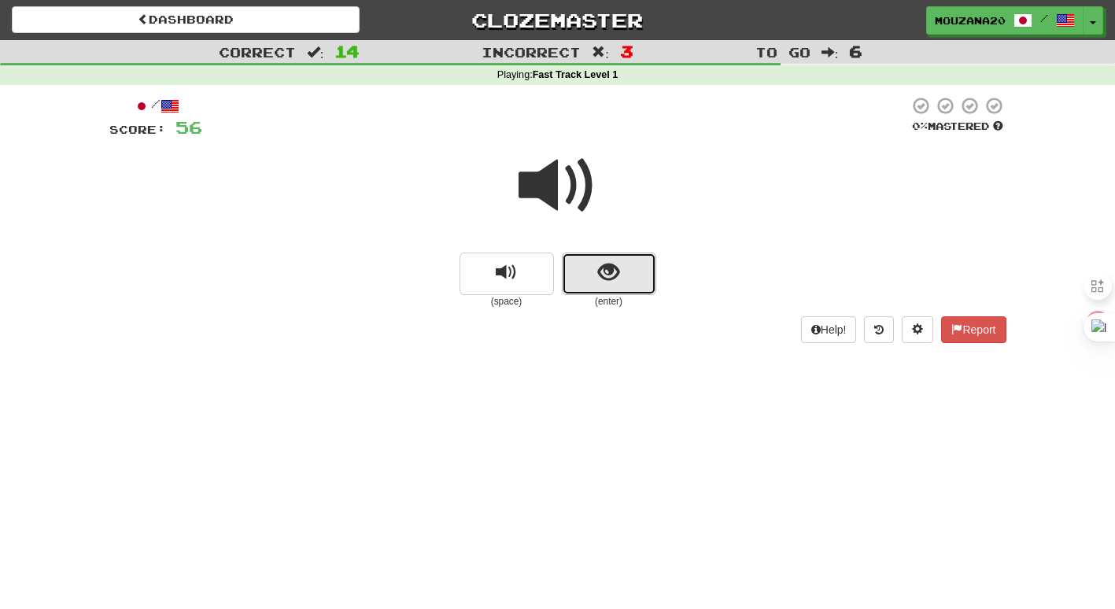
click at [628, 267] on button "show sentence" at bounding box center [609, 274] width 94 height 43
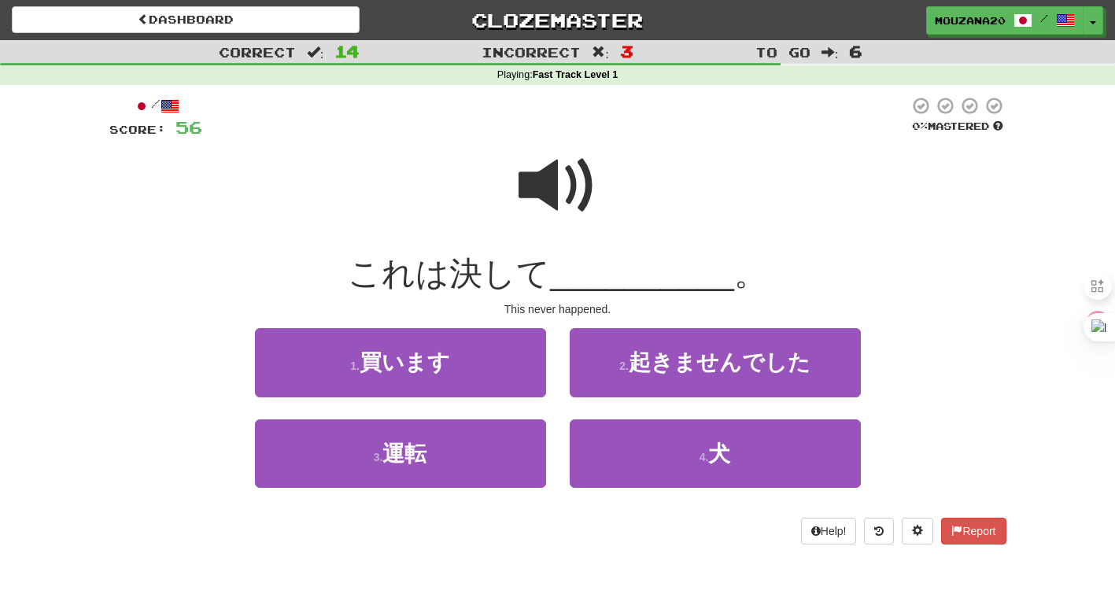
click at [568, 176] on span at bounding box center [558, 185] width 79 height 79
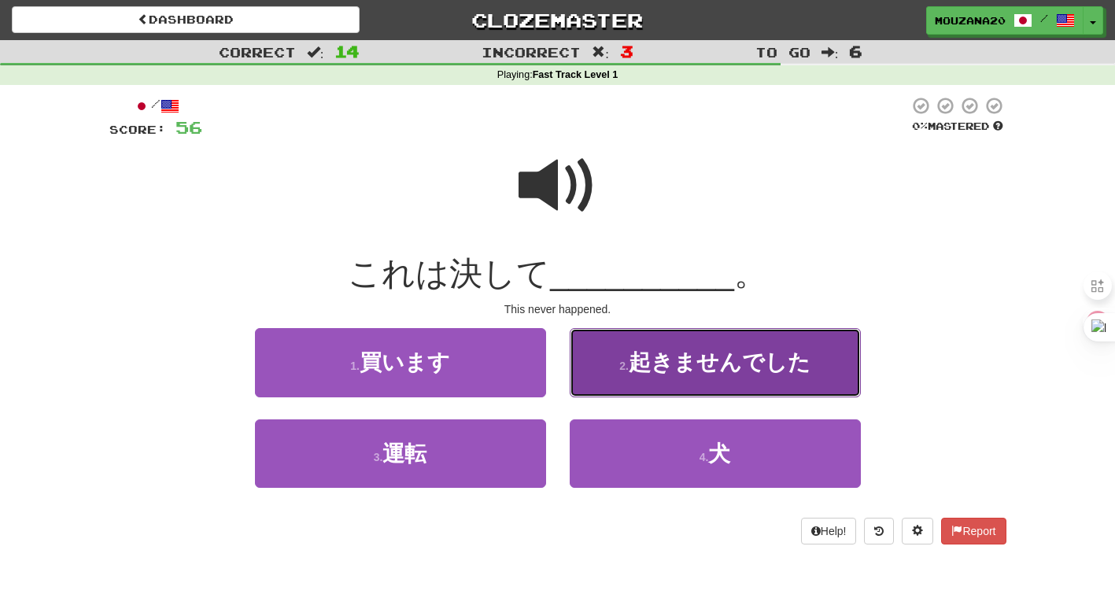
click at [593, 365] on button "2 . 起きませんでした" at bounding box center [715, 362] width 291 height 68
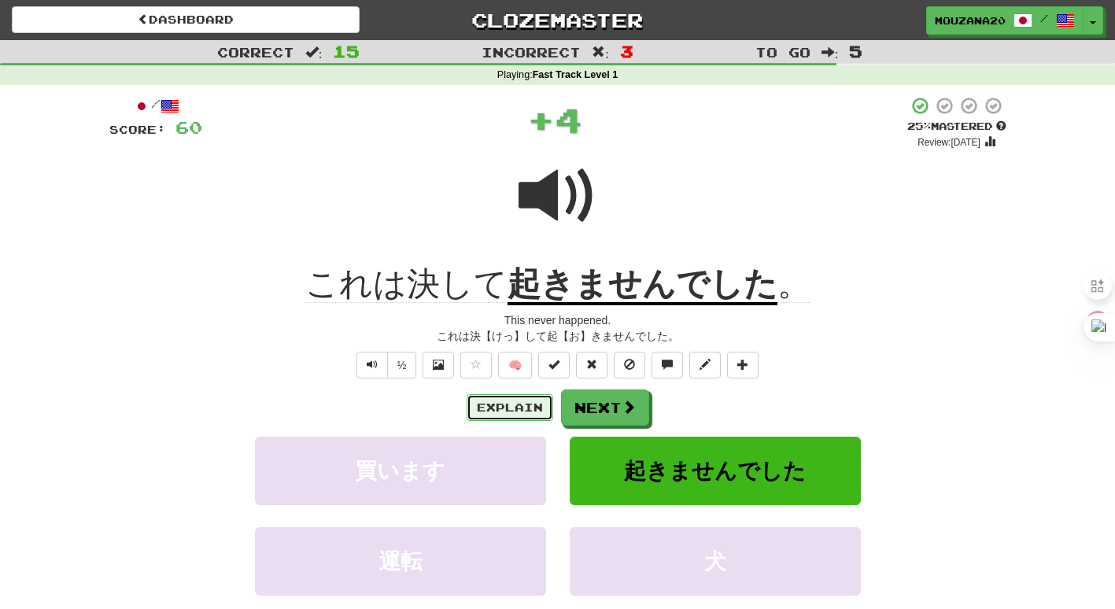
click at [516, 412] on button "Explain" at bounding box center [510, 407] width 87 height 27
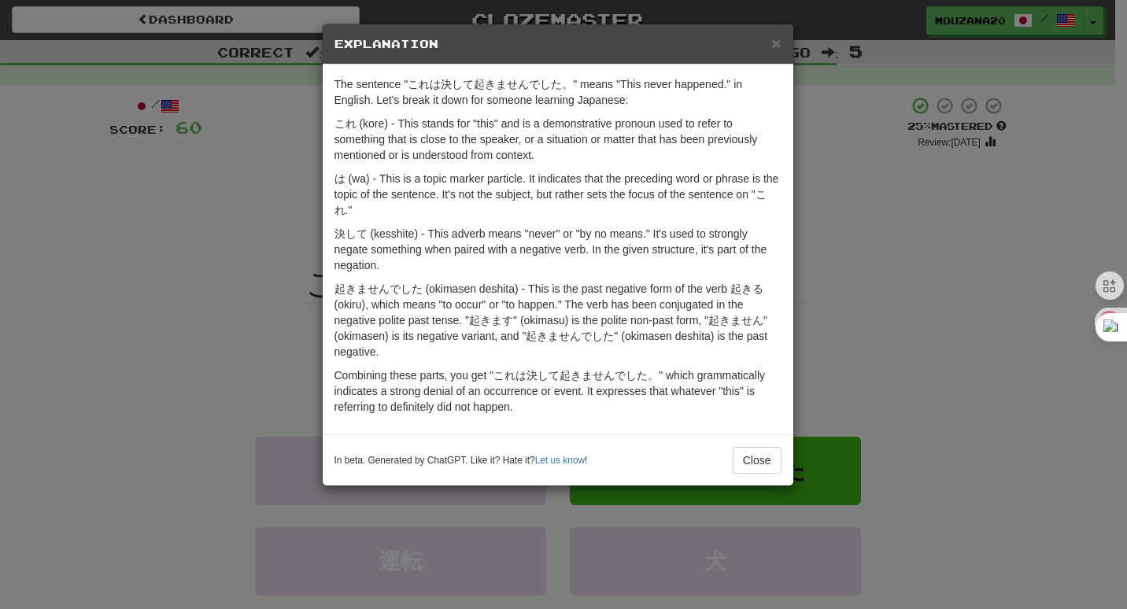
click at [267, 275] on div "× Explanation The sentence "これは決して起きませんでした。" means "This never happened." in En…" at bounding box center [563, 304] width 1127 height 609
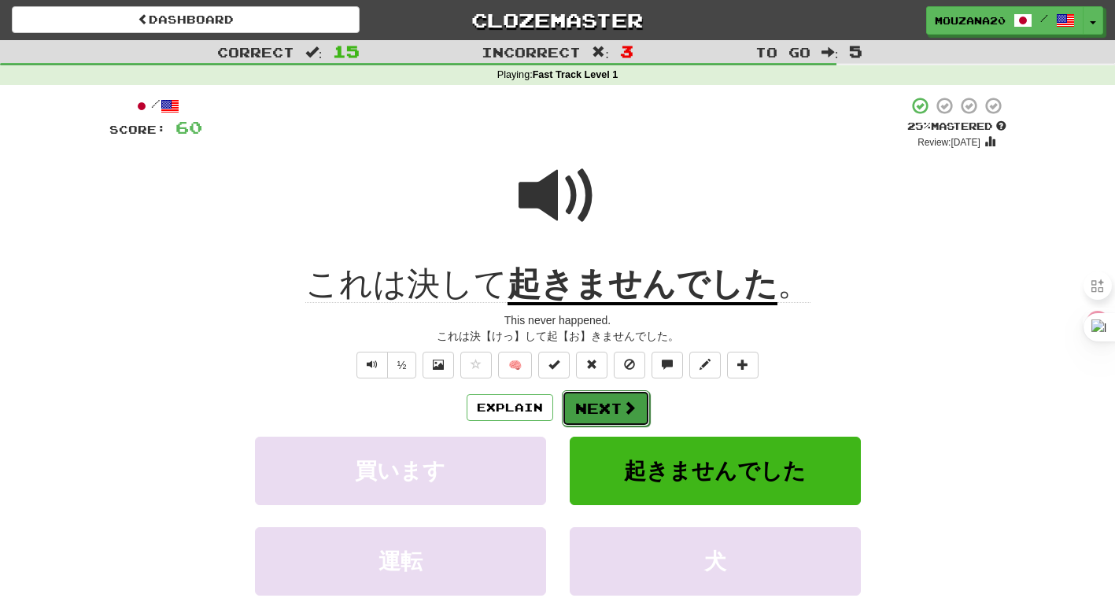
click at [623, 401] on span at bounding box center [630, 408] width 14 height 14
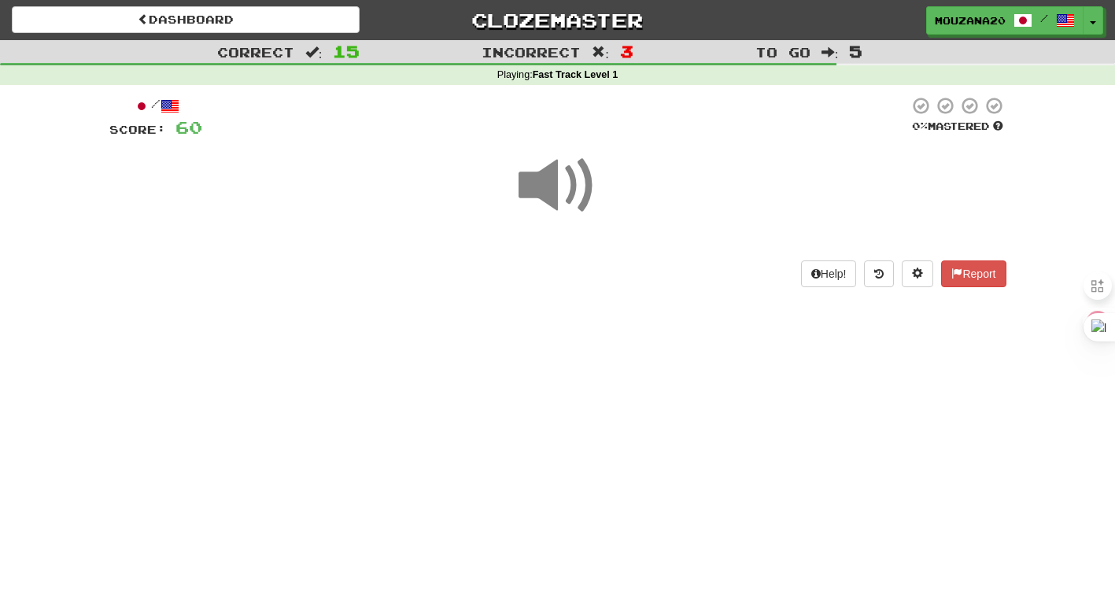
click at [577, 174] on span at bounding box center [558, 185] width 79 height 79
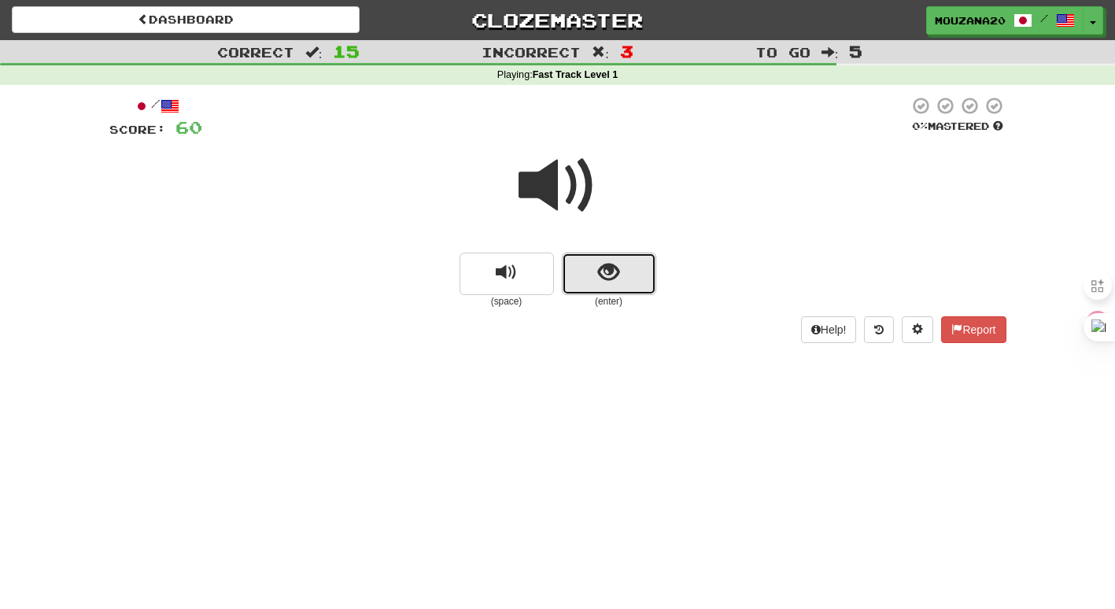
click at [615, 272] on span "show sentence" at bounding box center [608, 272] width 21 height 21
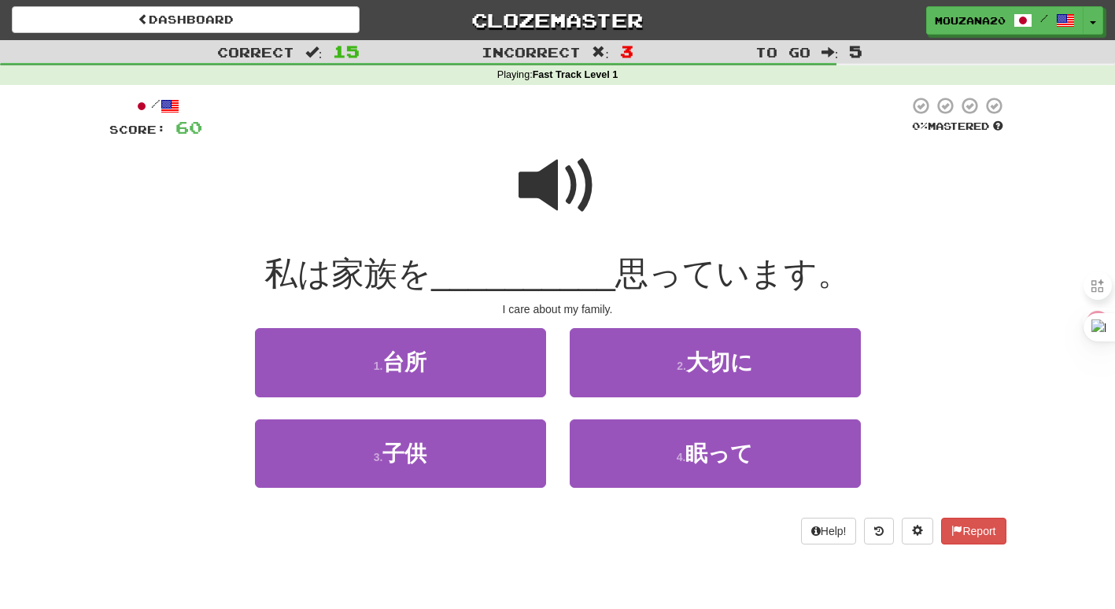
click at [546, 192] on span at bounding box center [558, 185] width 79 height 79
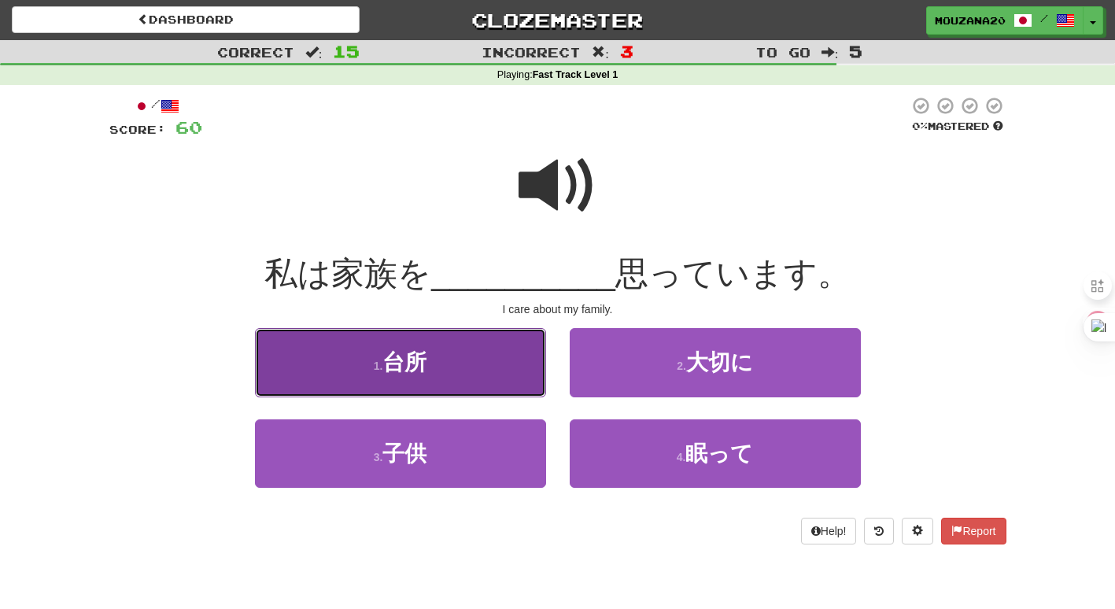
click at [484, 346] on button "1 . 台所" at bounding box center [400, 362] width 291 height 68
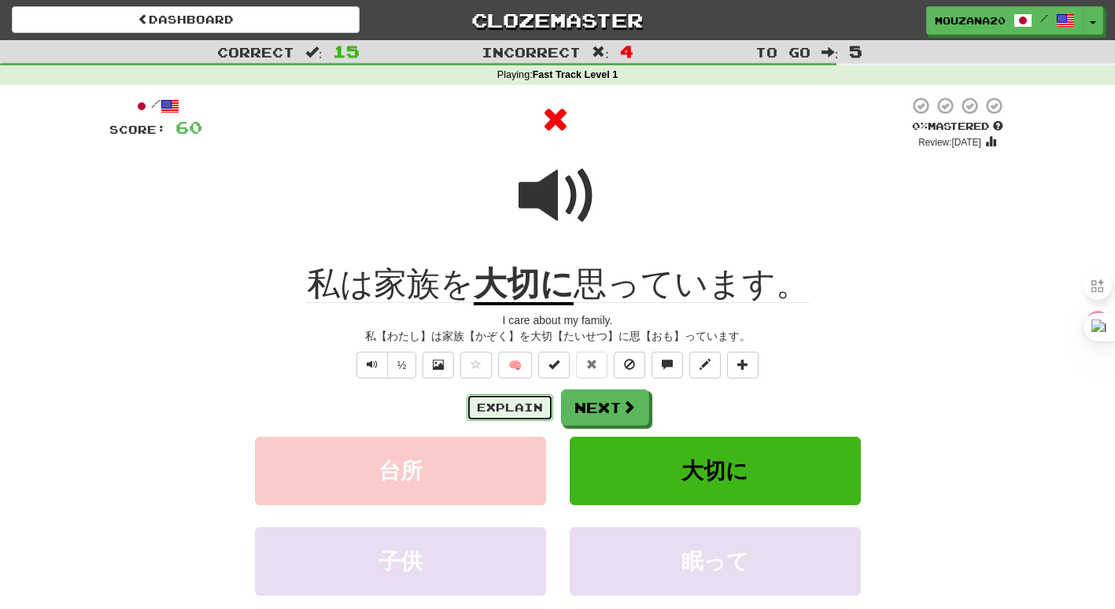
click at [520, 403] on button "Explain" at bounding box center [510, 407] width 87 height 27
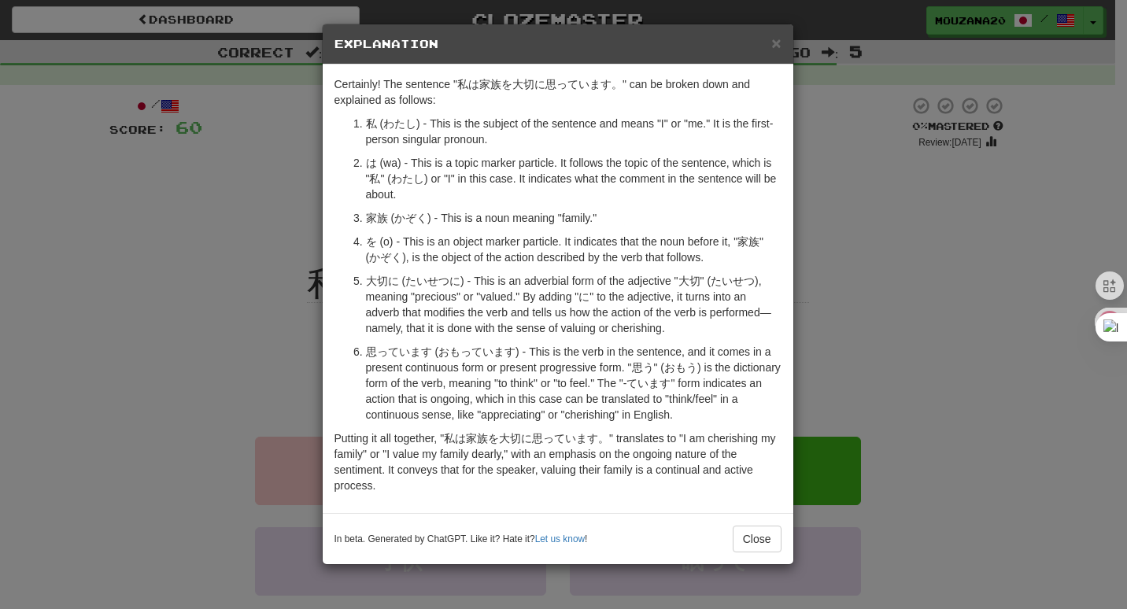
click at [166, 342] on div "× Explanation Certainly! The sentence "私は家族を大切に思っています。" can be broken down and …" at bounding box center [563, 304] width 1127 height 609
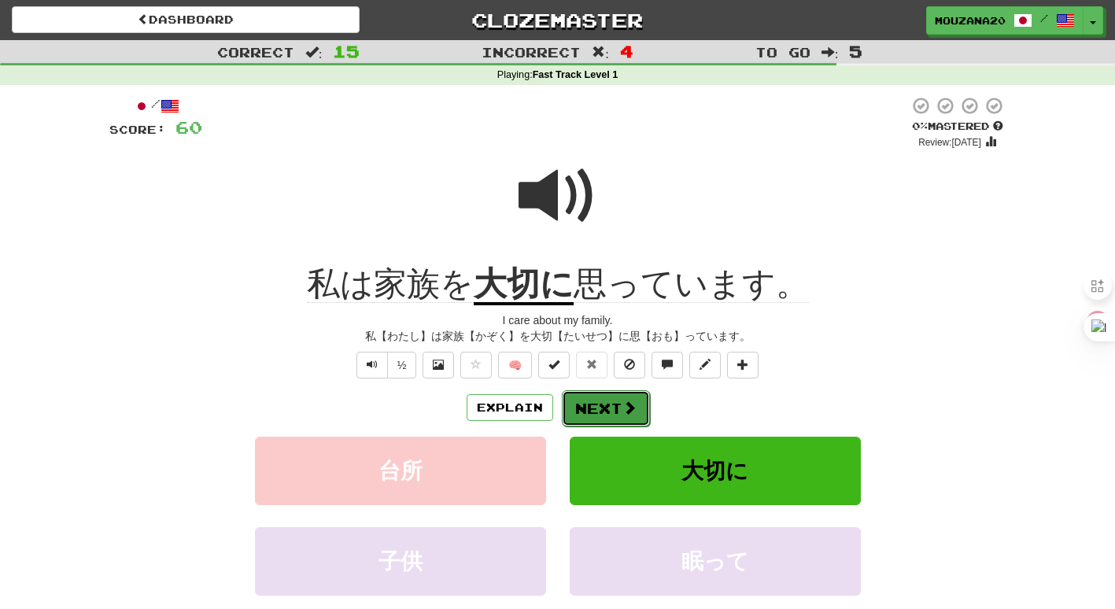
click at [626, 407] on span at bounding box center [630, 408] width 14 height 14
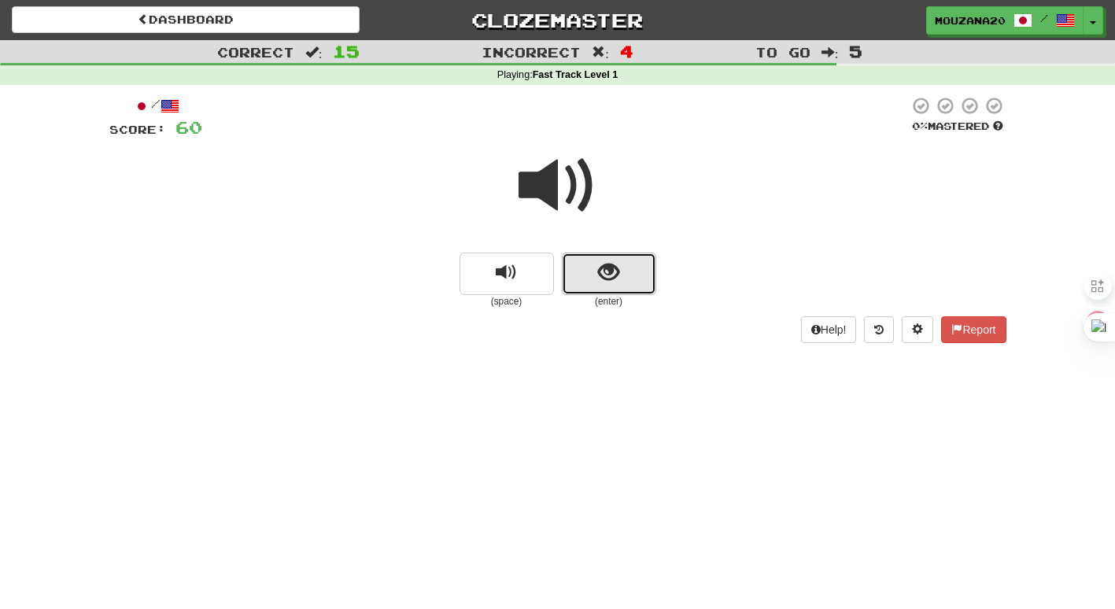
click at [619, 278] on button "show sentence" at bounding box center [609, 274] width 94 height 43
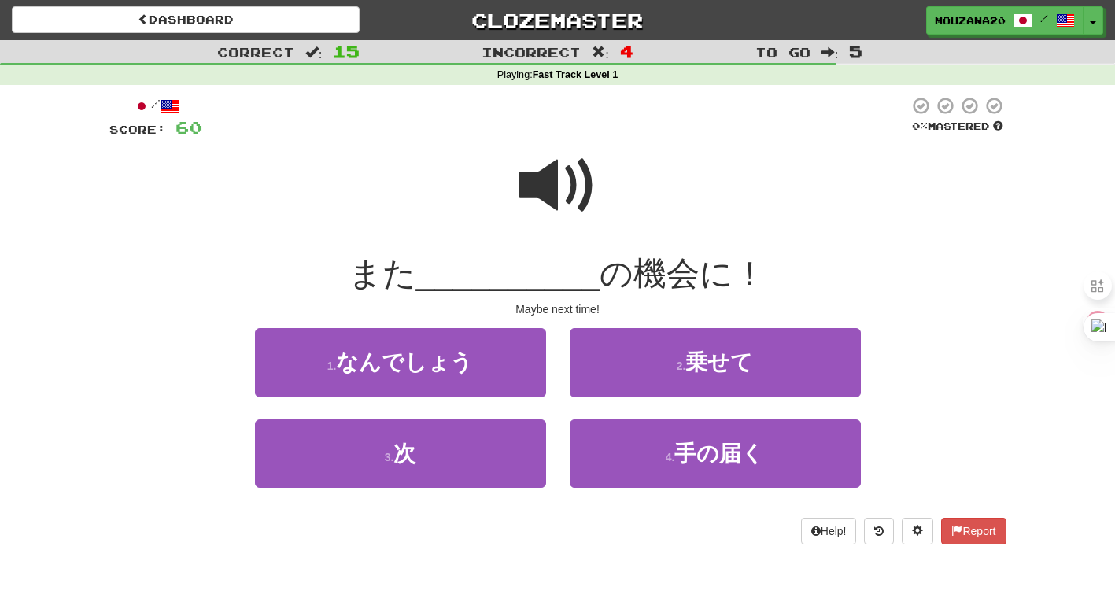
click at [532, 194] on span at bounding box center [558, 185] width 79 height 79
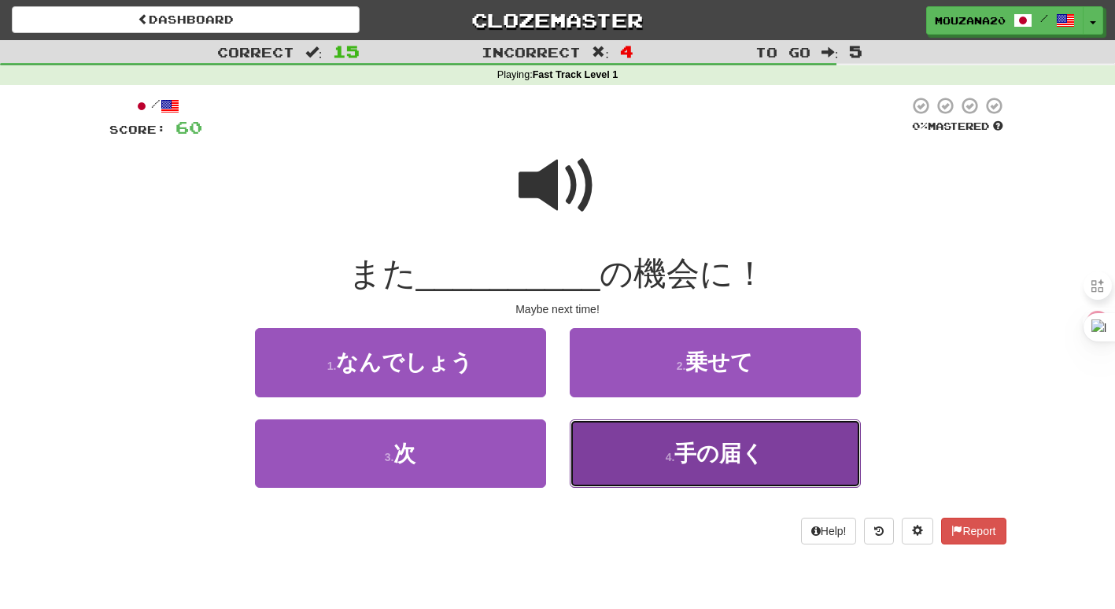
click at [663, 461] on button "4 . 手の届く" at bounding box center [715, 454] width 291 height 68
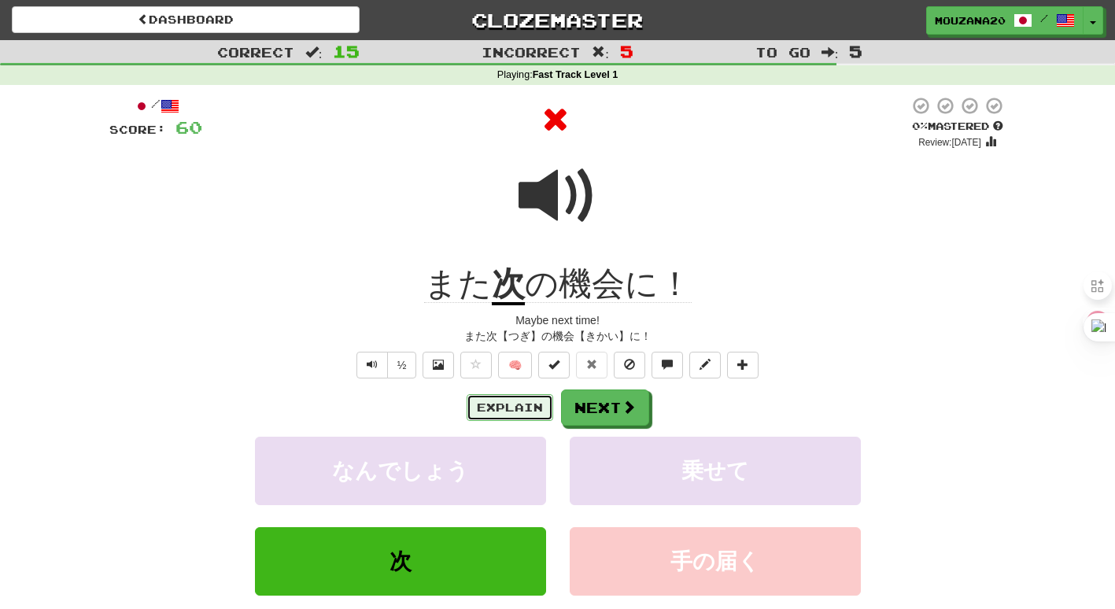
click at [523, 396] on button "Explain" at bounding box center [510, 407] width 87 height 27
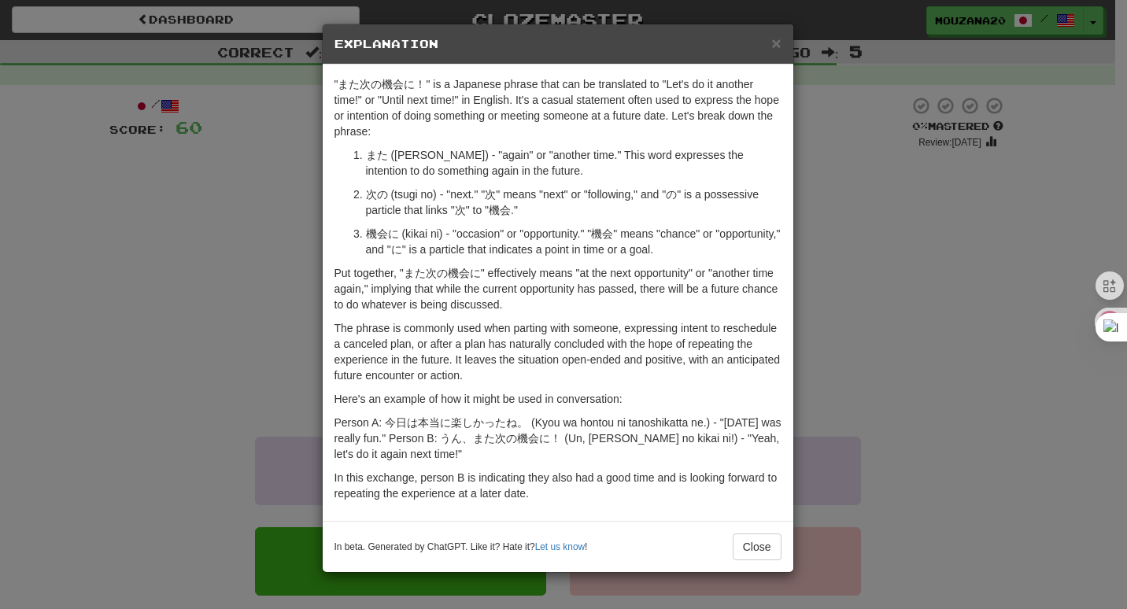
click at [934, 410] on div "× Explanation "また次の機会に！" is a Japanese phrase that can be translated to "Let's …" at bounding box center [563, 304] width 1127 height 609
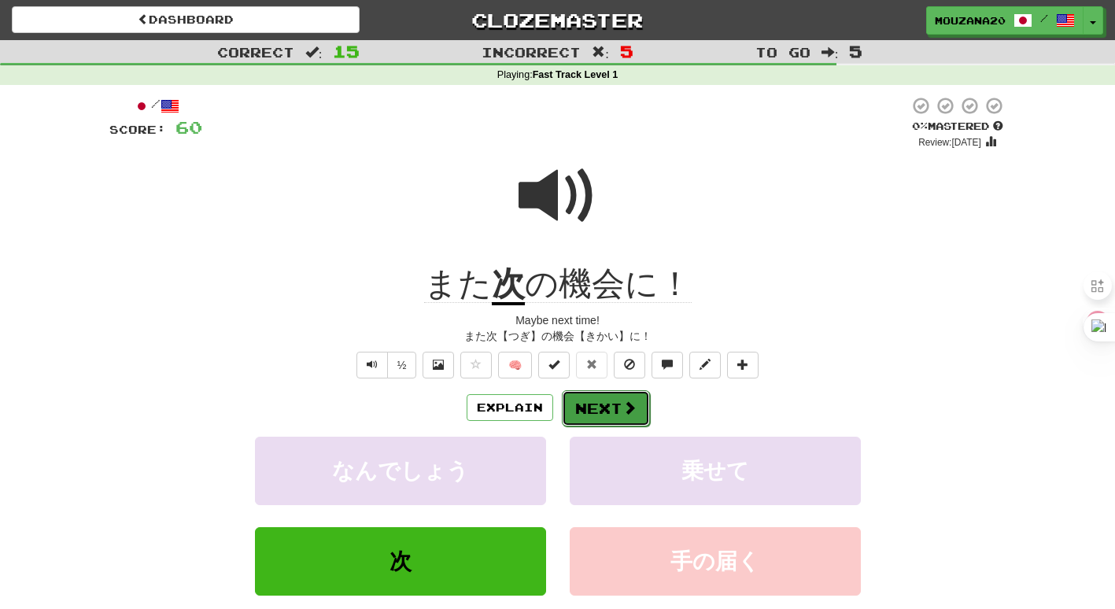
click at [608, 416] on button "Next" at bounding box center [606, 408] width 88 height 36
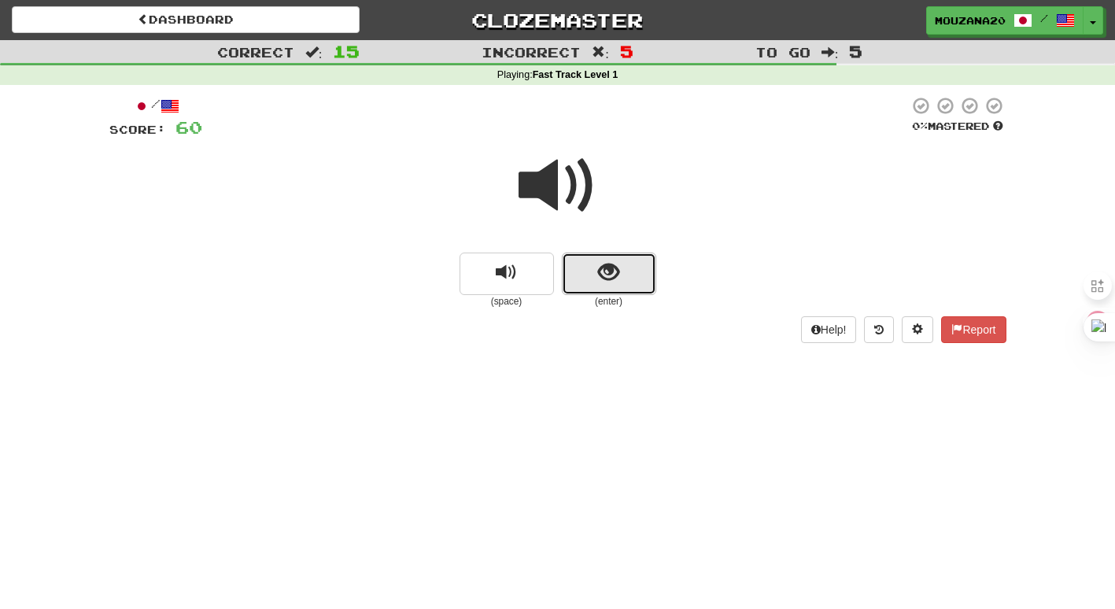
click at [624, 274] on button "show sentence" at bounding box center [609, 274] width 94 height 43
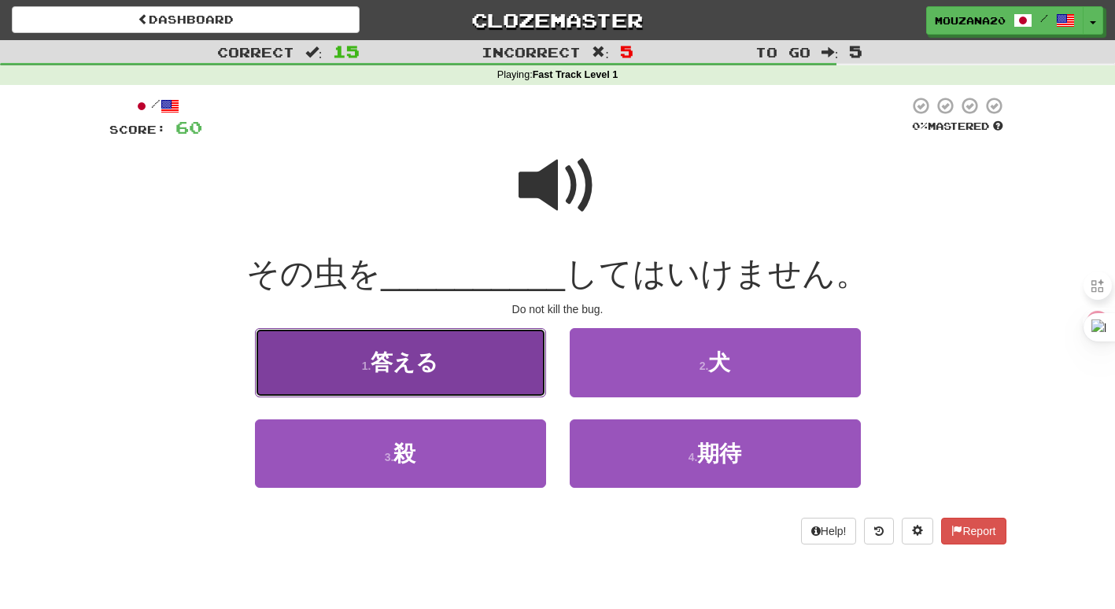
click at [377, 374] on span "答える" at bounding box center [405, 362] width 68 height 24
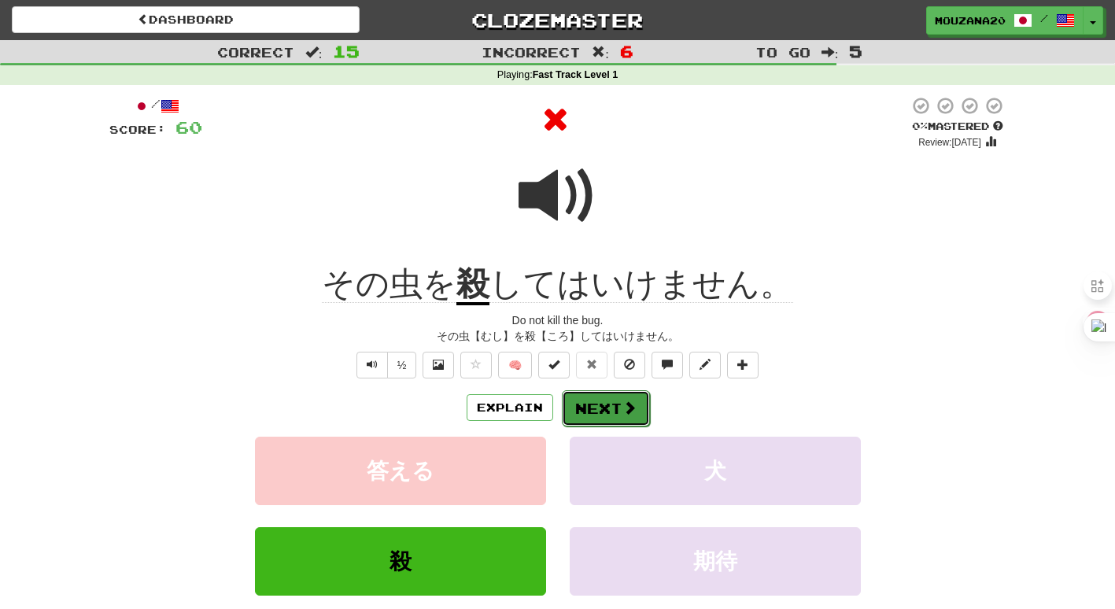
click at [614, 409] on button "Next" at bounding box center [606, 408] width 88 height 36
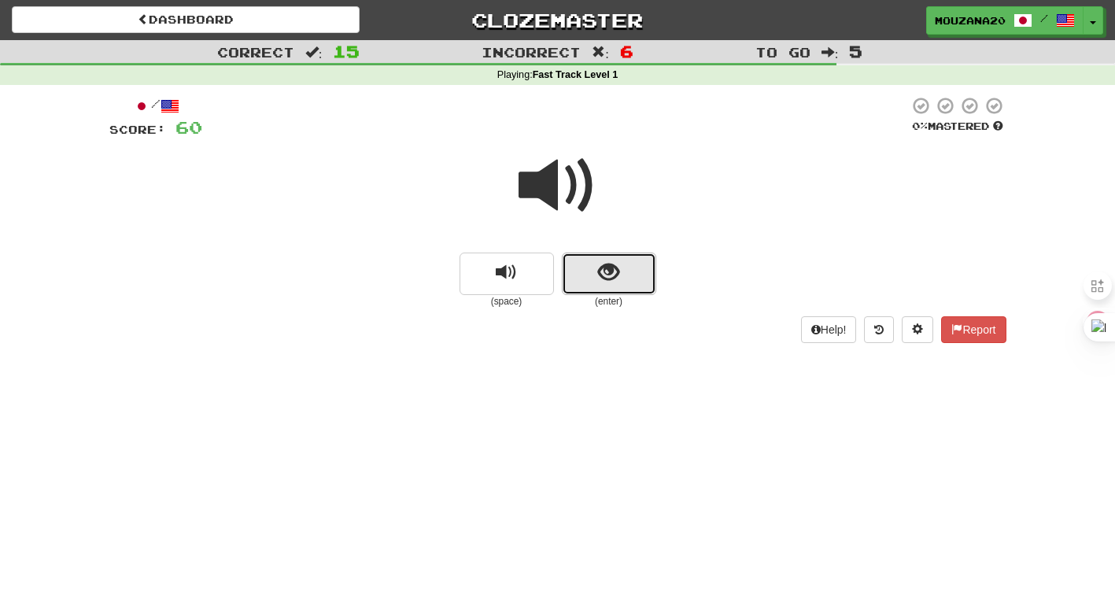
click at [619, 283] on span "show sentence" at bounding box center [608, 272] width 21 height 21
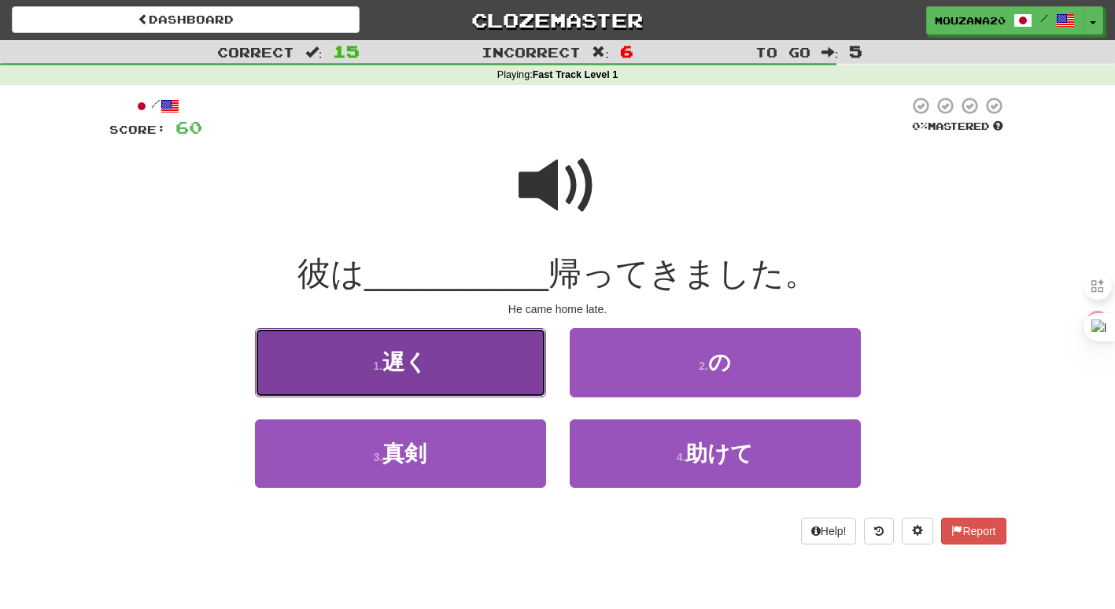
click at [482, 355] on button "1 . 遅く" at bounding box center [400, 362] width 291 height 68
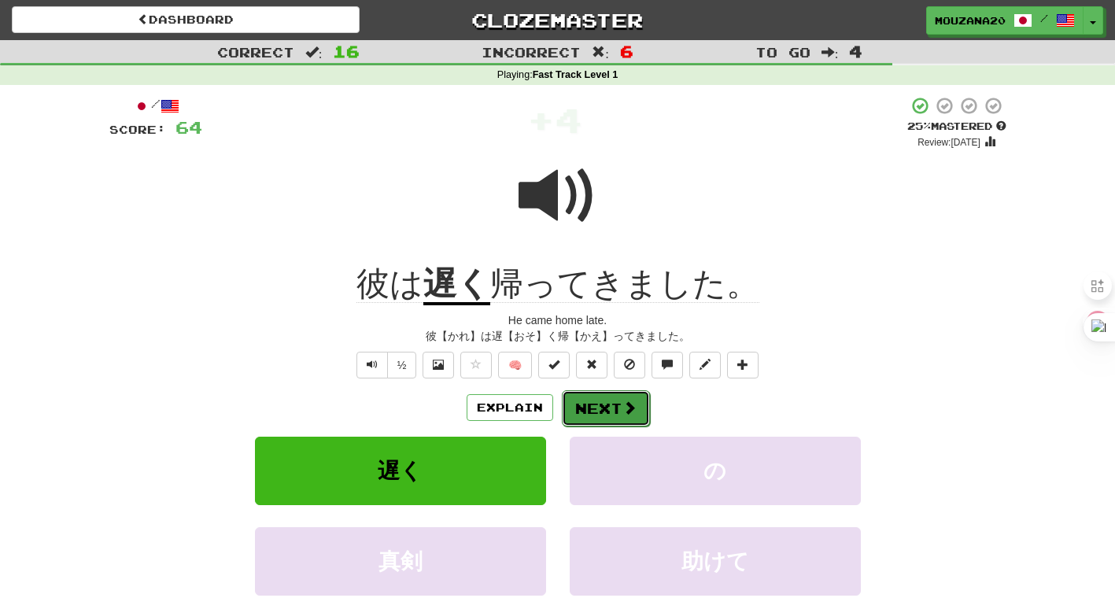
click at [612, 417] on button "Next" at bounding box center [606, 408] width 88 height 36
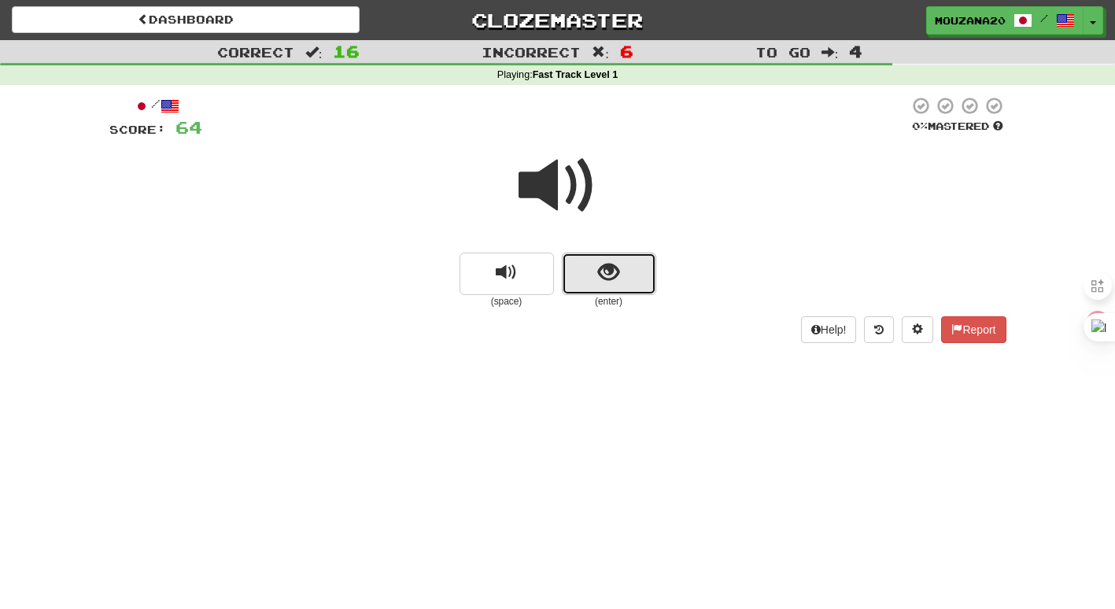
click at [609, 258] on button "show sentence" at bounding box center [609, 274] width 94 height 43
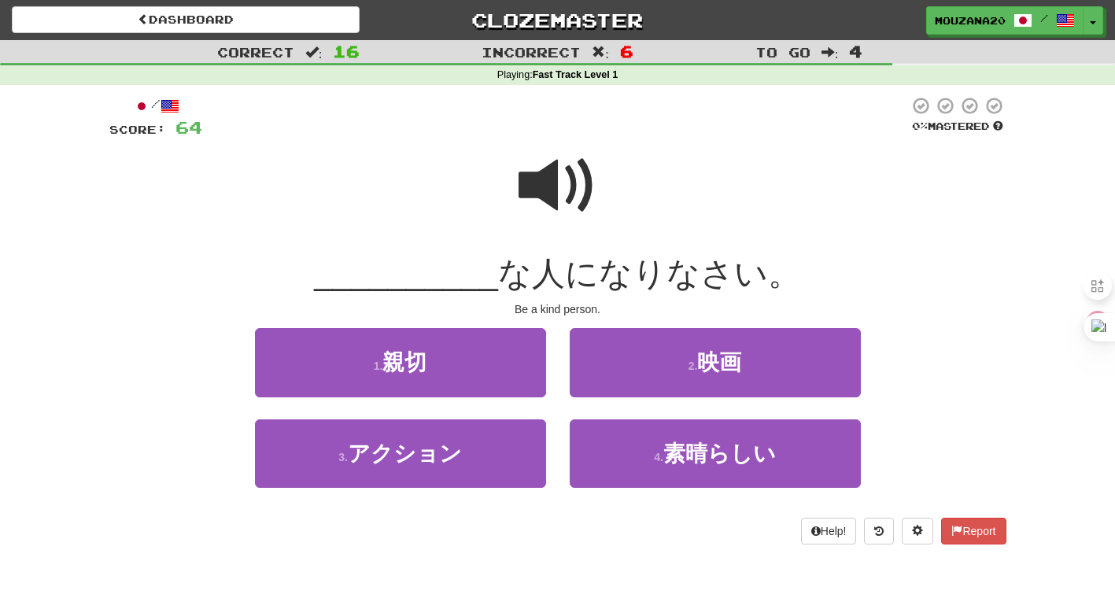
click at [560, 193] on span at bounding box center [558, 185] width 79 height 79
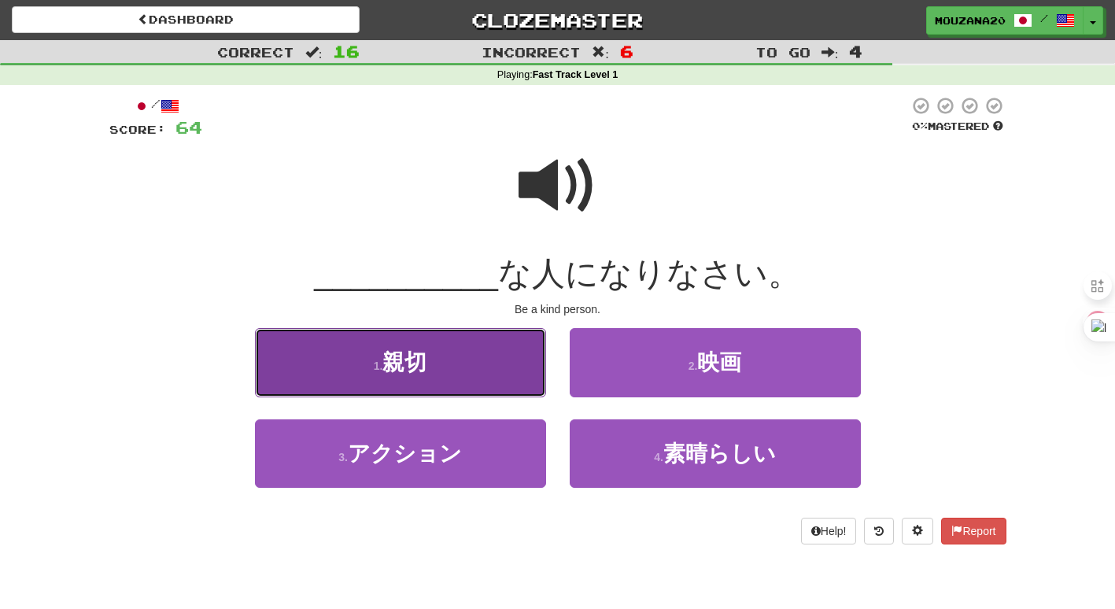
click at [453, 390] on button "1 . 親切" at bounding box center [400, 362] width 291 height 68
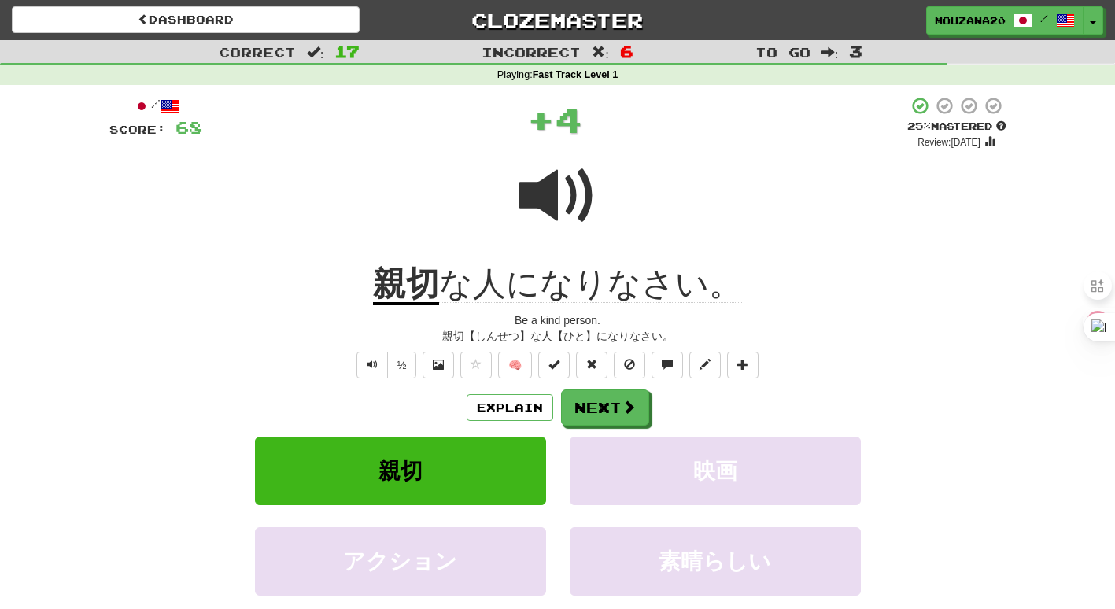
click at [499, 423] on div "Explain Next" at bounding box center [557, 408] width 897 height 36
click at [499, 403] on button "Explain" at bounding box center [510, 407] width 87 height 27
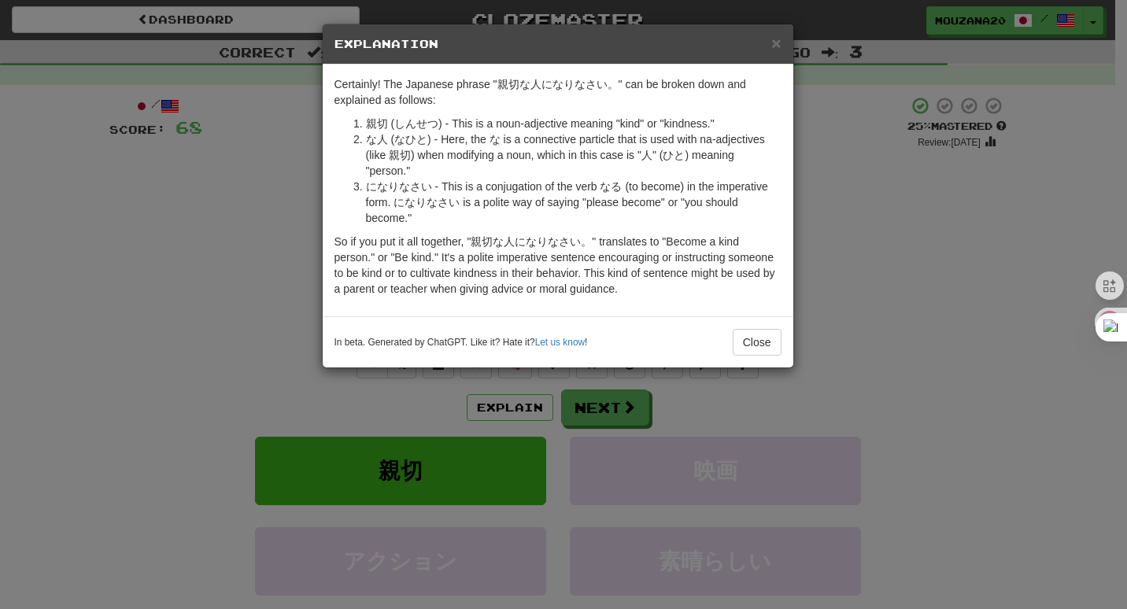
click at [278, 212] on div "× Explanation Certainly! The Japanese phrase "親切な人になりなさい。" can be broken down a…" at bounding box center [563, 304] width 1127 height 609
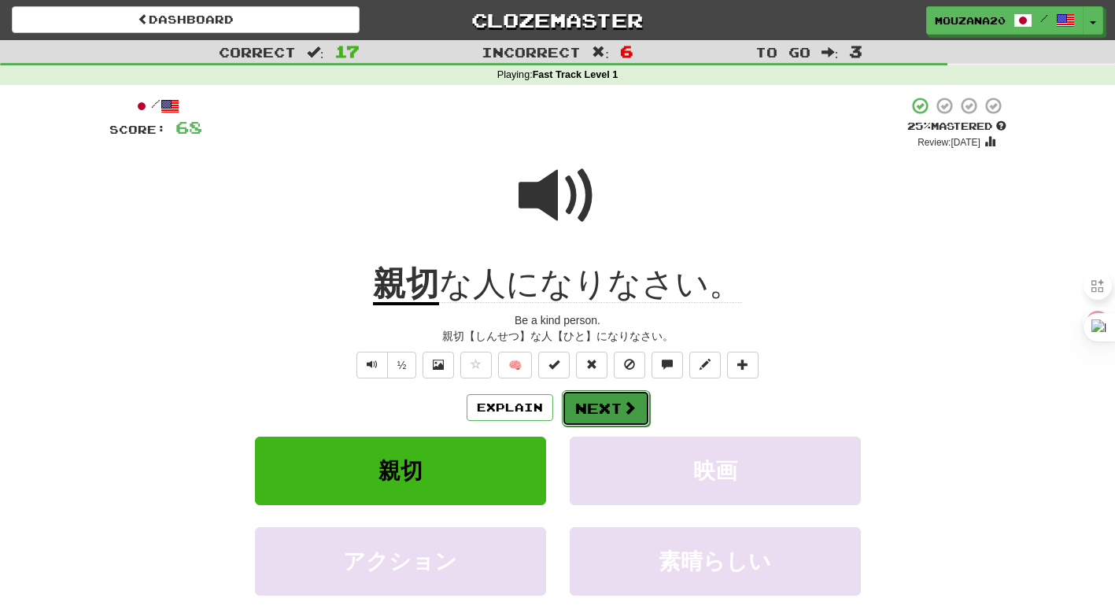
click at [594, 406] on button "Next" at bounding box center [606, 408] width 88 height 36
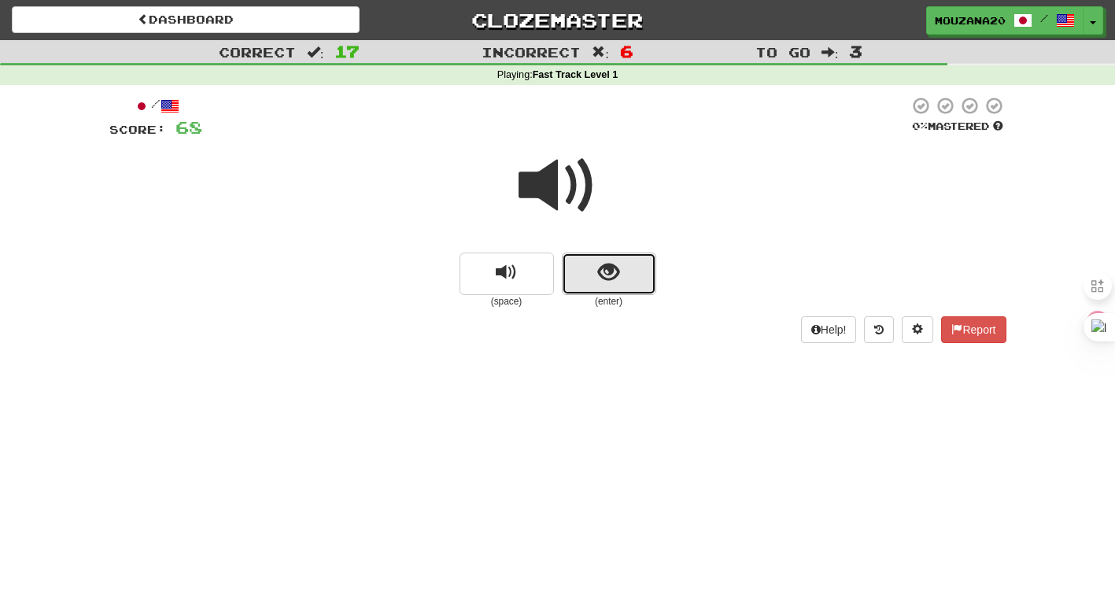
click at [614, 265] on span "show sentence" at bounding box center [608, 272] width 21 height 21
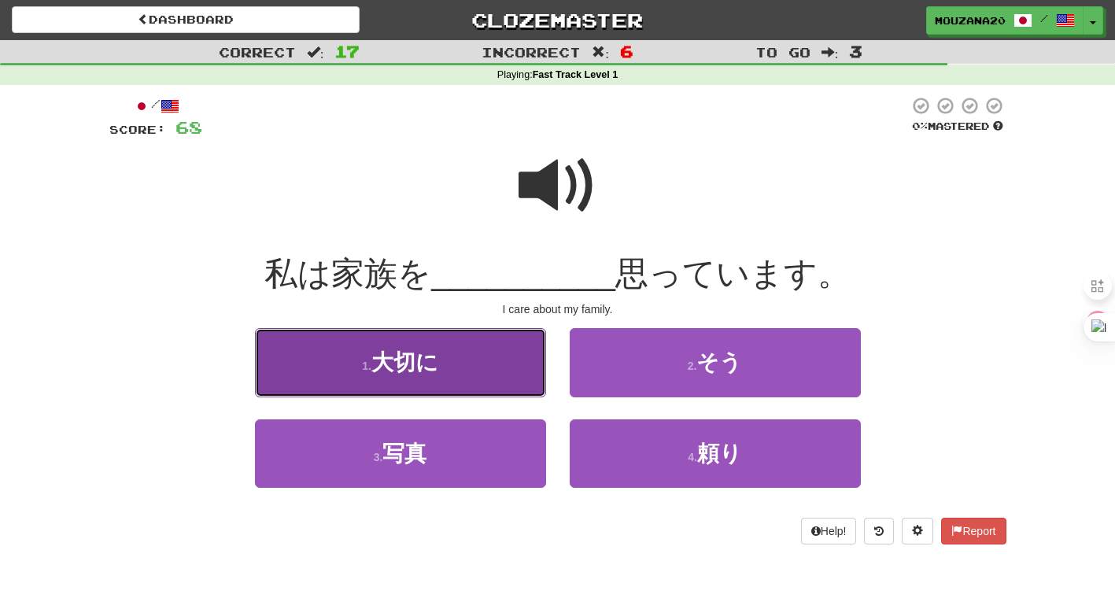
click at [403, 363] on span "大切に" at bounding box center [404, 362] width 67 height 24
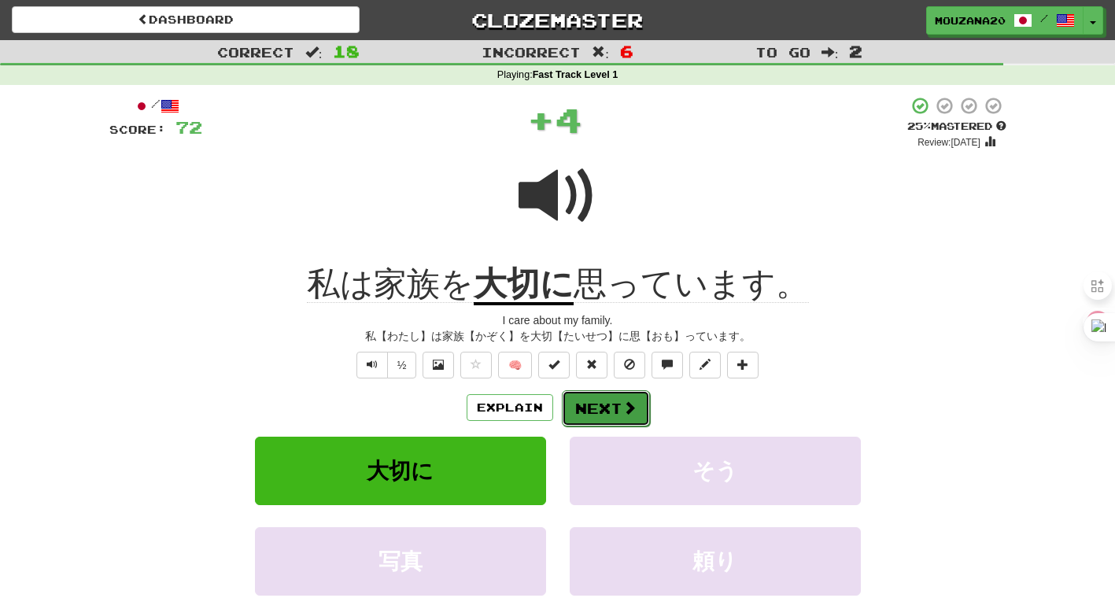
click at [608, 416] on button "Next" at bounding box center [606, 408] width 88 height 36
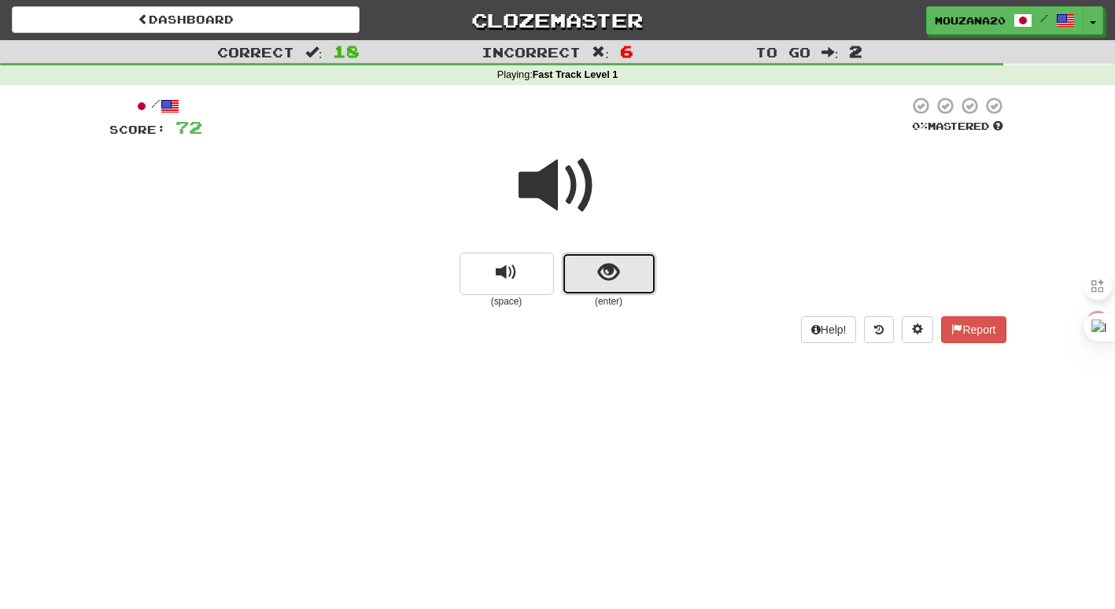
click at [602, 278] on span "show sentence" at bounding box center [608, 272] width 21 height 21
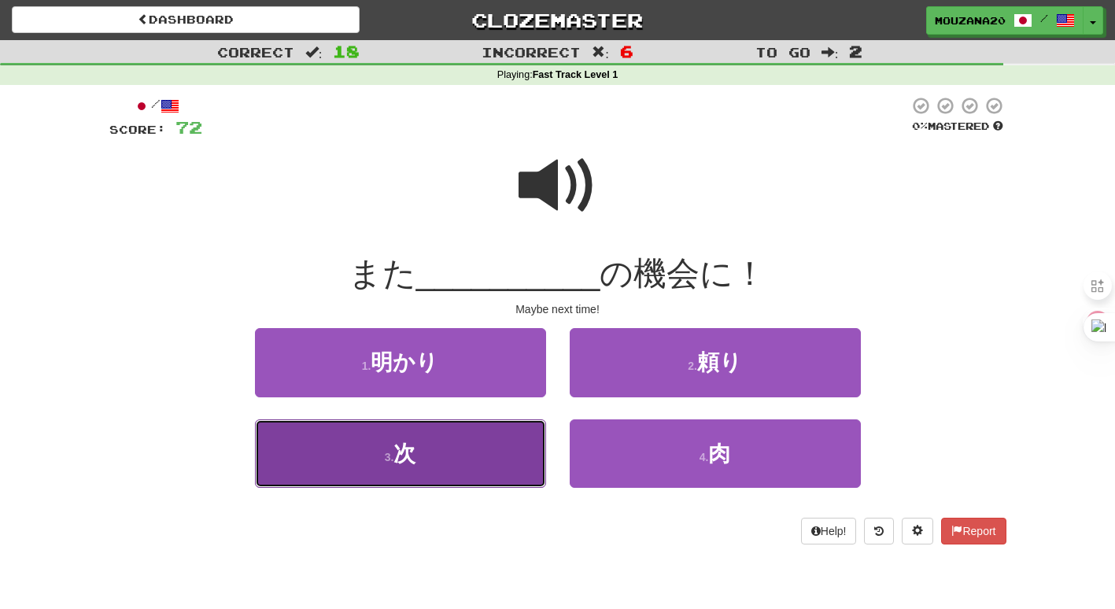
click at [470, 442] on button "3 . 次" at bounding box center [400, 454] width 291 height 68
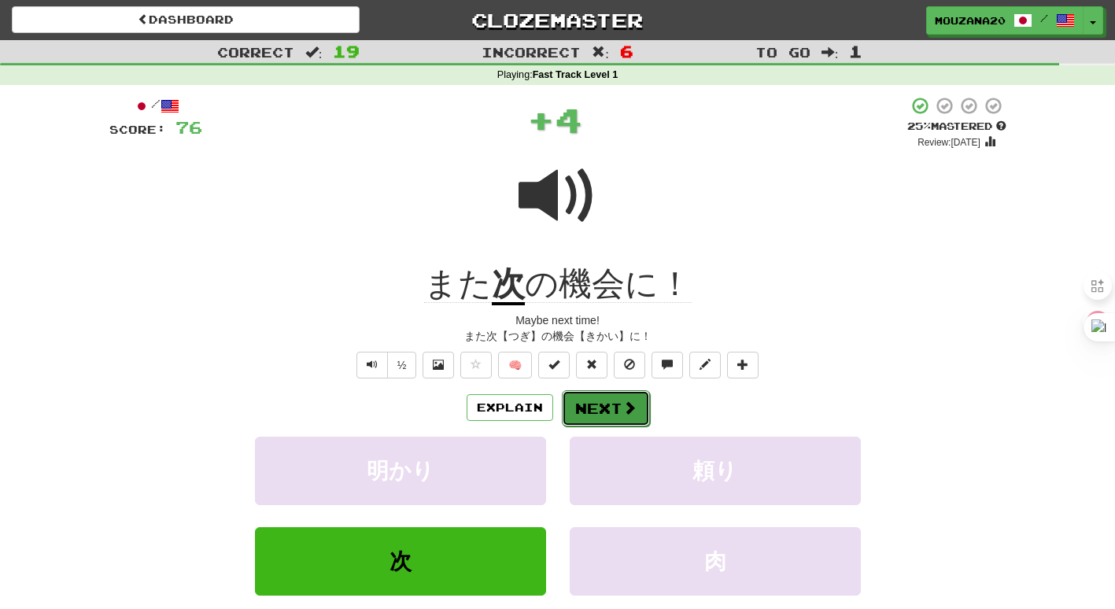
click at [619, 409] on button "Next" at bounding box center [606, 408] width 88 height 36
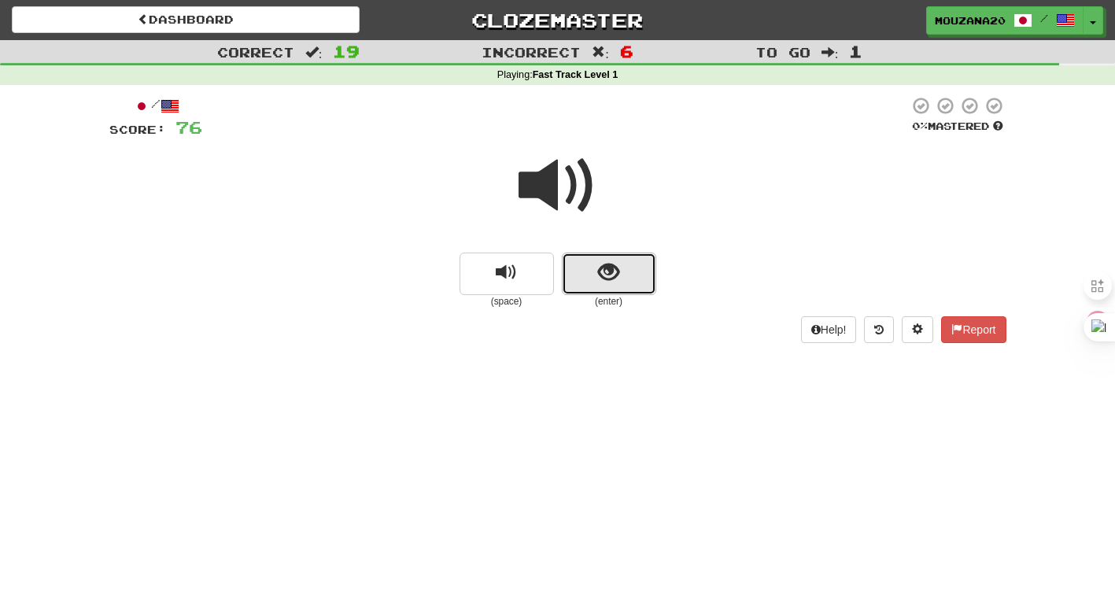
click at [604, 286] on button "show sentence" at bounding box center [609, 274] width 94 height 43
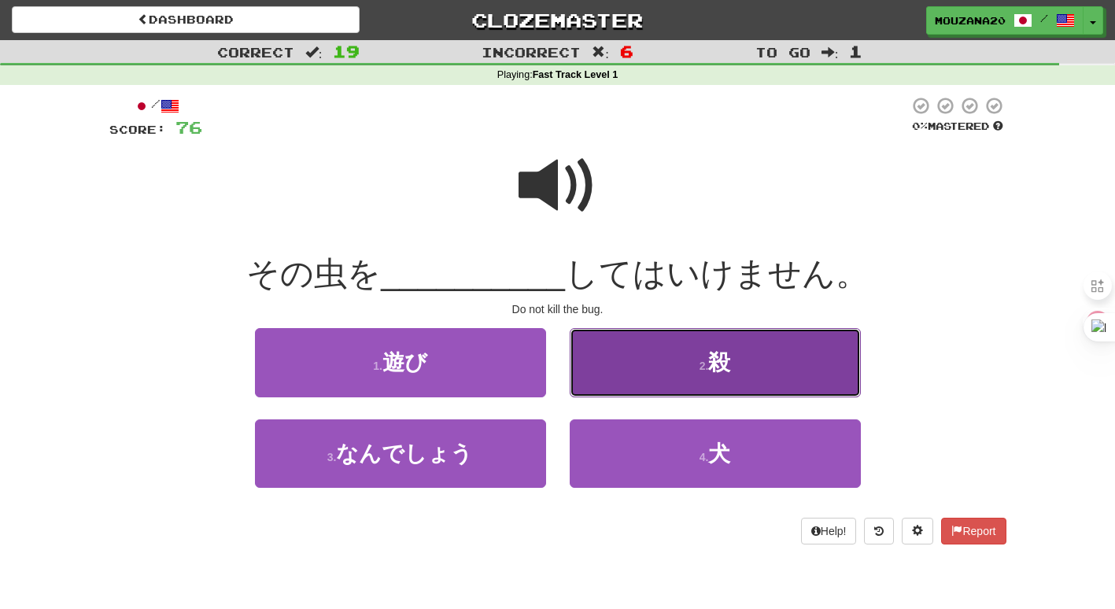
click at [671, 373] on button "2 . 殺" at bounding box center [715, 362] width 291 height 68
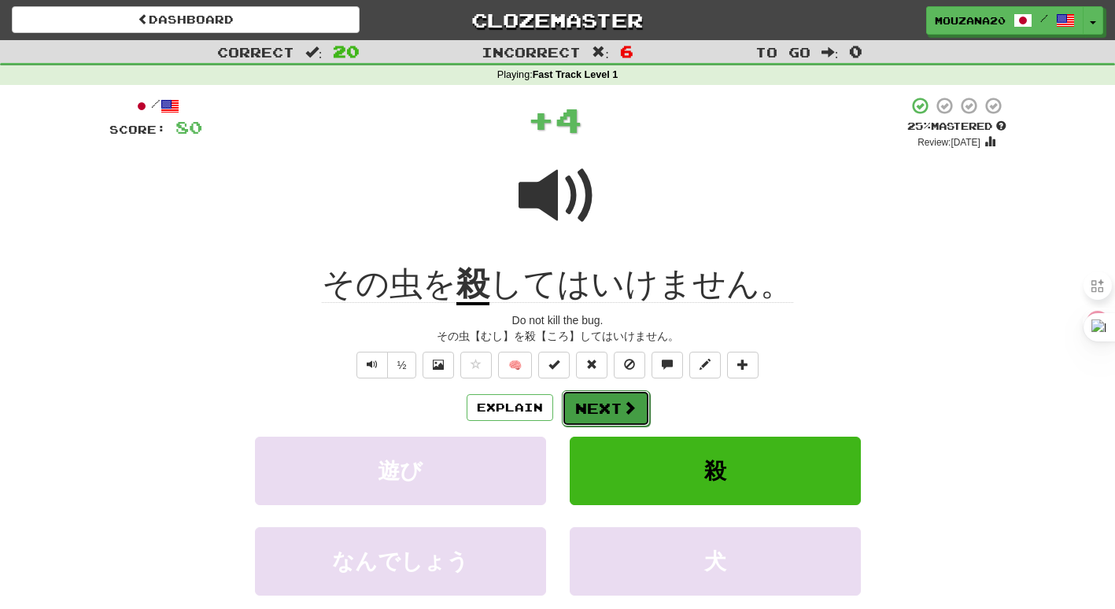
click at [594, 406] on button "Next" at bounding box center [606, 408] width 88 height 36
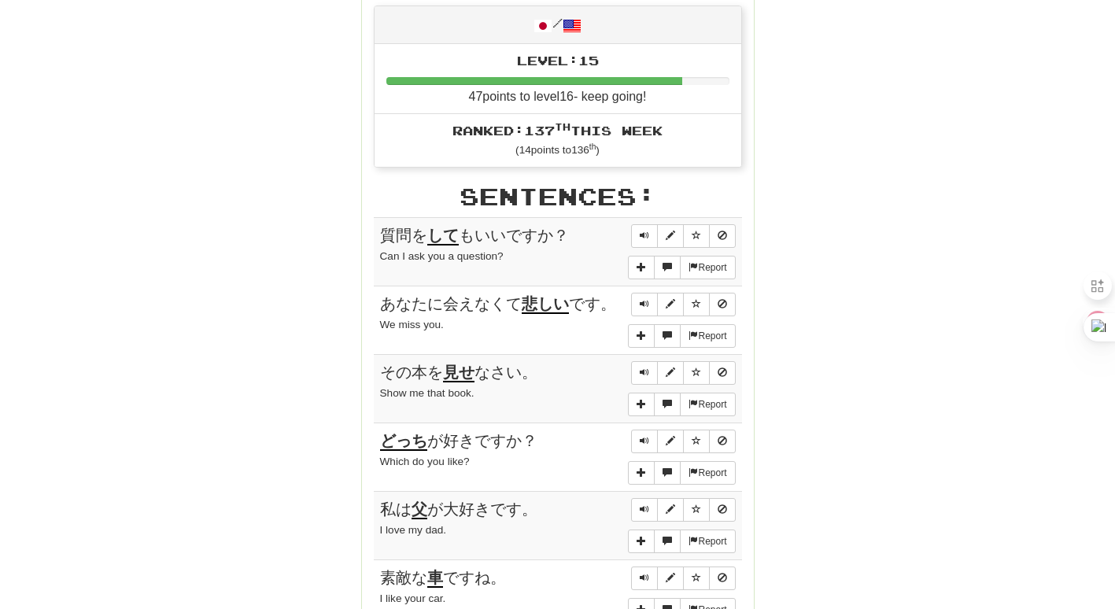
scroll to position [724, 0]
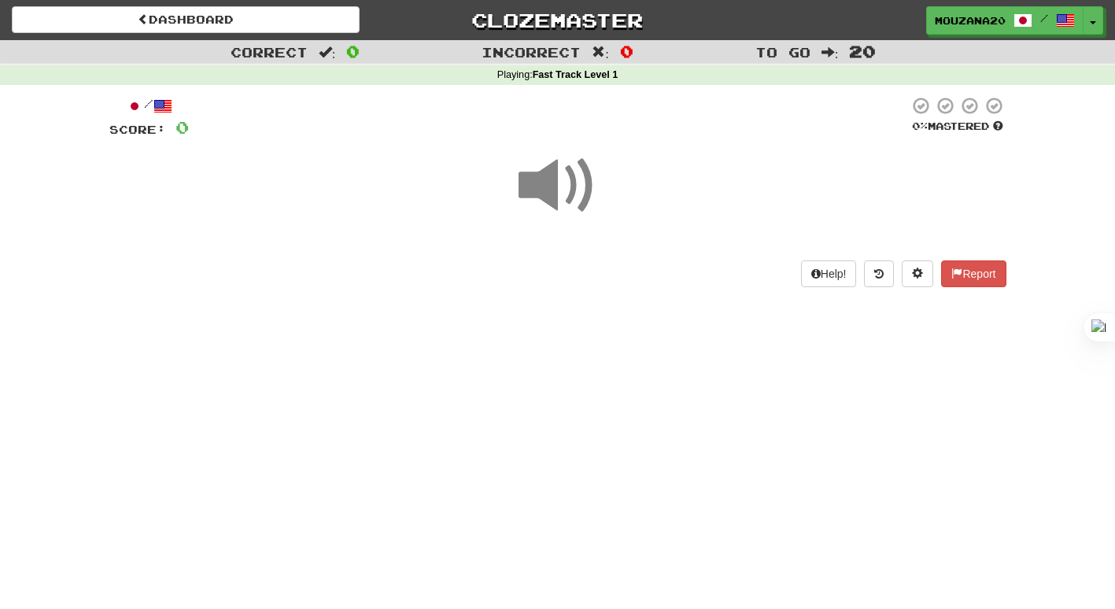
scroll to position [559, 0]
